Goal: Task Accomplishment & Management: Manage account settings

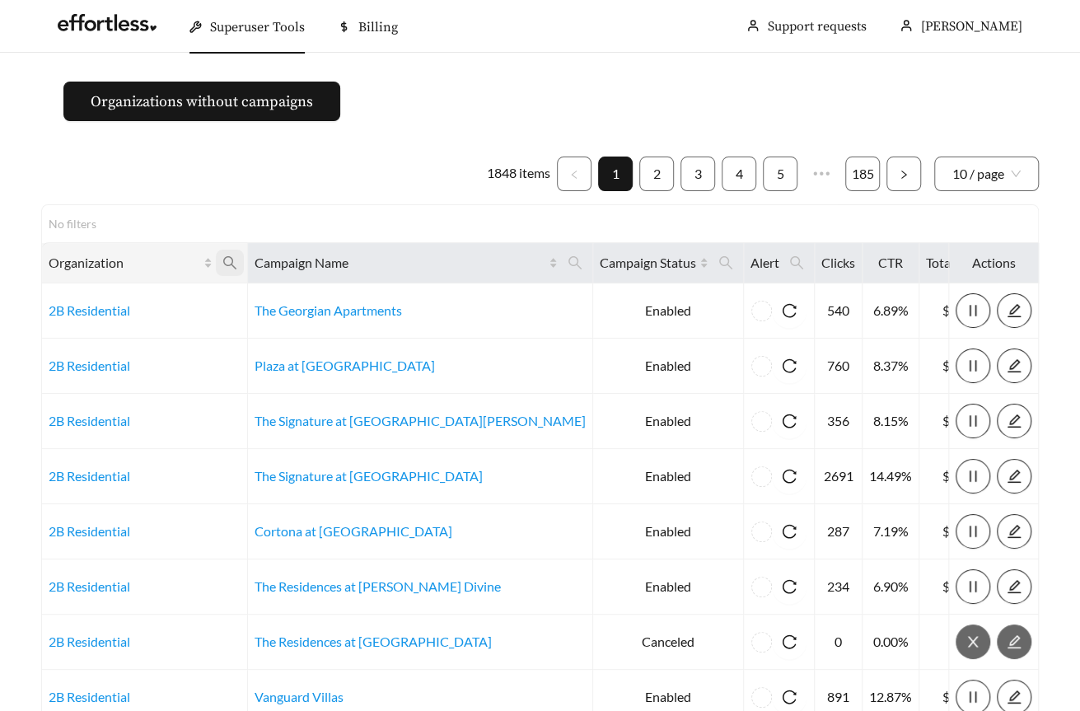
click at [237, 259] on icon "search" at bounding box center [229, 262] width 15 height 15
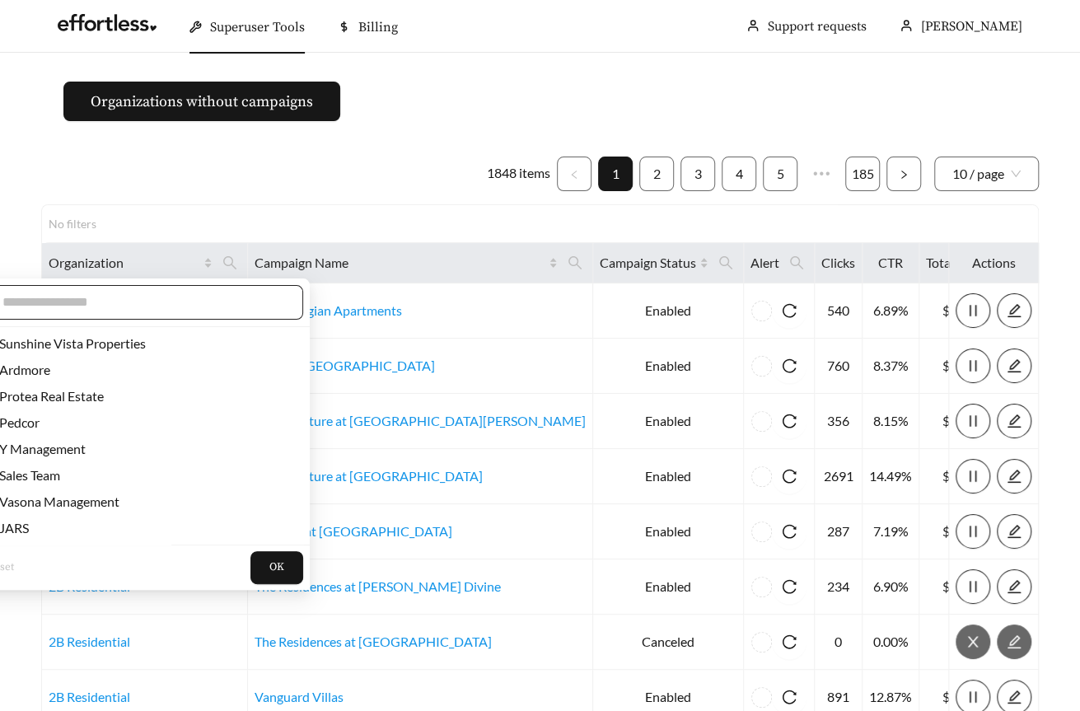
click at [178, 306] on input "text" at bounding box center [143, 302] width 283 height 20
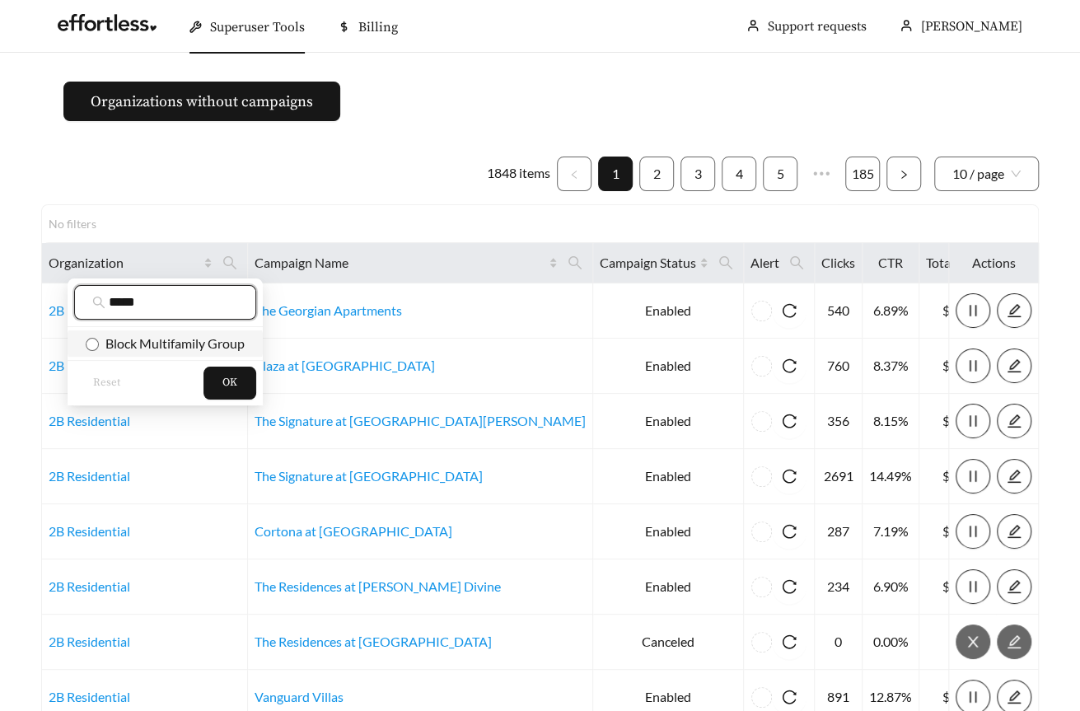
type input "*****"
click at [162, 348] on span "Block Multifamily Group" at bounding box center [172, 343] width 146 height 16
click at [217, 381] on button "OK" at bounding box center [229, 383] width 53 height 33
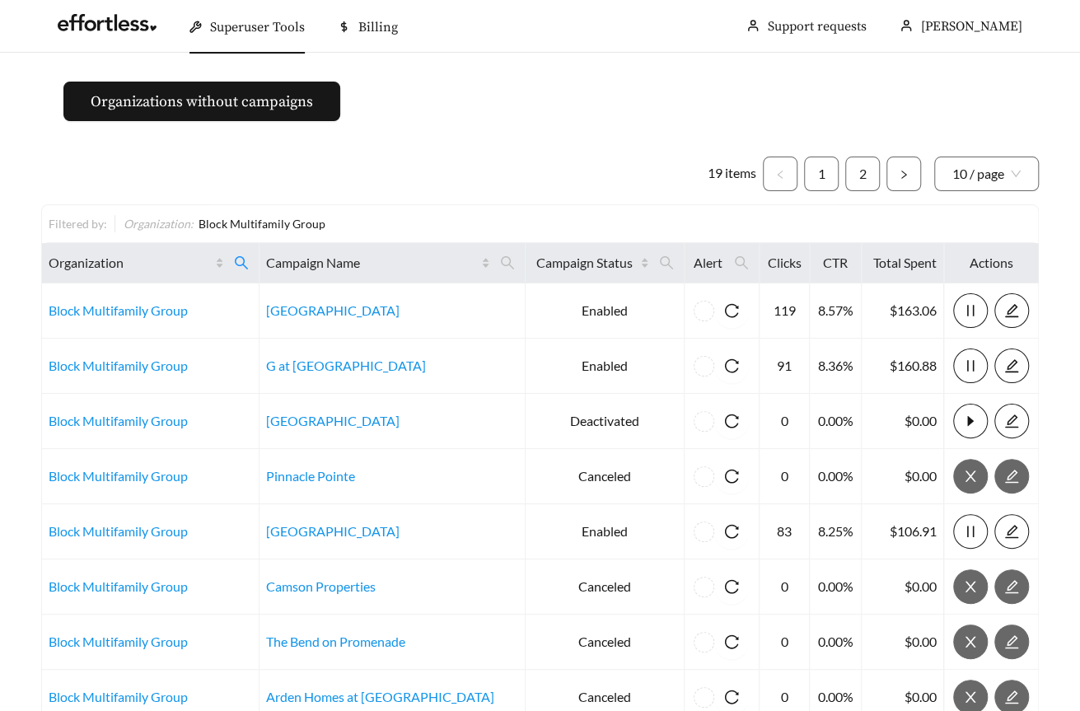
scroll to position [270, 0]
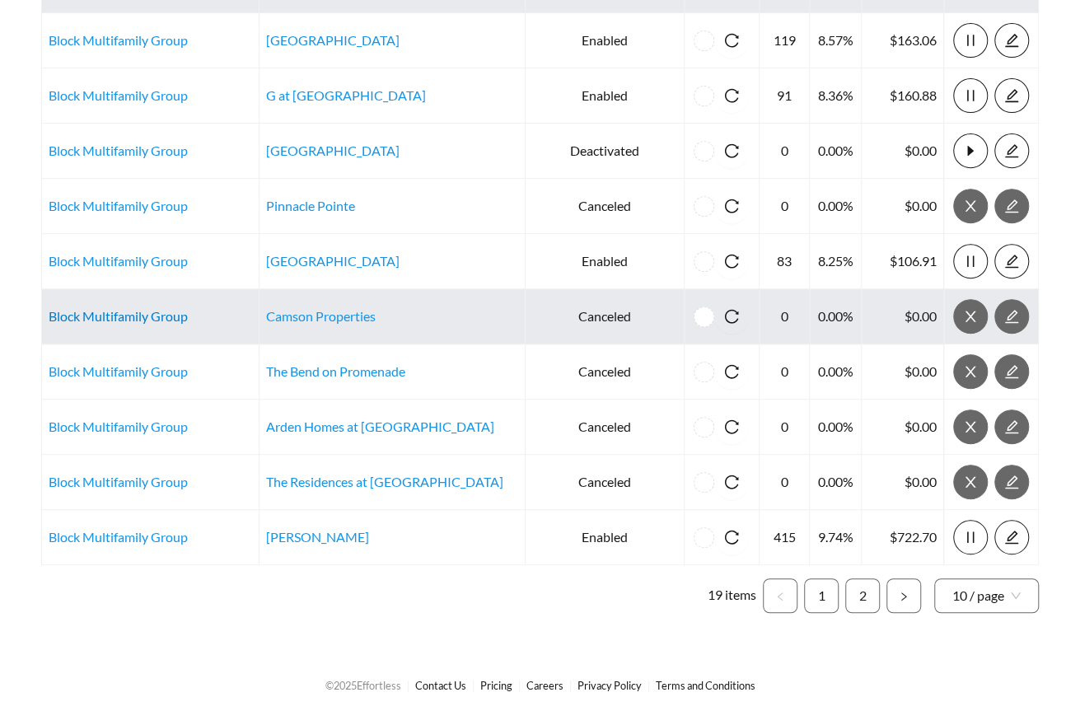
click at [139, 321] on link "Block Multifamily Group" at bounding box center [118, 316] width 139 height 16
click at [77, 309] on link "Block Multifamily Group" at bounding box center [118, 316] width 139 height 16
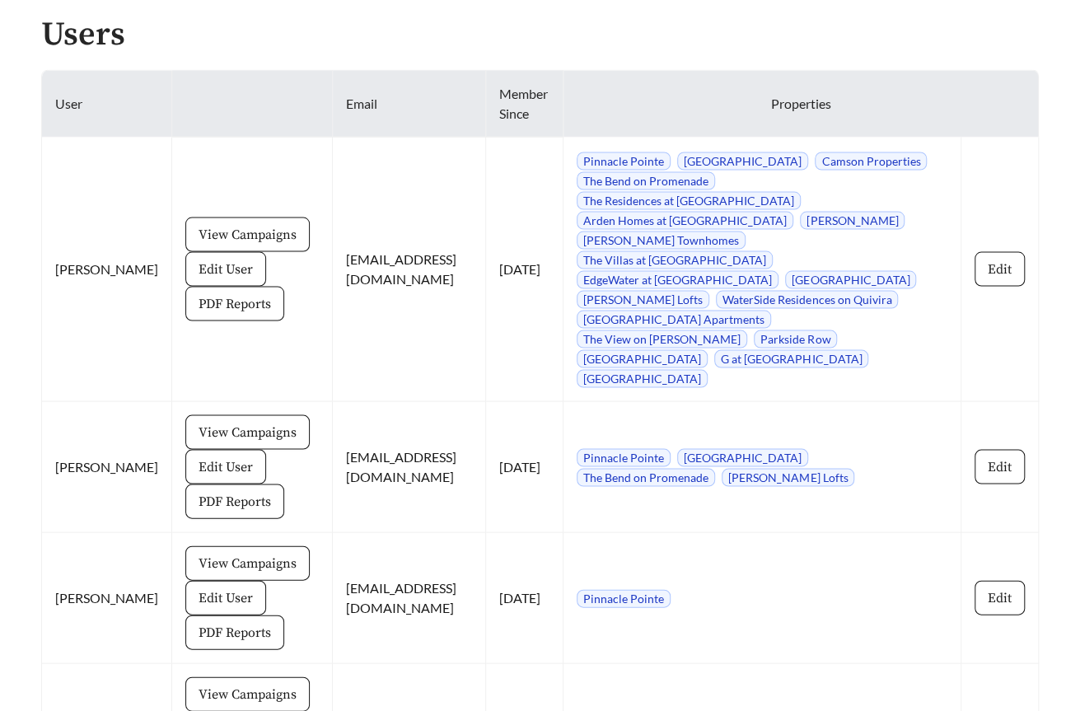
scroll to position [1537, 0]
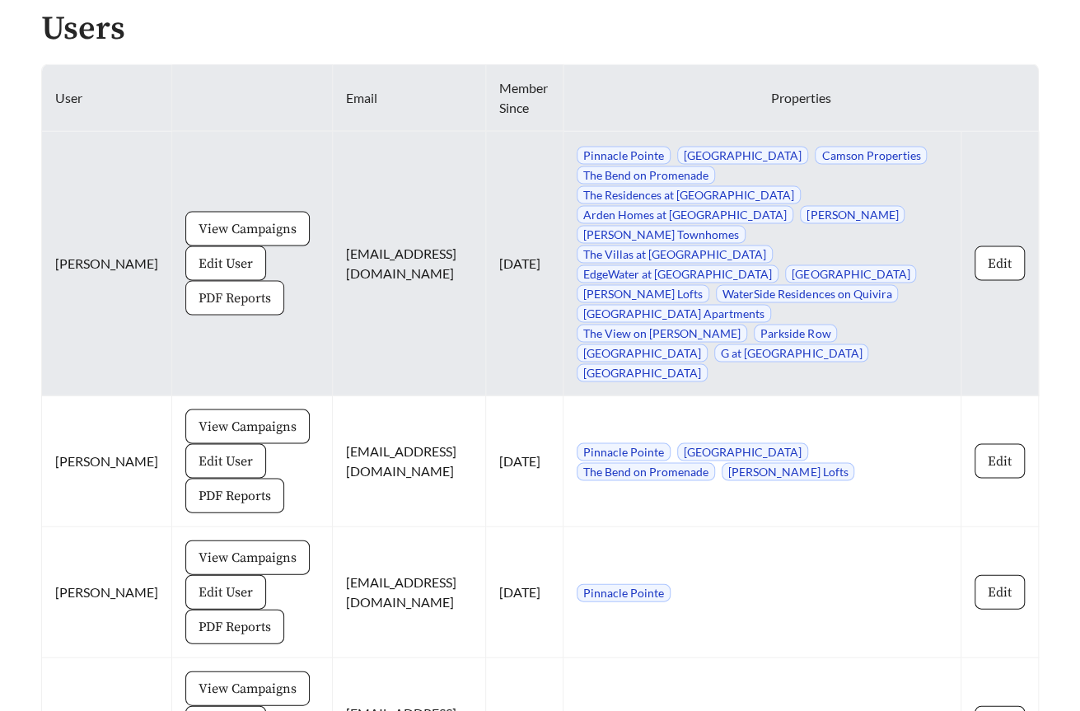
click at [214, 288] on span "PDF Reports" at bounding box center [235, 298] width 72 height 20
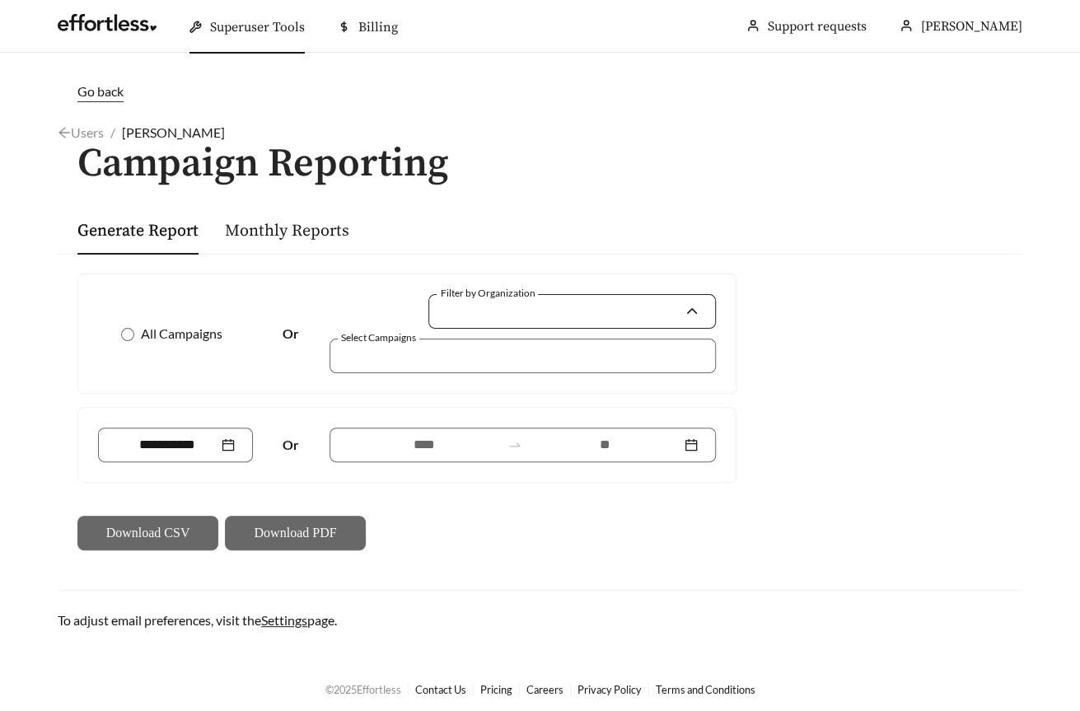
click at [456, 314] on input "Filter by Organization" at bounding box center [565, 311] width 238 height 33
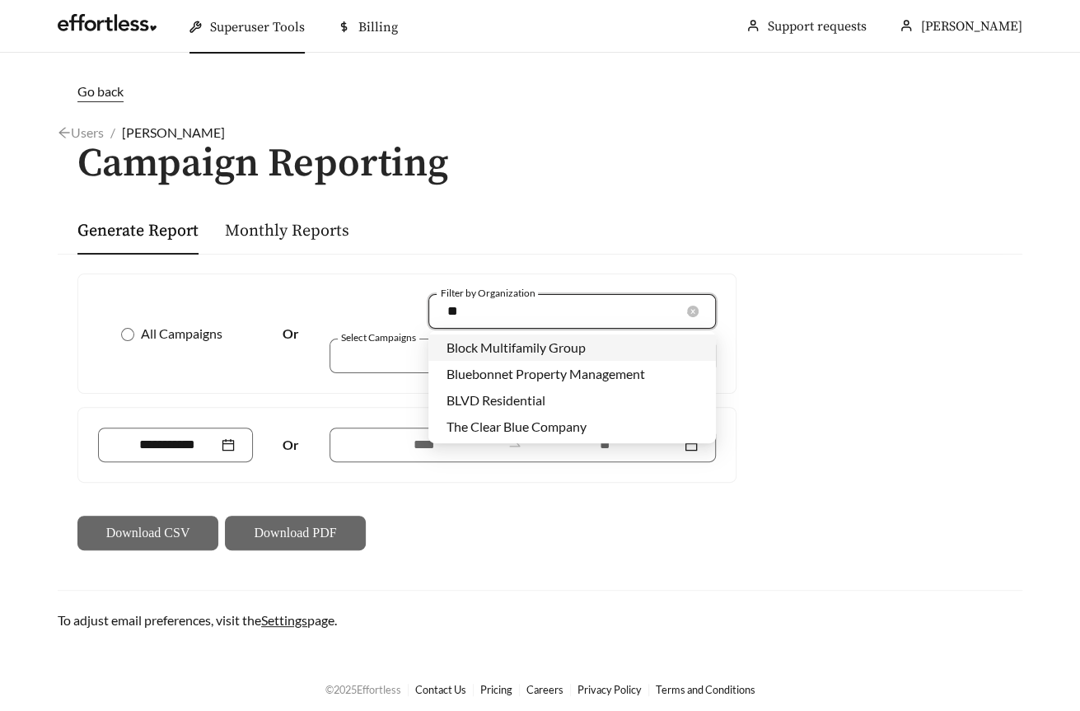
type input "***"
click at [502, 351] on span "Block Multifamily Group" at bounding box center [515, 347] width 139 height 16
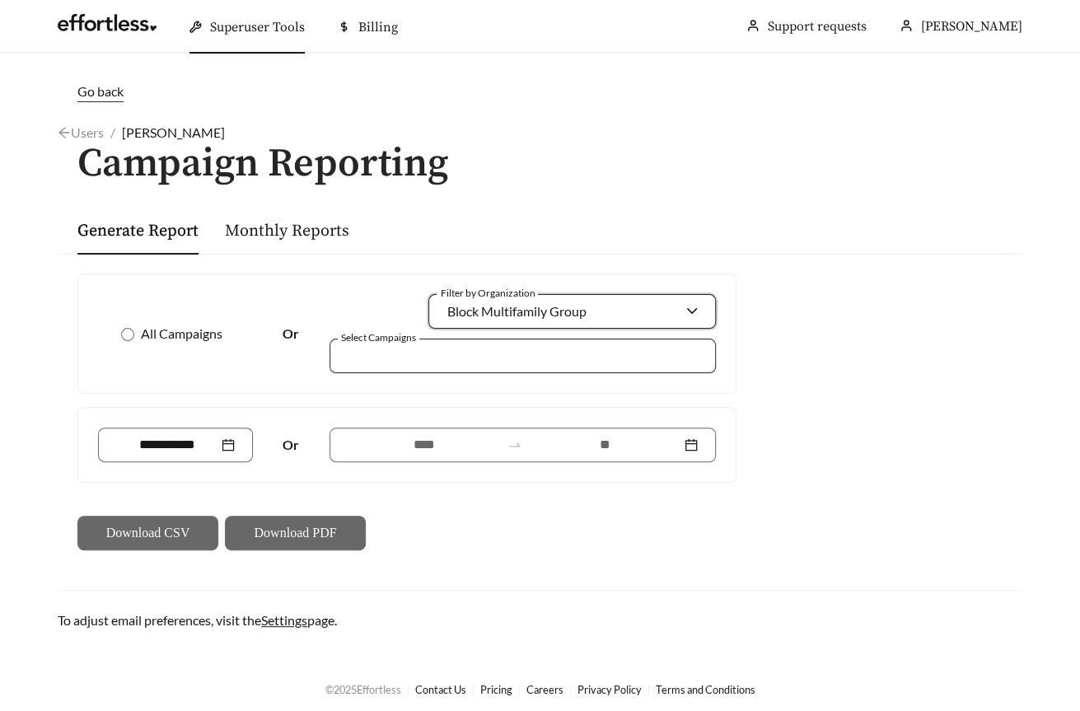
click at [424, 357] on div at bounding box center [511, 355] width 348 height 22
click at [507, 355] on div at bounding box center [511, 355] width 348 height 22
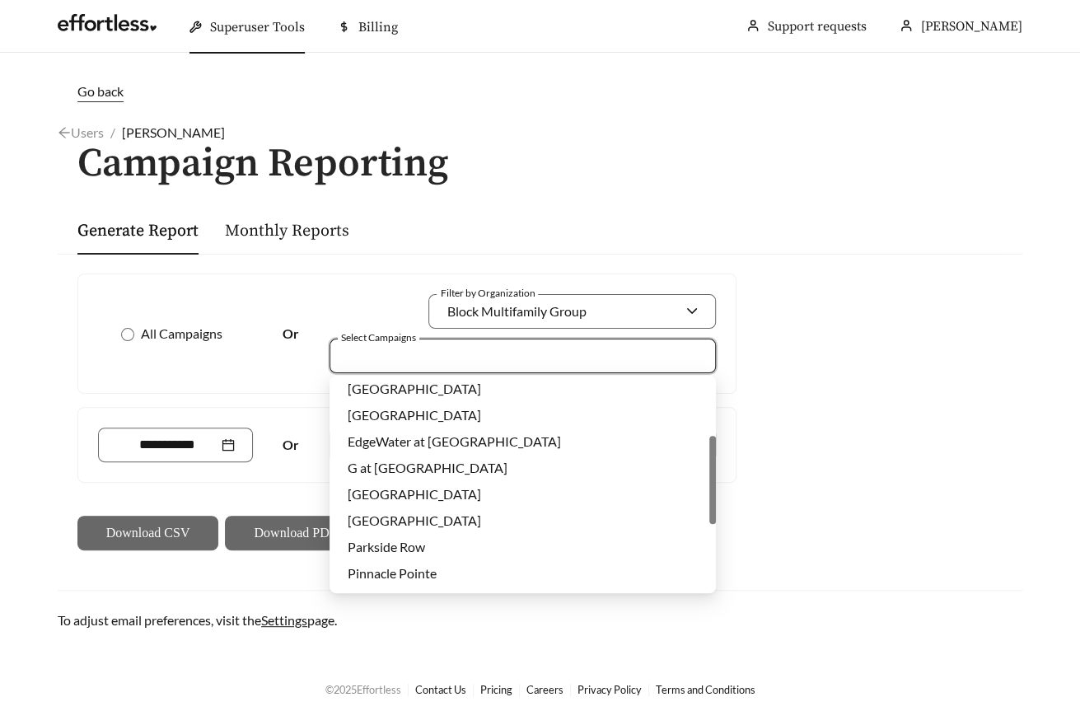
scroll to position [136, 0]
click at [442, 469] on div "G at Market" at bounding box center [523, 467] width 350 height 18
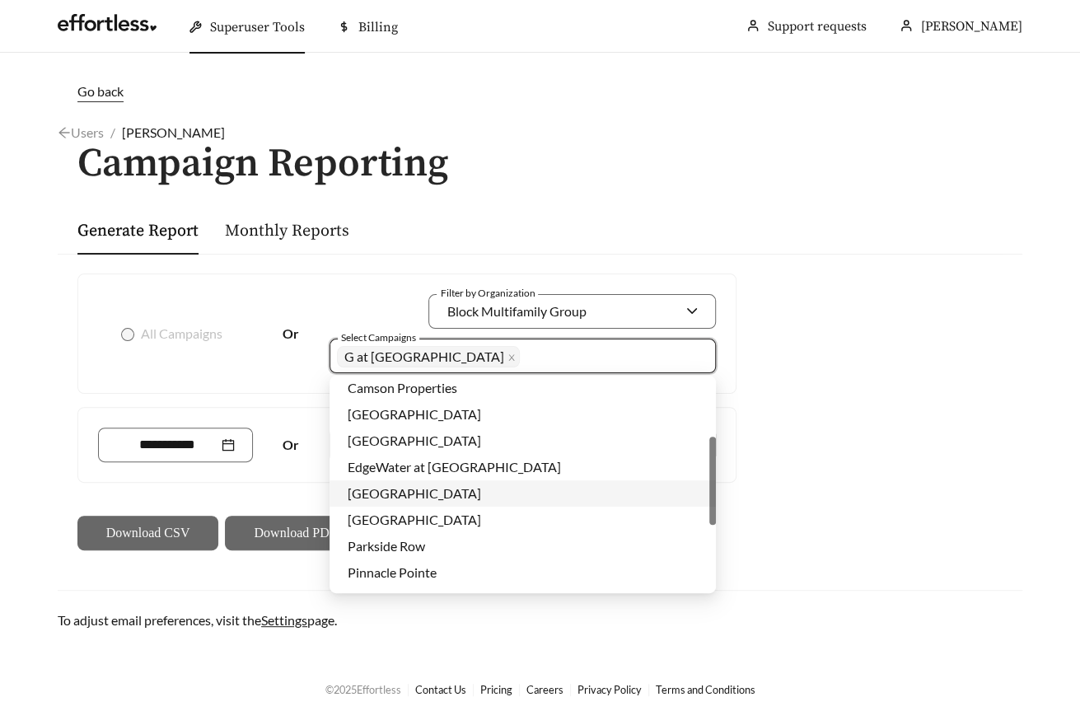
click at [432, 489] on span "Habberton Ridge" at bounding box center [414, 493] width 133 height 16
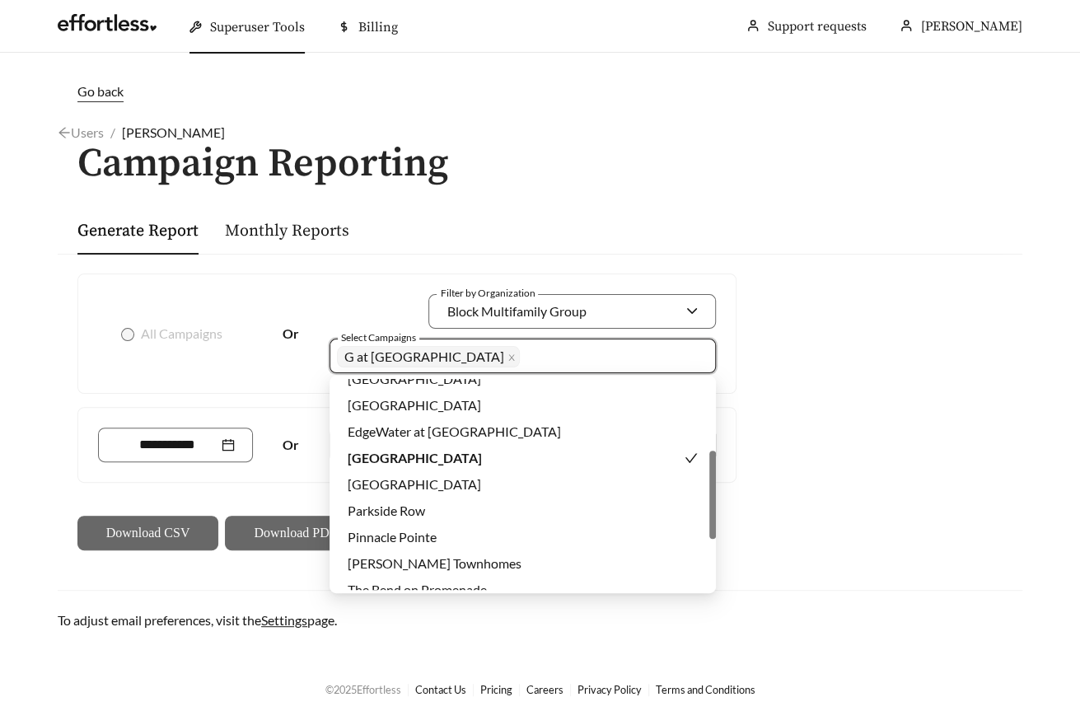
scroll to position [171, 0]
click at [424, 507] on span "Parkside Row" at bounding box center [386, 511] width 77 height 16
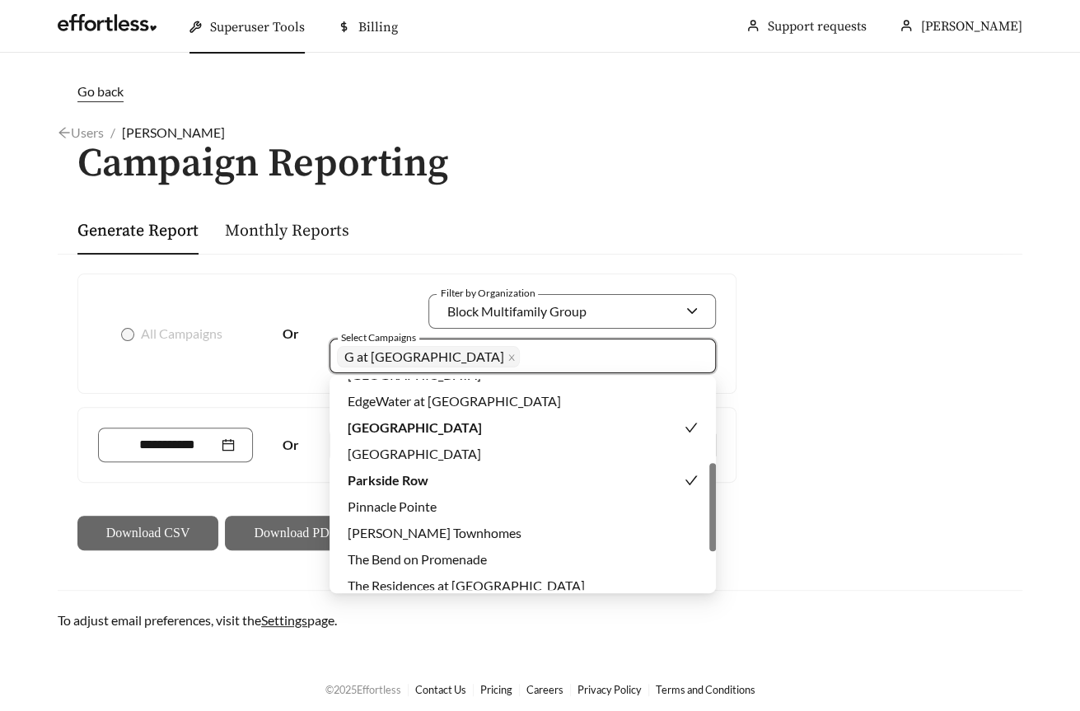
scroll to position [290, 0]
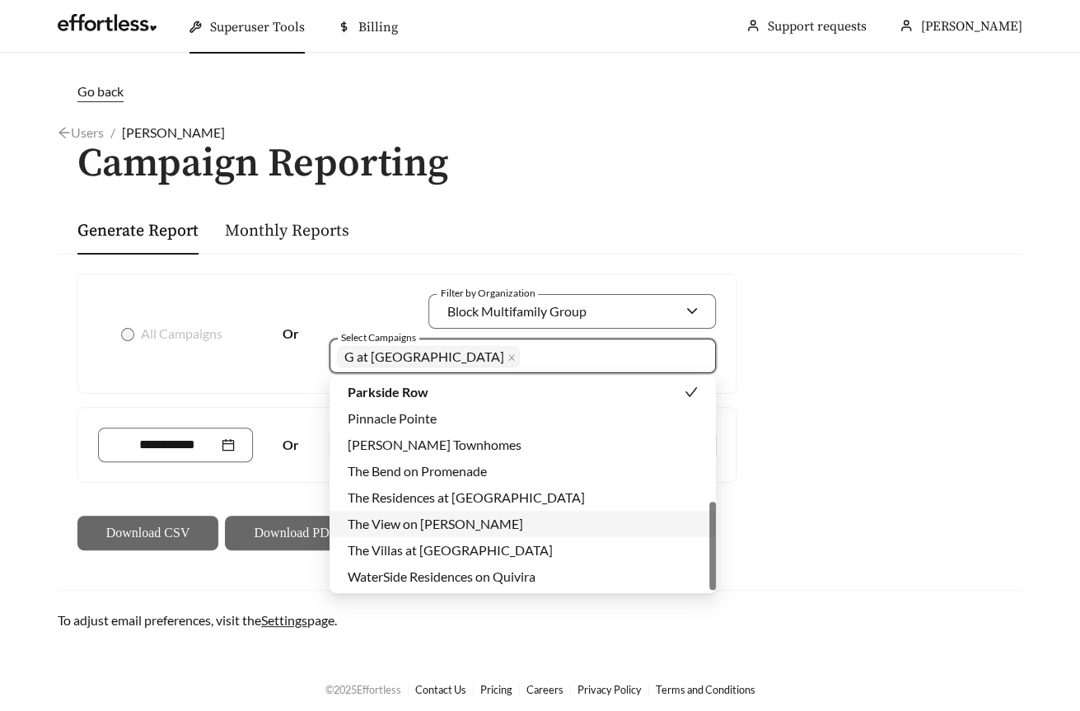
click at [446, 531] on span "The View on Vivion" at bounding box center [435, 524] width 175 height 16
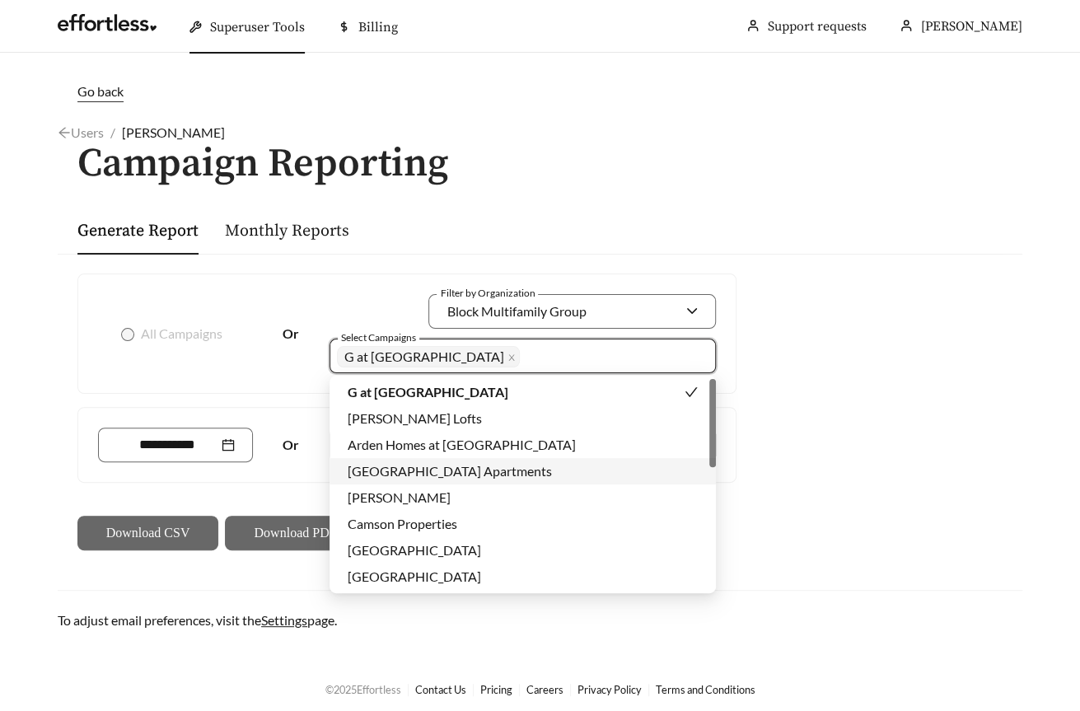
click at [404, 471] on span "Aspen Ridge Apartments" at bounding box center [450, 471] width 204 height 16
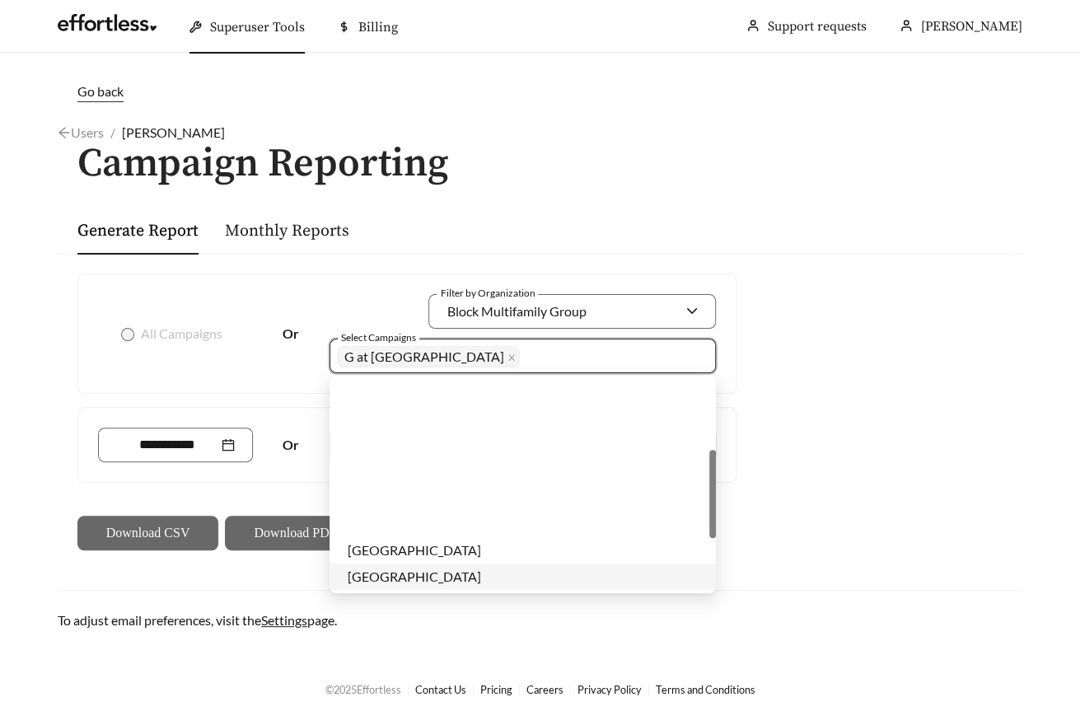
scroll to position [290, 0]
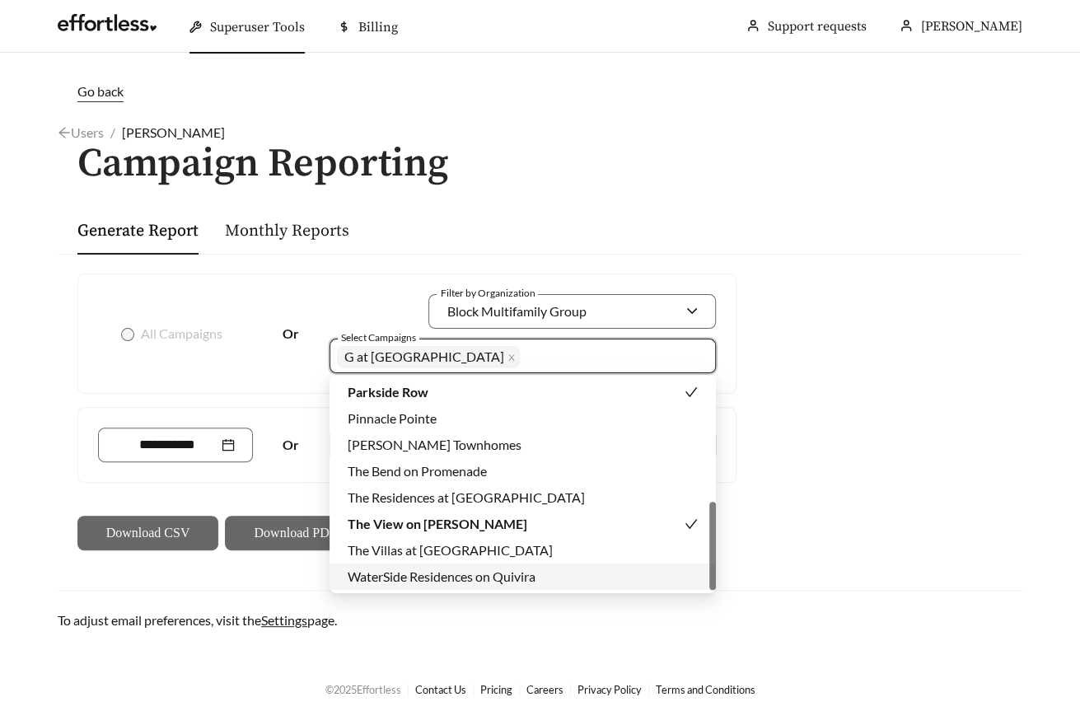
click at [517, 575] on span "WaterSide Residences on Quivira" at bounding box center [442, 576] width 188 height 16
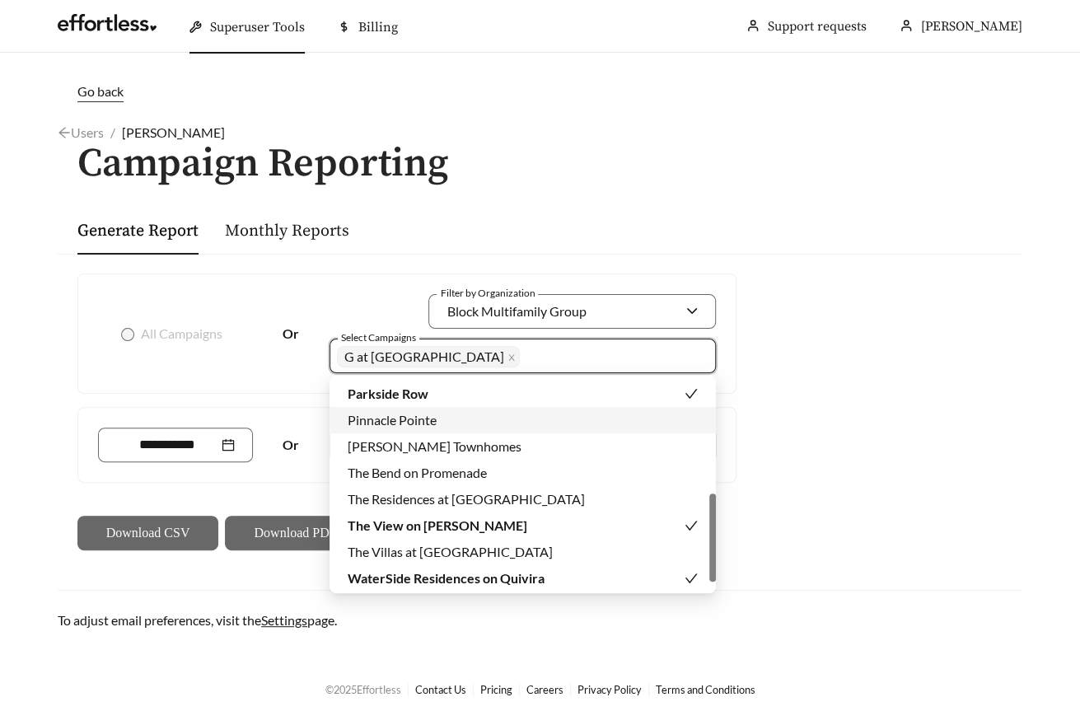
scroll to position [236, 0]
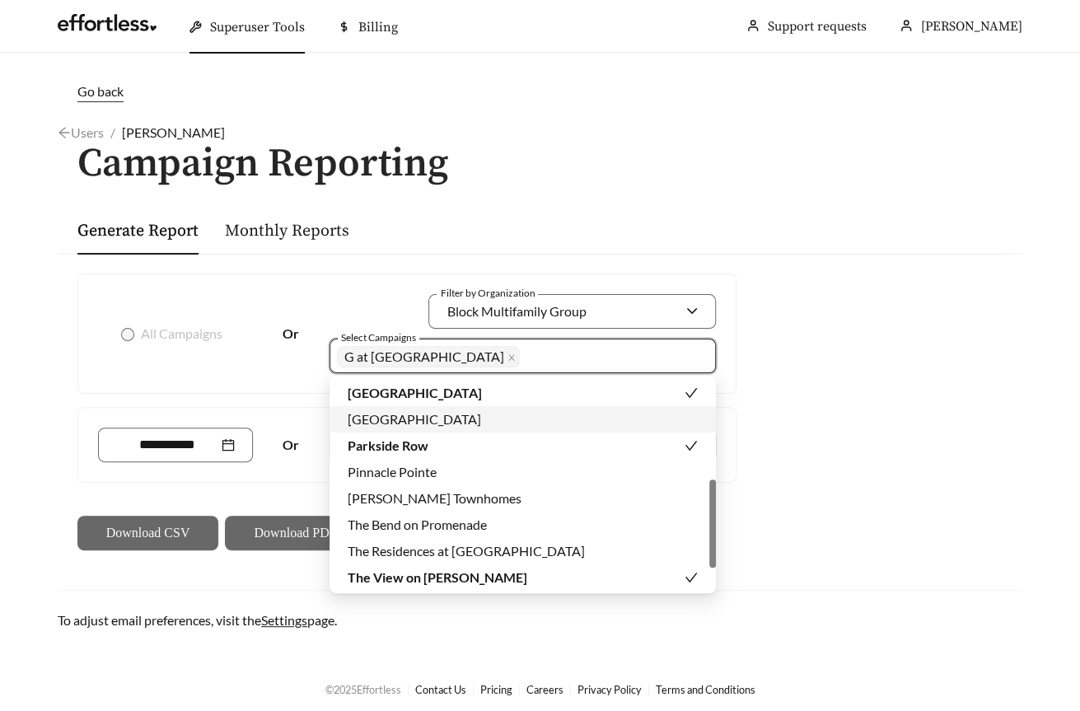
click at [421, 415] on span "Jefferson Park Apartments" at bounding box center [414, 419] width 133 height 16
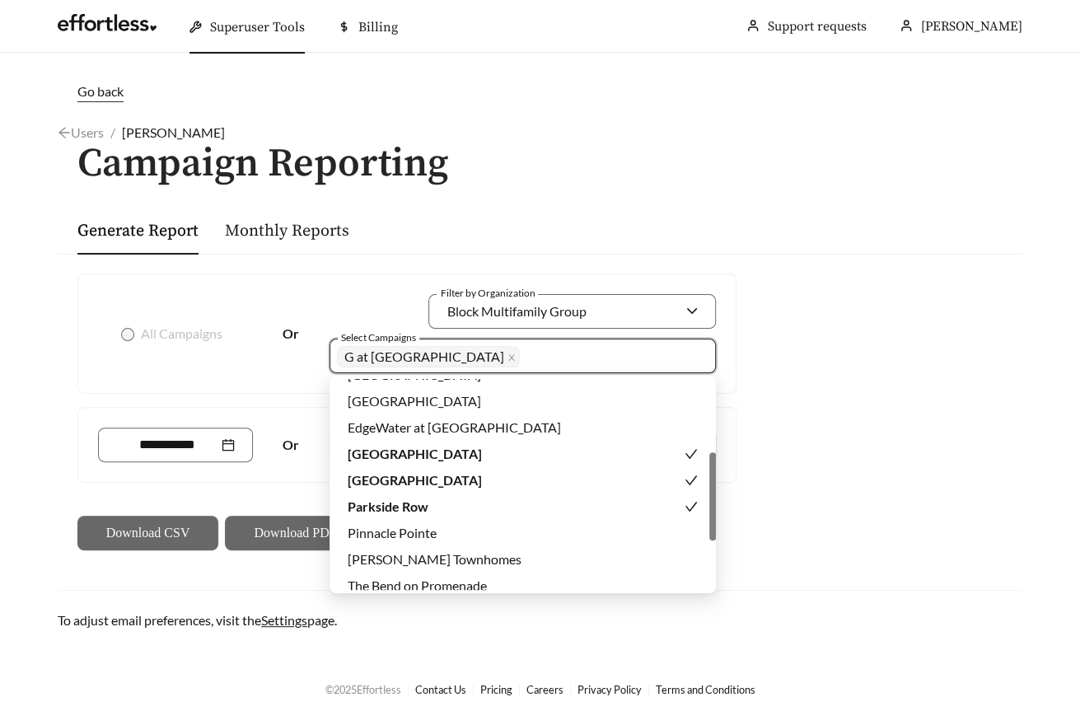
scroll to position [177, 0]
click at [403, 427] on span "EdgeWater at City Center" at bounding box center [454, 426] width 213 height 16
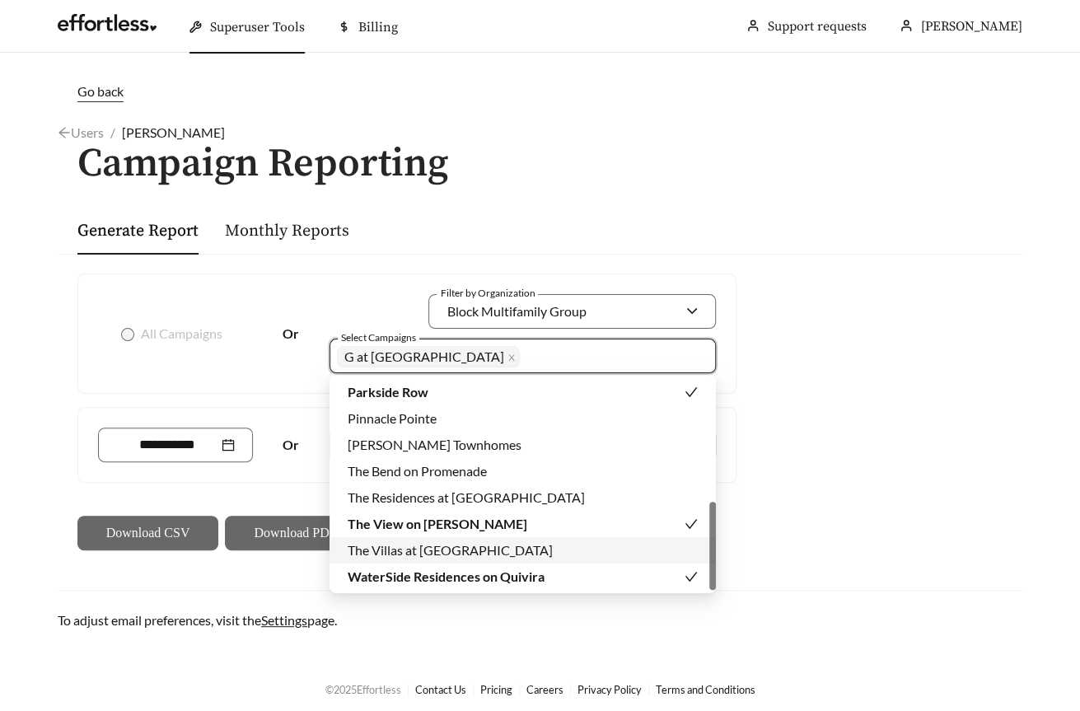
click at [407, 549] on span "The Villas at Waterside" at bounding box center [450, 550] width 205 height 16
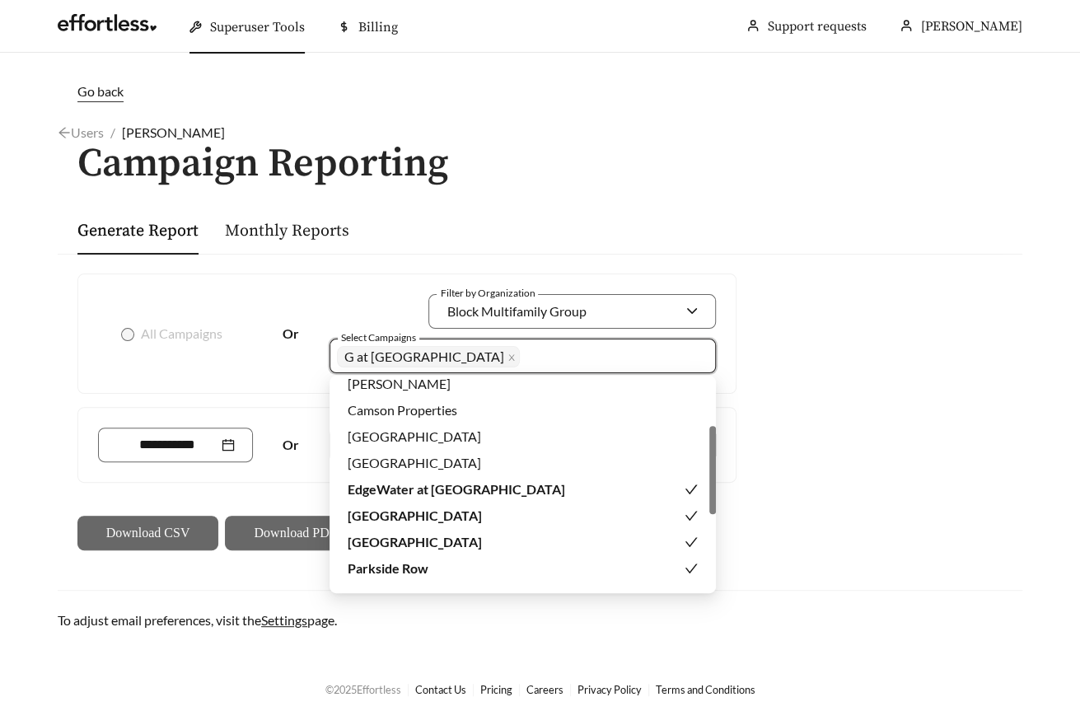
scroll to position [110, 0]
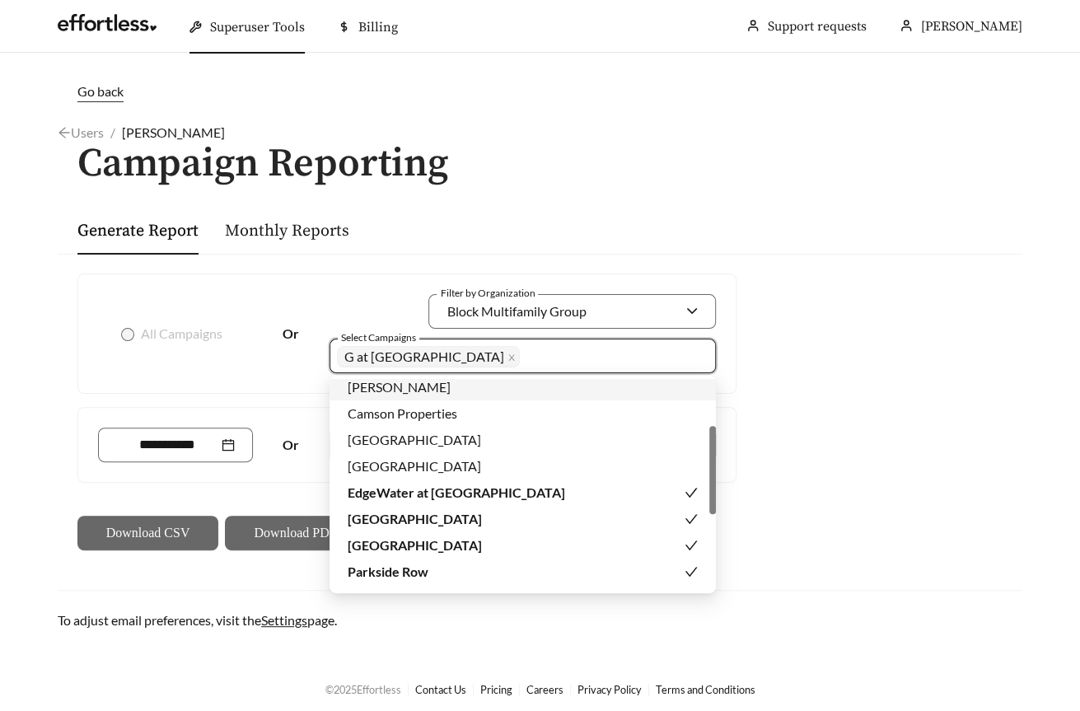
click at [383, 395] on span "Bella Madera" at bounding box center [399, 387] width 103 height 16
click at [467, 470] on div "Centennial Park" at bounding box center [523, 466] width 350 height 18
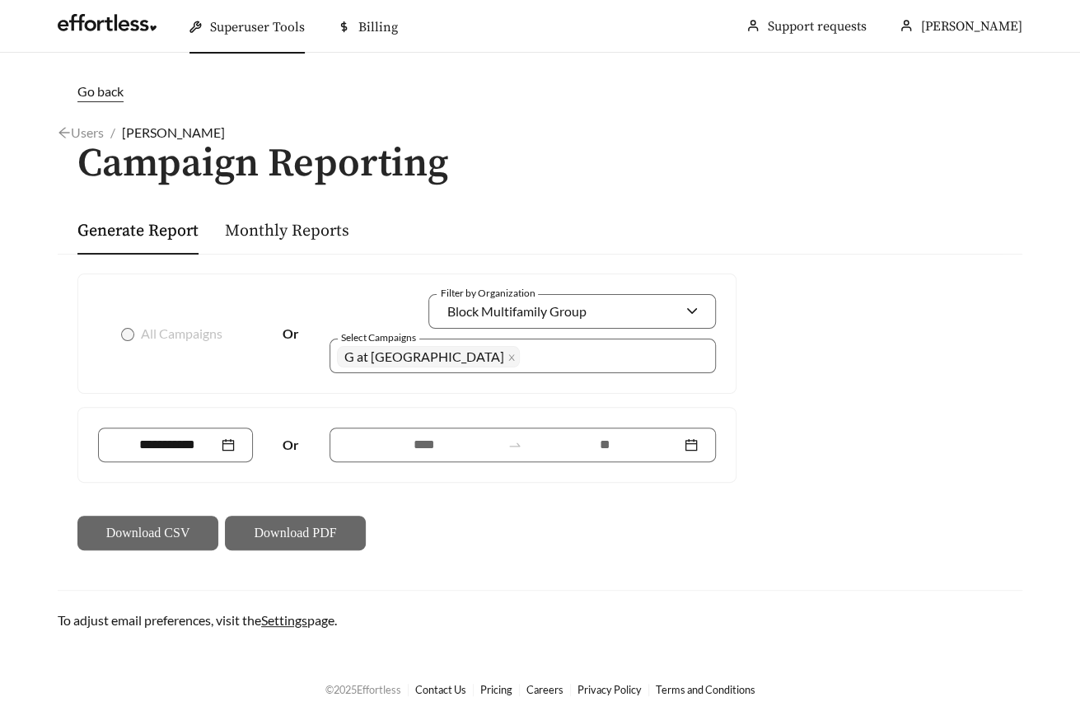
click at [268, 487] on div "All Campaigns Or Filter by Organization Block Multifamily Group Select Campaign…" at bounding box center [407, 411] width 672 height 277
click at [453, 437] on input at bounding box center [424, 445] width 152 height 20
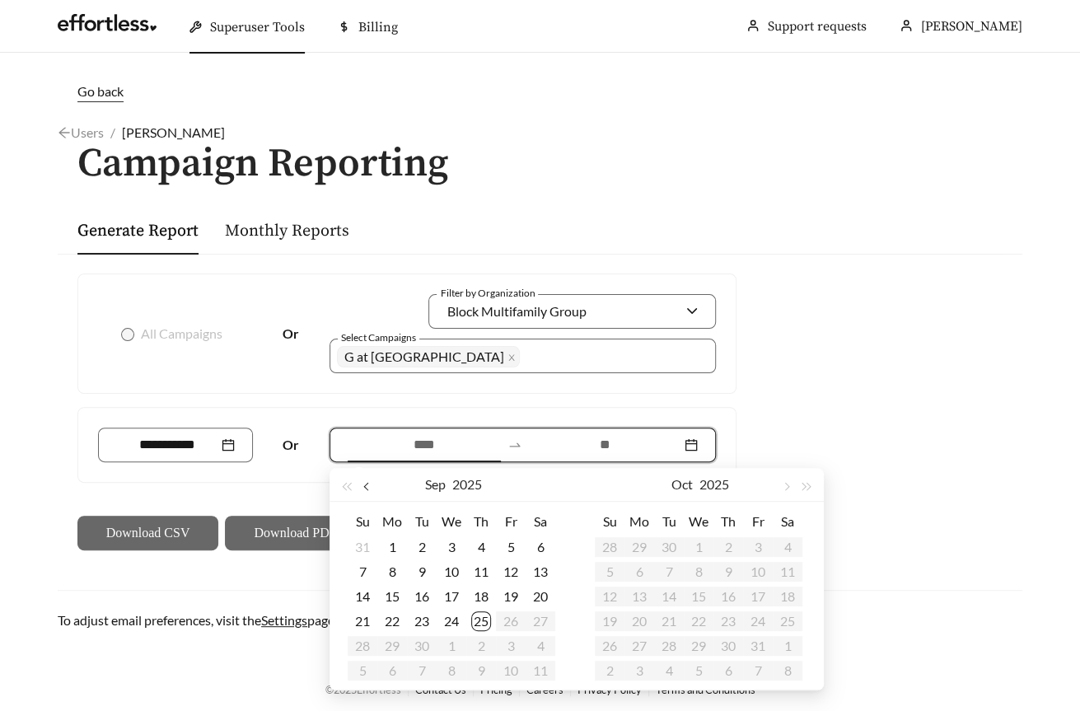
click at [365, 484] on span "button" at bounding box center [367, 487] width 8 height 8
type input "**********"
click at [396, 642] on div "25" at bounding box center [392, 646] width 20 height 20
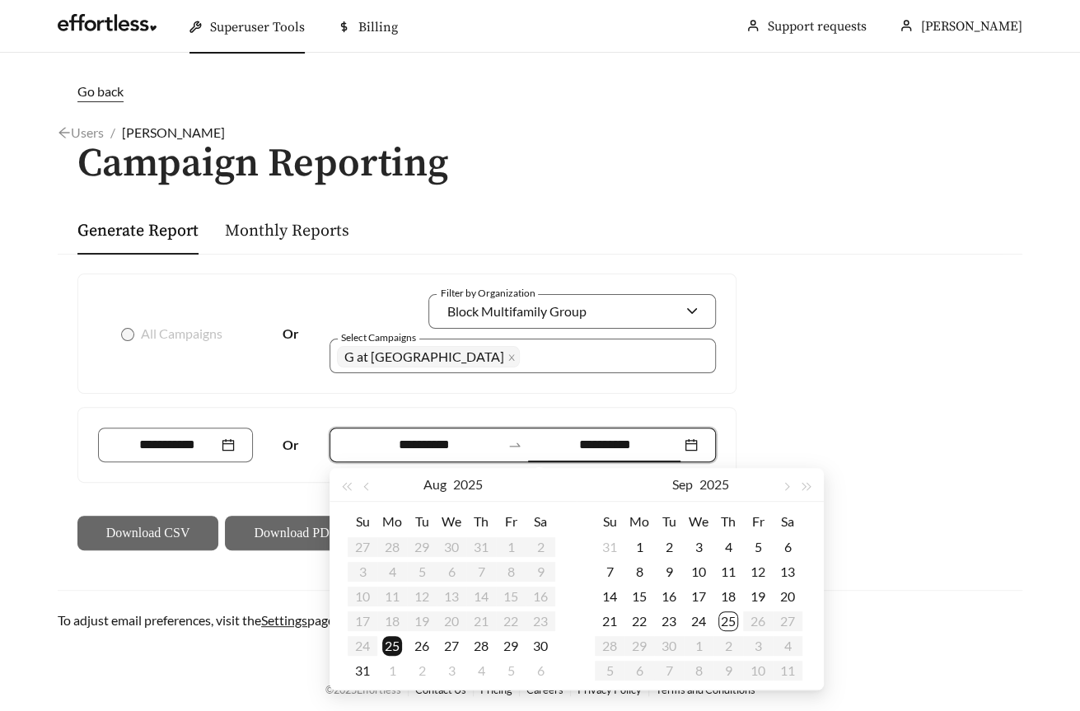
type input "**********"
click at [696, 625] on div "24" at bounding box center [699, 621] width 20 height 20
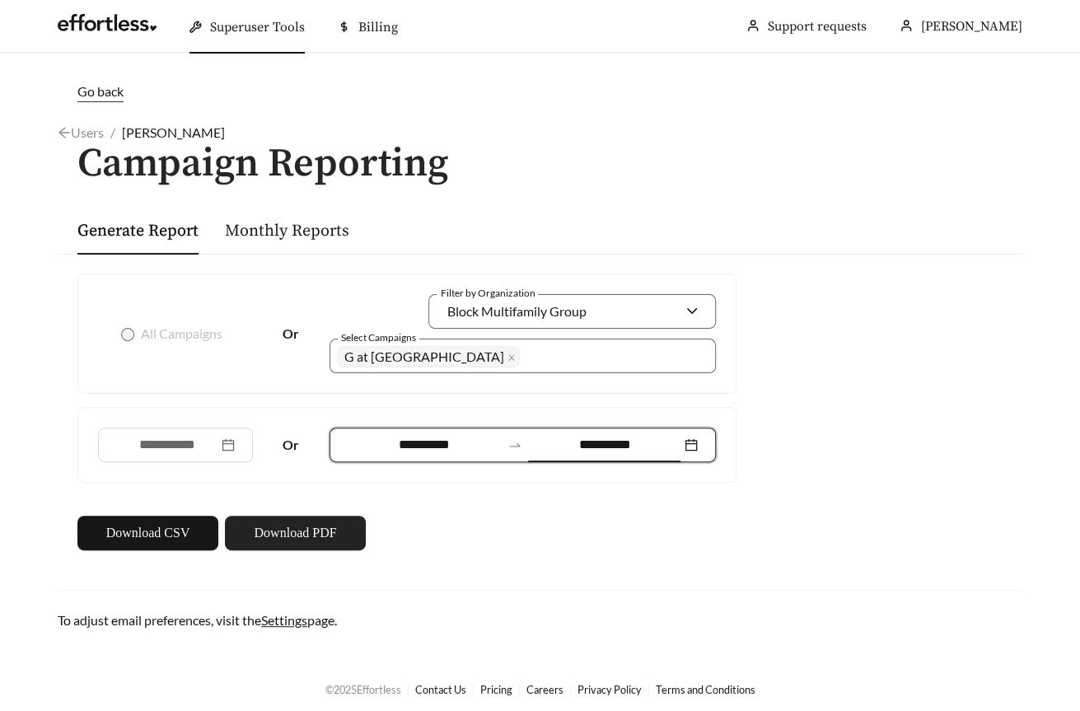
click at [342, 540] on button "Download PDF" at bounding box center [295, 533] width 141 height 35
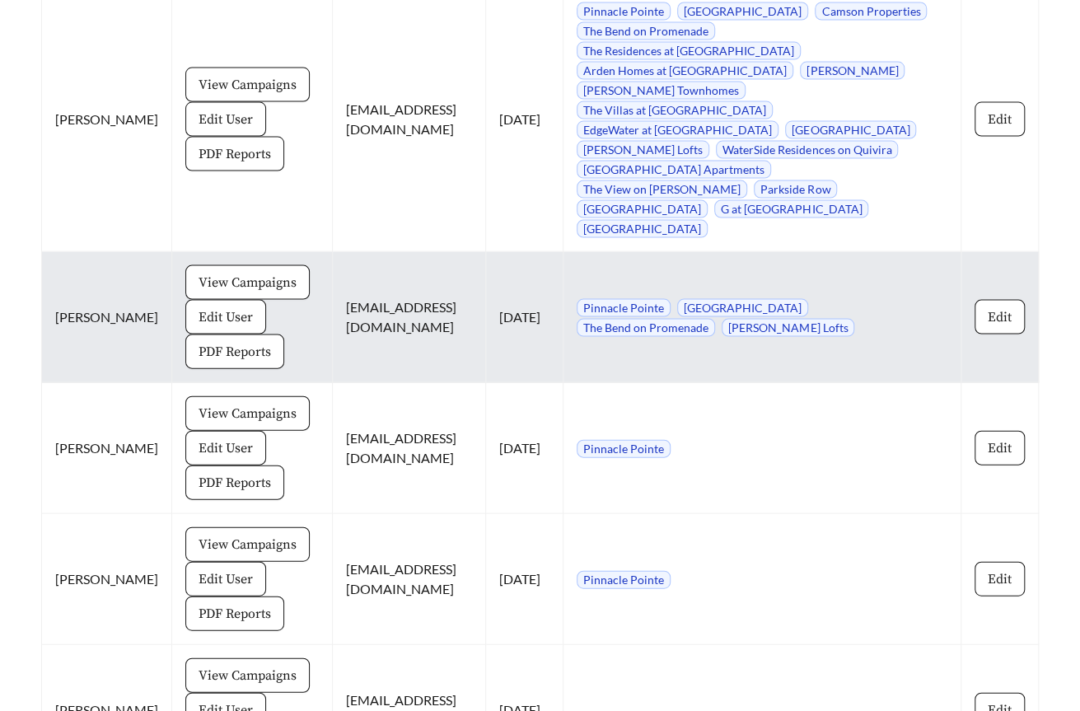
scroll to position [1677, 0]
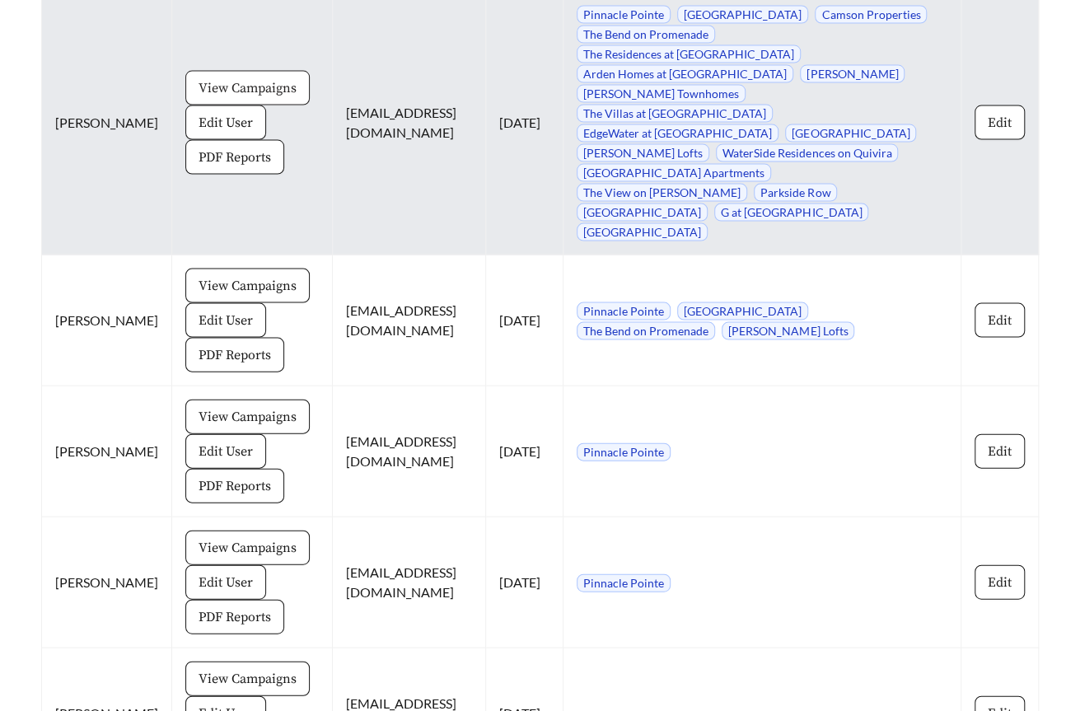
click at [243, 78] on span "View Campaigns" at bounding box center [248, 88] width 98 height 20
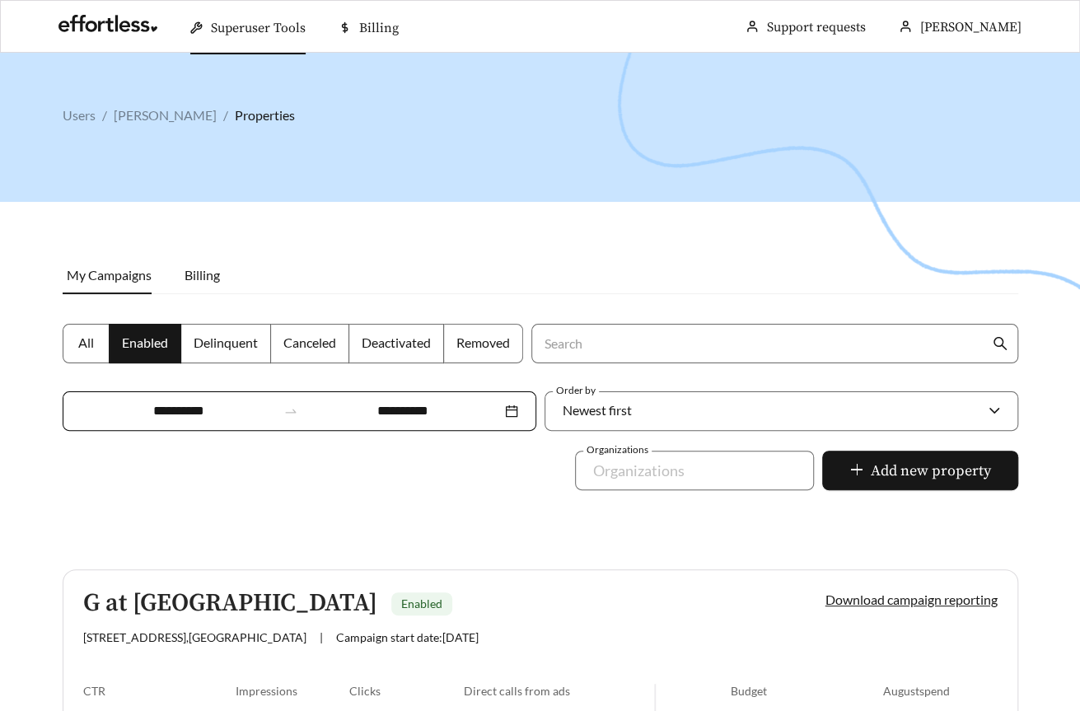
click at [175, 421] on div "**********" at bounding box center [300, 411] width 474 height 40
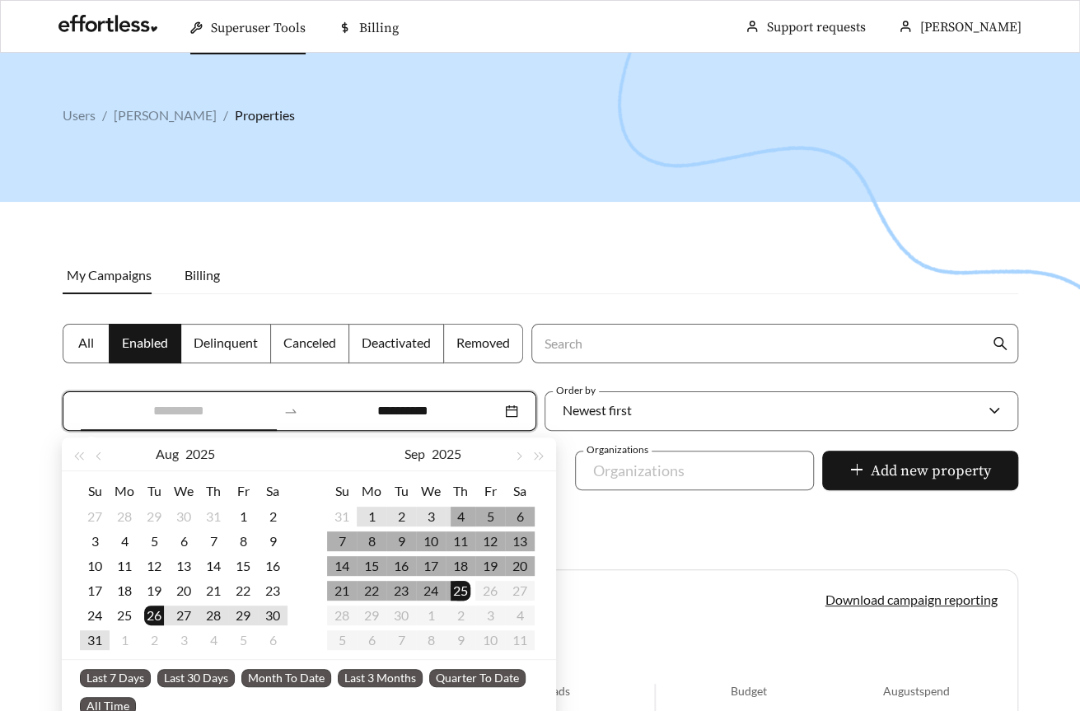
type input "**********"
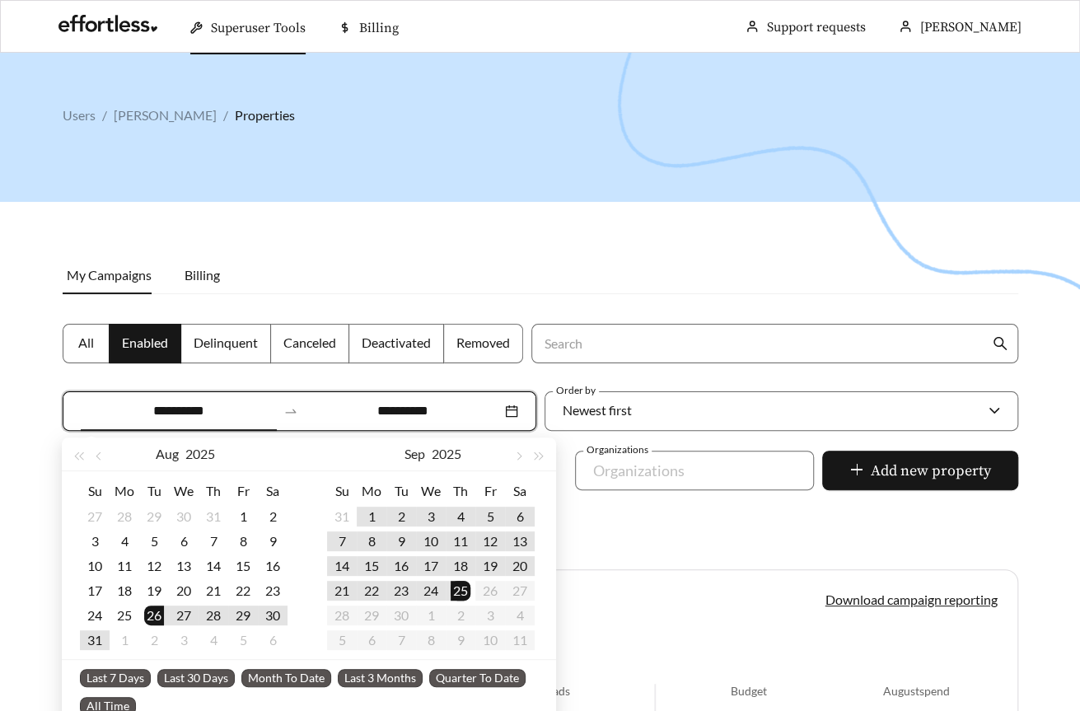
click at [204, 689] on li "Last 30 Days" at bounding box center [199, 677] width 84 height 28
click at [204, 680] on span "Last 30 Days" at bounding box center [195, 678] width 77 height 18
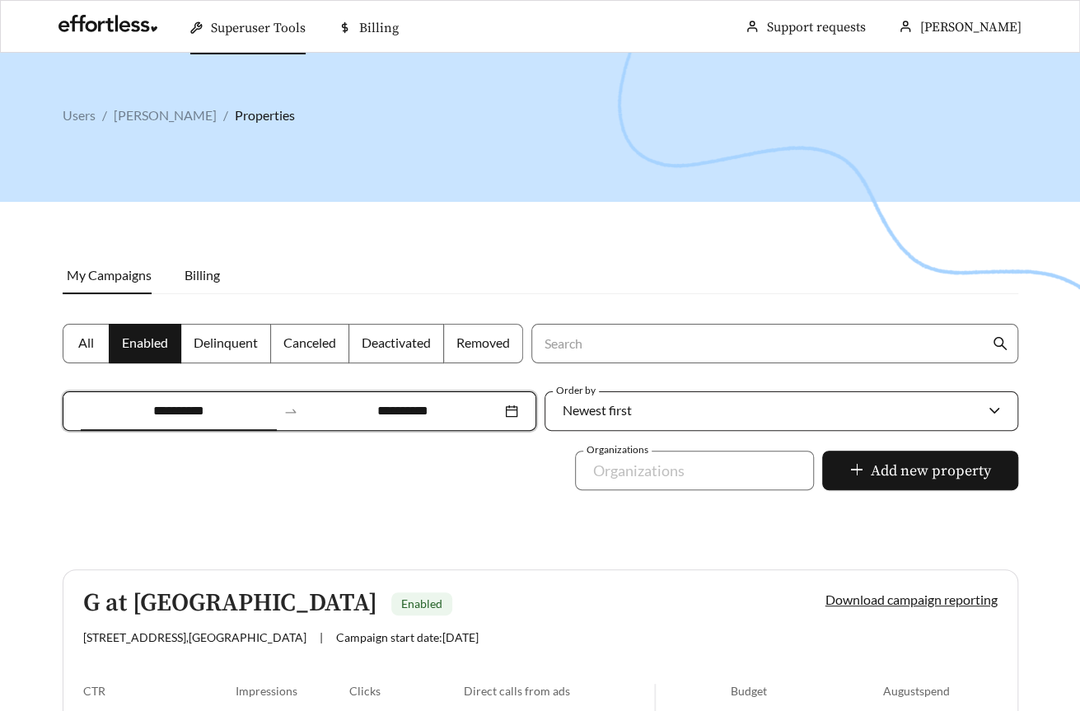
click at [655, 400] on div "Newest first" at bounding box center [773, 410] width 421 height 35
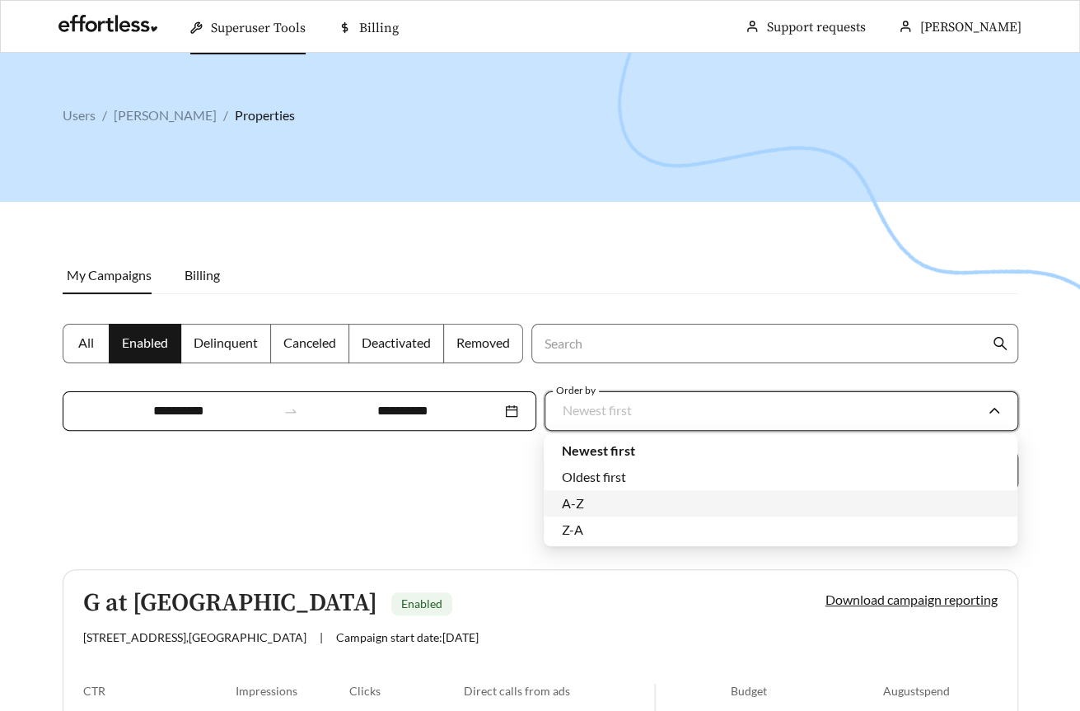
click at [591, 503] on div "A-Z" at bounding box center [780, 503] width 437 height 18
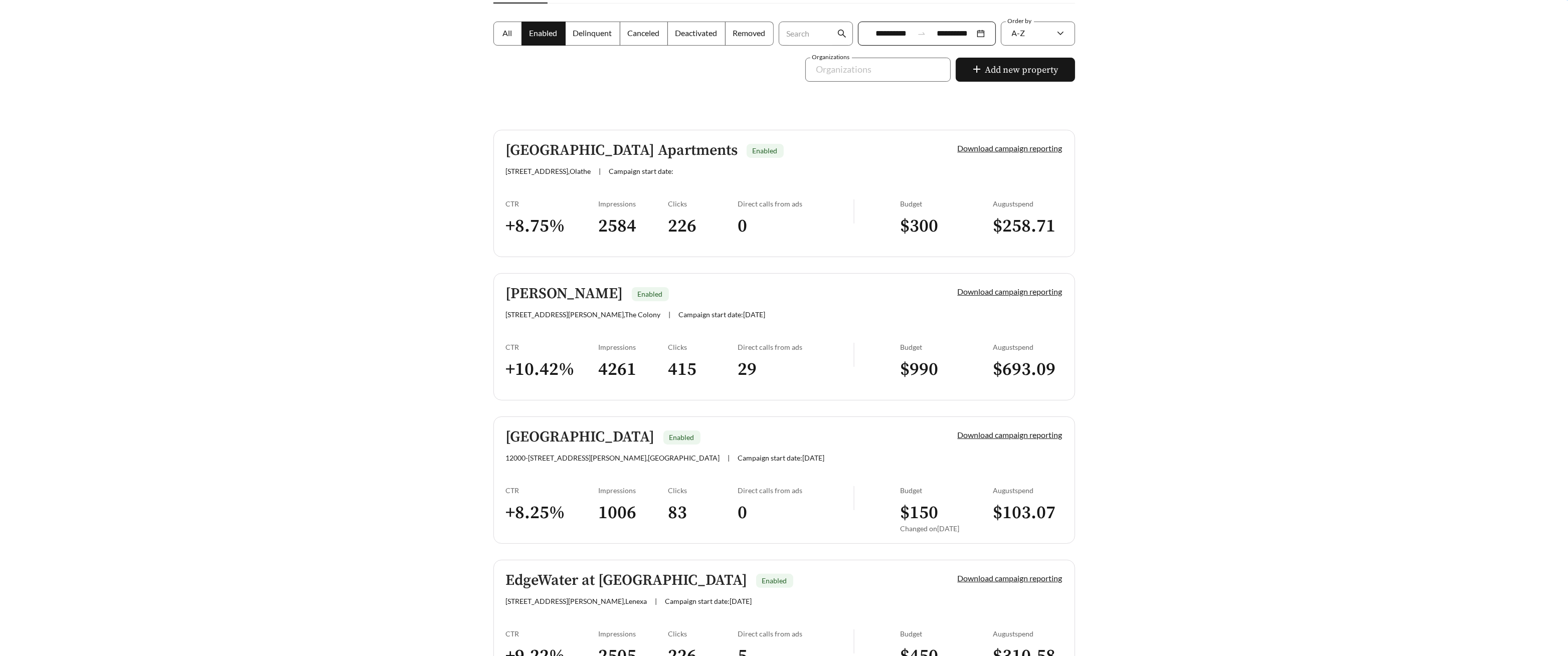
scroll to position [167, 0]
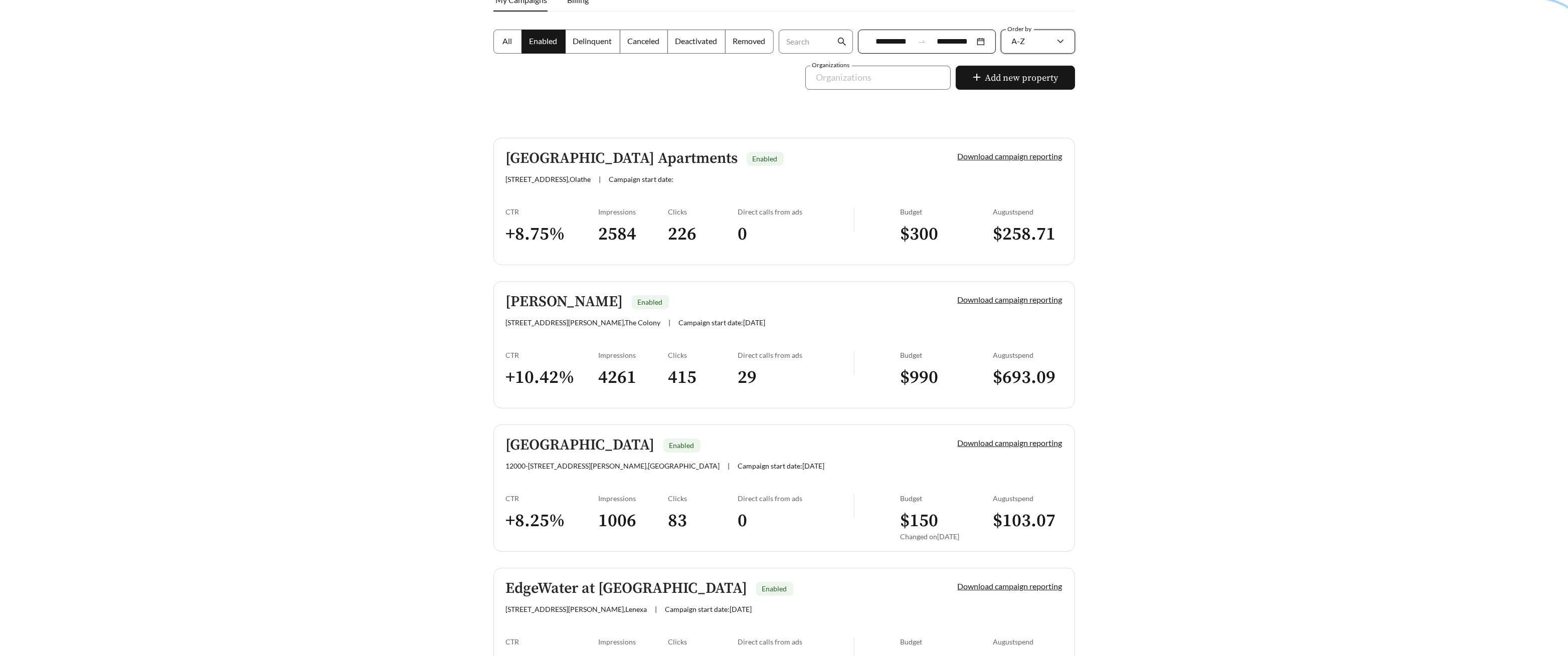
click at [555, 200] on link "Aspen Ridge Apartments Enabled 11691 S Ridgeview Rd , Olathe | Campaign start d…" at bounding box center [785, 201] width 582 height 127
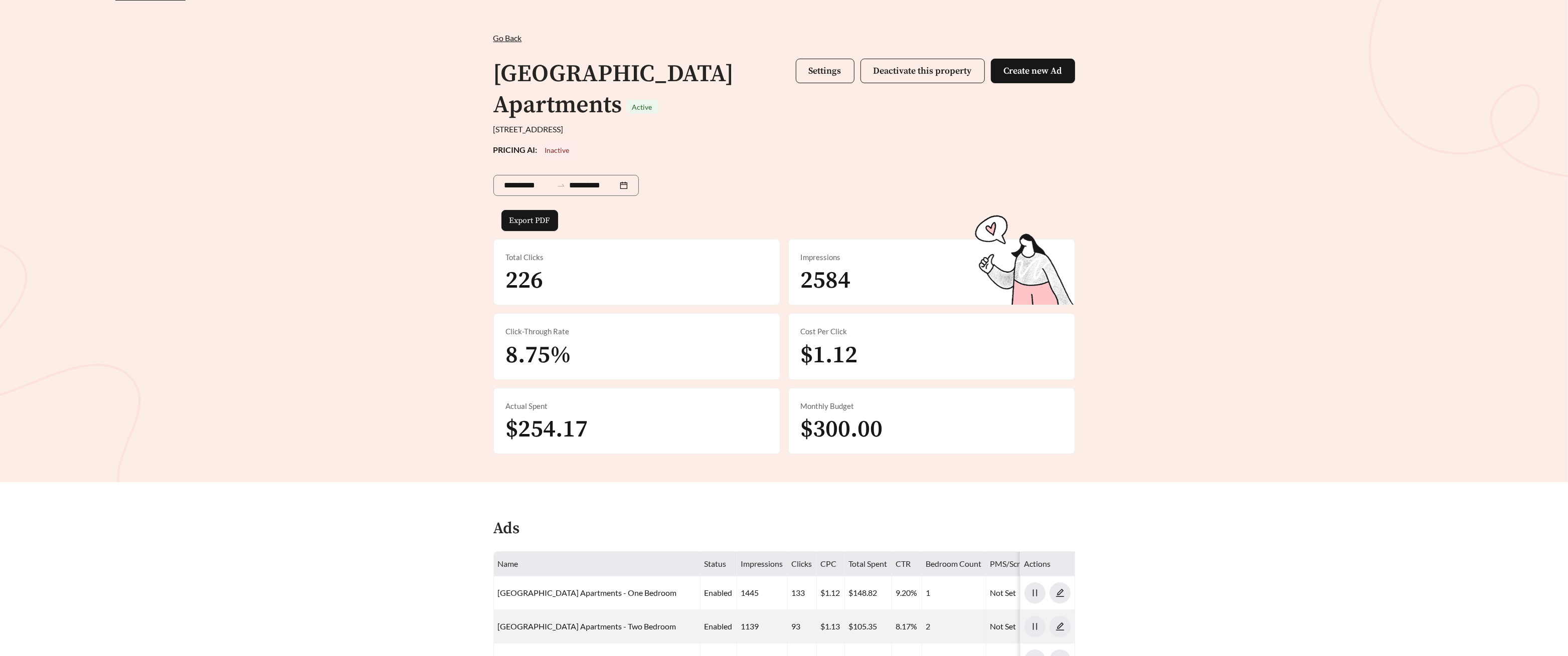
scroll to position [23, 0]
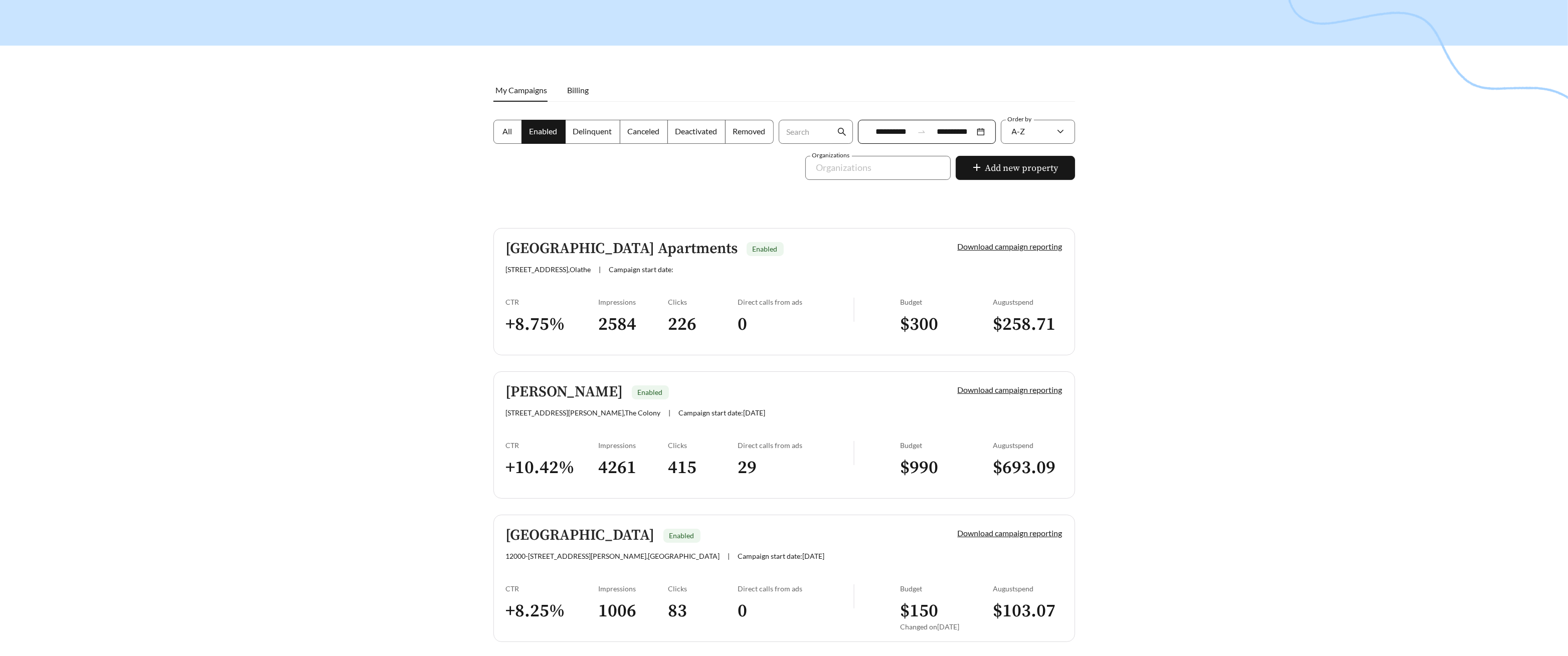
scroll to position [82, 0]
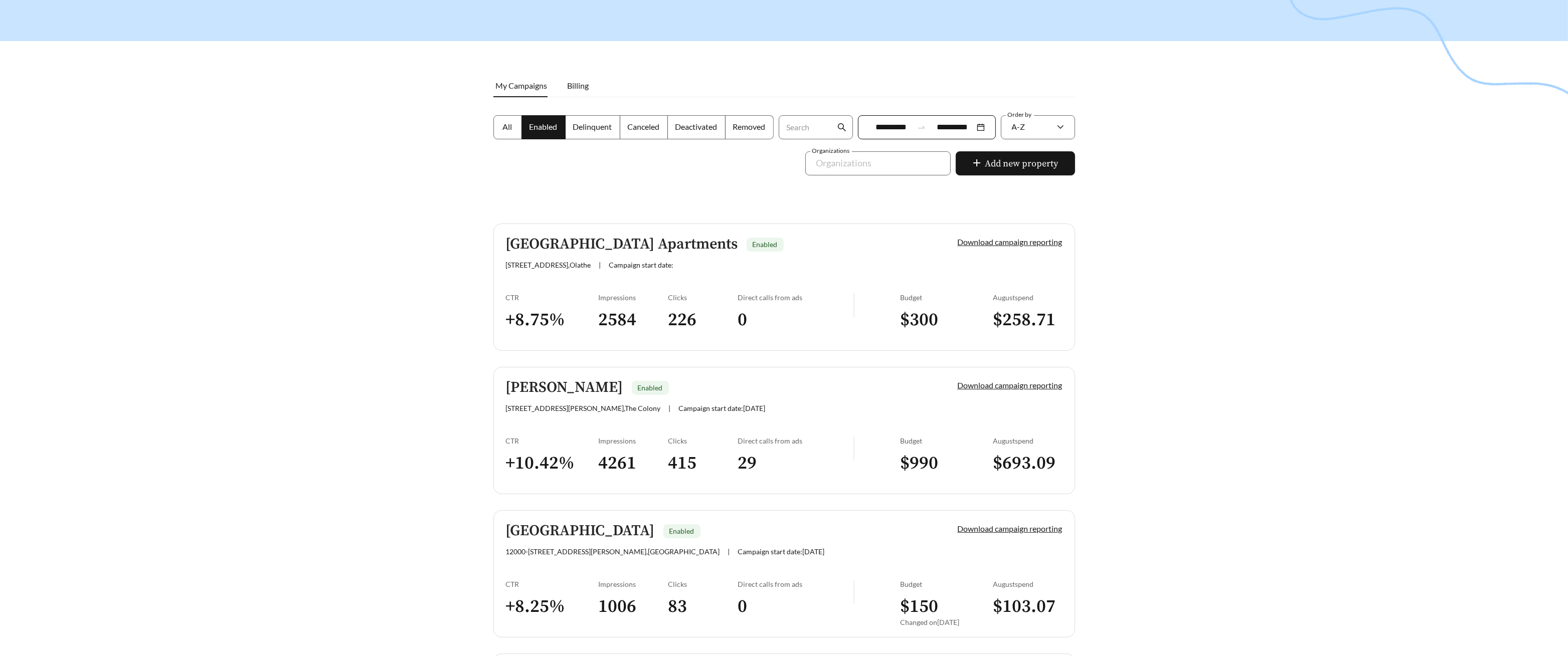
click at [550, 420] on link "Bella Madera Enabled 650 Leora Ln. , The Colony | Campaign start date: 2025-01-…" at bounding box center [785, 430] width 582 height 127
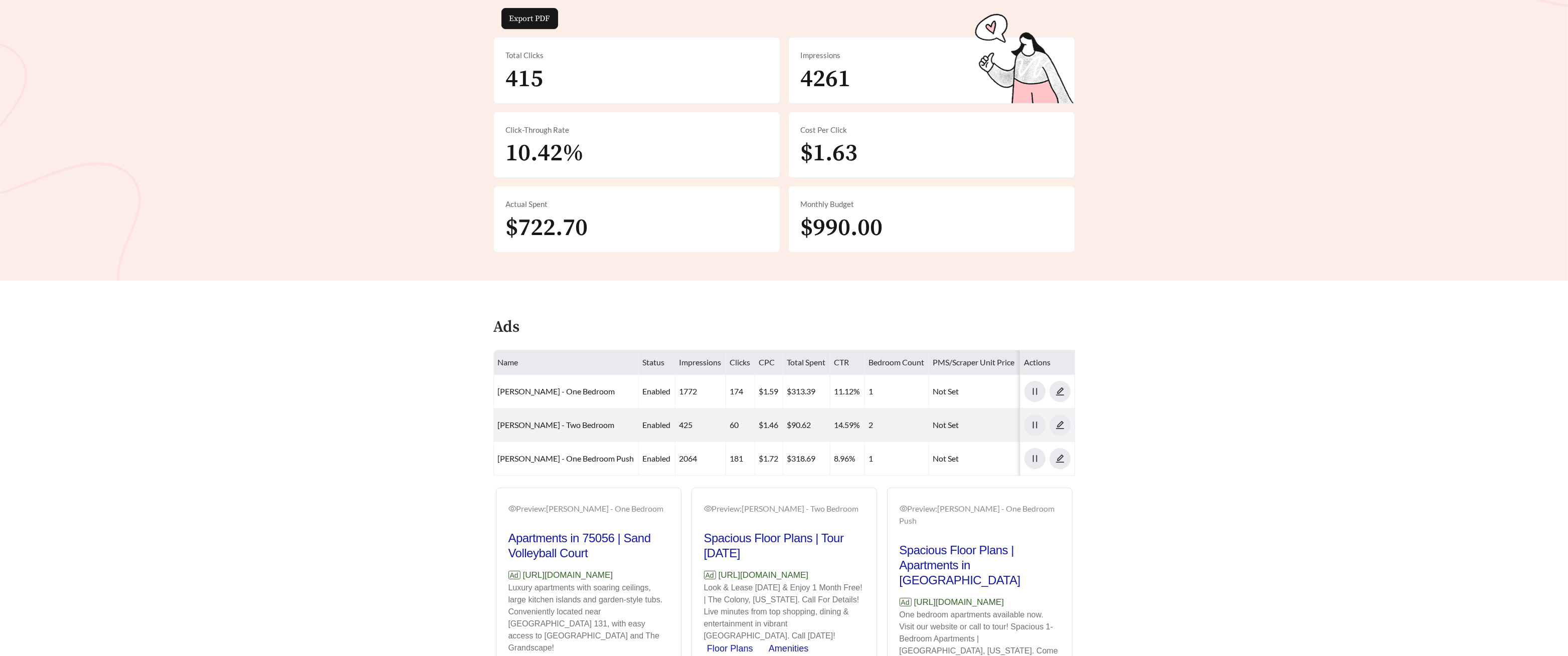
scroll to position [277, 0]
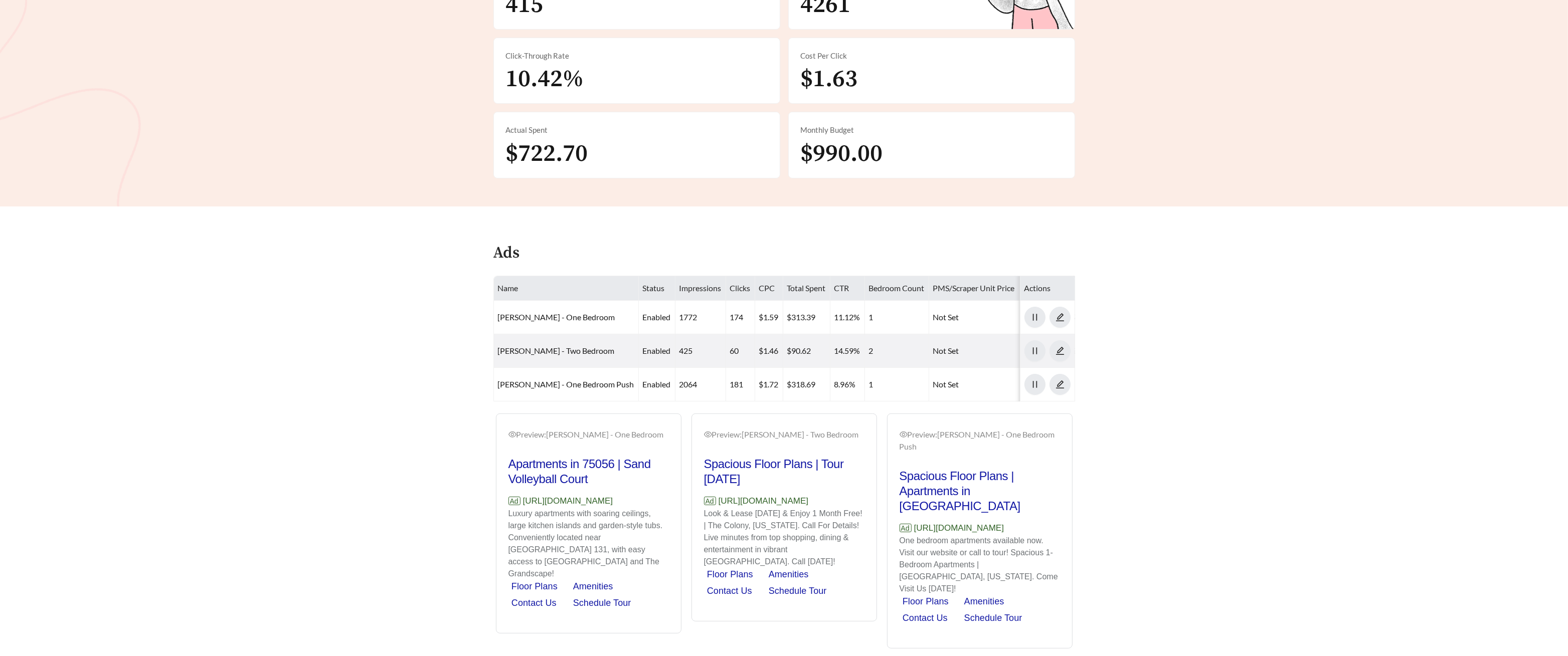
drag, startPoint x: 648, startPoint y: 502, endPoint x: 524, endPoint y: 503, distance: 124.0
click at [523, 432] on p "Ad https://www.bella-madera.com" at bounding box center [589, 501] width 161 height 13
copy p "https://www.bella-madera.com"
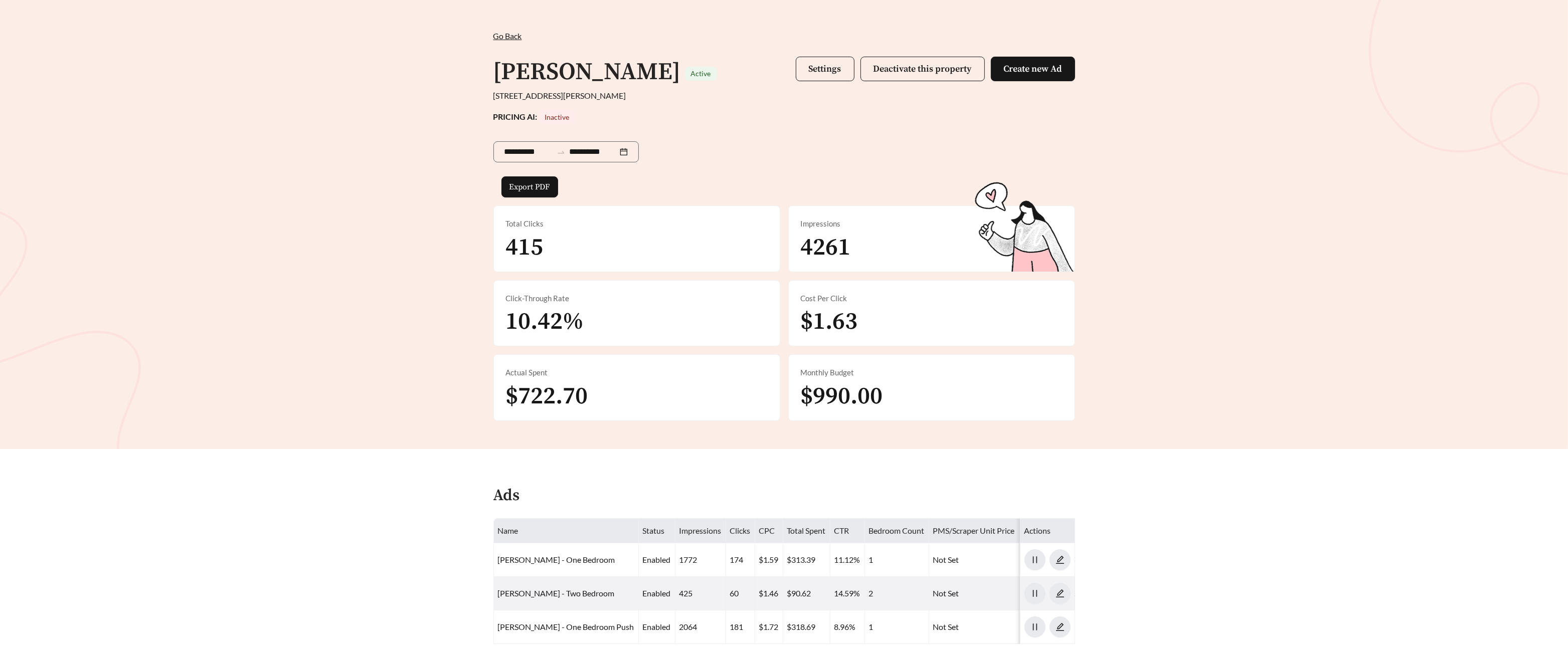
scroll to position [43, 0]
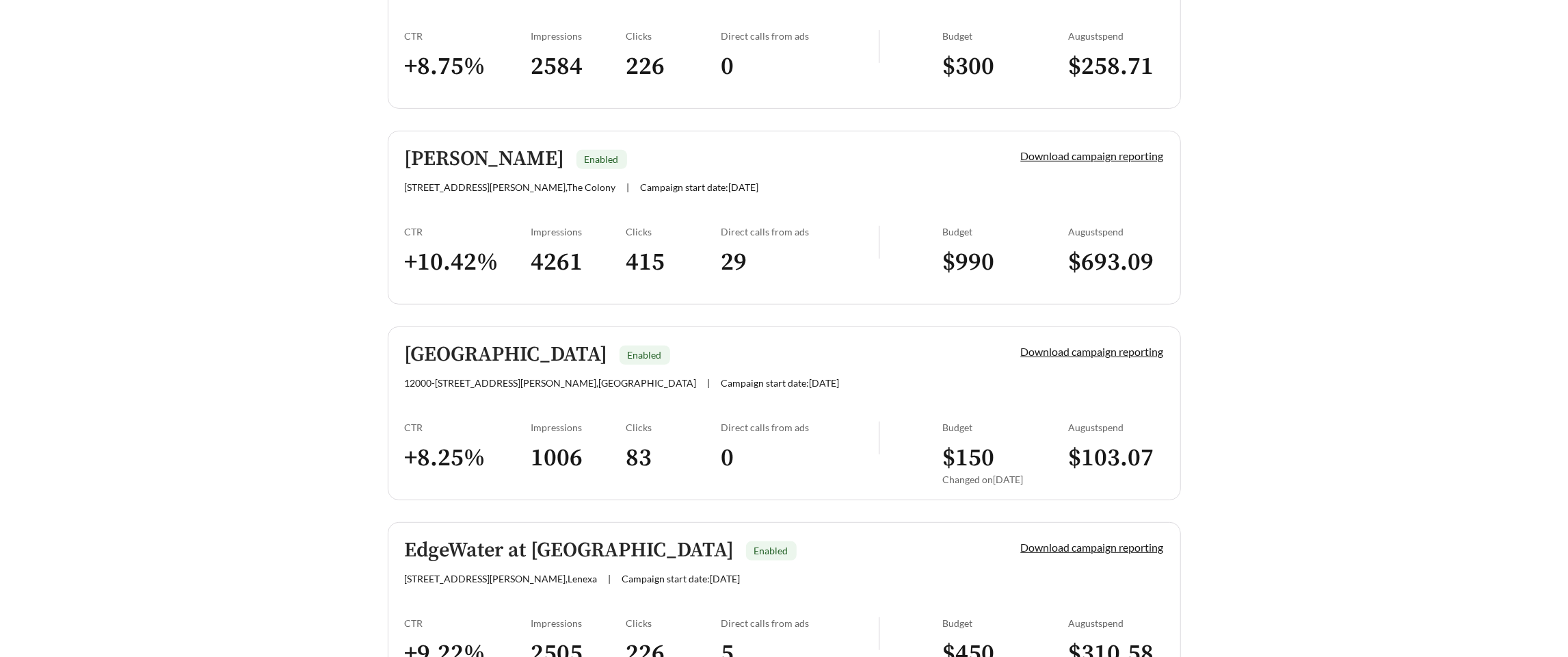
scroll to position [483, 0]
click at [490, 396] on link "Centennial Park Enabled 12000-12057 Hayes St. , Overland Park | Campaign start …" at bounding box center [784, 412] width 794 height 174
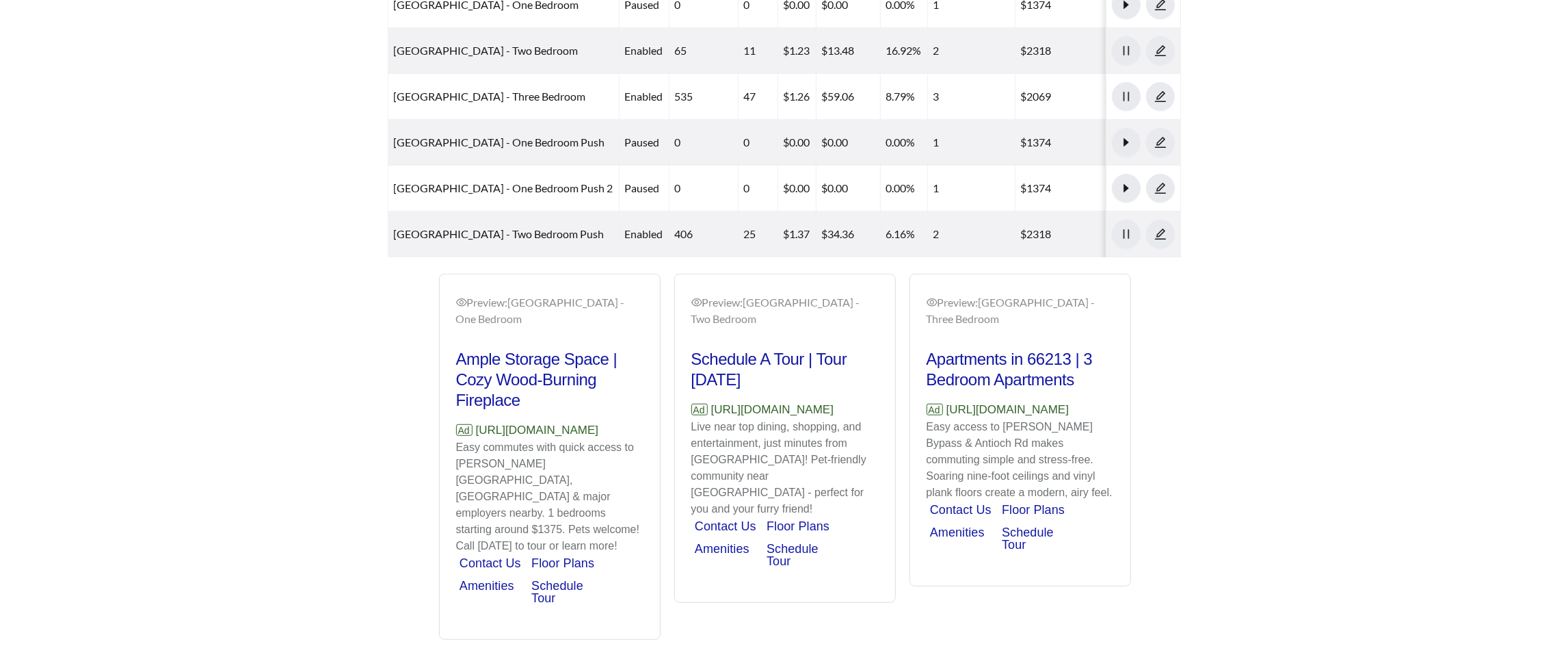
scroll to position [814, 0]
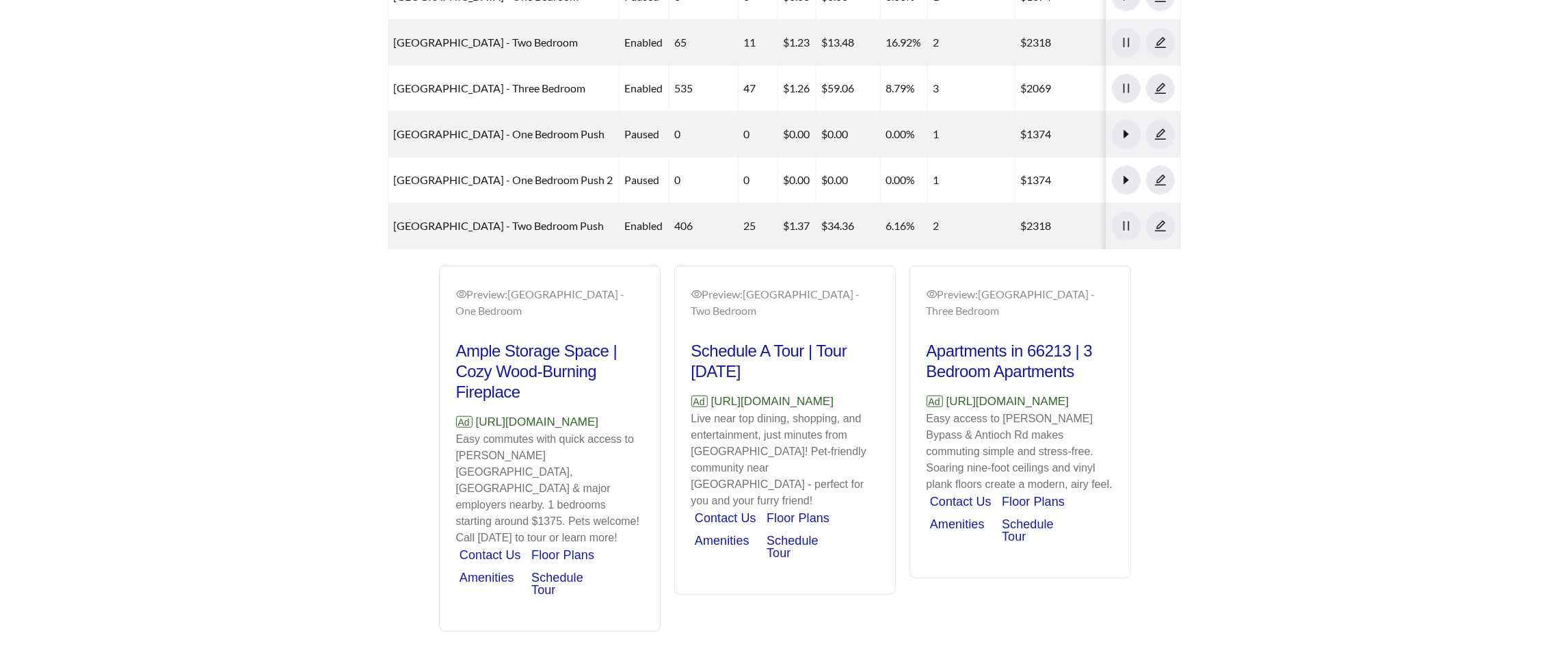
drag, startPoint x: 514, startPoint y: 452, endPoint x: 455, endPoint y: 441, distance: 60.0
click at [456, 431] on p "Ad https://www.centennialparkapartments.com/" at bounding box center [550, 422] width 188 height 17
copy p "https://www.centennialparkapartments.com/"
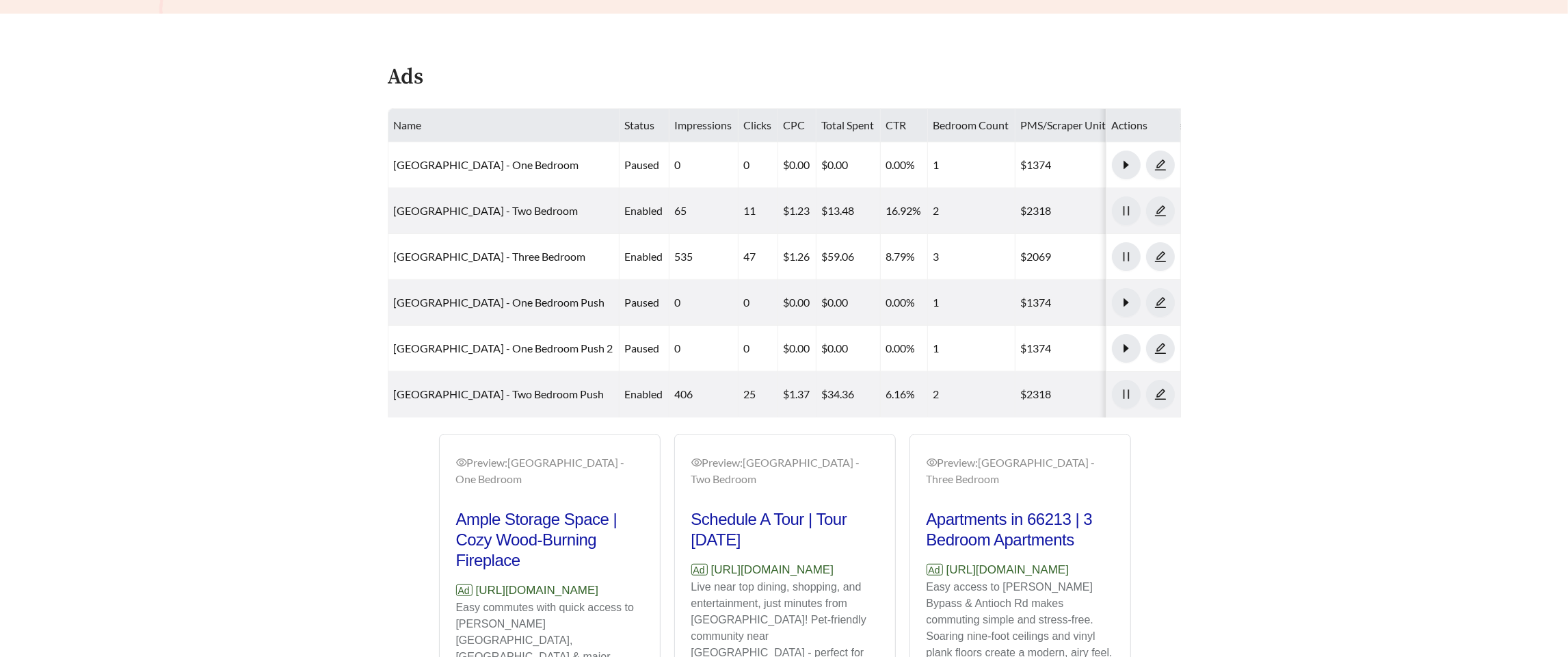
scroll to position [645, 0]
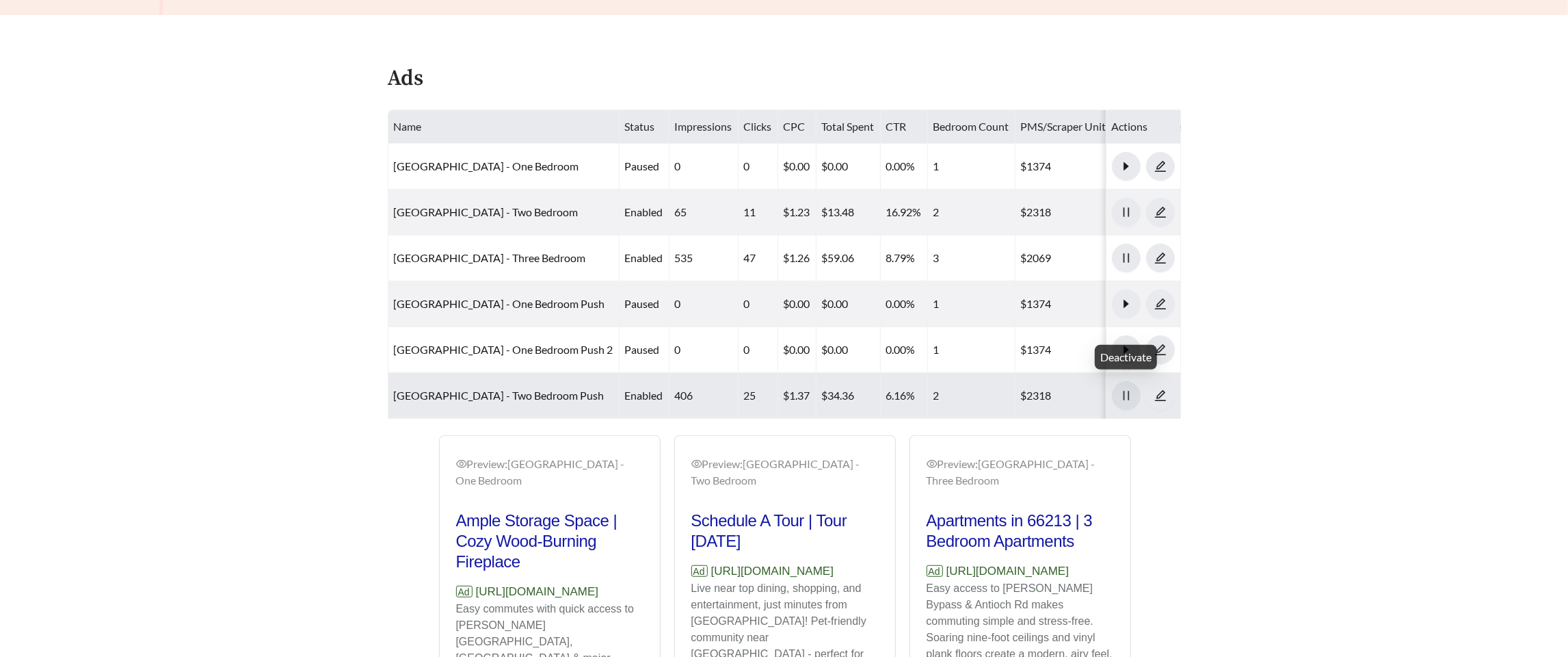
click at [896, 391] on span "pause" at bounding box center [1126, 395] width 27 height 12
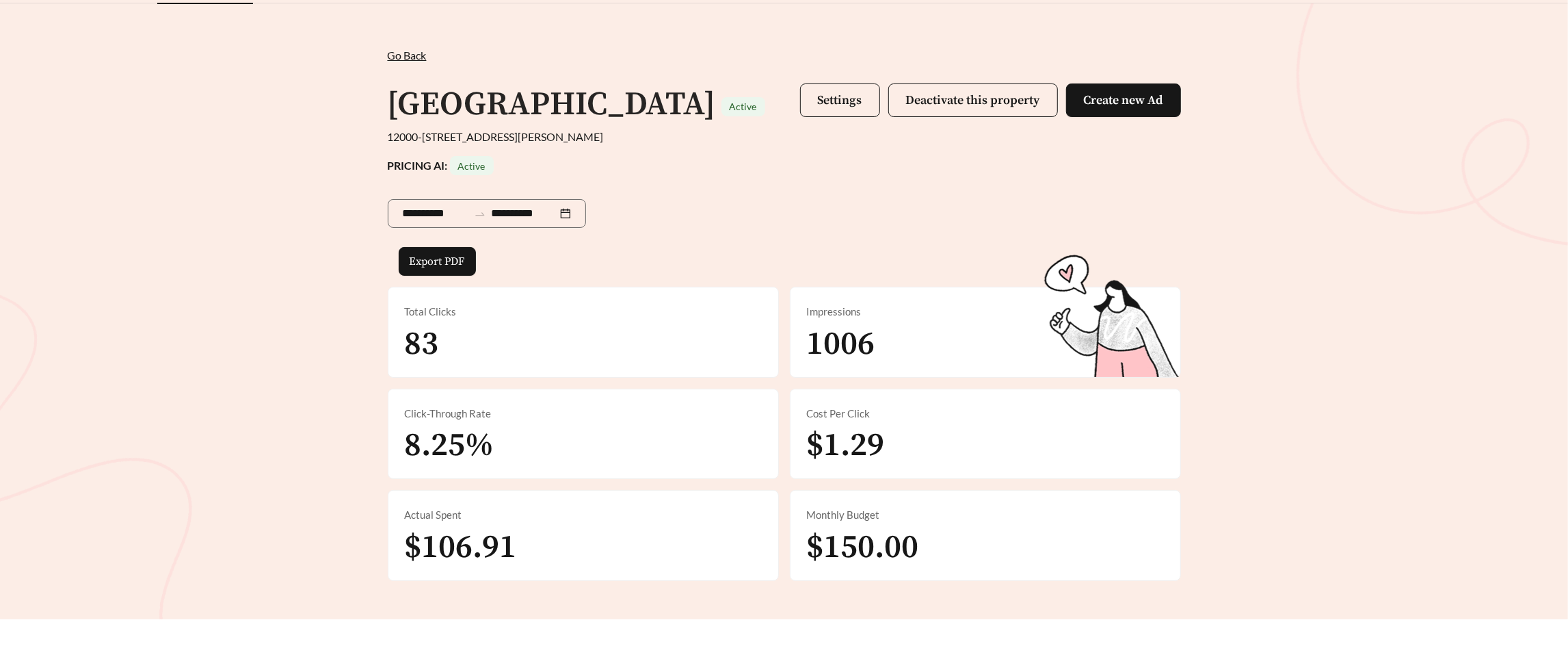
scroll to position [42, 0]
click at [827, 97] on span "Settings" at bounding box center [840, 99] width 45 height 16
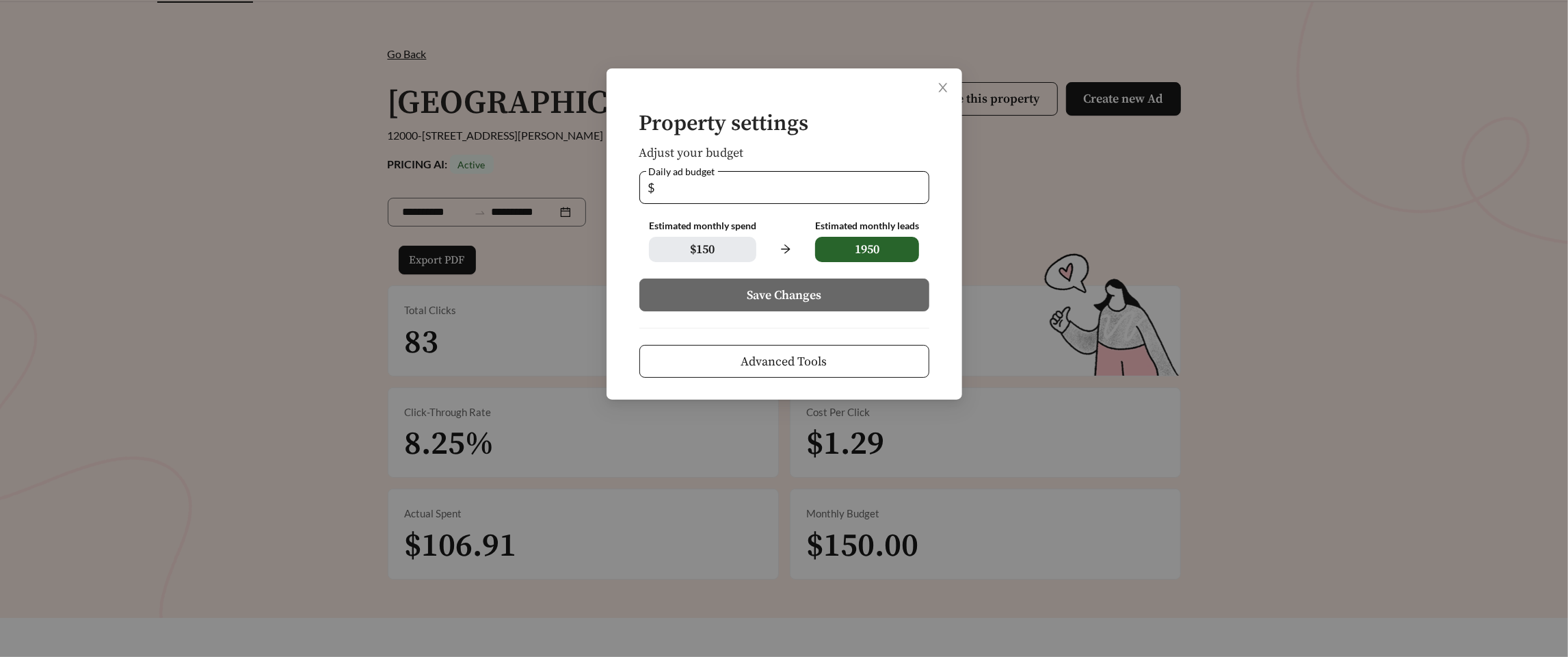
click at [736, 247] on span "$ 150" at bounding box center [702, 249] width 107 height 25
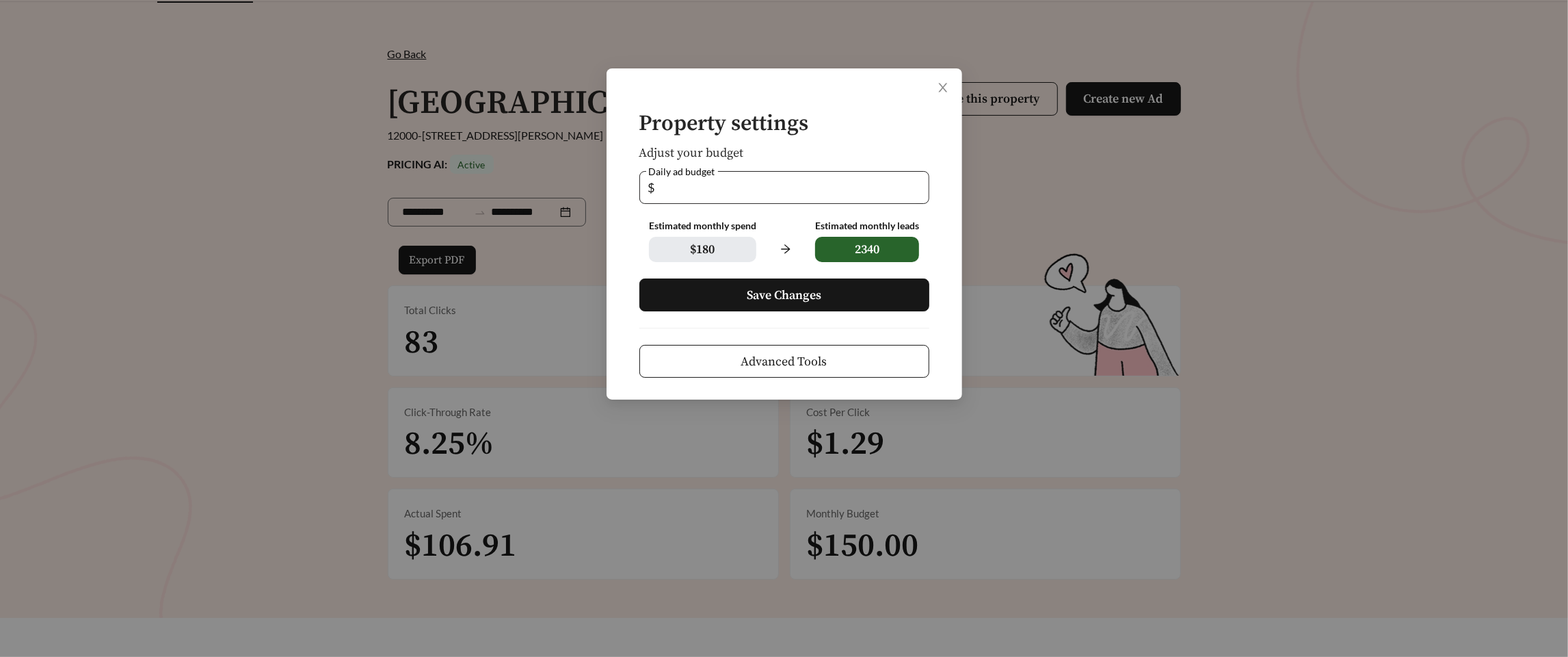
click at [896, 184] on input "*" at bounding box center [789, 188] width 262 height 32
type input "*"
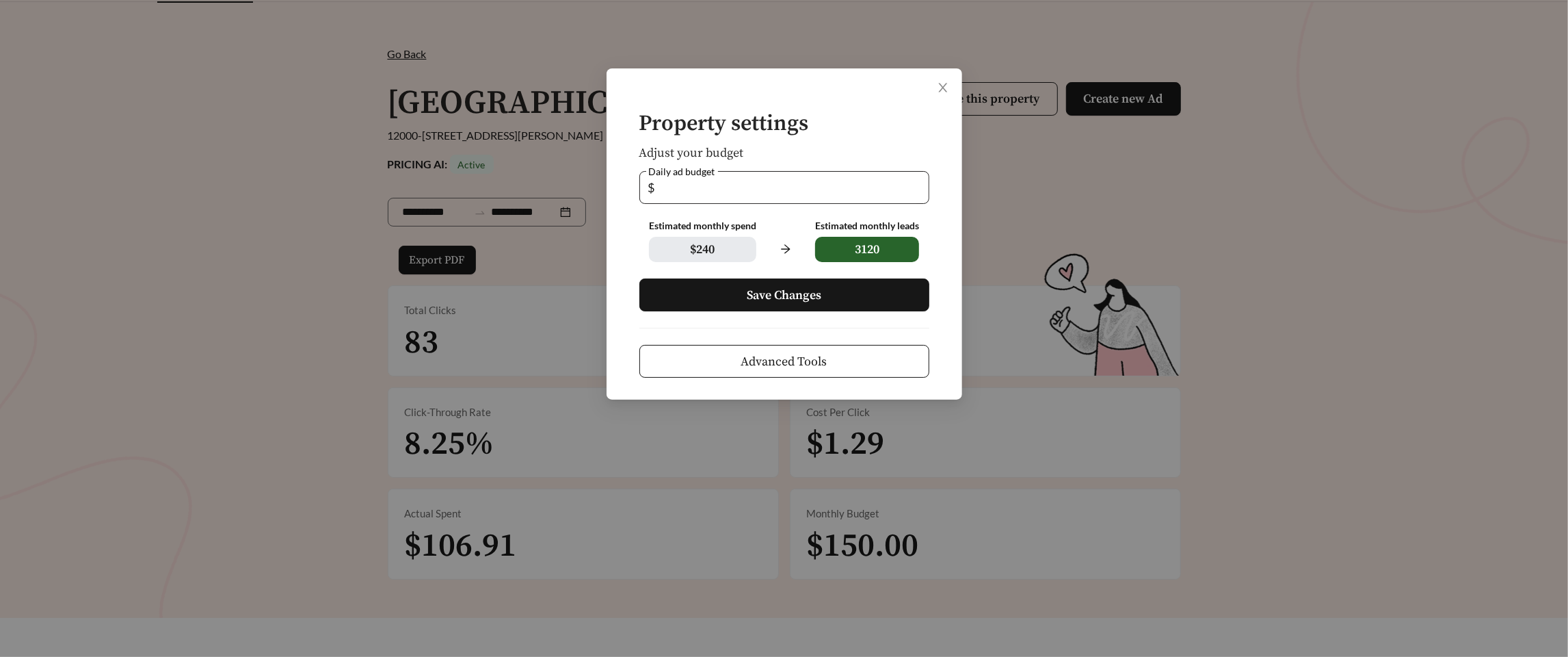
click at [896, 192] on input "*" at bounding box center [789, 188] width 262 height 32
click at [824, 292] on button "Save Changes" at bounding box center [784, 295] width 290 height 33
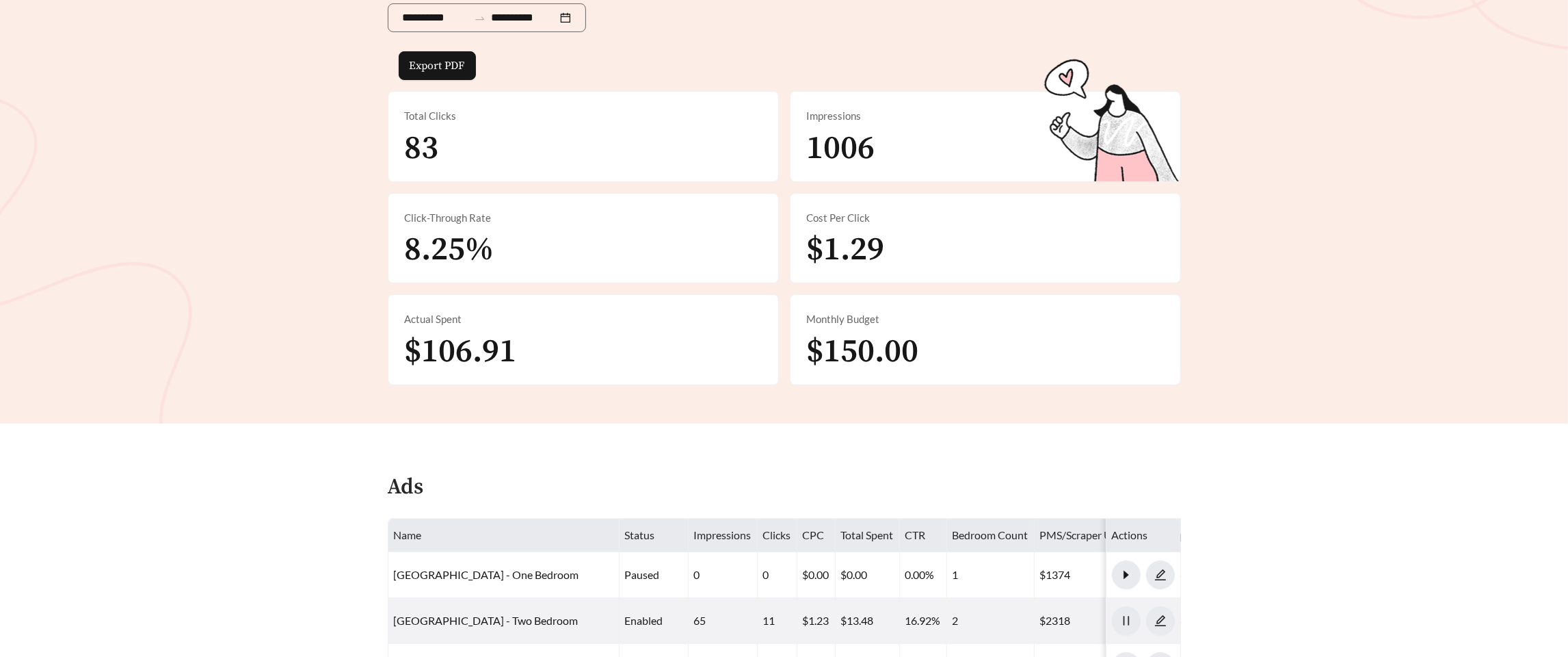
scroll to position [0, 0]
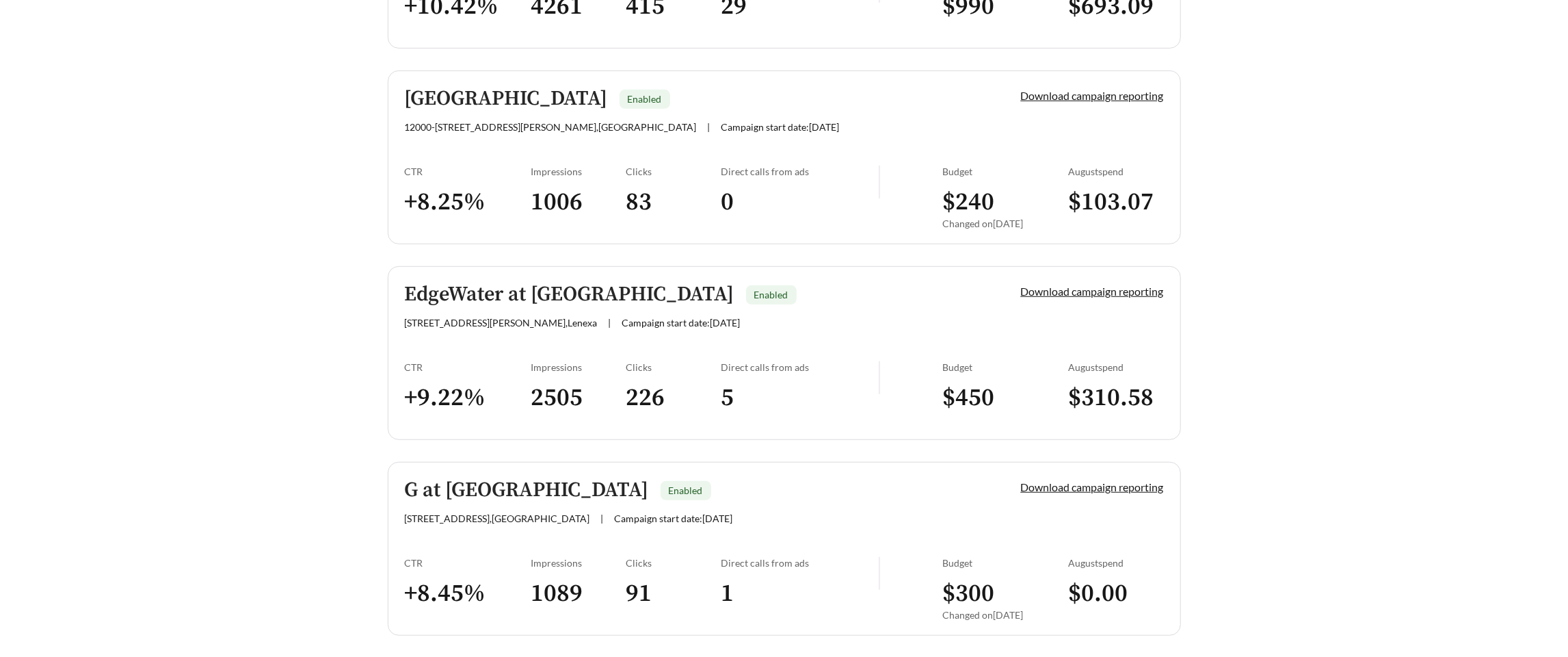
scroll to position [743, 0]
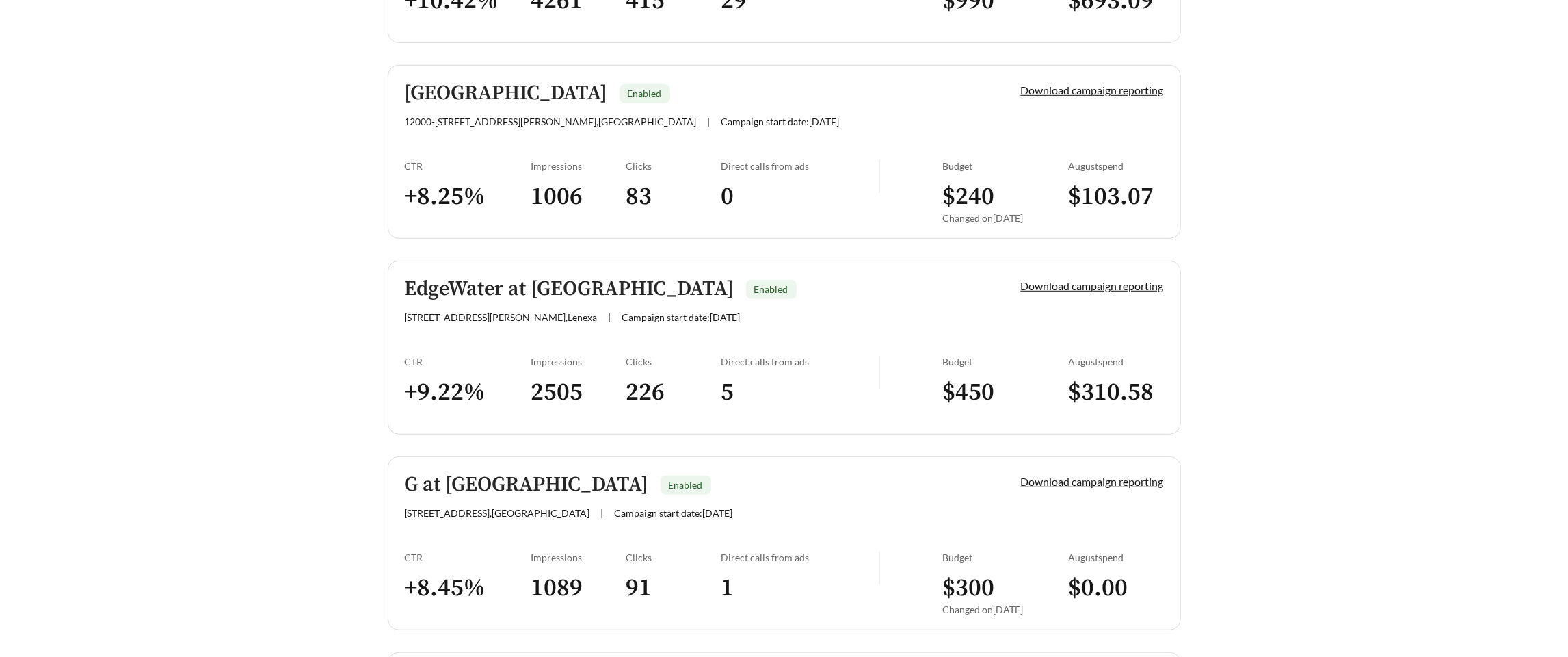
click at [513, 319] on span "8395 Renner Blvd , Lenexa" at bounding box center [501, 317] width 193 height 12
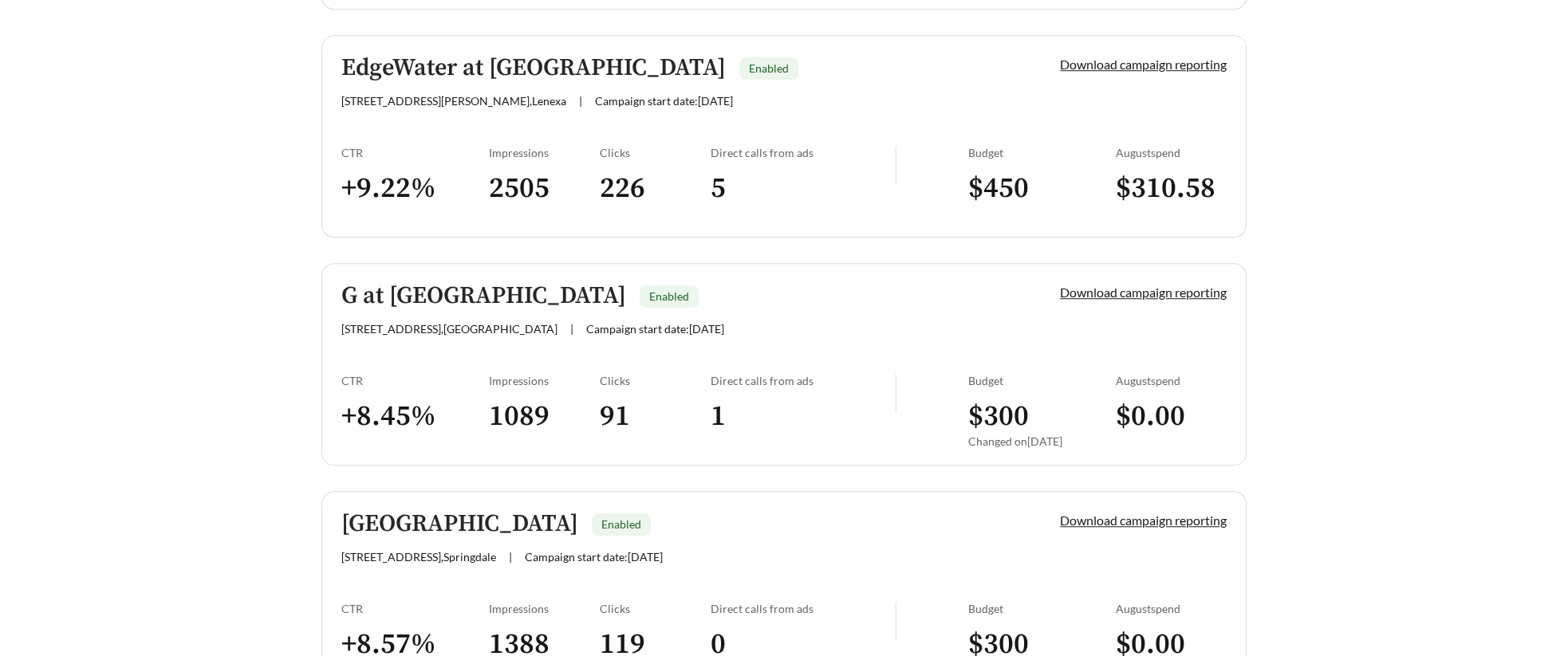
scroll to position [1155, 0]
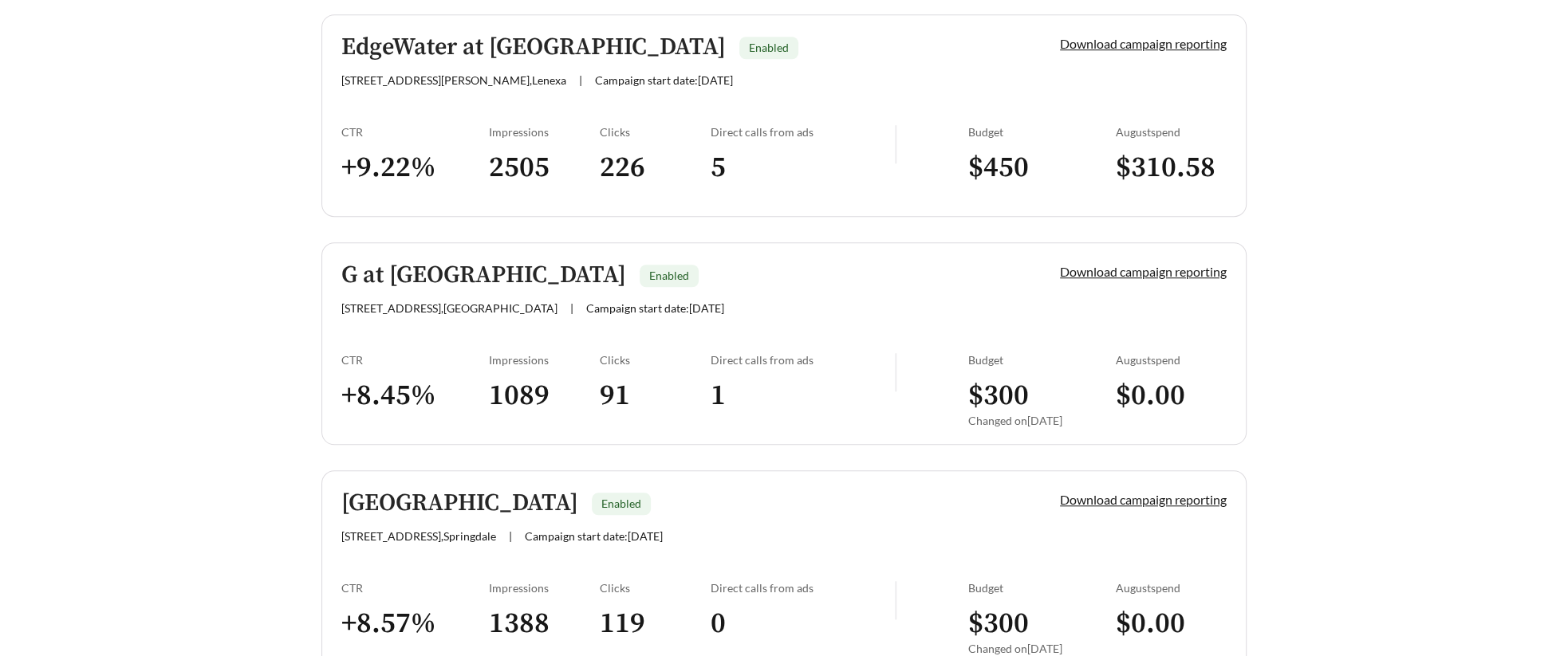
click at [485, 355] on div "CTR" at bounding box center [415, 360] width 147 height 14
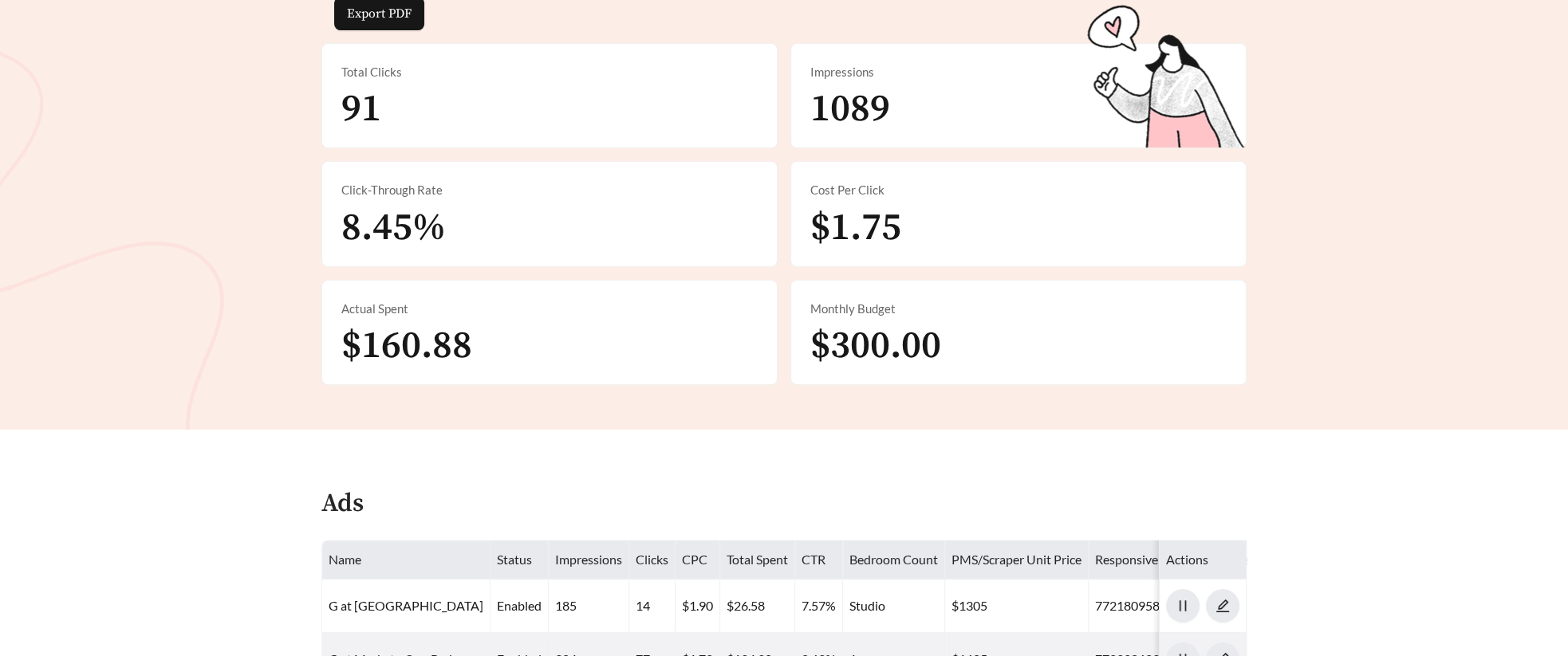
scroll to position [387, 0]
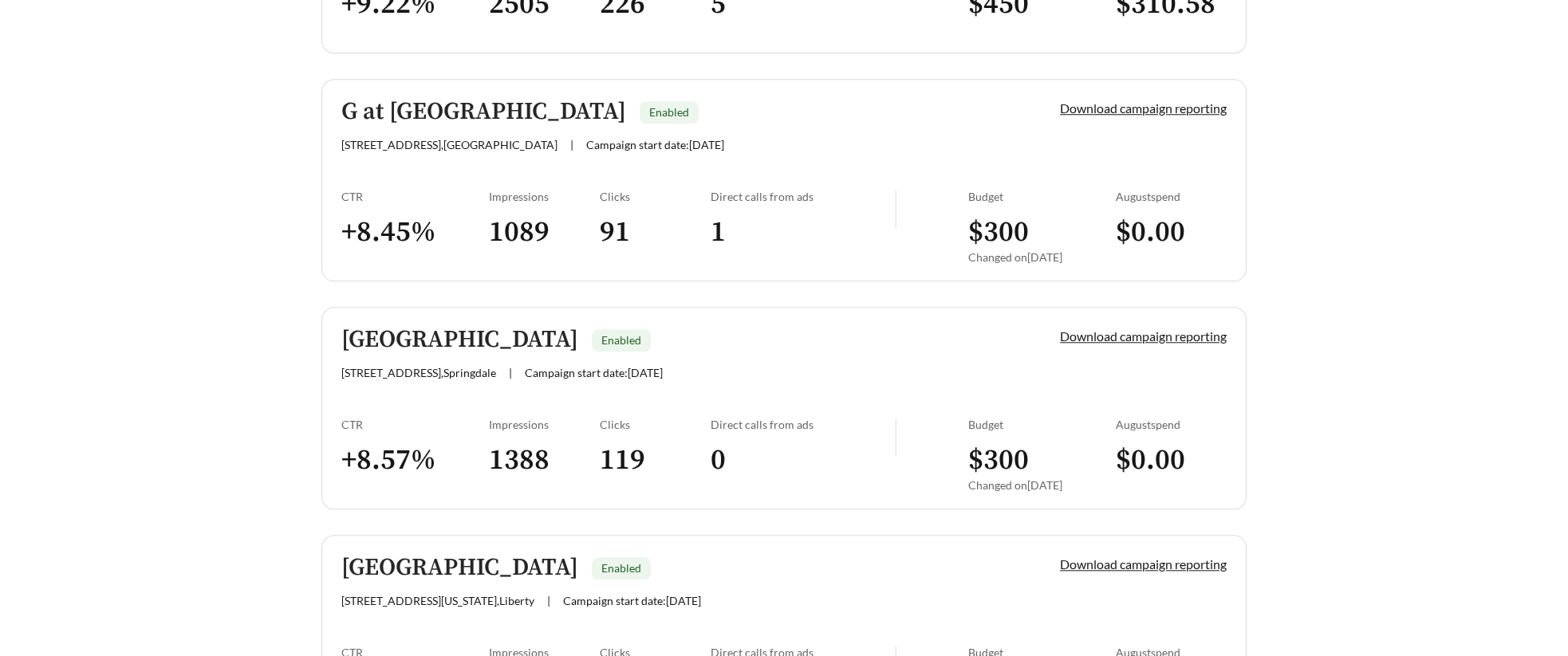
scroll to position [1327, 0]
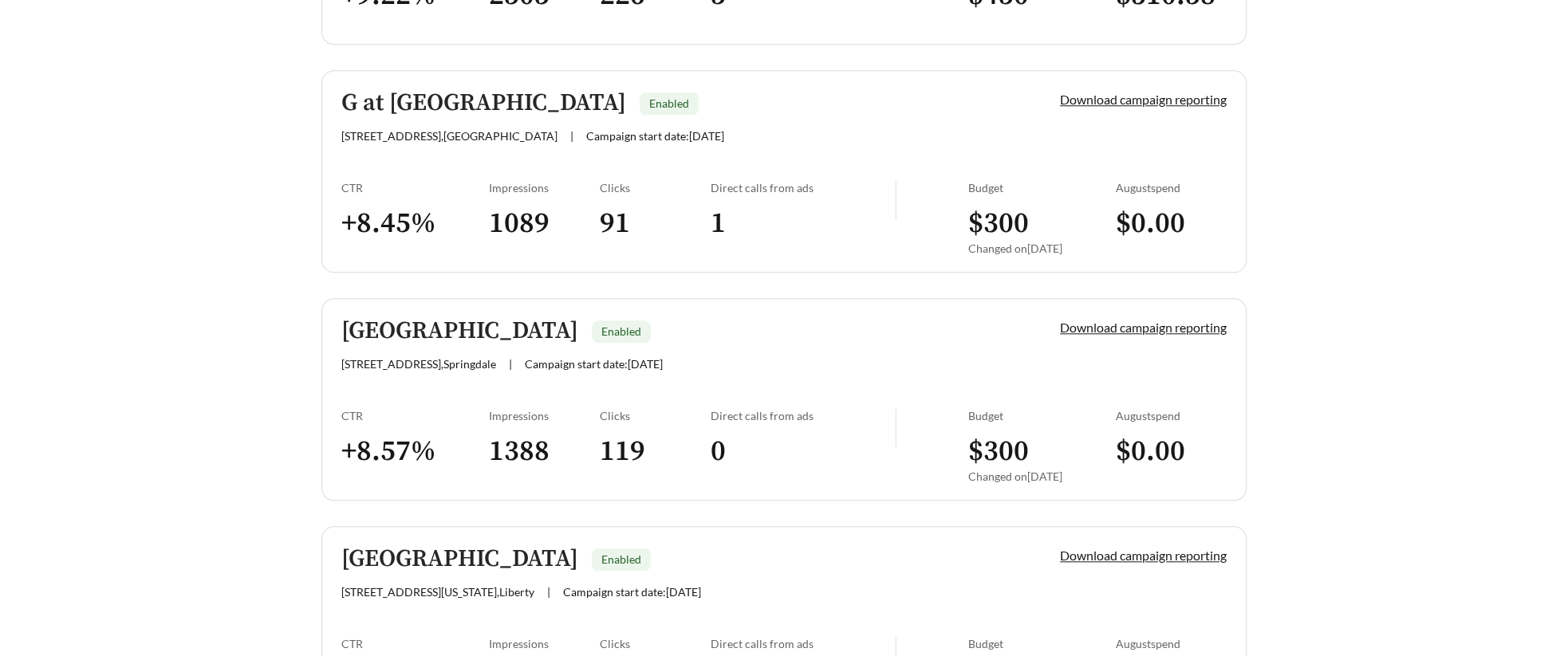
click at [440, 395] on link "Habberton Ridge Enabled 3702-B Locksley St , Springdale | Campaign start date: …" at bounding box center [784, 399] width 925 height 202
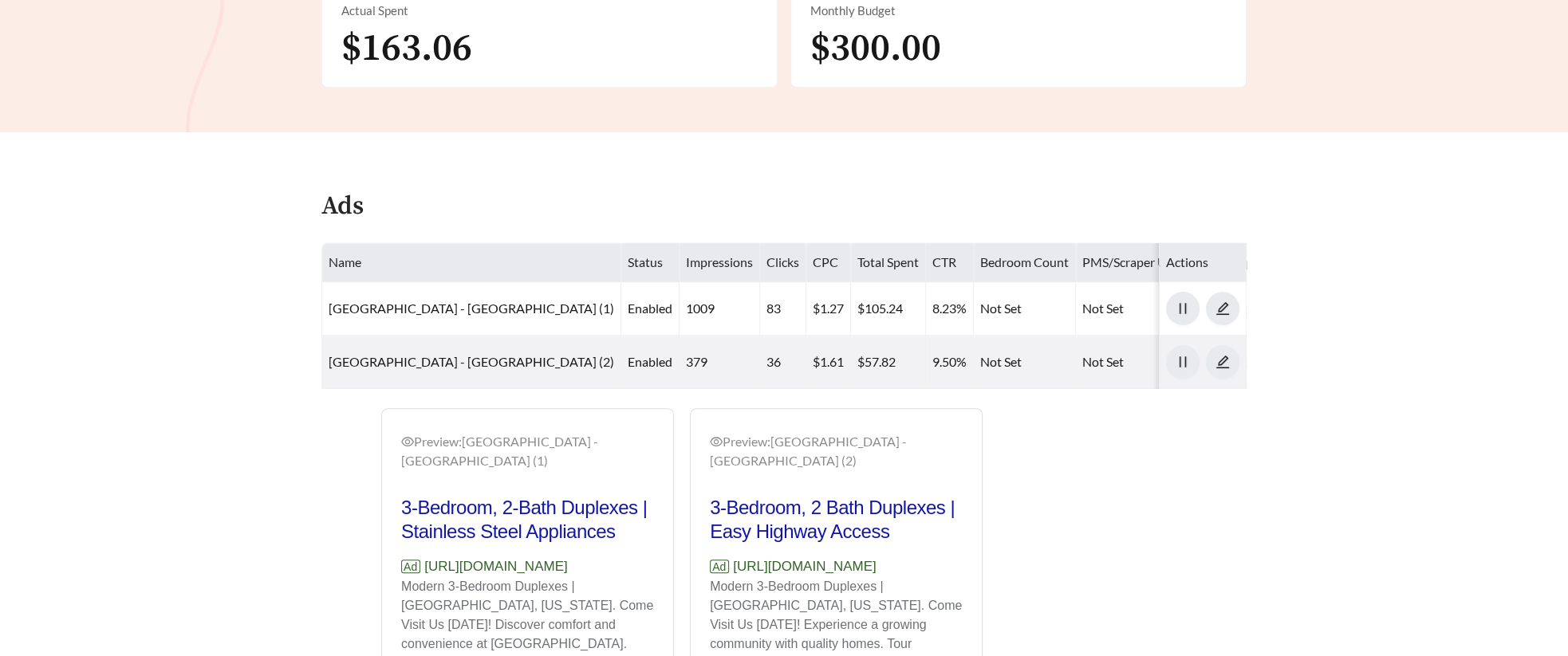
scroll to position [639, 0]
drag, startPoint x: 632, startPoint y: 558, endPoint x: 425, endPoint y: 566, distance: 207.2
click at [425, 566] on p "Ad https://www.habbertonridge.com" at bounding box center [527, 564] width 253 height 20
copy p "https://www.habbertonridge.com"
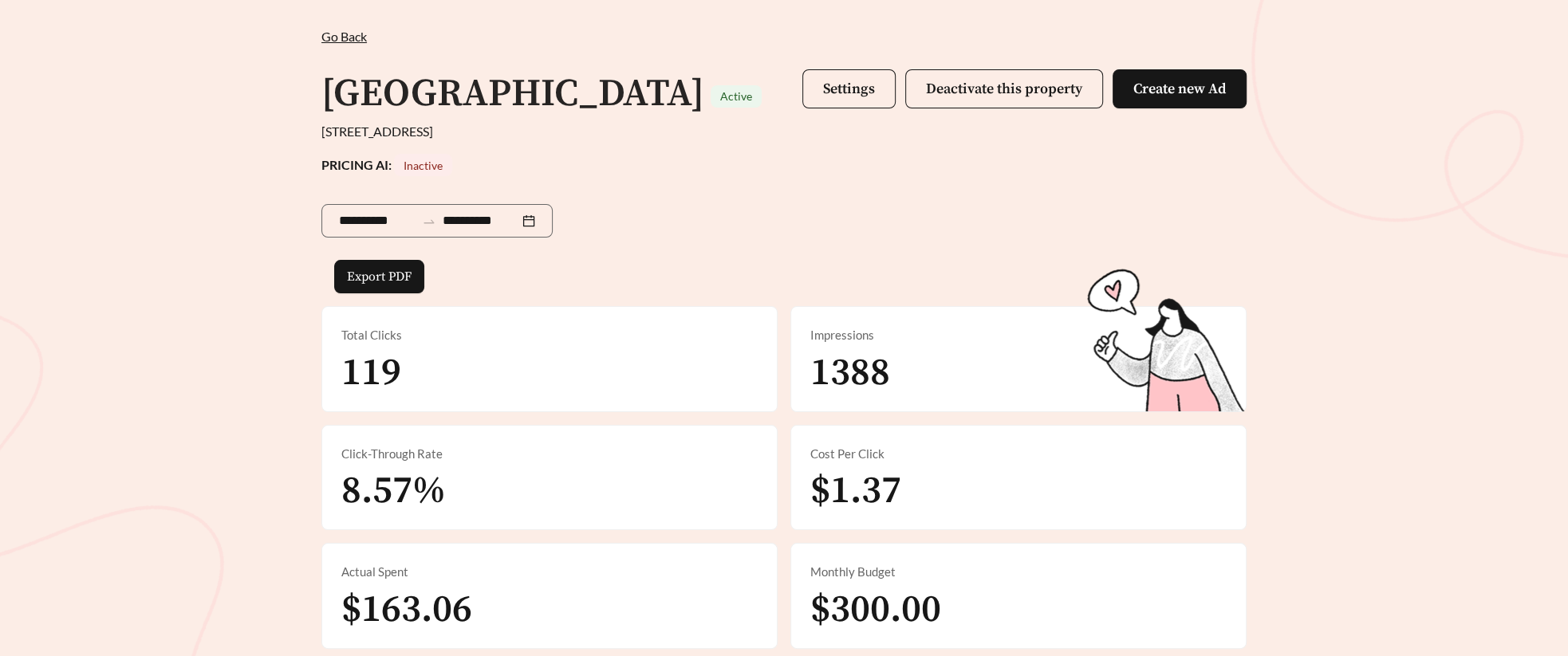
scroll to position [75, 0]
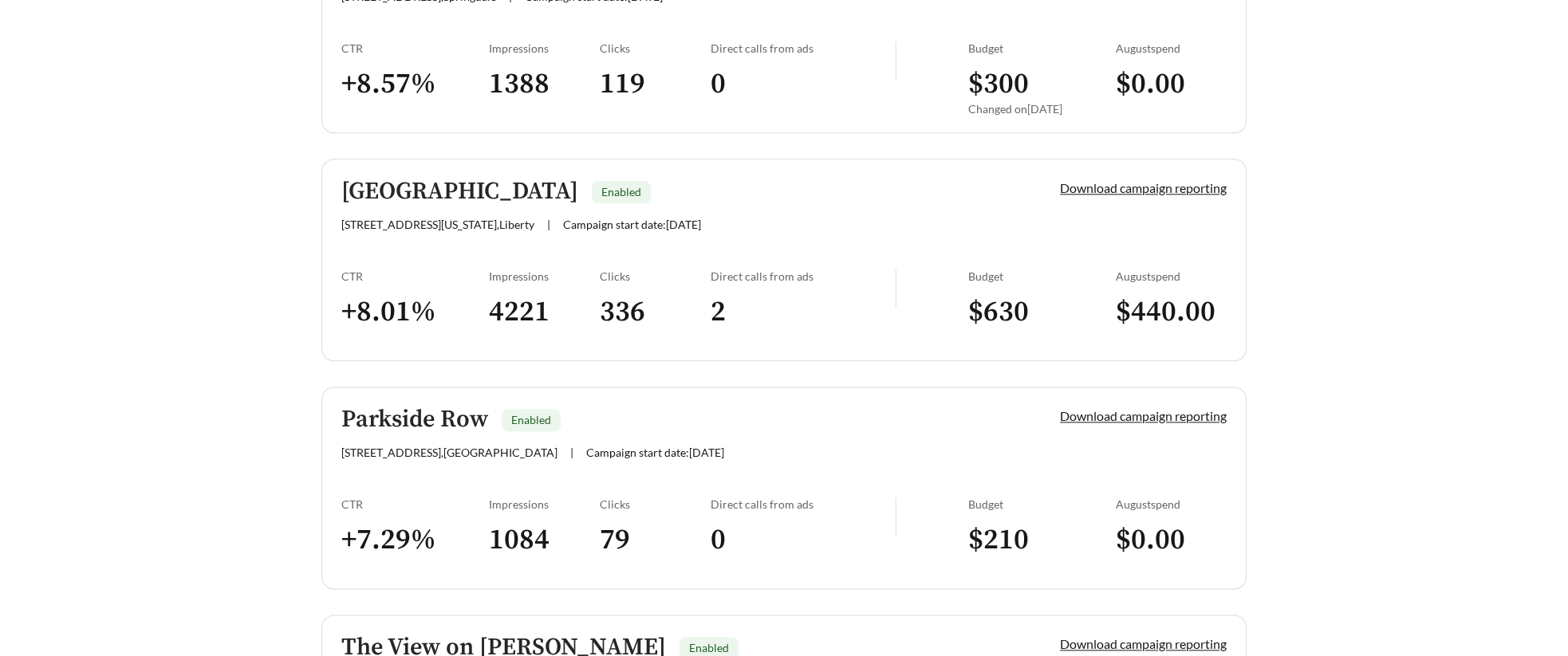
scroll to position [1694, 0]
click at [367, 269] on div "CTR" at bounding box center [415, 276] width 147 height 14
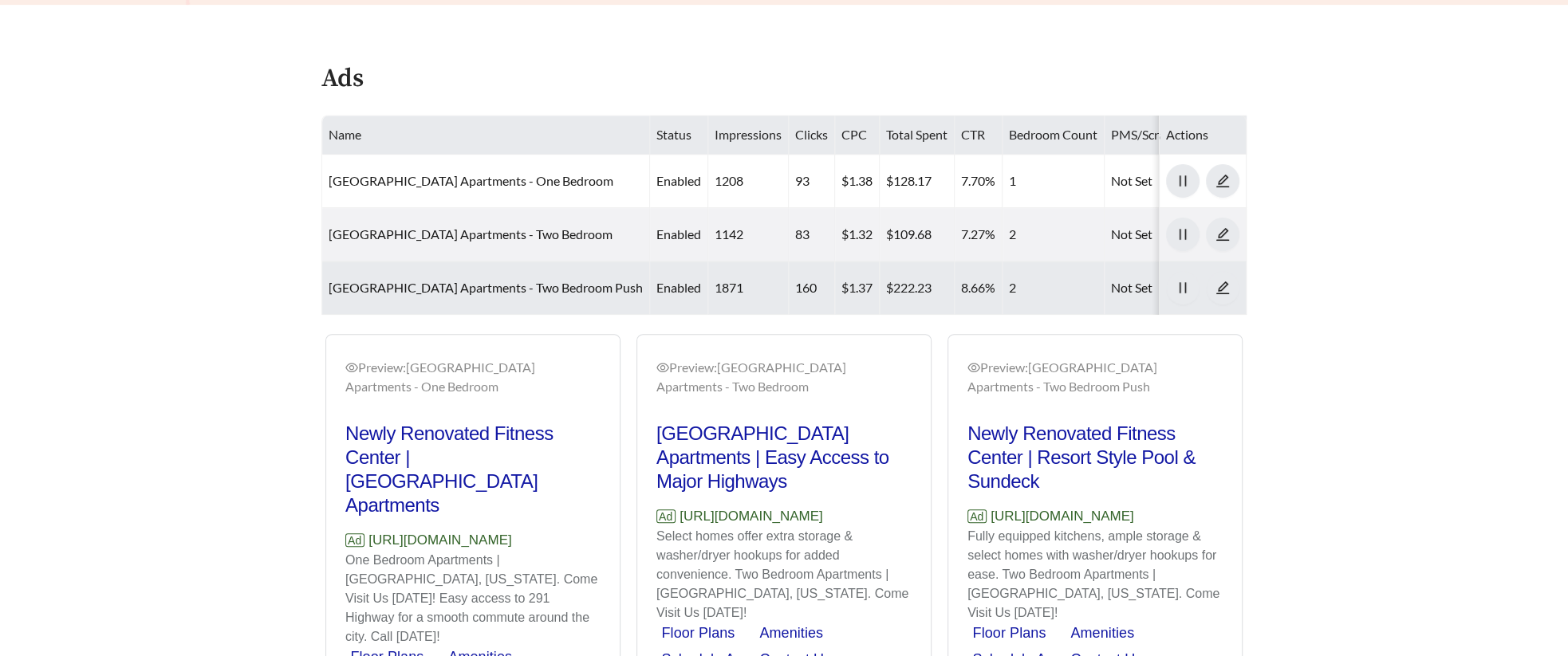
scroll to position [766, 0]
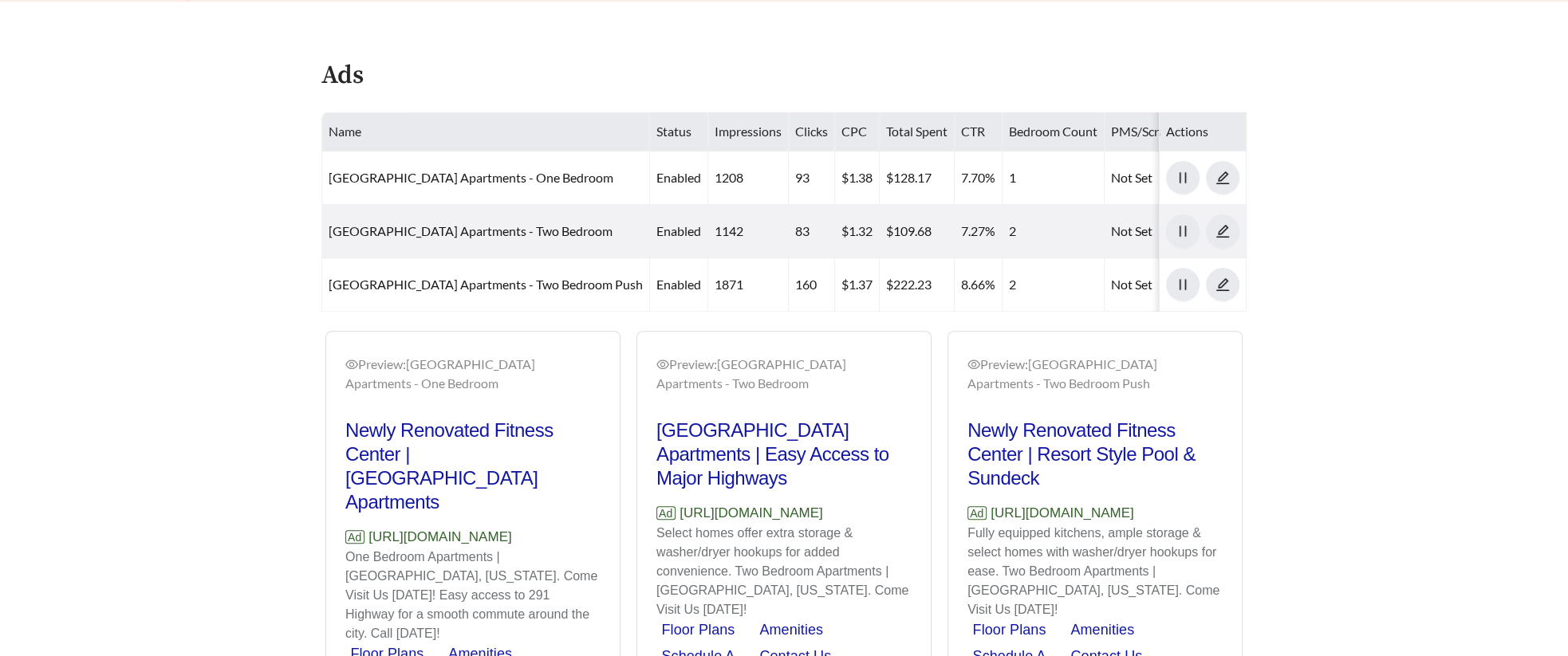
click at [595, 564] on div "Preview: Jefferson Park Apartments - One Bedroom Newly Renovated Fitness Center…" at bounding box center [784, 537] width 933 height 412
drag, startPoint x: 595, startPoint y: 559, endPoint x: 369, endPoint y: 559, distance: 226.0
click at [369, 559] on div "Preview: Jefferson Park Apartments - One Bedroom Newly Renovated Fitness Center…" at bounding box center [784, 537] width 933 height 412
copy p "https://www.jeffersonparkapts.com"
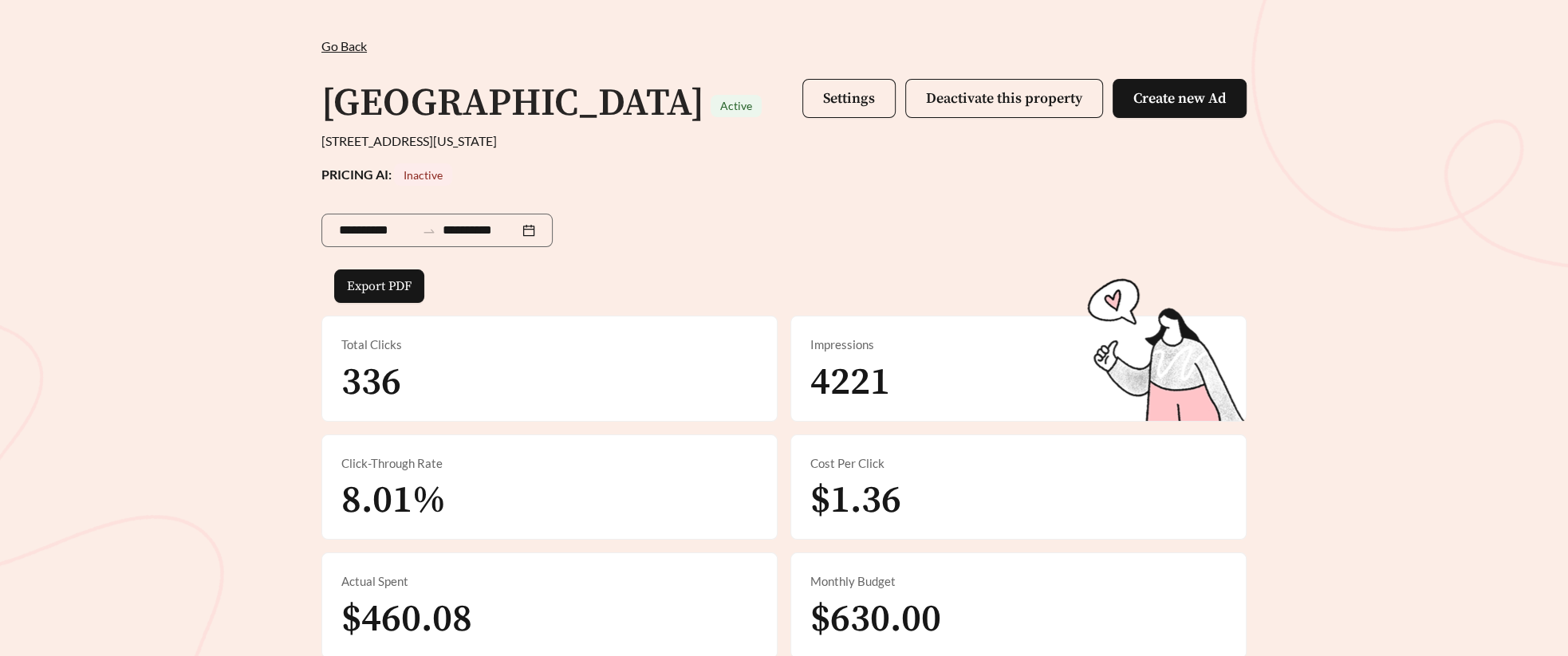
scroll to position [0, 0]
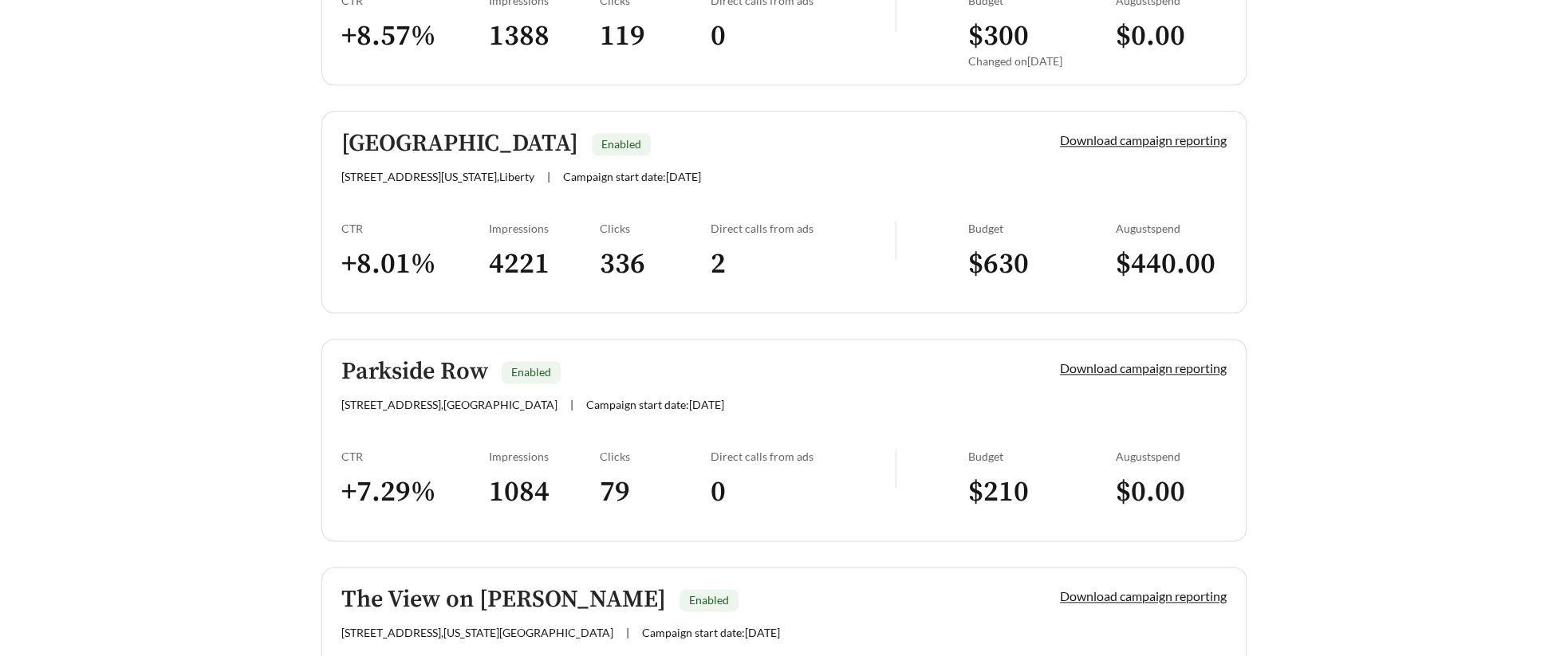
scroll to position [1744, 0]
click at [428, 428] on link "Parkside Row Enabled 215 SE 34th St , Bentonville | Campaign start date: 2025-0…" at bounding box center [784, 438] width 925 height 202
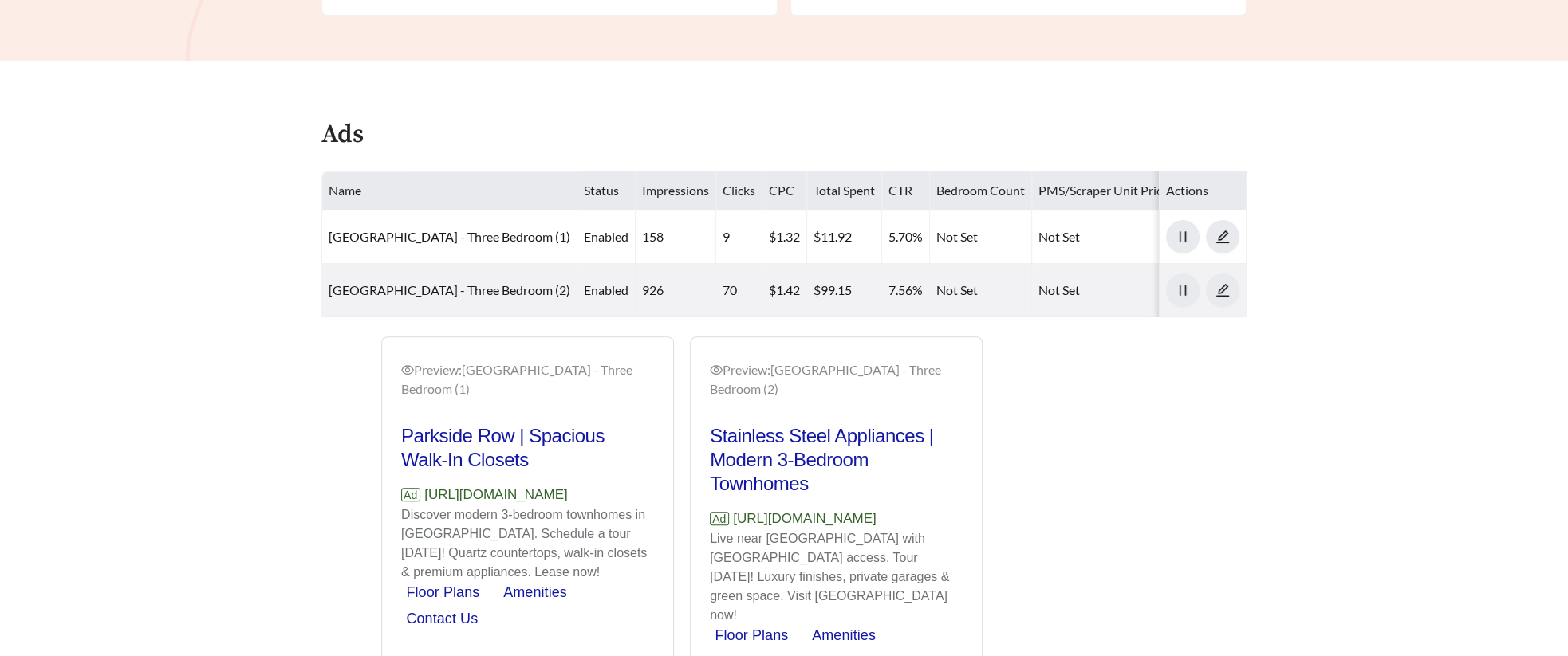
scroll to position [715, 0]
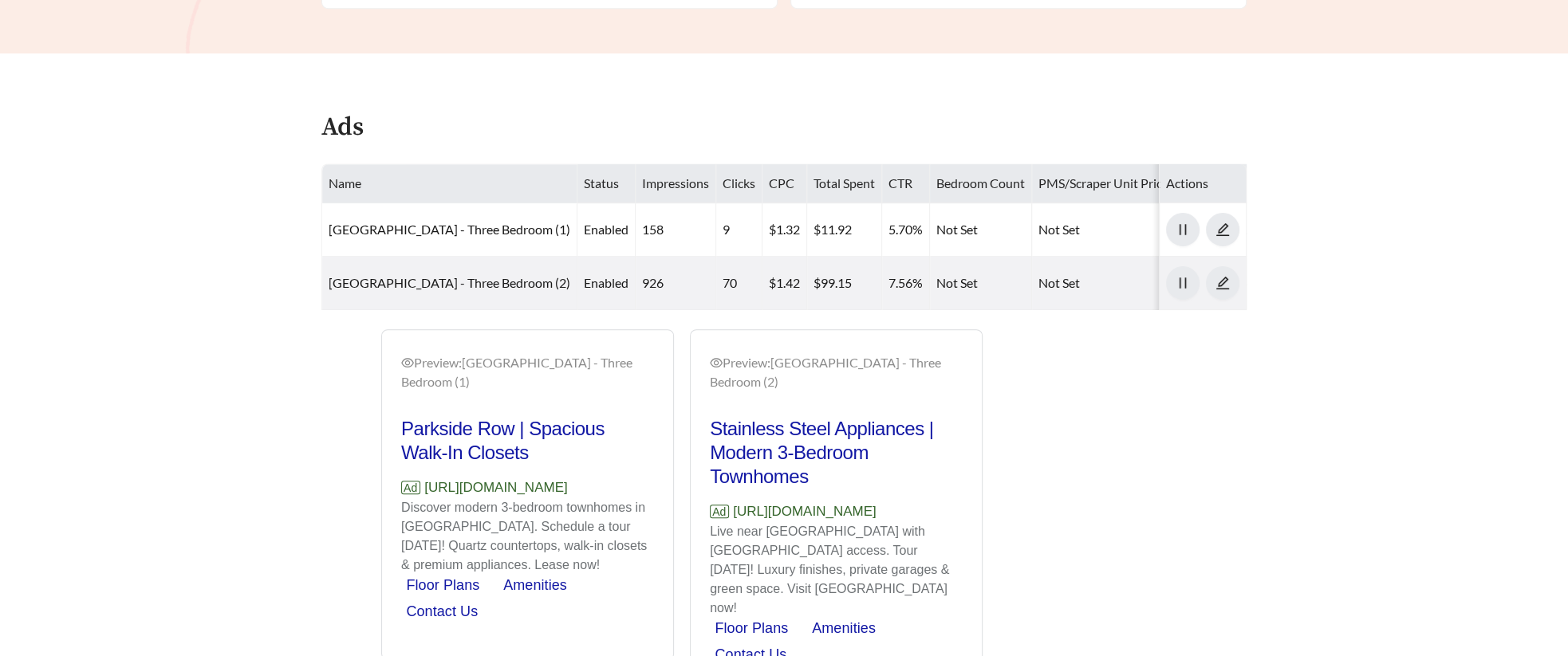
click at [620, 501] on p "Discover modern 3-bedroom townhomes in Bentonville. Schedule a tour today! Quar…" at bounding box center [527, 536] width 253 height 76
drag, startPoint x: 600, startPoint y: 483, endPoint x: 422, endPoint y: 490, distance: 178.1
click at [422, 490] on p "Ad https://www.liveparksiderow.com" at bounding box center [527, 487] width 253 height 20
copy p "https://www.liveparksiderow.com"
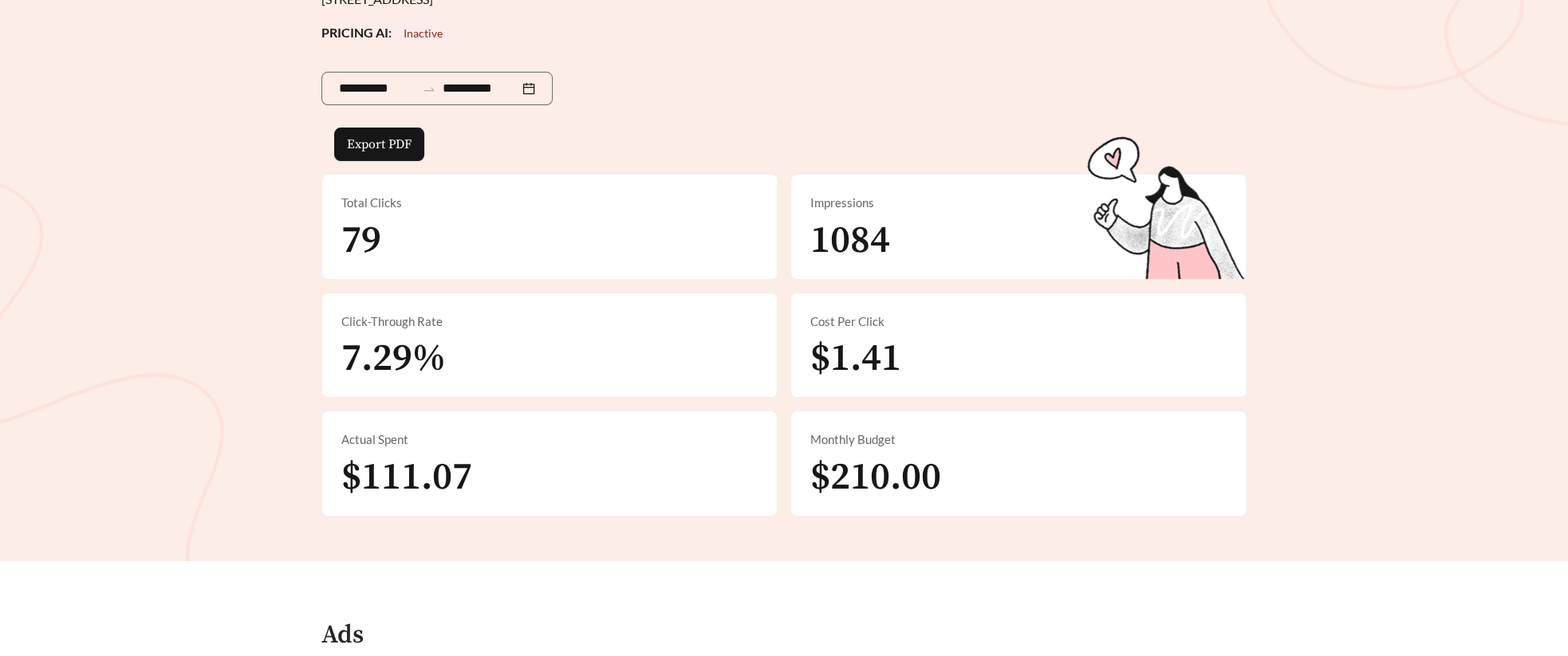
scroll to position [0, 0]
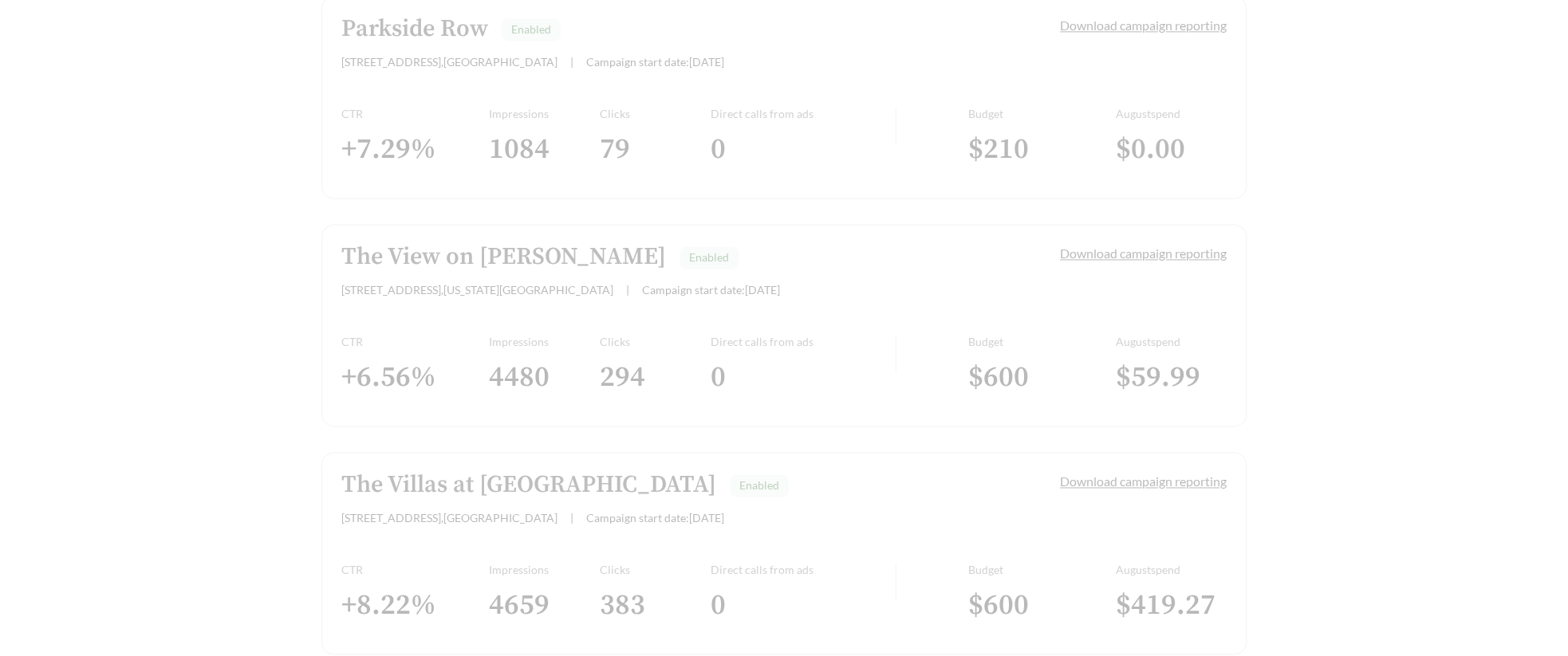
scroll to position [2084, 0]
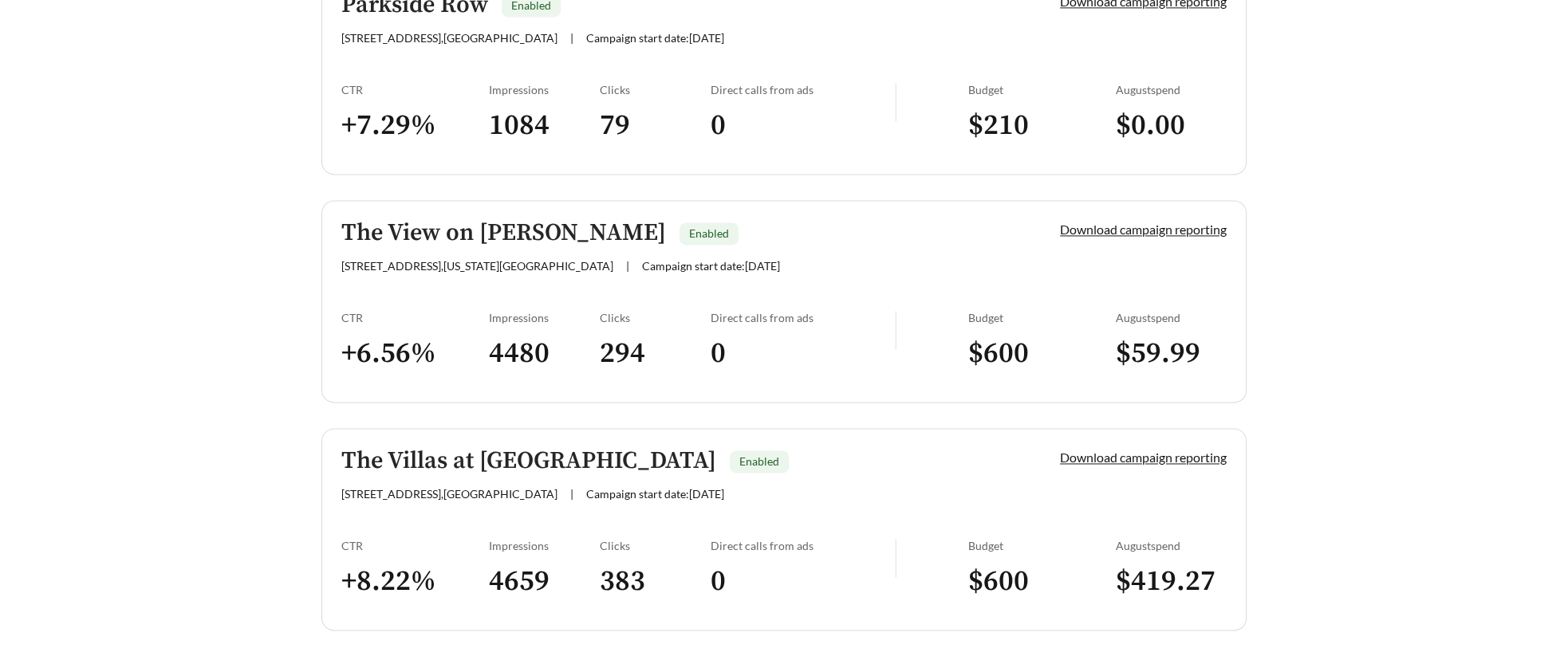
scroll to position [2110, 0]
click at [477, 280] on link "The View on Vivion Enabled 4763 N Highland Ave , Kansas City | Campaign start d…" at bounding box center [784, 299] width 925 height 202
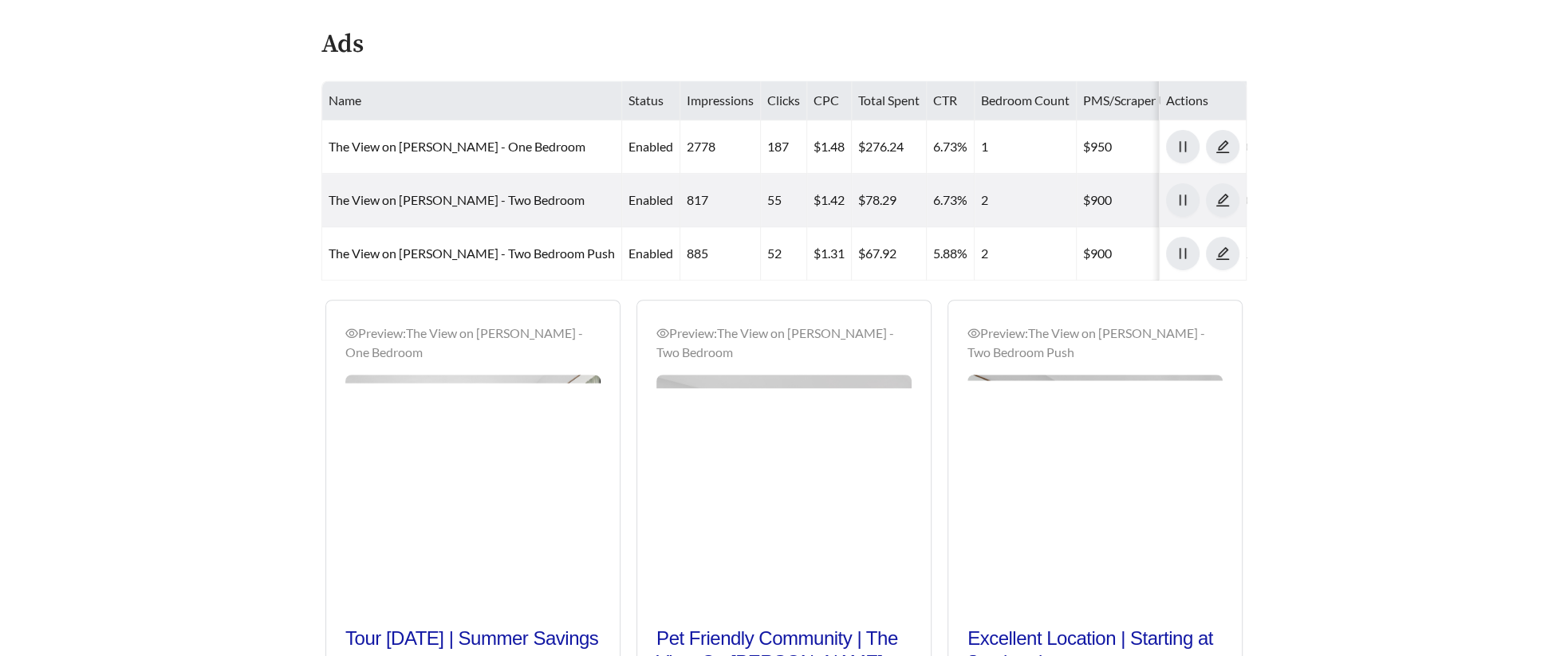
scroll to position [847, 0]
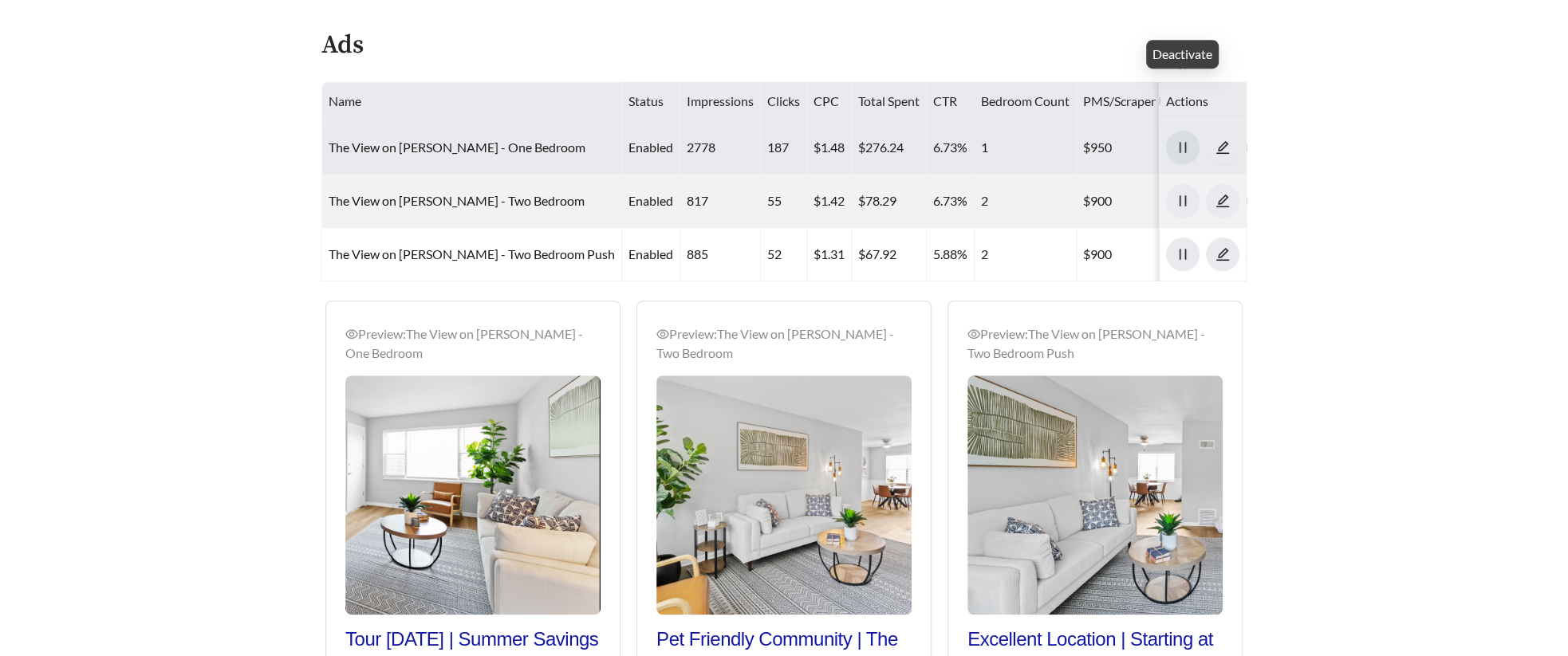
click at [1044, 140] on icon "pause" at bounding box center [1182, 147] width 15 height 15
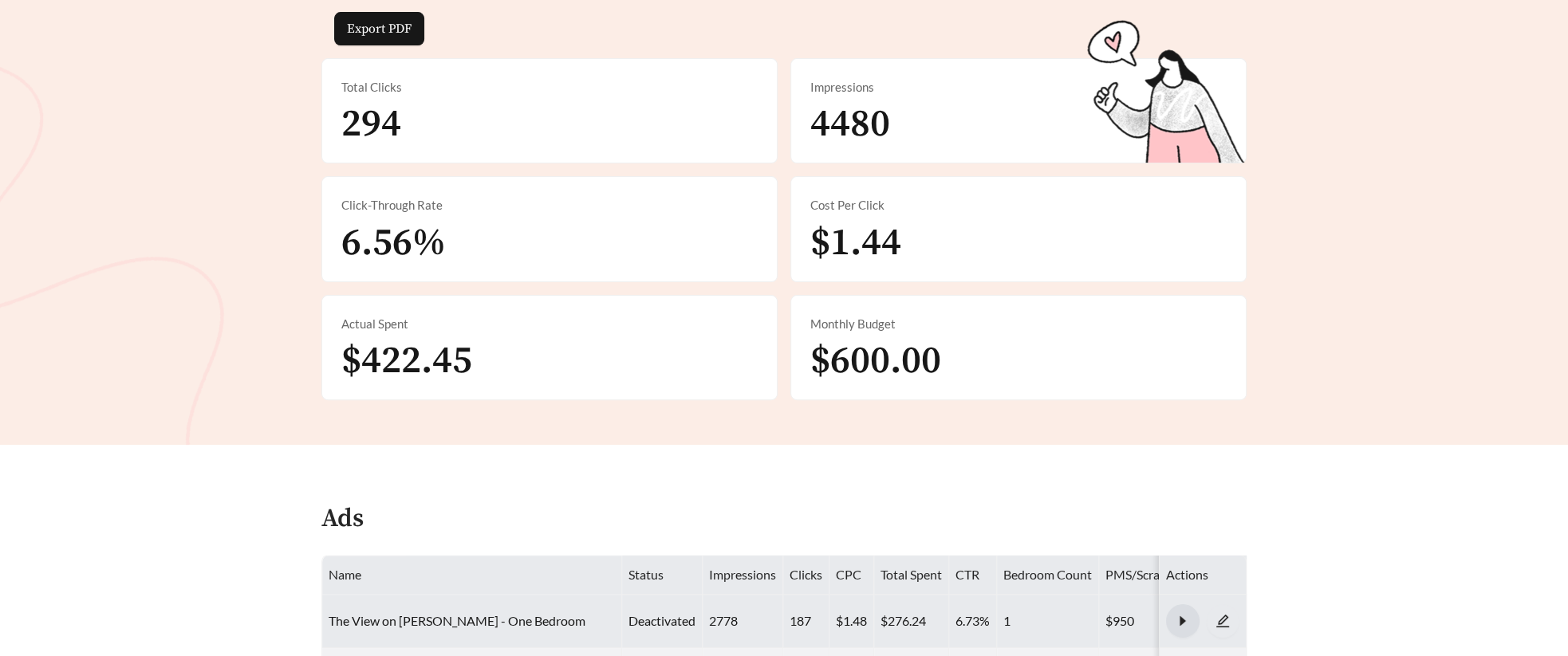
scroll to position [343, 0]
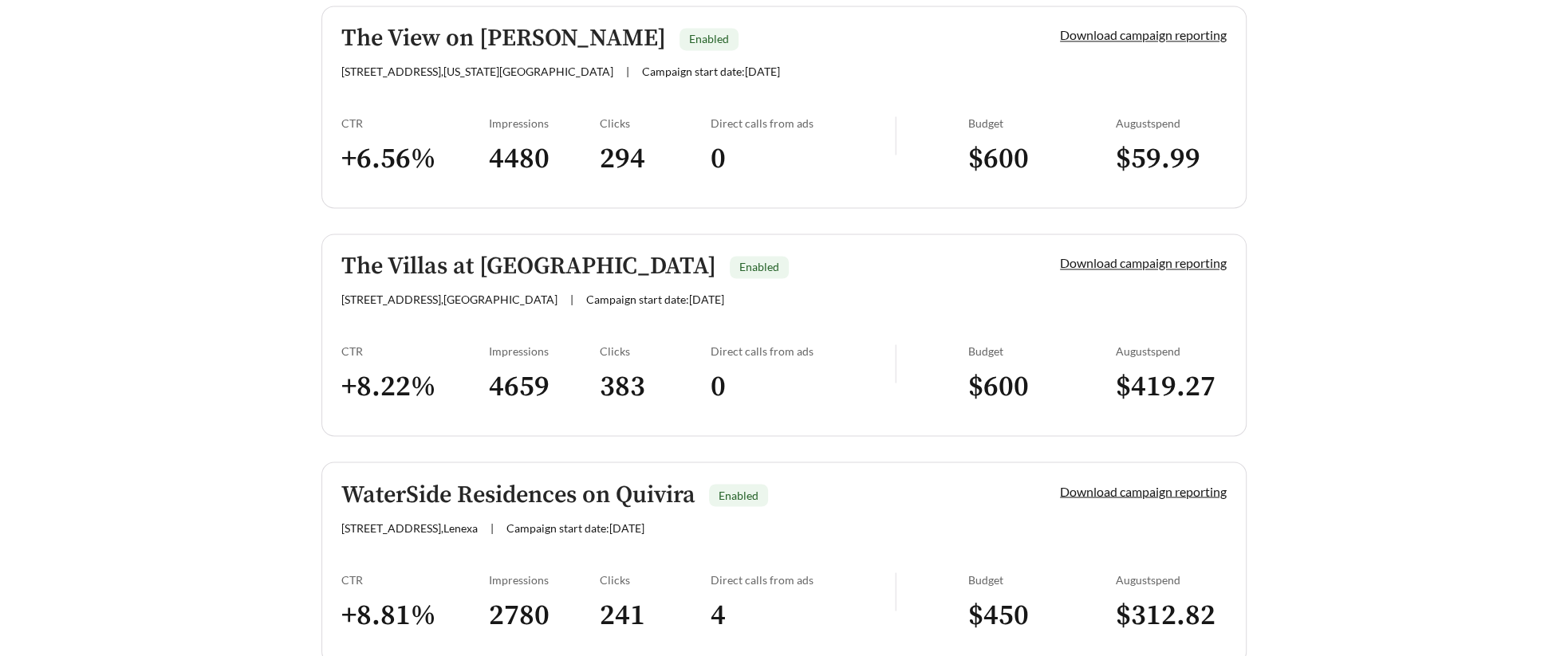
scroll to position [2306, 0]
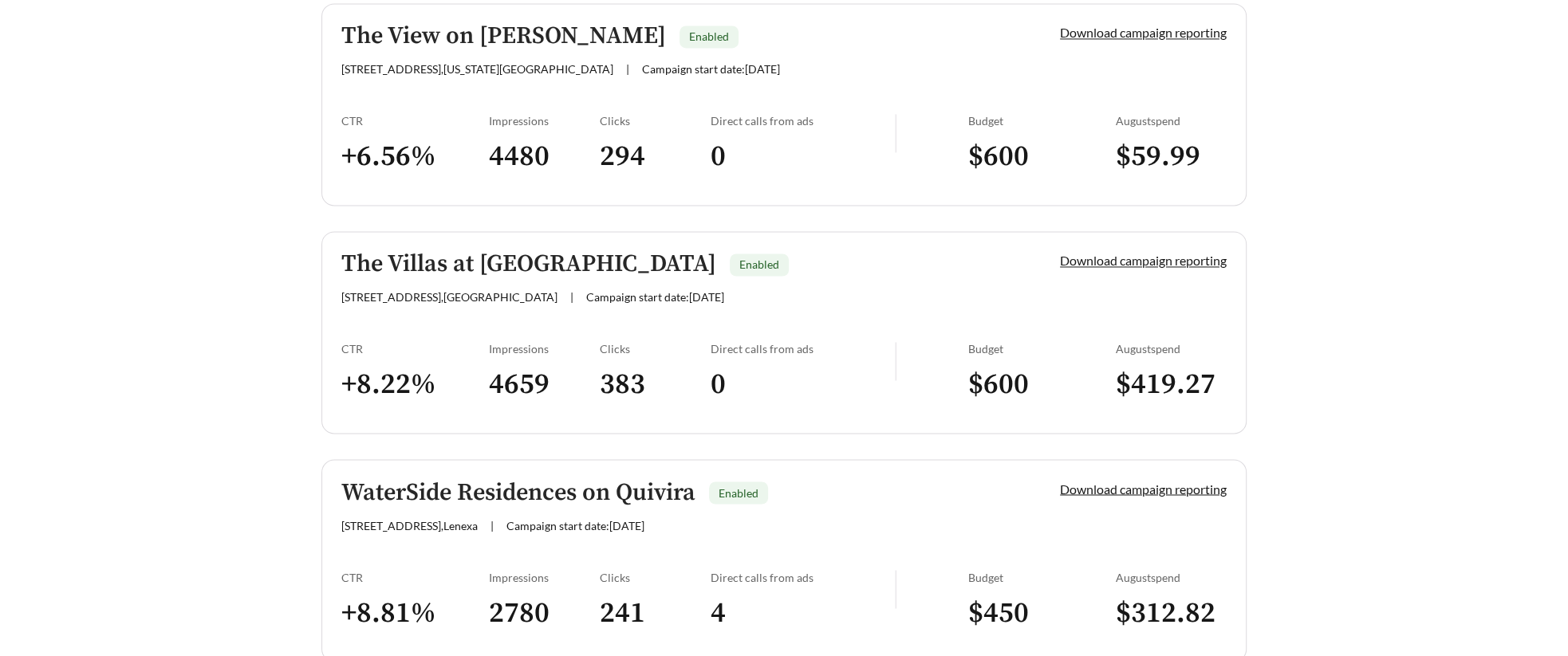
click at [455, 342] on div "CTR" at bounding box center [415, 348] width 147 height 14
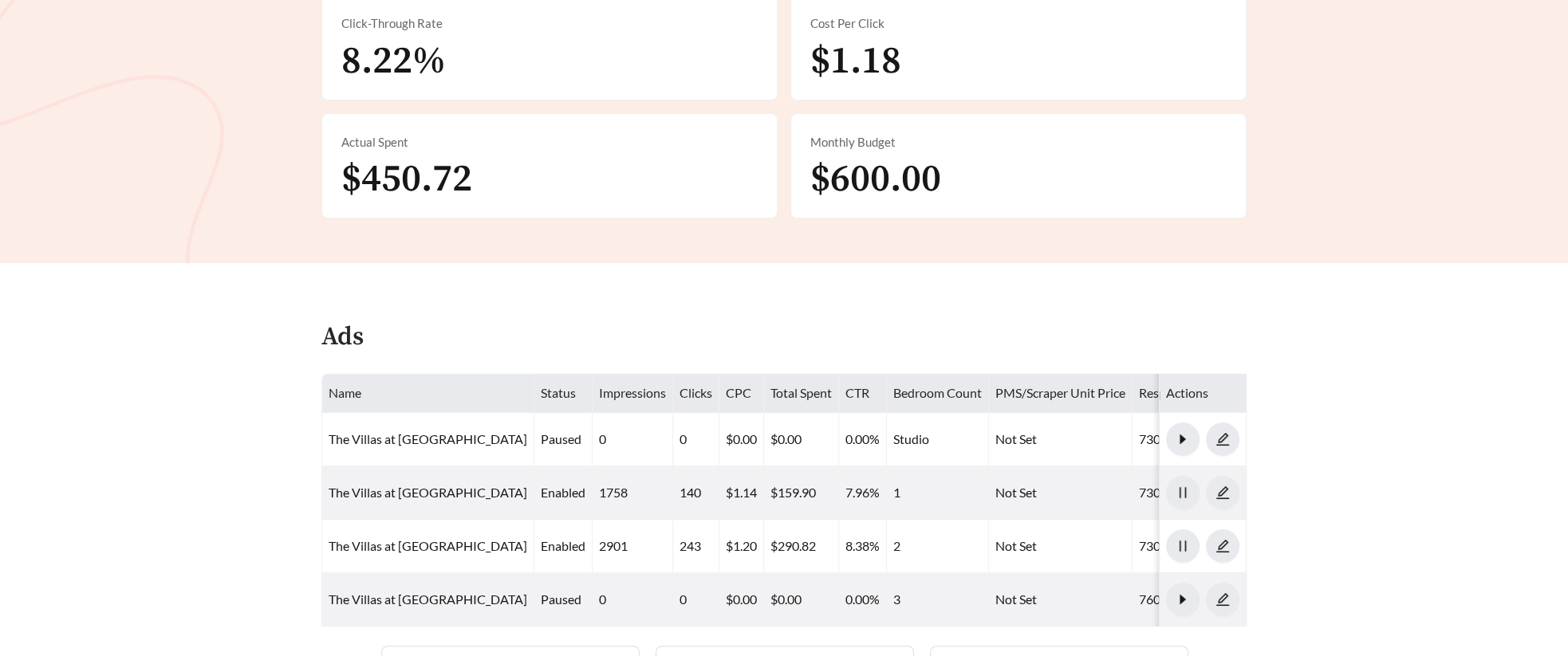
scroll to position [558, 0]
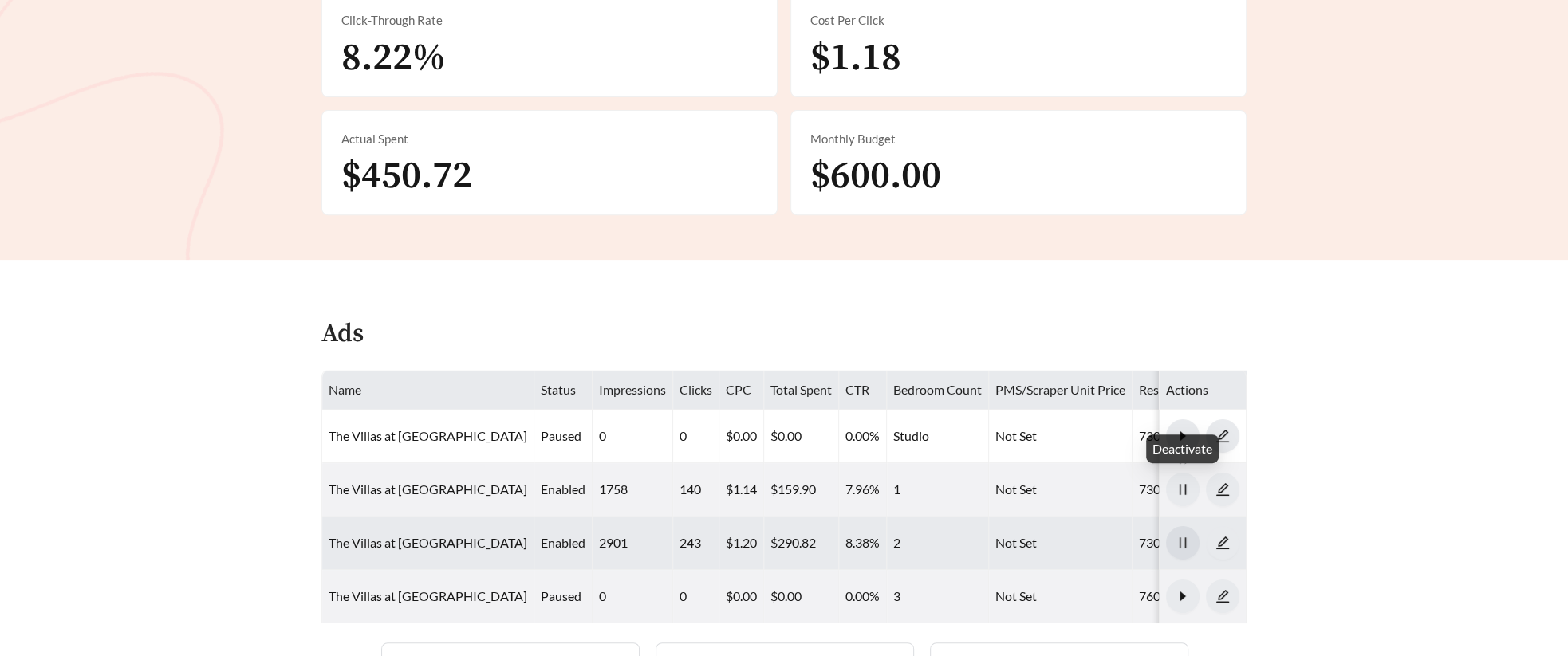
click at [1044, 536] on icon "pause" at bounding box center [1182, 543] width 15 height 15
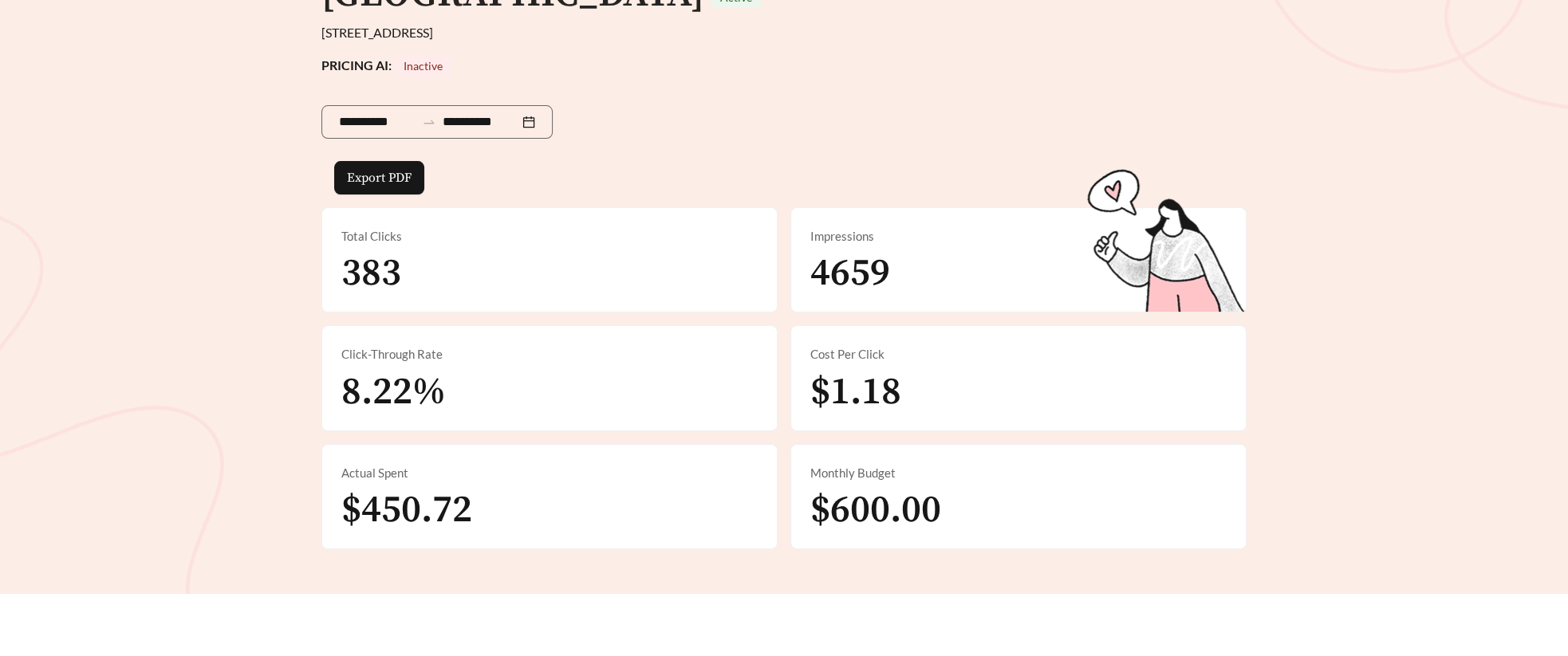
scroll to position [0, 0]
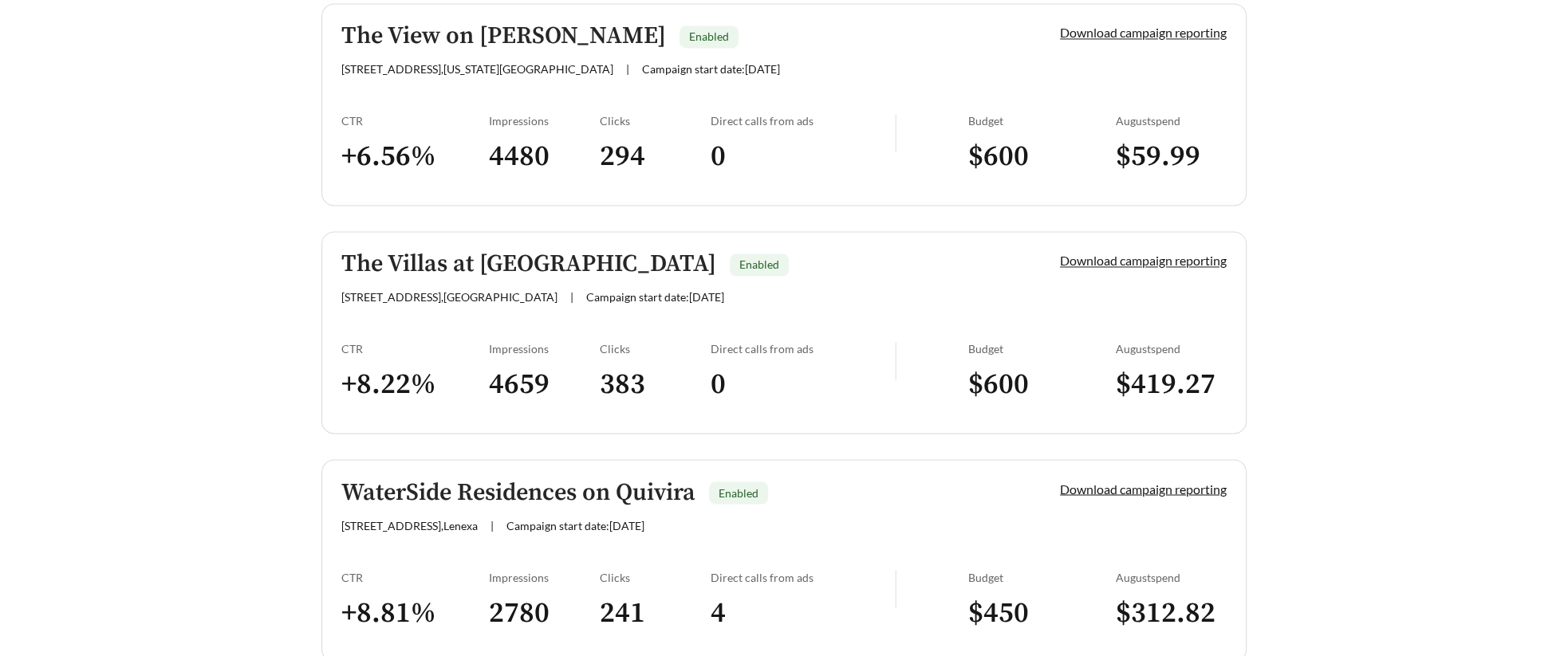
scroll to position [2382, 0]
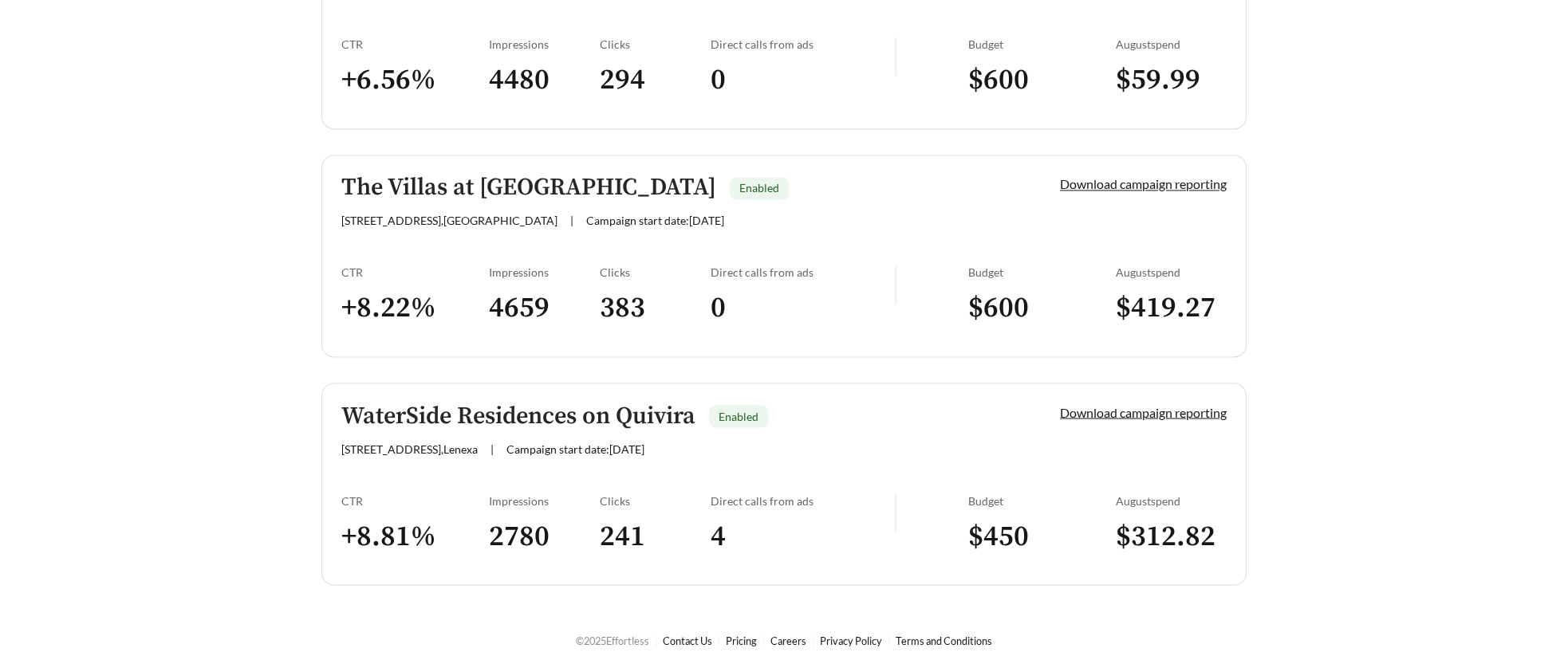
click at [452, 472] on link "WaterSide Residences on Quivira Enabled 8201 Quivira Rd , Lenexa | Campaign sta…" at bounding box center [784, 483] width 925 height 202
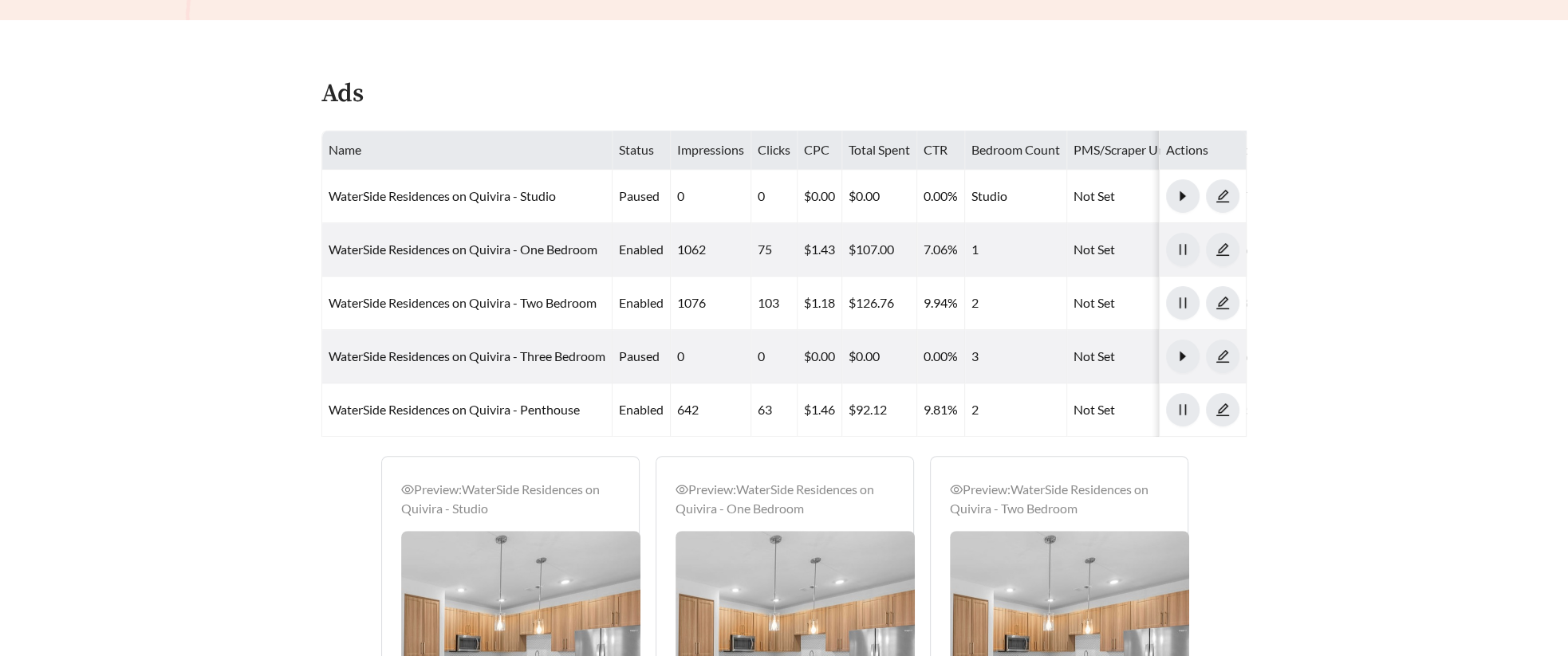
scroll to position [797, 0]
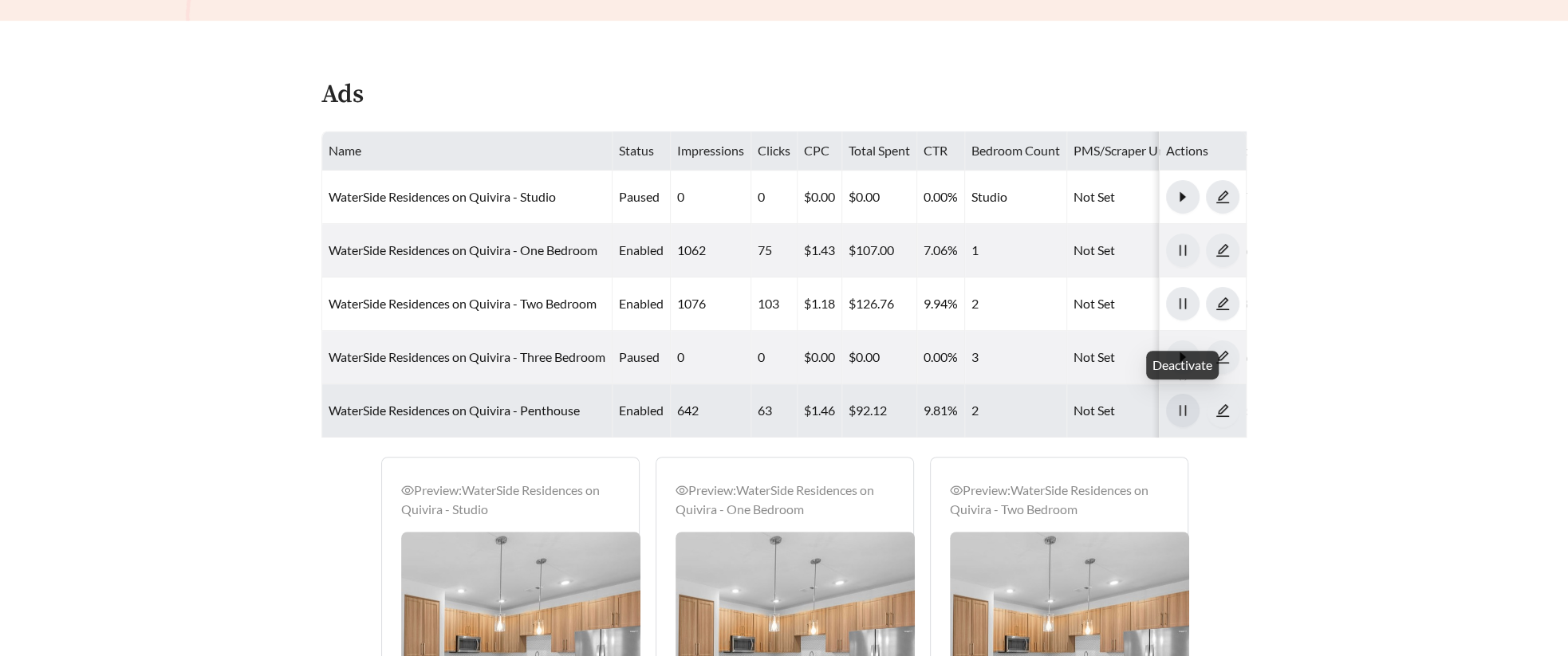
click at [1044, 406] on icon "pause" at bounding box center [1182, 410] width 15 height 15
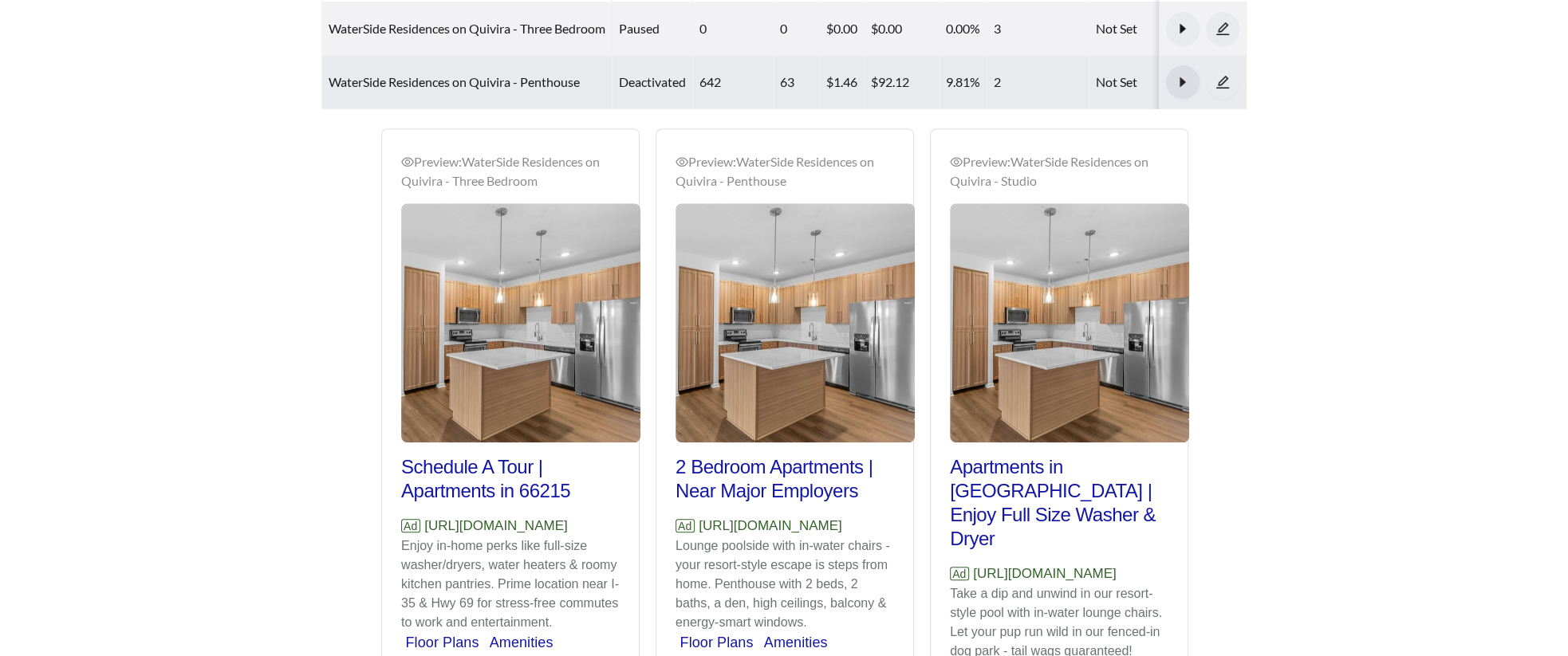
scroll to position [1148, 0]
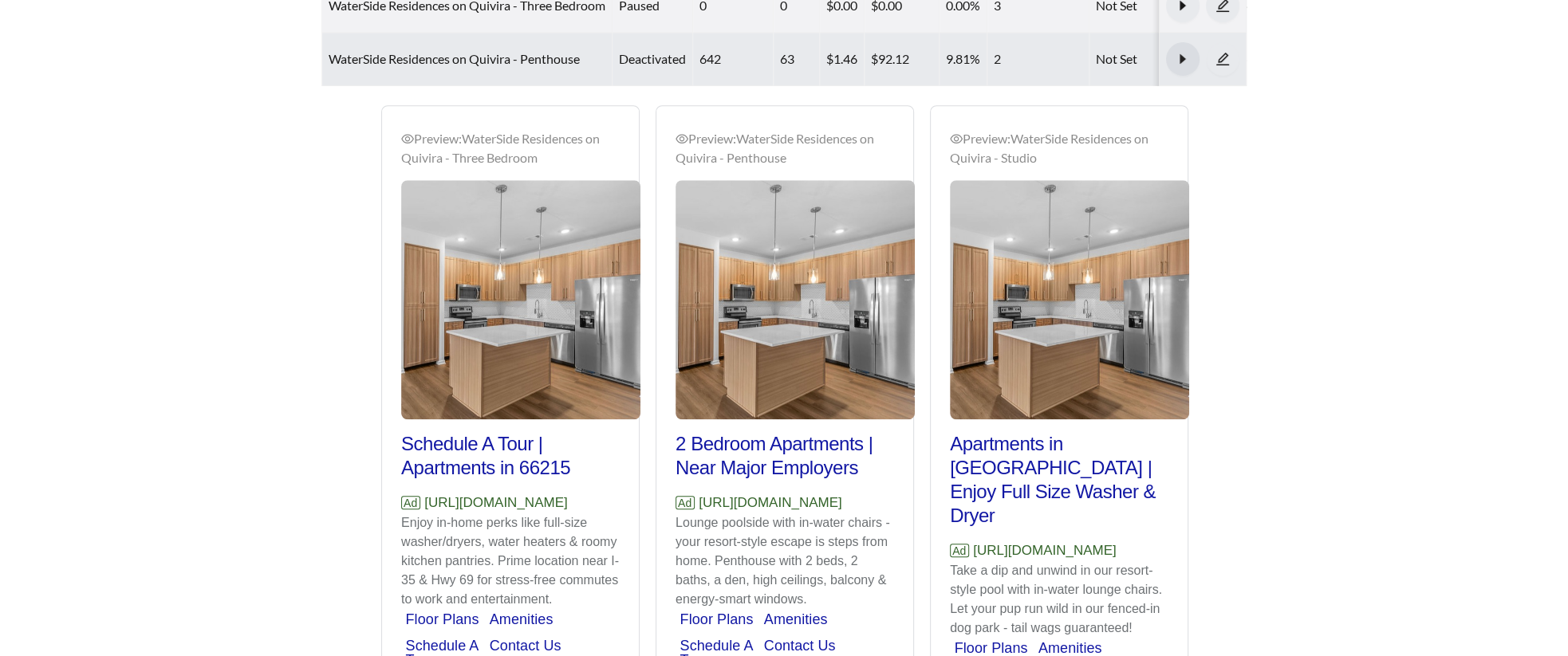
click at [548, 558] on p "Enjoy in-home perks like full-size washer/dryers, water heaters & roomy kitchen…" at bounding box center [510, 561] width 219 height 96
drag, startPoint x: 623, startPoint y: 520, endPoint x: 403, endPoint y: 513, distance: 220.1
click at [403, 513] on div "Preview: WaterSide Residences on Quivira - Three Bedroom Schedule A Tour | Apar…" at bounding box center [510, 409] width 256 height 598
copy p "https://www.watersidelenexa.com"
click at [501, 549] on p "Enjoy in-home perks like full-size washer/dryers, water heaters & roomy kitchen…" at bounding box center [510, 561] width 219 height 96
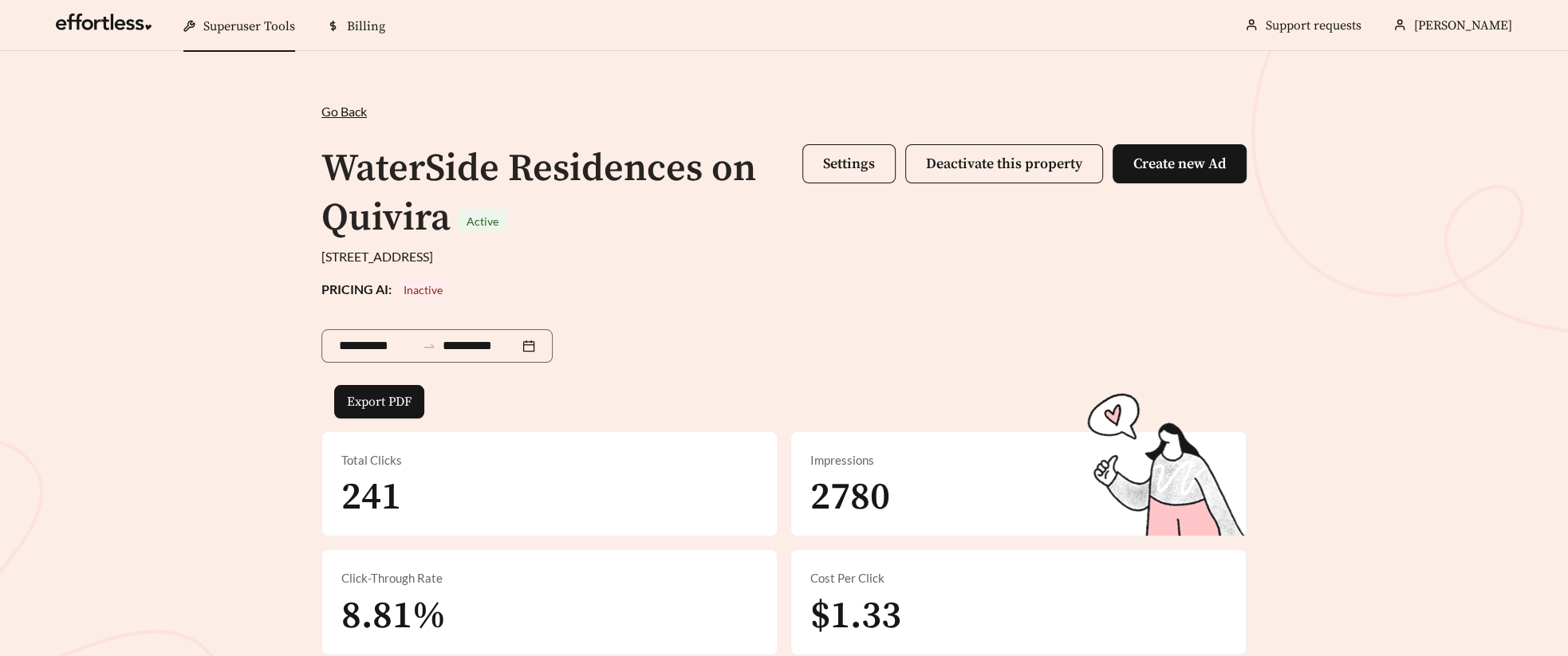
scroll to position [7, 0]
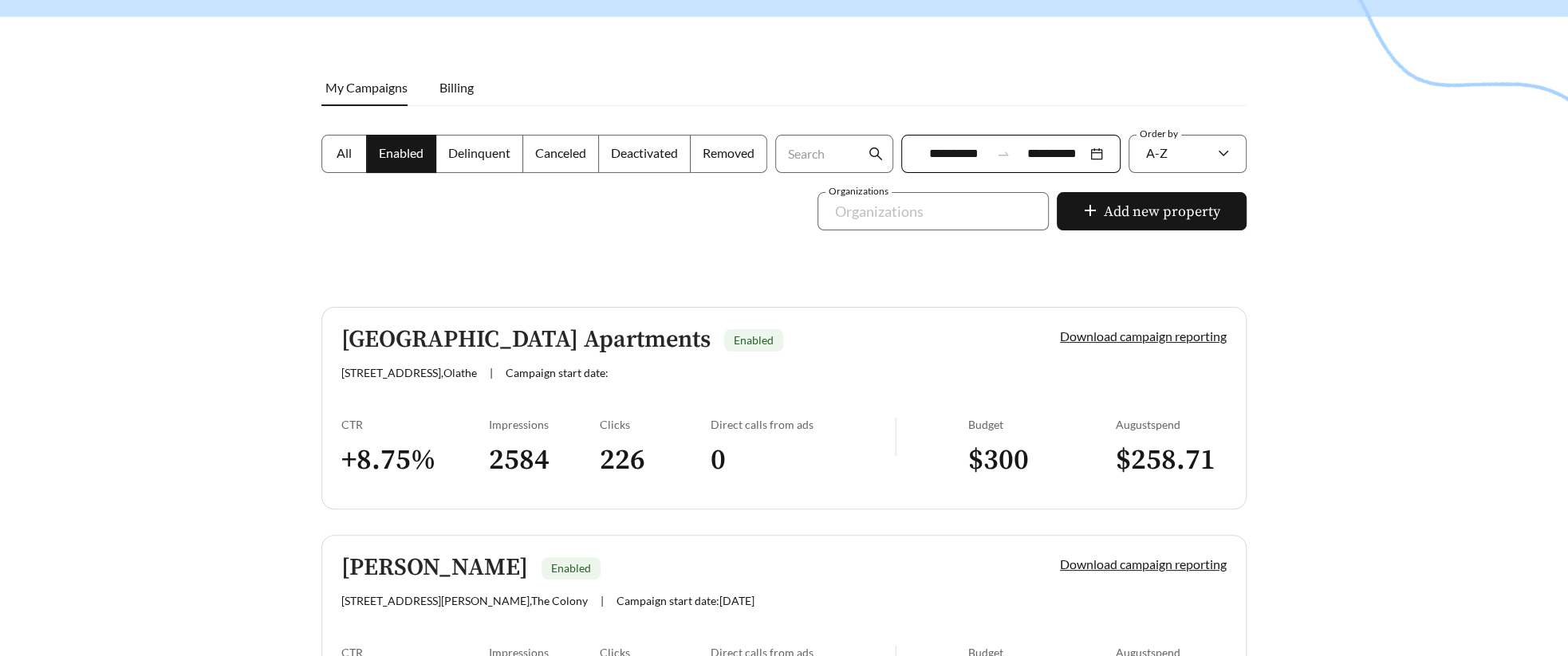
scroll to position [176, 0]
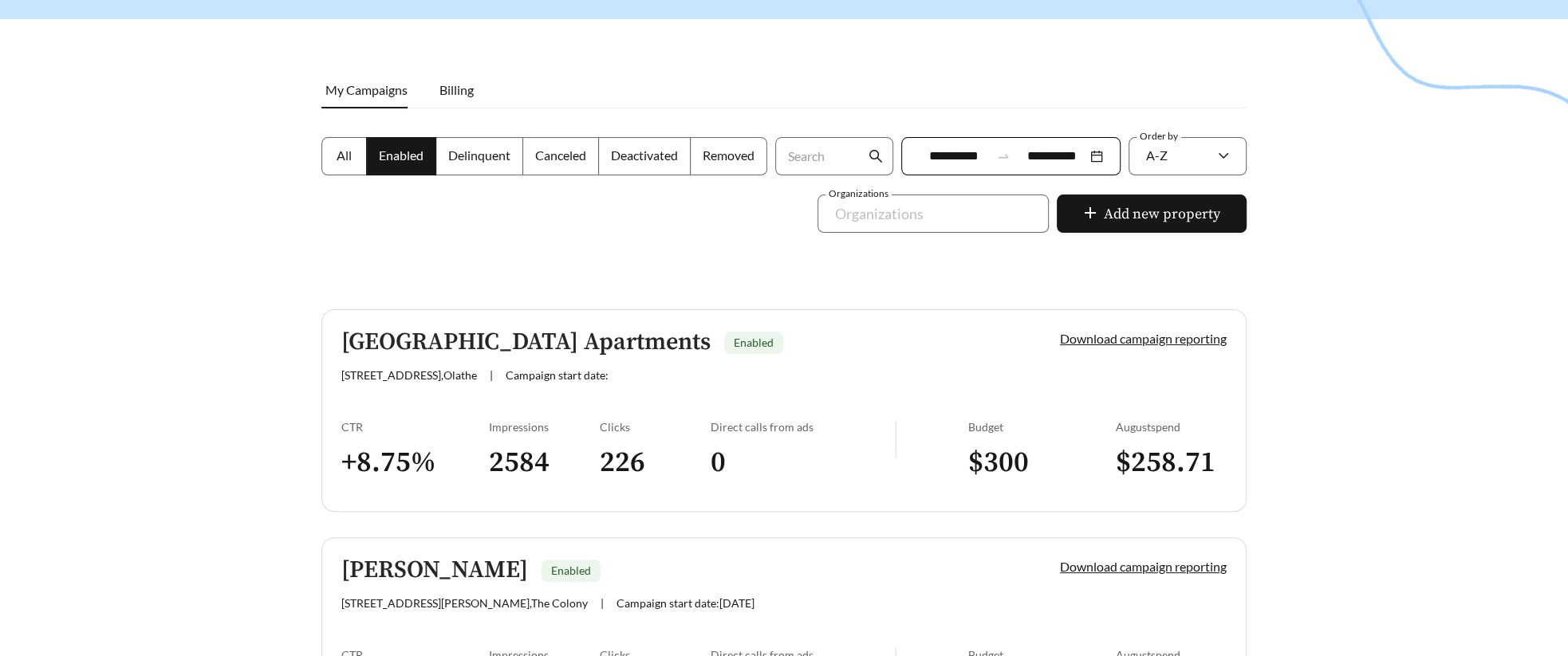
click at [342, 156] on span "All" at bounding box center [345, 155] width 15 height 15
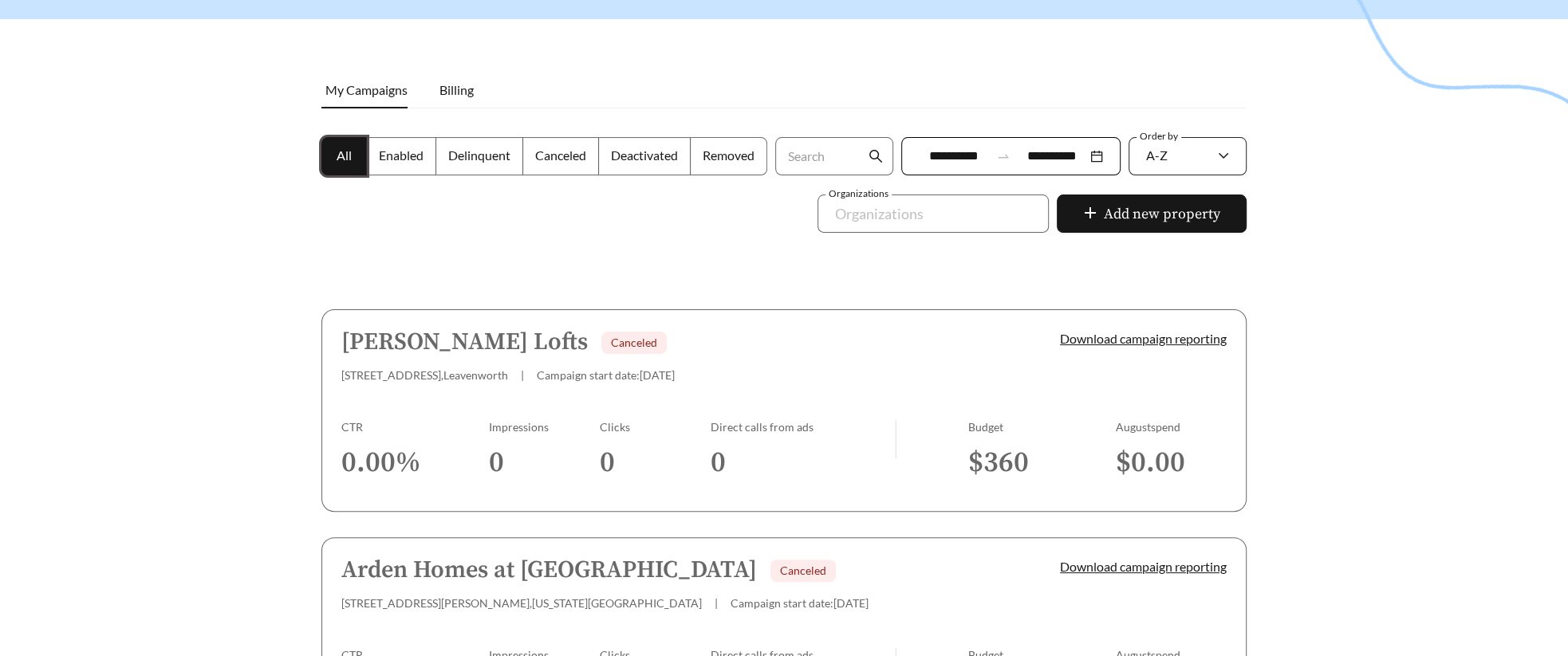
click at [1044, 152] on div "A-Z" at bounding box center [1179, 155] width 67 height 34
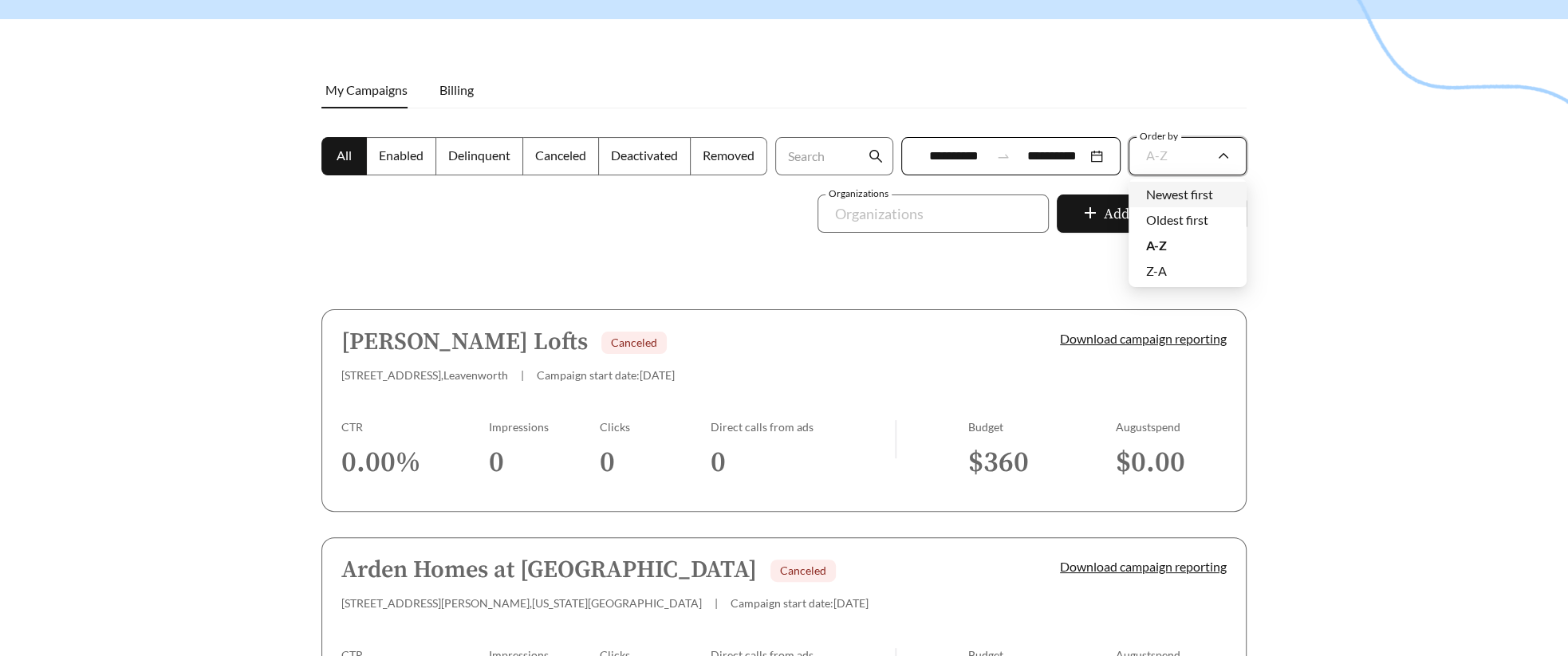
click at [1044, 194] on span "Newest first" at bounding box center [1179, 194] width 67 height 15
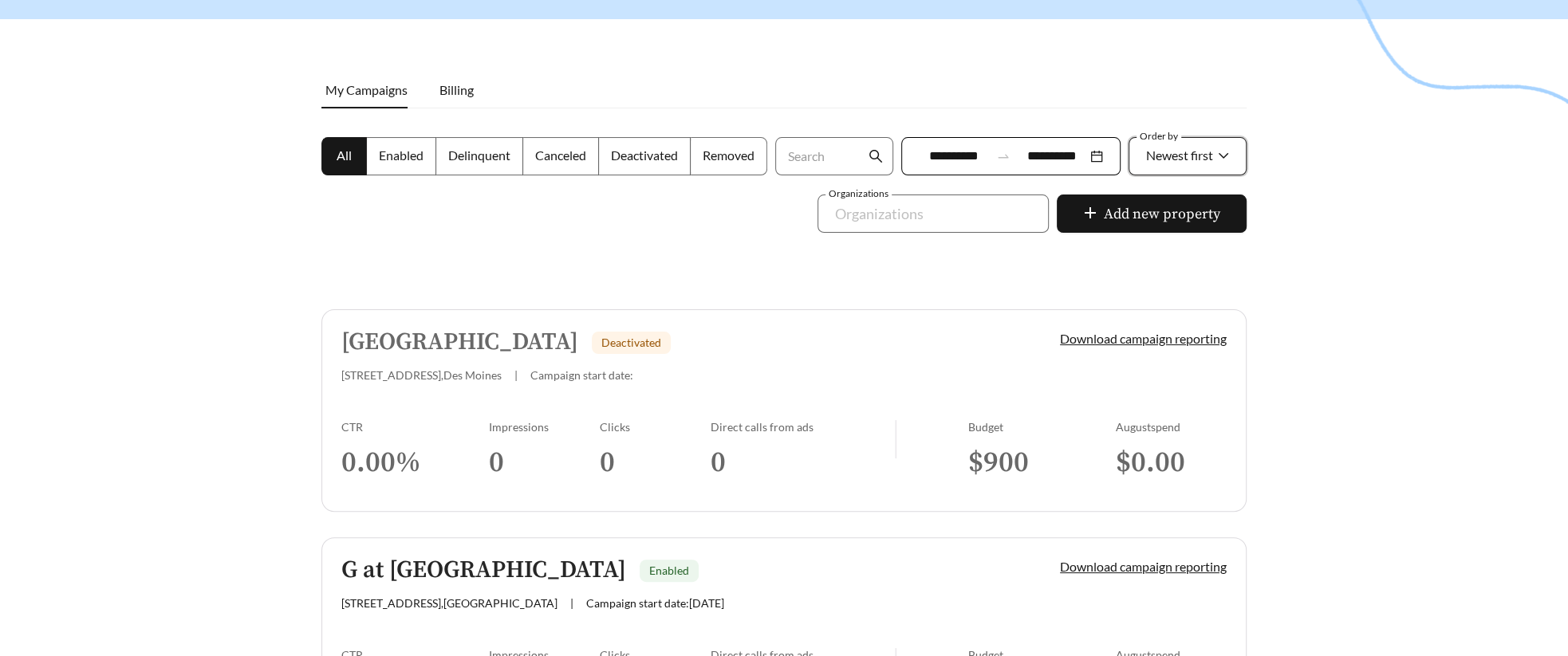
click at [441, 424] on div "CTR" at bounding box center [415, 427] width 147 height 14
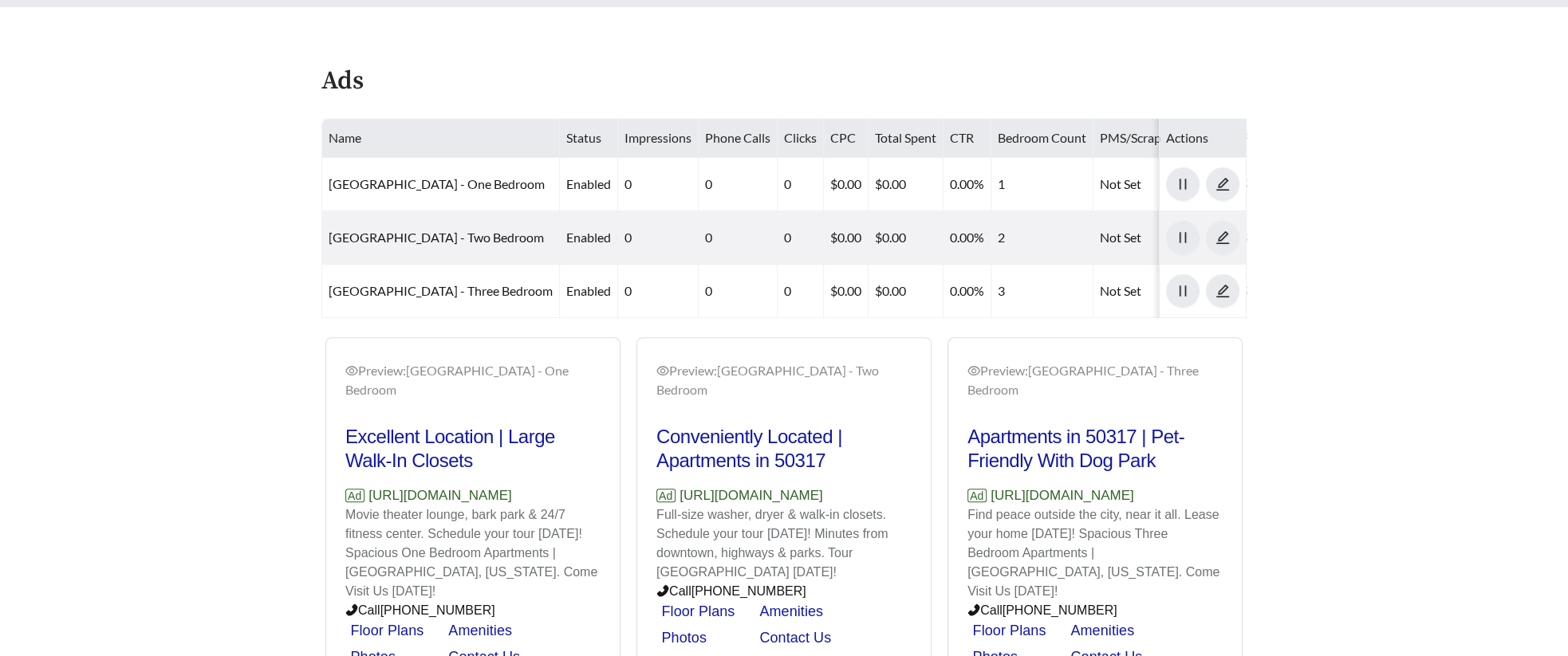
scroll to position [641, 0]
drag, startPoint x: 868, startPoint y: 470, endPoint x: 679, endPoint y: 468, distance: 189.0
click at [679, 487] on p "Ad https://www.capitolgrove.com" at bounding box center [784, 496] width 256 height 20
copy p "https://www.capitolgrove.com"
click at [145, 185] on main "**********" at bounding box center [784, 58] width 1568 height 1297
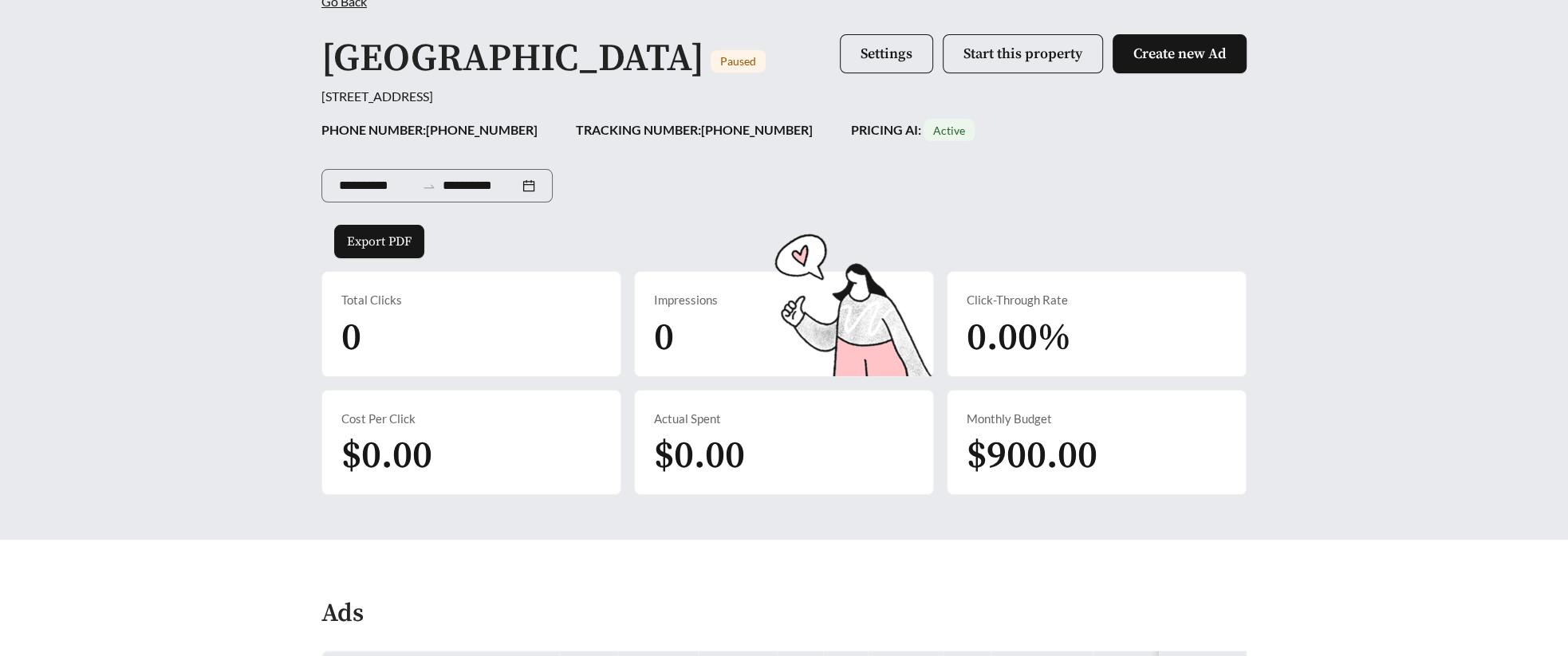
scroll to position [0, 0]
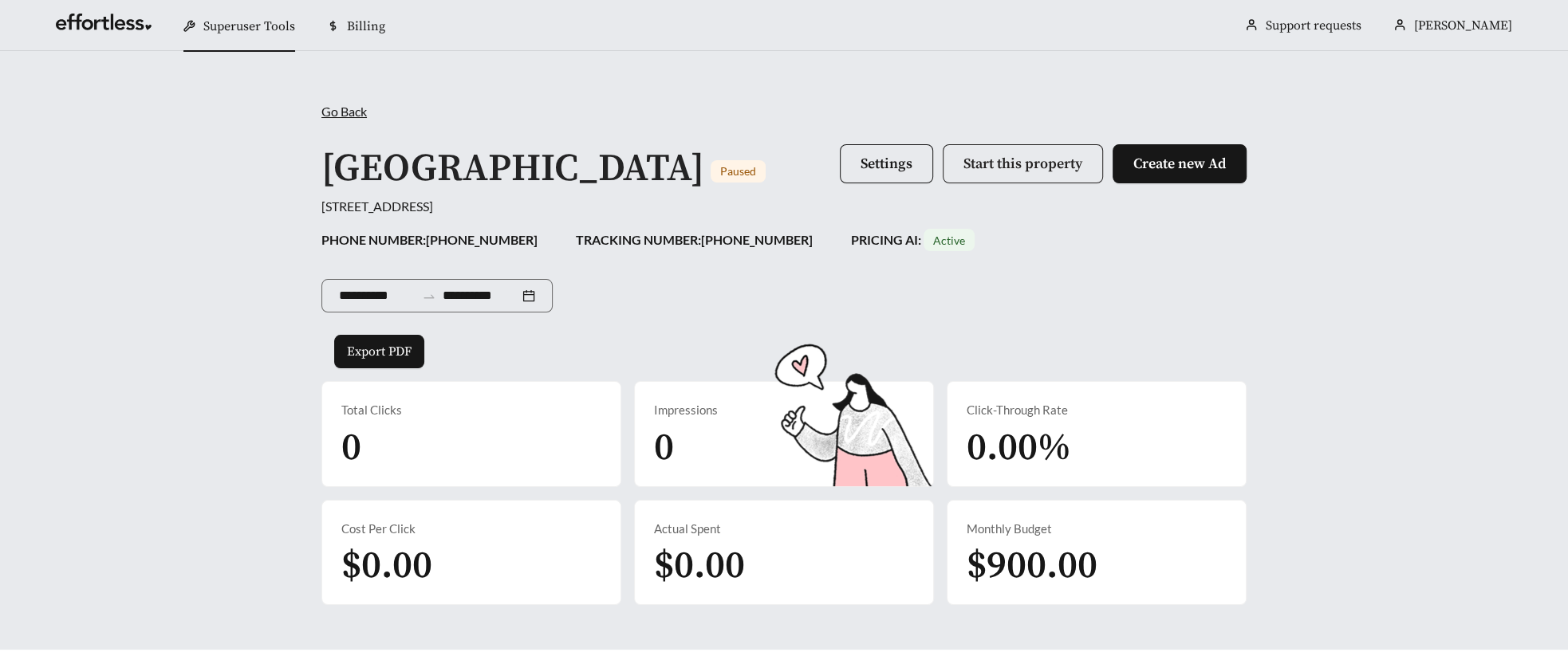
click at [1021, 165] on span "Start this property" at bounding box center [1022, 164] width 119 height 18
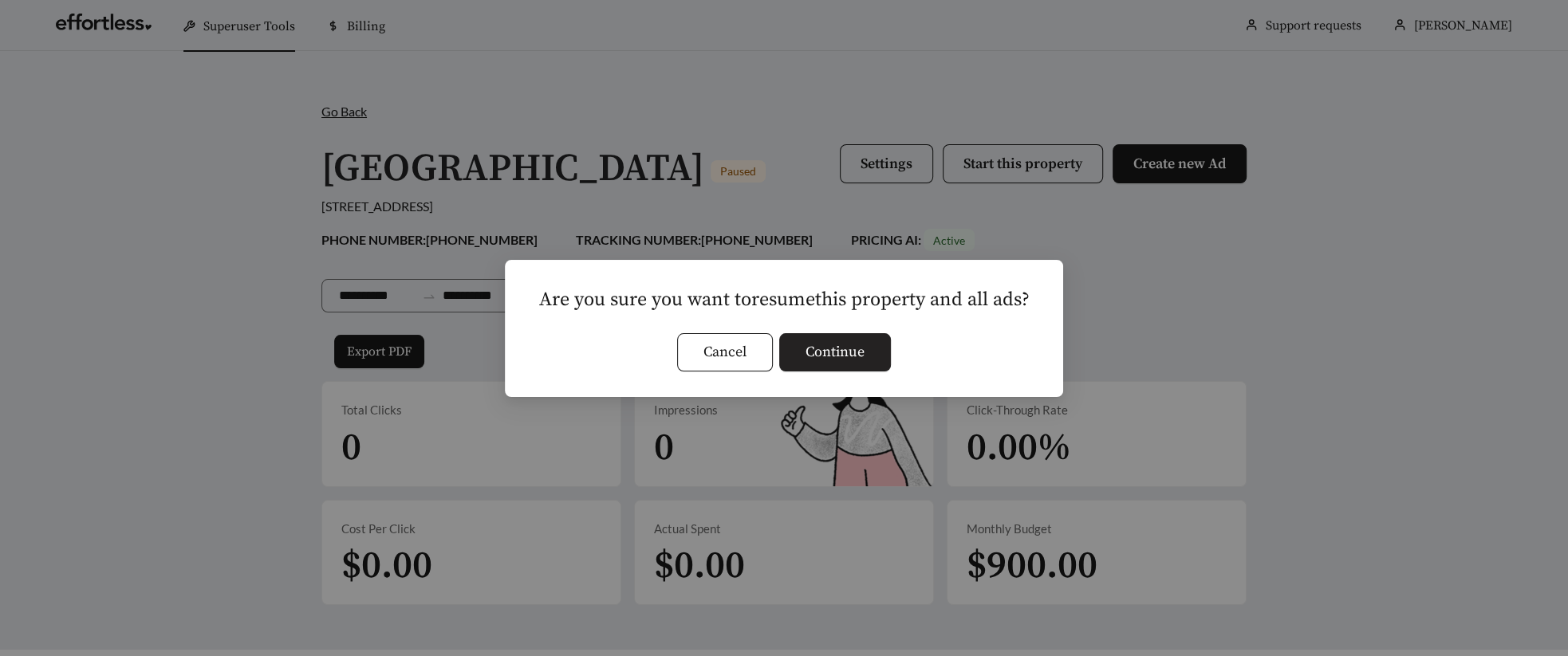
click at [853, 346] on span "Continue" at bounding box center [834, 352] width 59 height 21
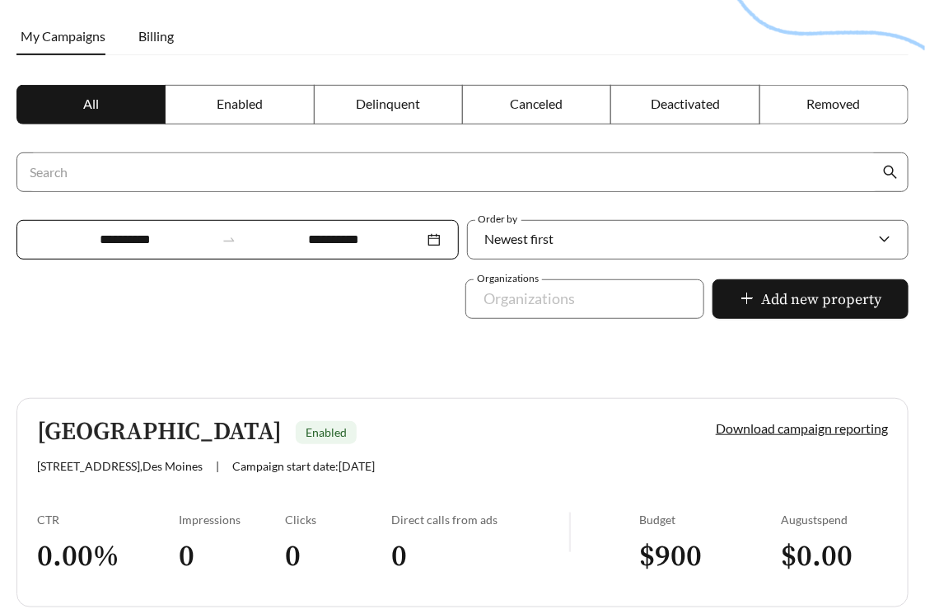
scroll to position [229, 0]
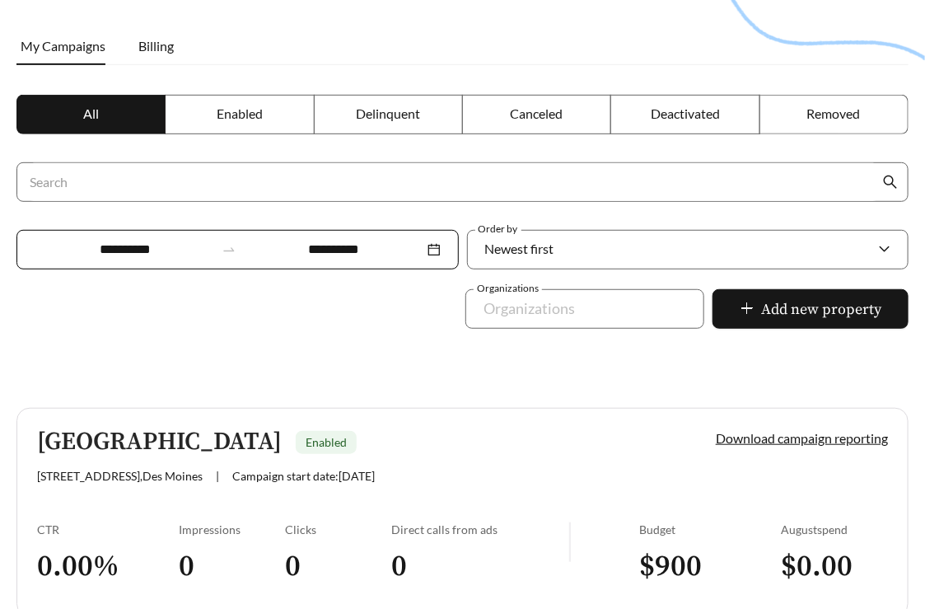
click at [177, 246] on input "**********" at bounding box center [125, 250] width 180 height 20
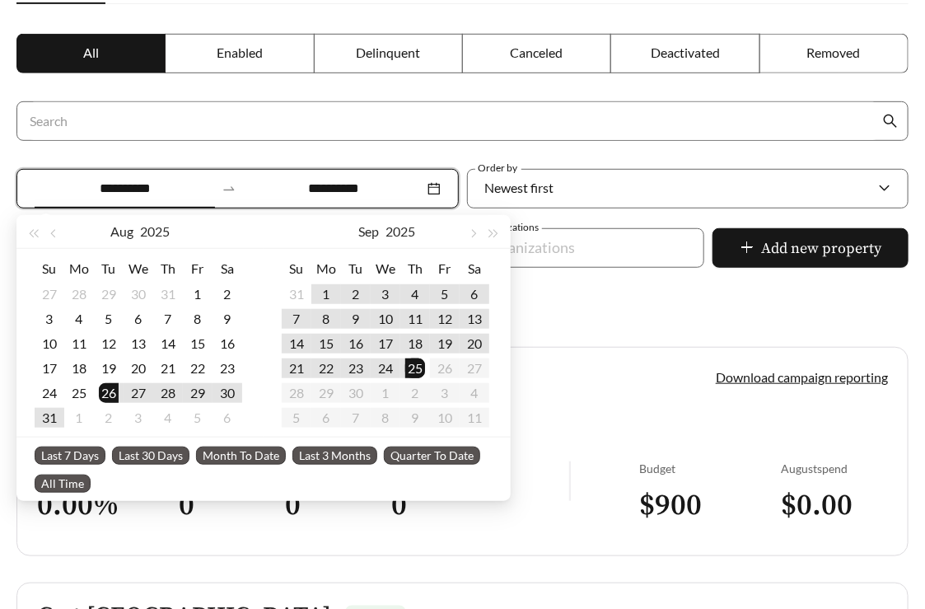
scroll to position [291, 0]
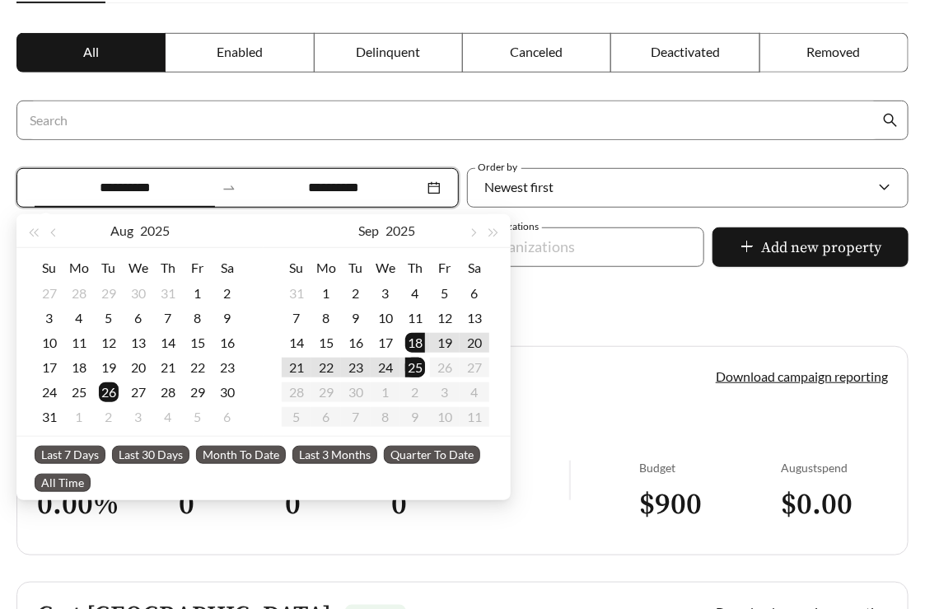
click at [85, 450] on span "Last 7 Days" at bounding box center [70, 455] width 71 height 18
type input "**********"
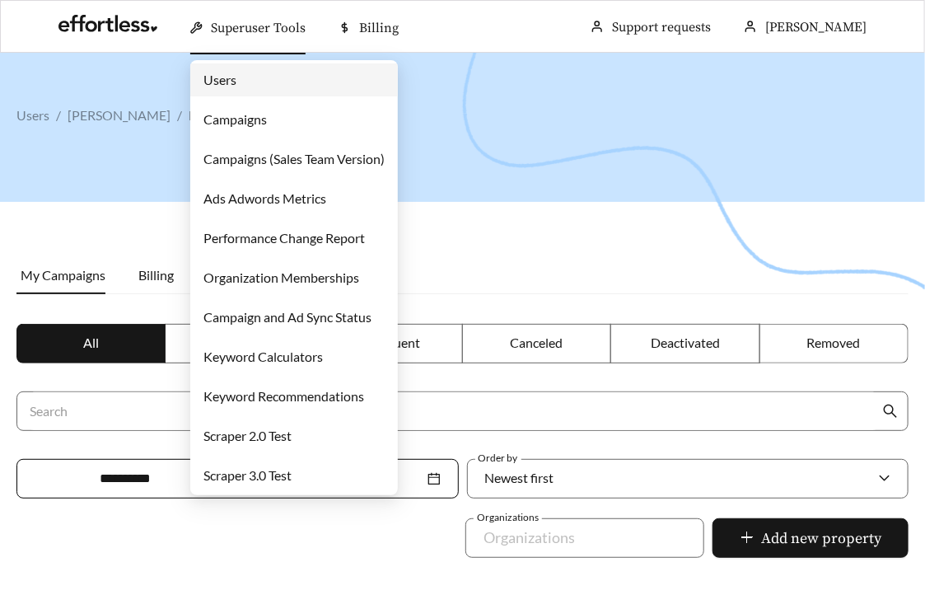
click at [256, 119] on link "Campaigns" at bounding box center [234, 119] width 63 height 16
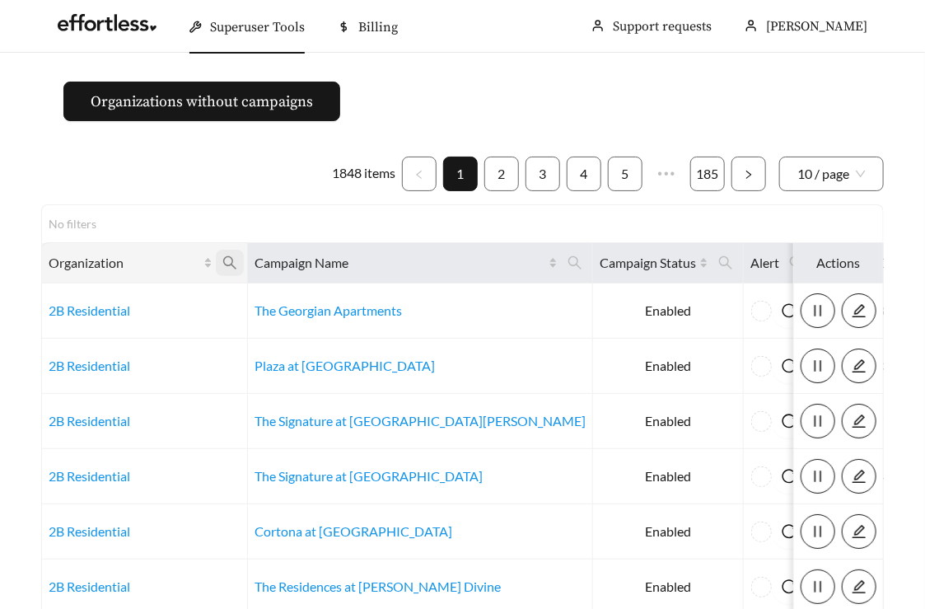
click at [227, 262] on icon "search" at bounding box center [229, 262] width 15 height 15
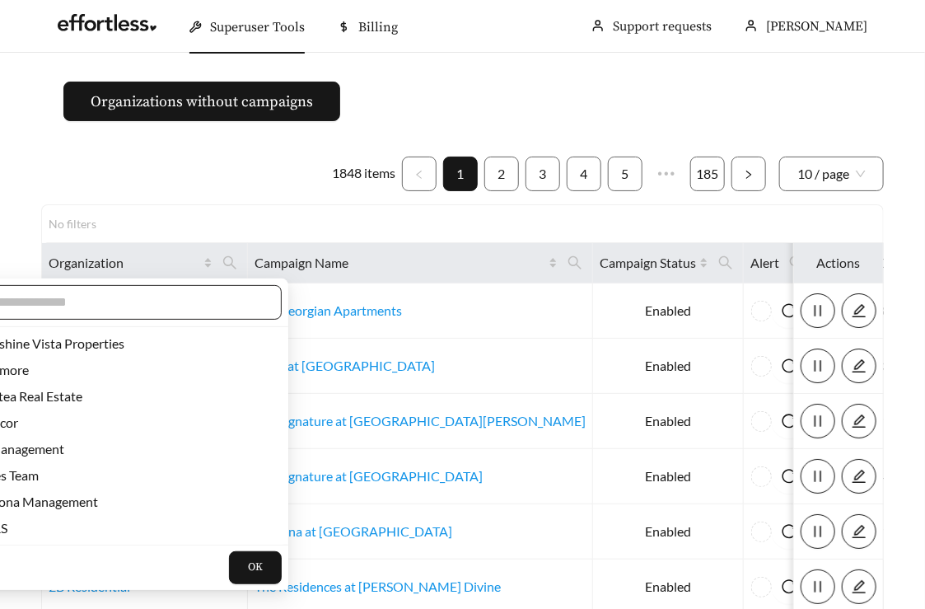
click at [177, 314] on span at bounding box center [113, 302] width 335 height 35
click at [169, 308] on input "text" at bounding box center [122, 302] width 283 height 20
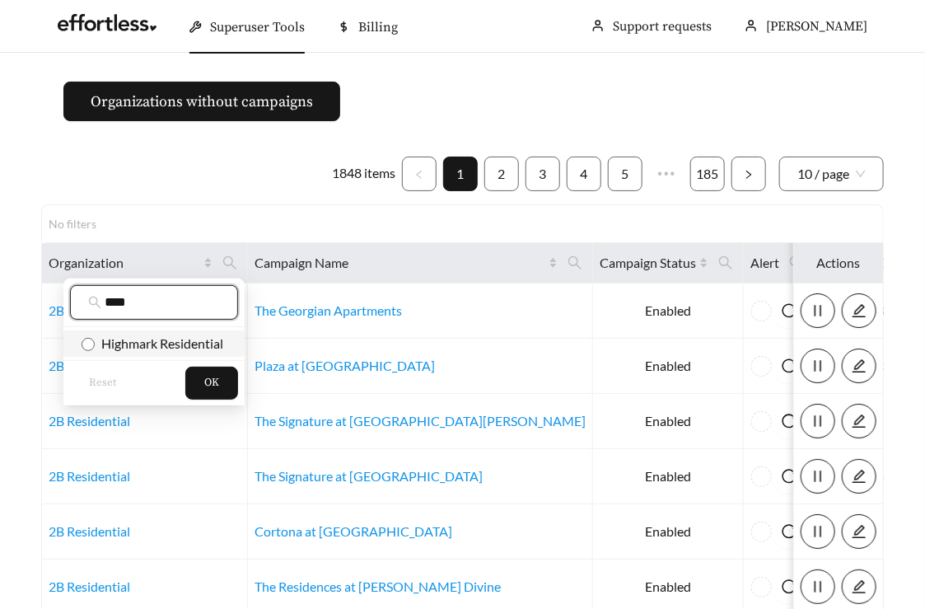
type input "****"
click at [151, 342] on span "Highmark Residential" at bounding box center [159, 343] width 129 height 16
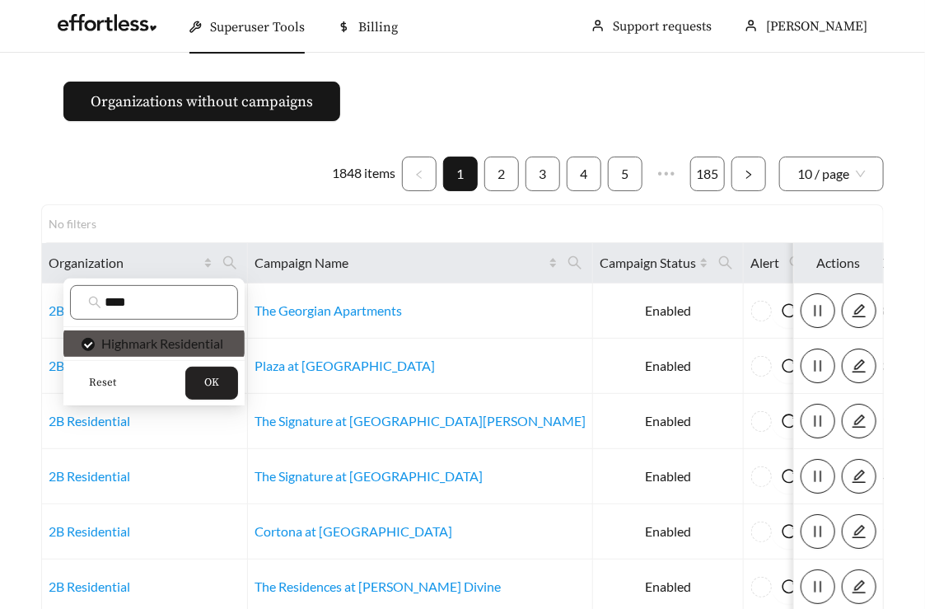
click at [211, 379] on span "OK" at bounding box center [211, 383] width 15 height 16
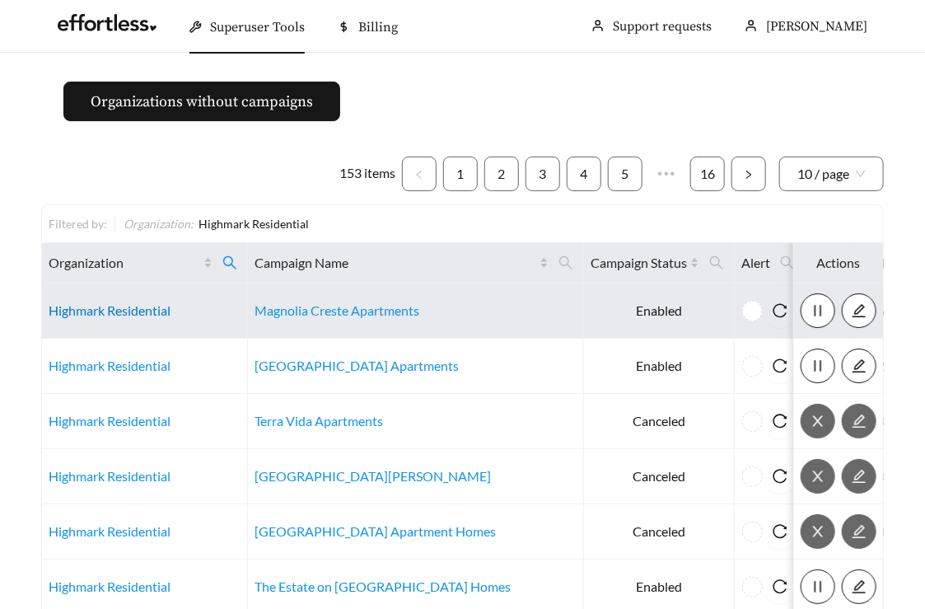
click at [96, 309] on link "Highmark Residential" at bounding box center [110, 310] width 122 height 16
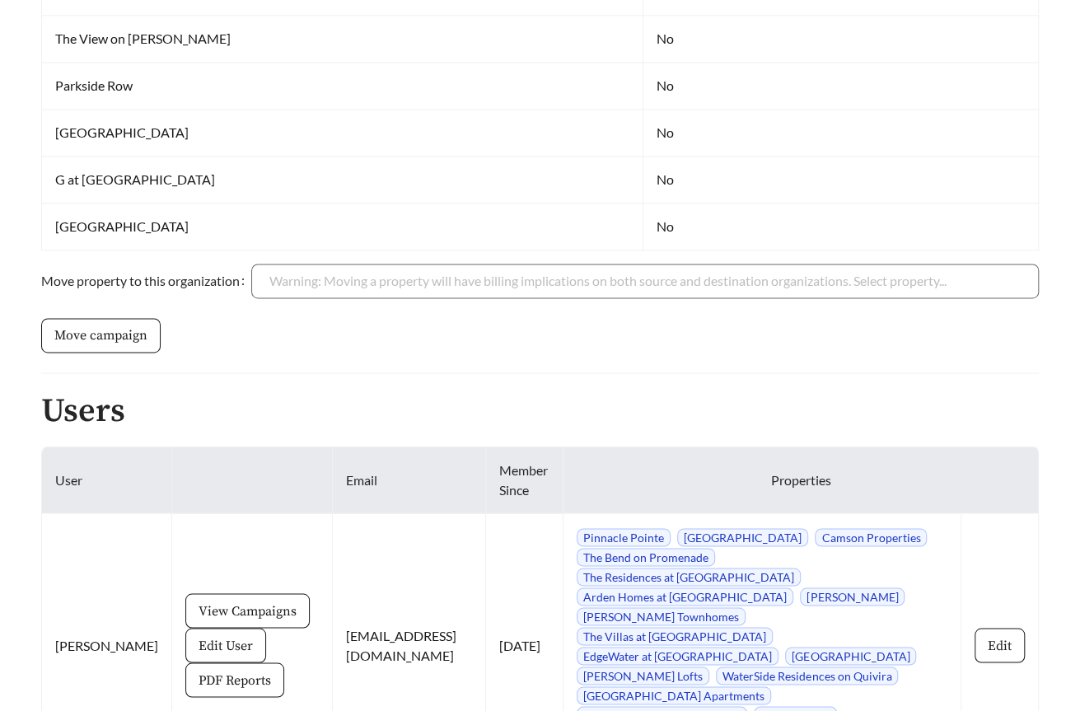
scroll to position [1157, 0]
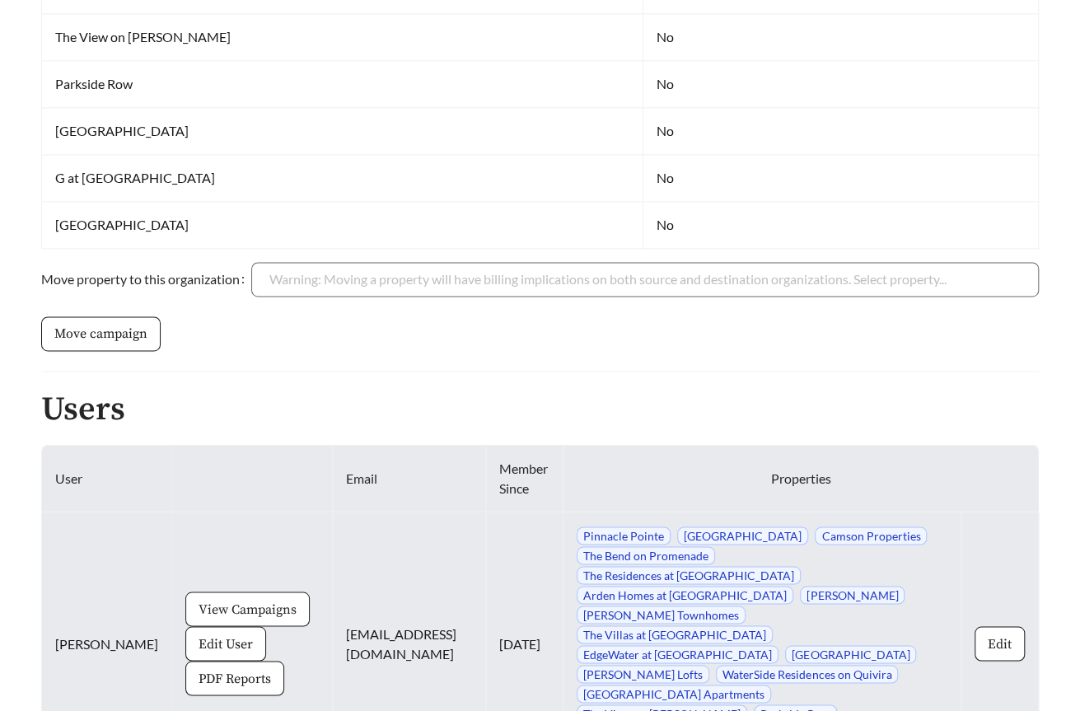
click at [199, 599] on span "View Campaigns" at bounding box center [248, 609] width 98 height 20
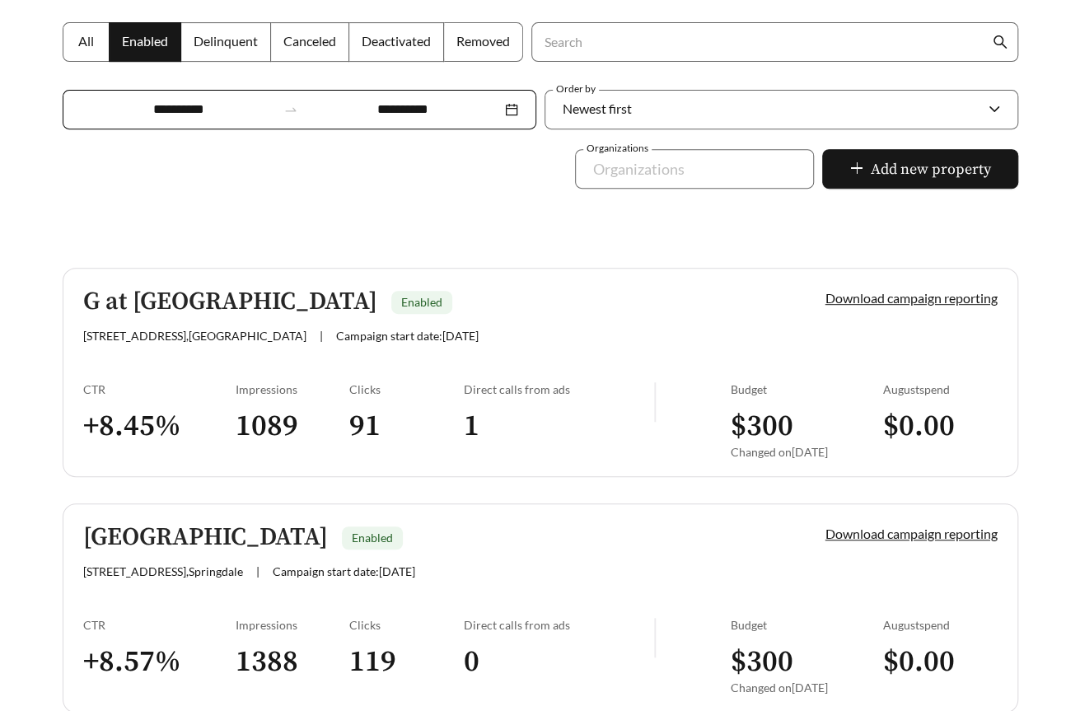
scroll to position [302, 0]
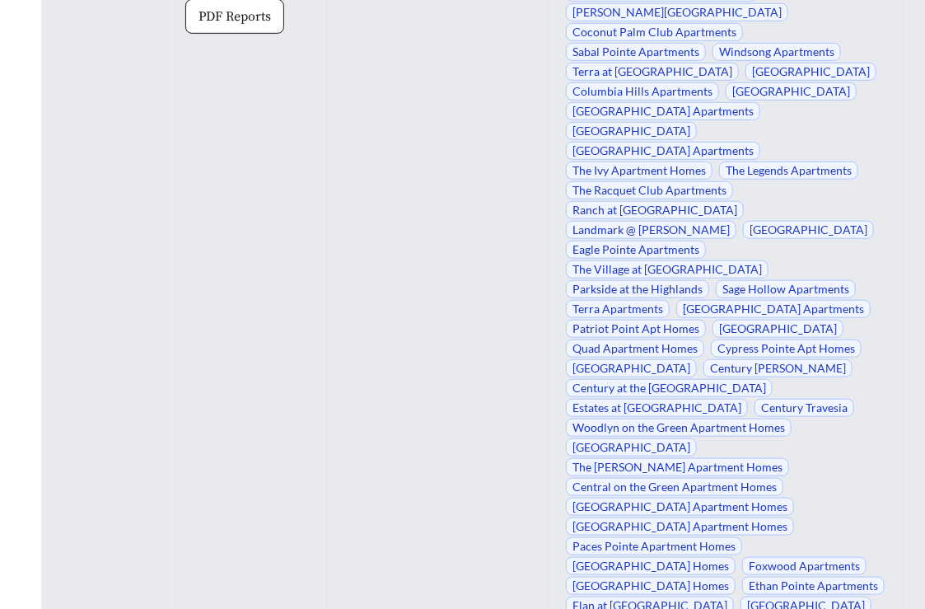
scroll to position [9033, 0]
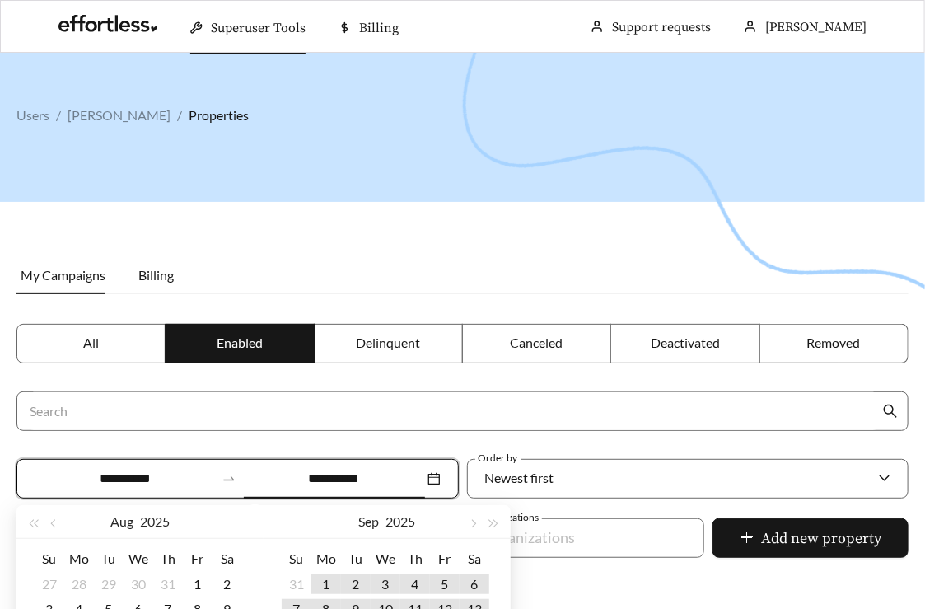
click at [309, 474] on input "**********" at bounding box center [333, 479] width 180 height 20
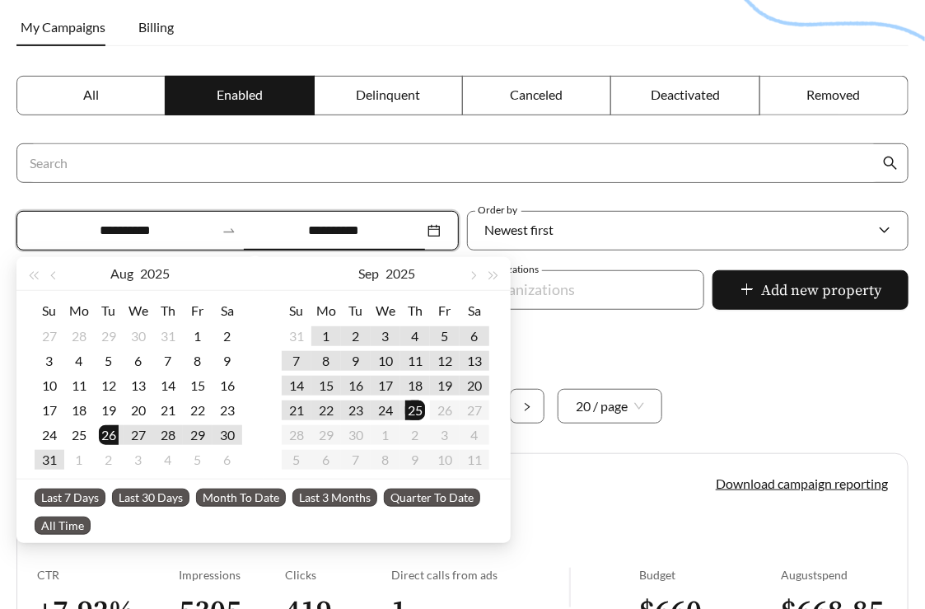
scroll to position [272, 0]
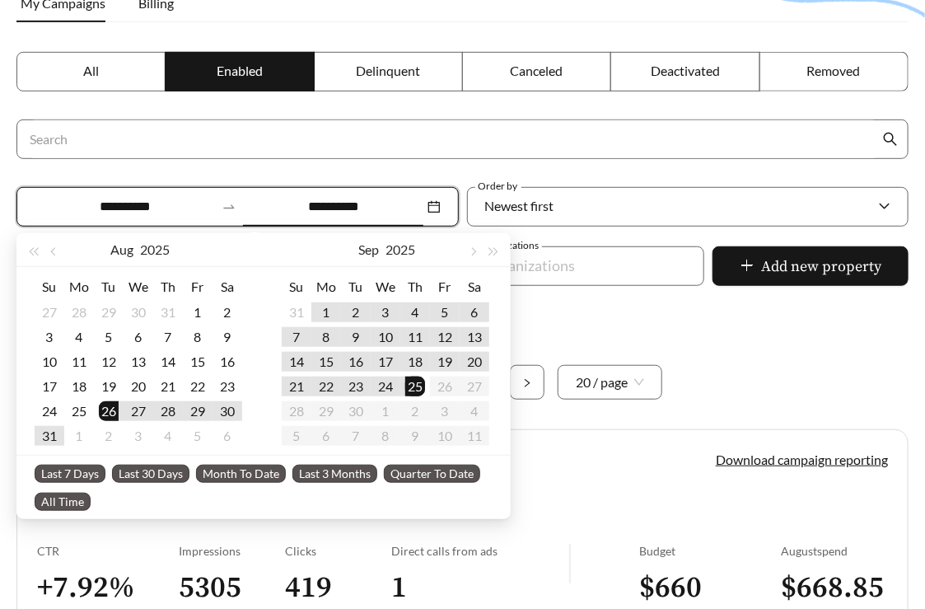
click at [76, 481] on li "Last 7 Days" at bounding box center [73, 473] width 77 height 28
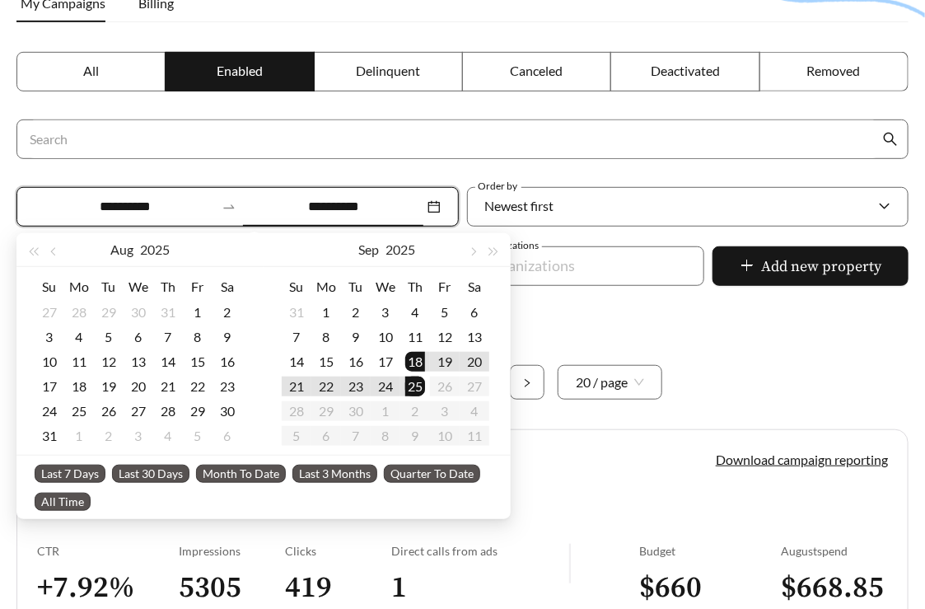
click at [76, 474] on span "Last 7 Days" at bounding box center [70, 474] width 71 height 18
type input "**********"
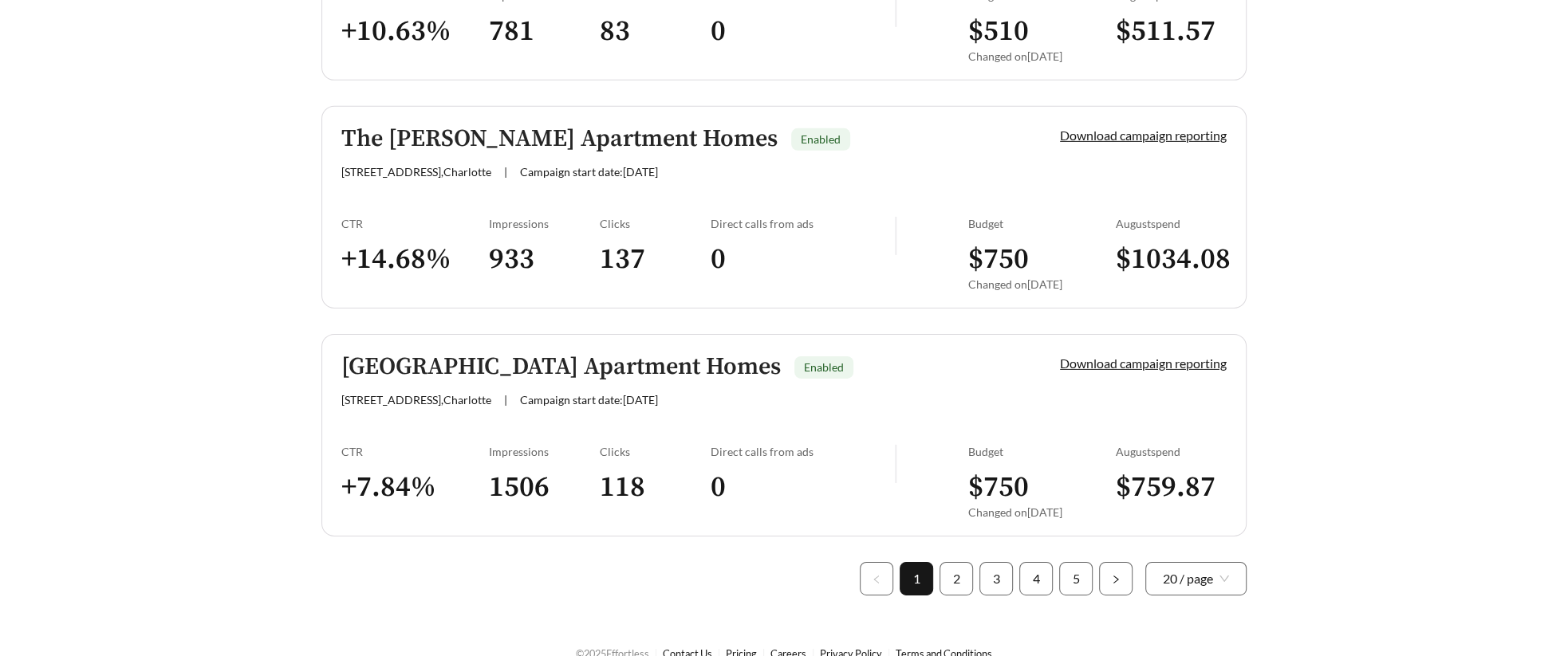
scroll to position [4549, 0]
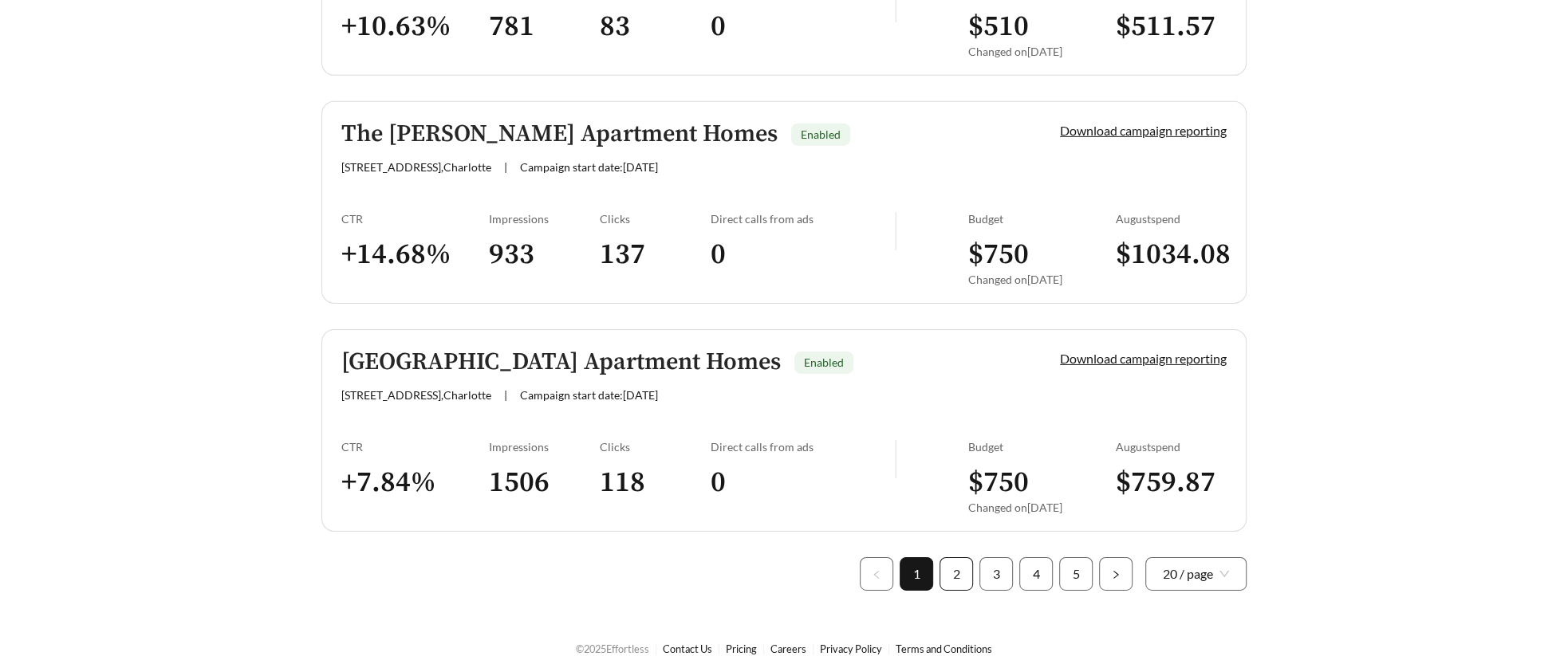
click at [894, 563] on link "2" at bounding box center [955, 574] width 32 height 32
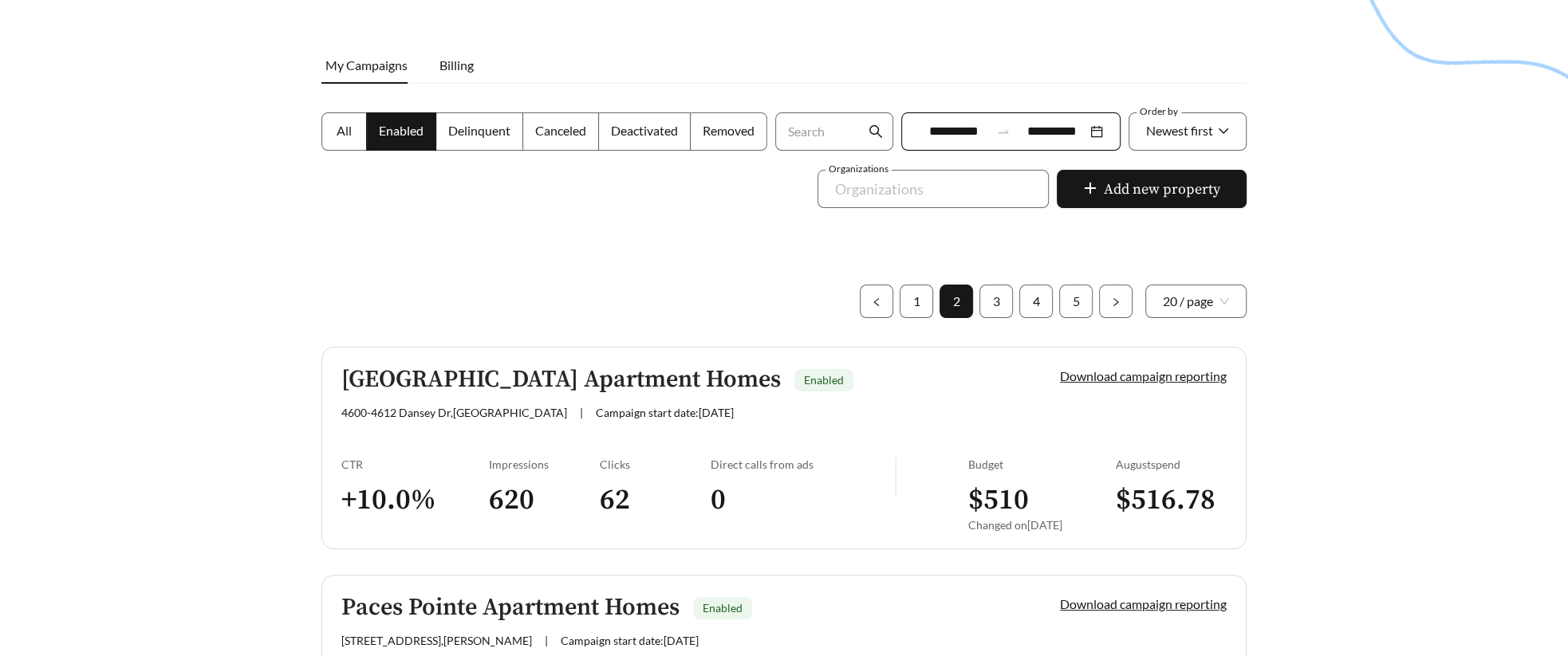
scroll to position [205, 0]
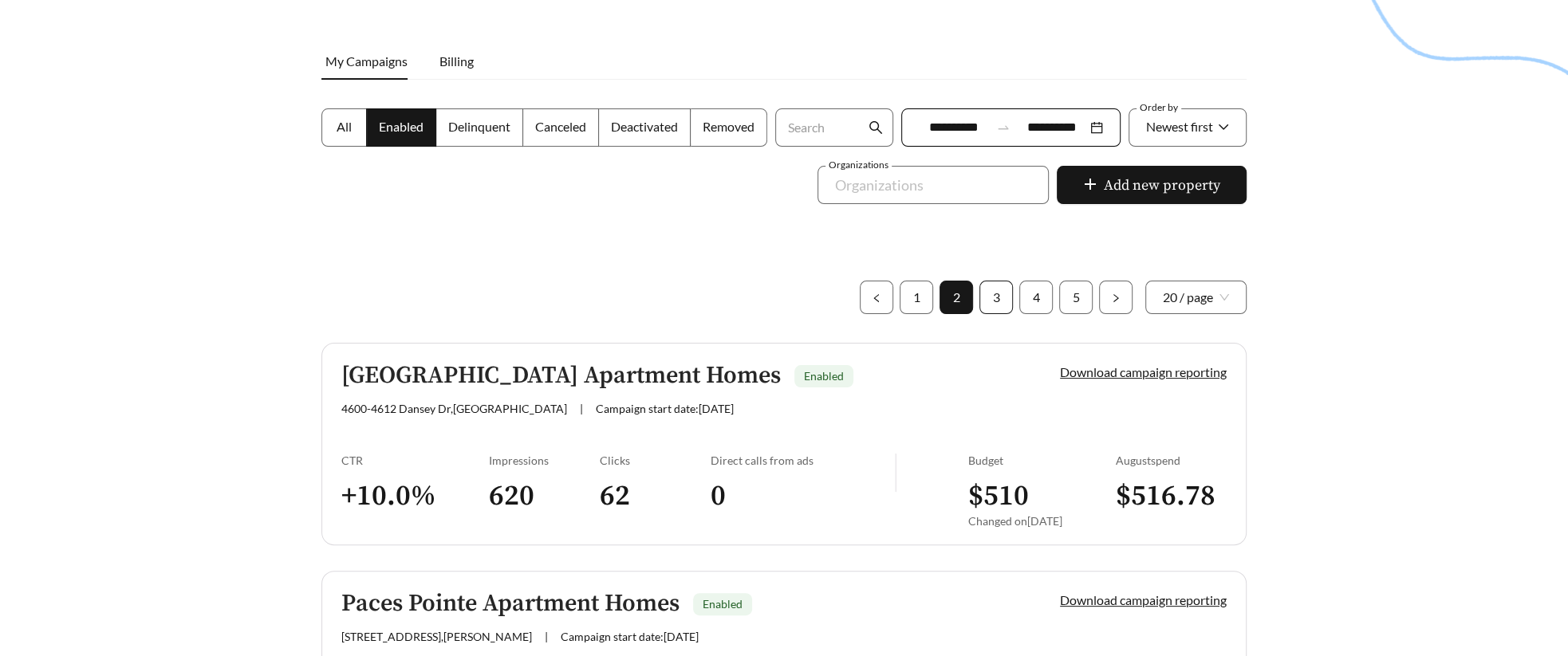
click at [894, 296] on link "3" at bounding box center [995, 297] width 32 height 32
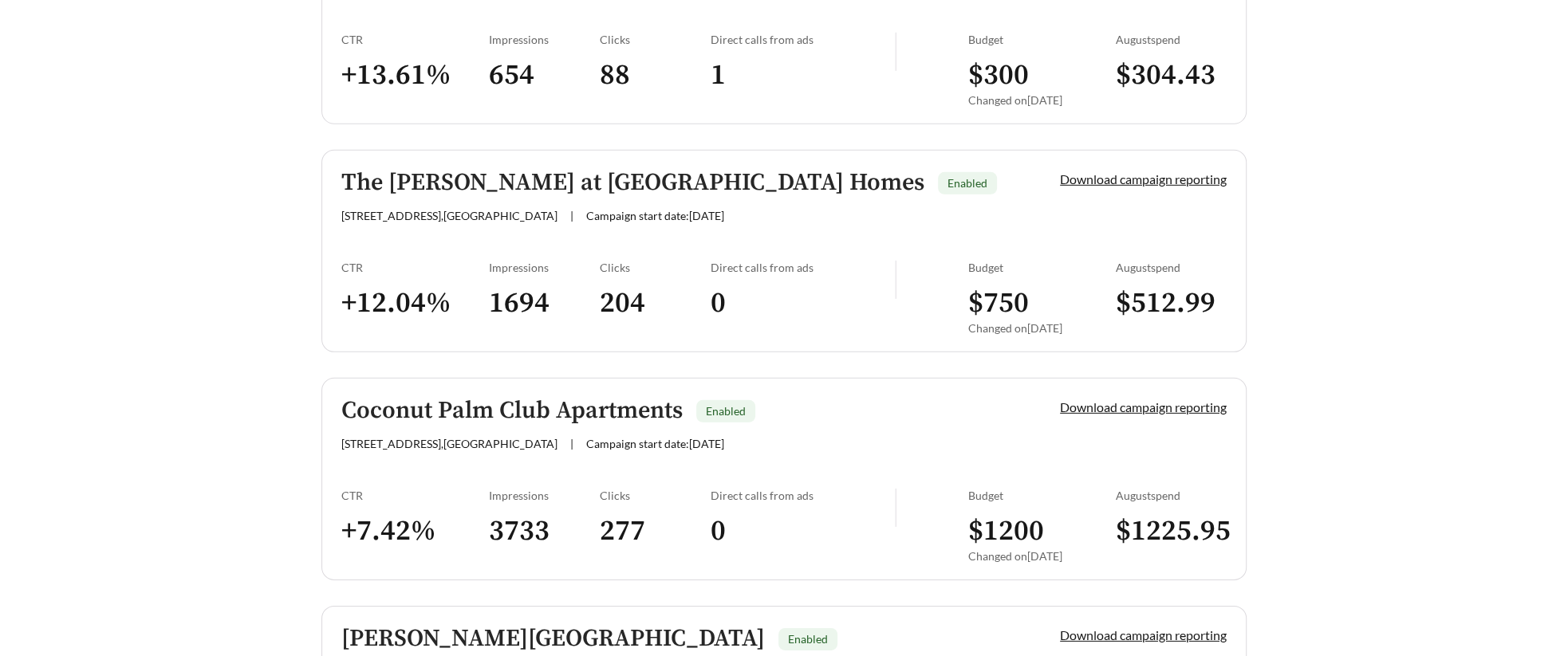
scroll to position [4549, 0]
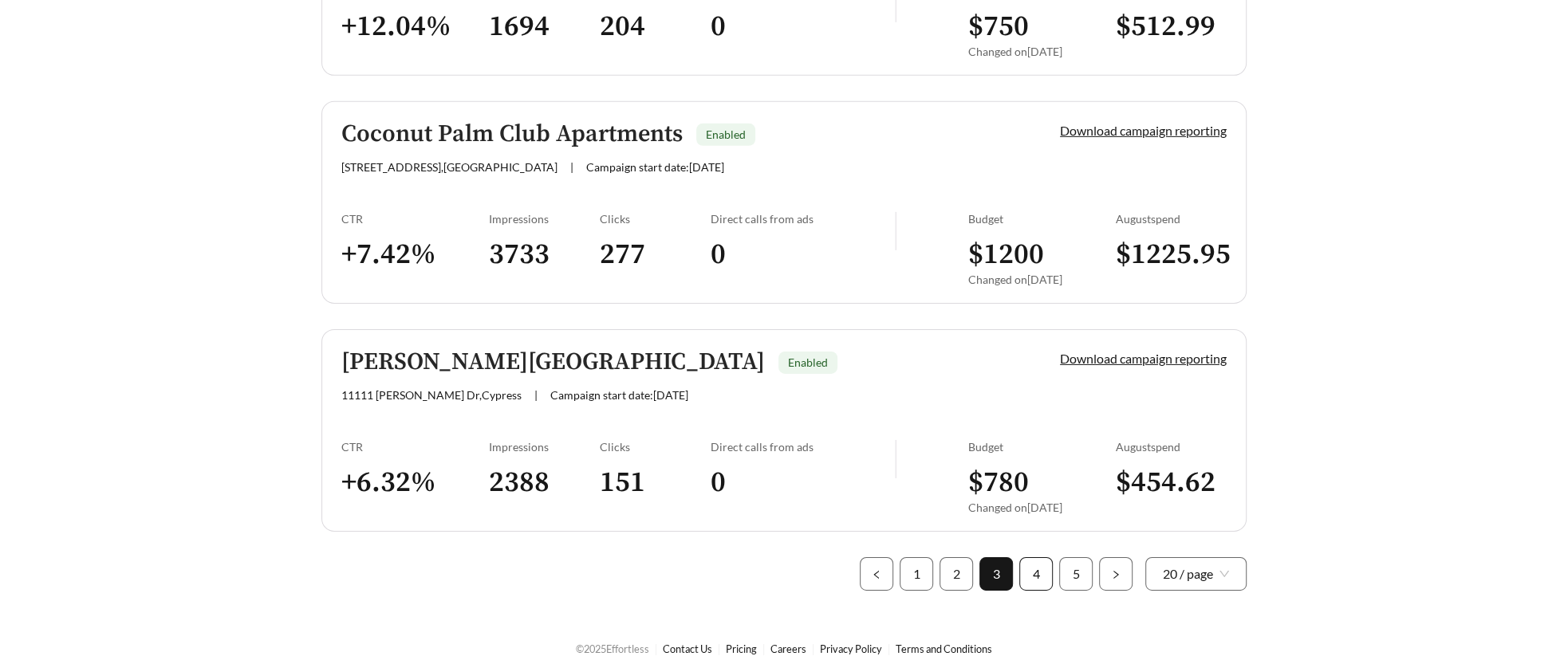
click at [894, 558] on link "4" at bounding box center [1036, 574] width 32 height 32
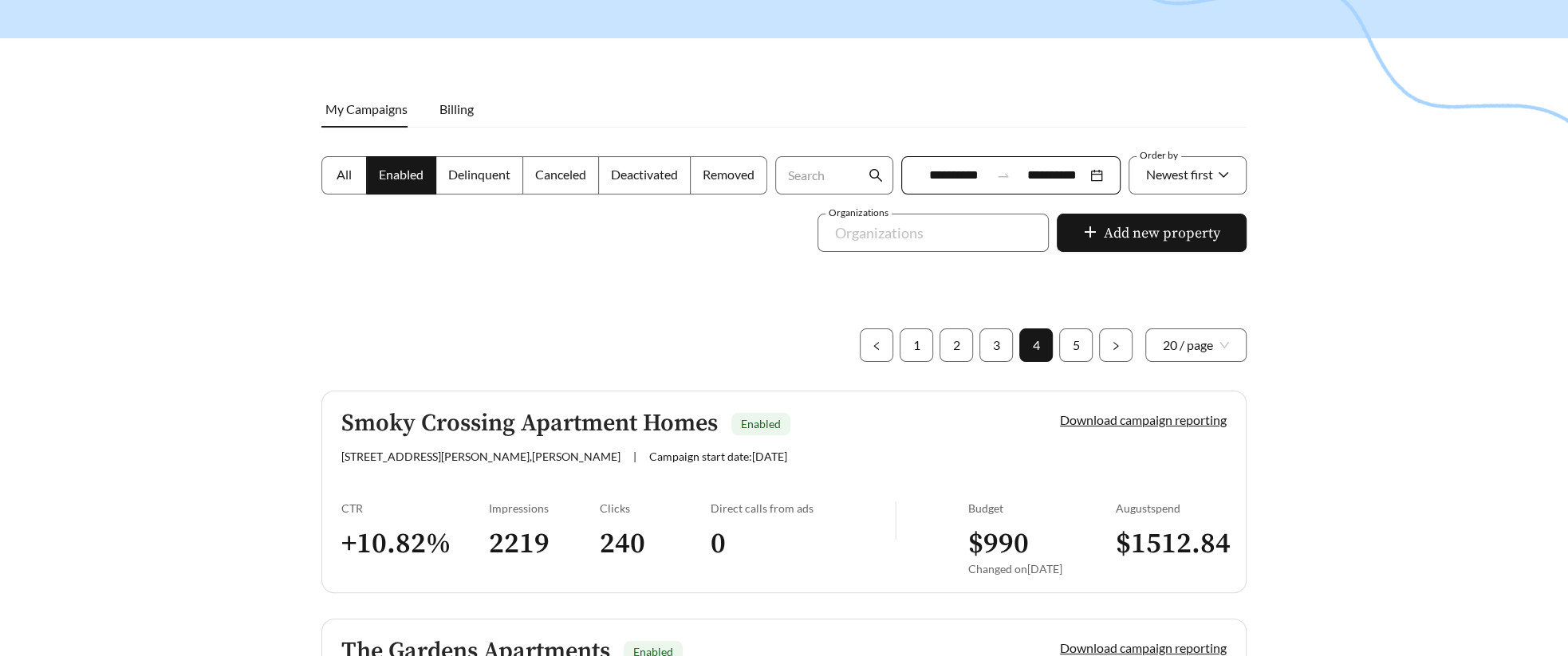
scroll to position [154, 0]
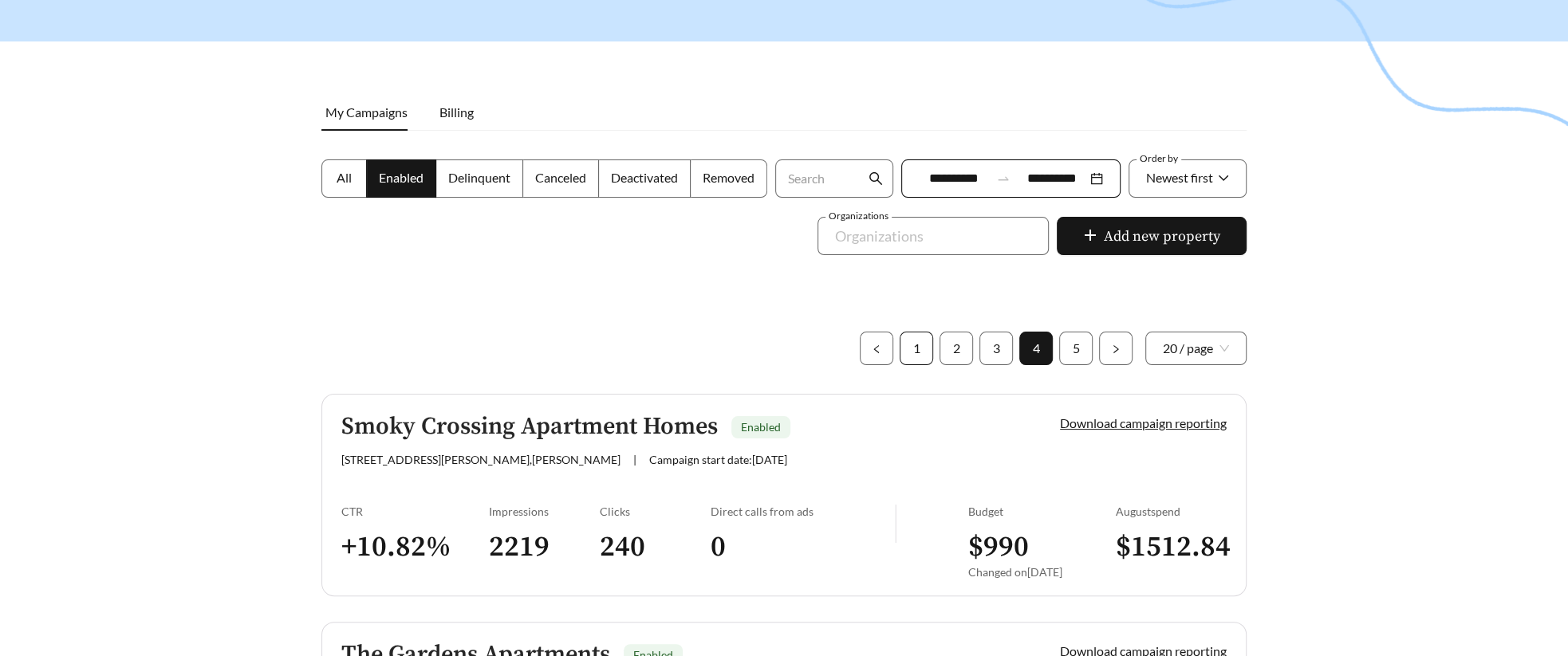
click at [894, 347] on link "1" at bounding box center [916, 348] width 32 height 32
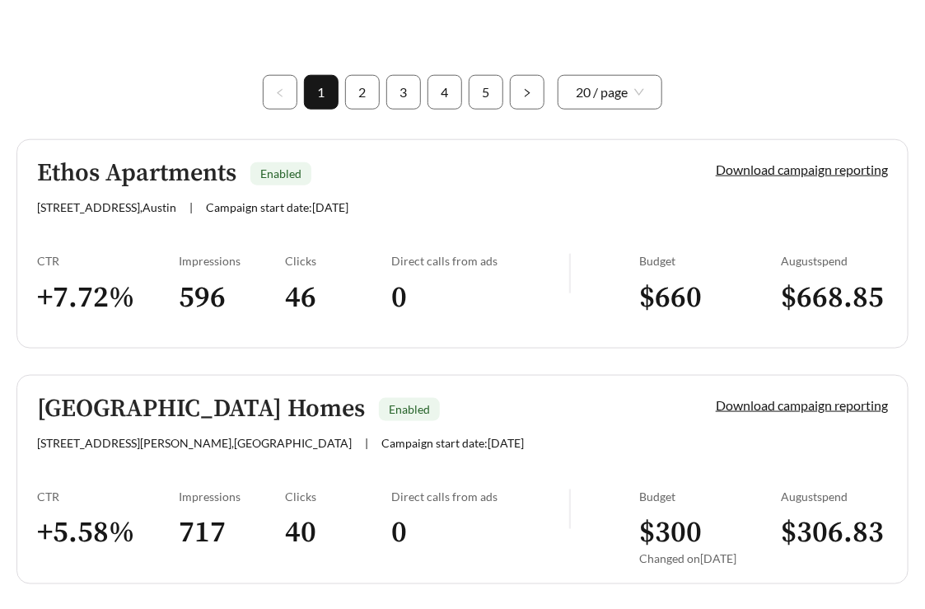
scroll to position [569, 0]
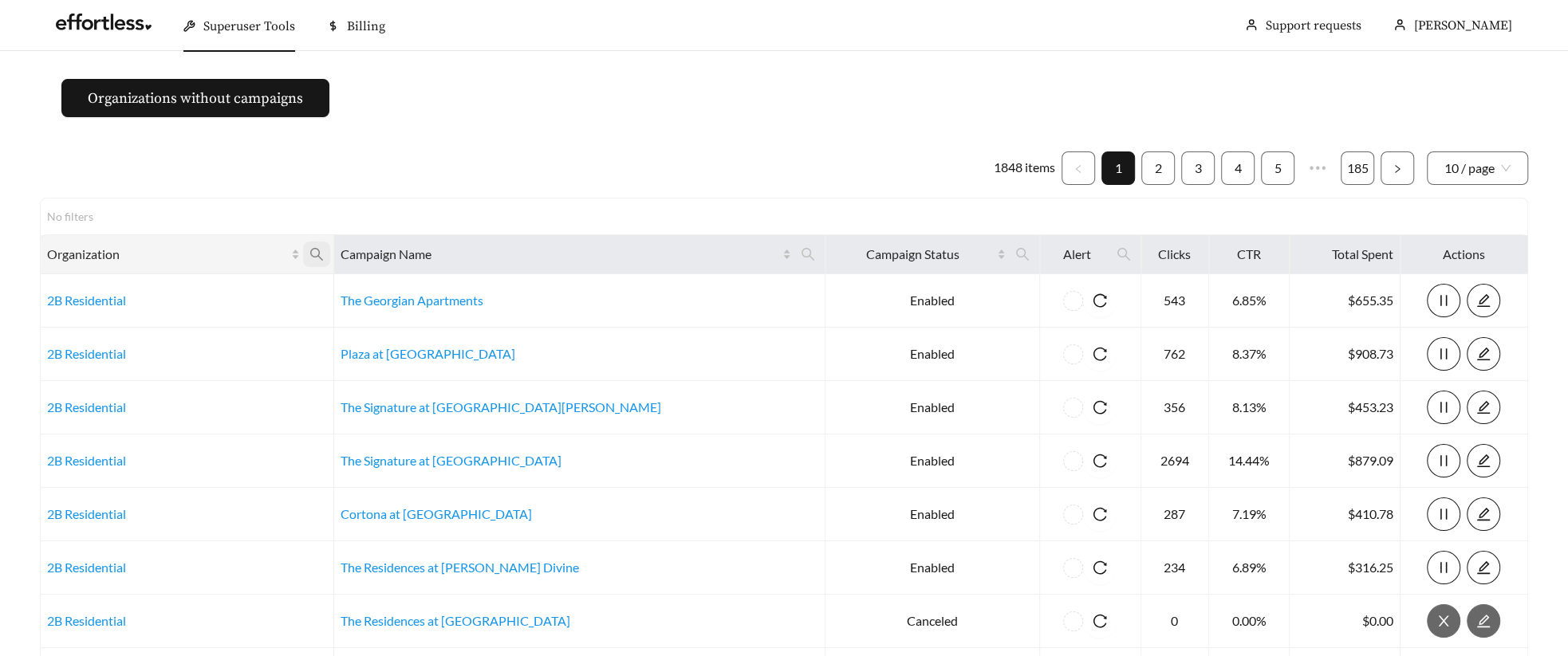
click at [323, 255] on icon "search" at bounding box center [316, 253] width 13 height 13
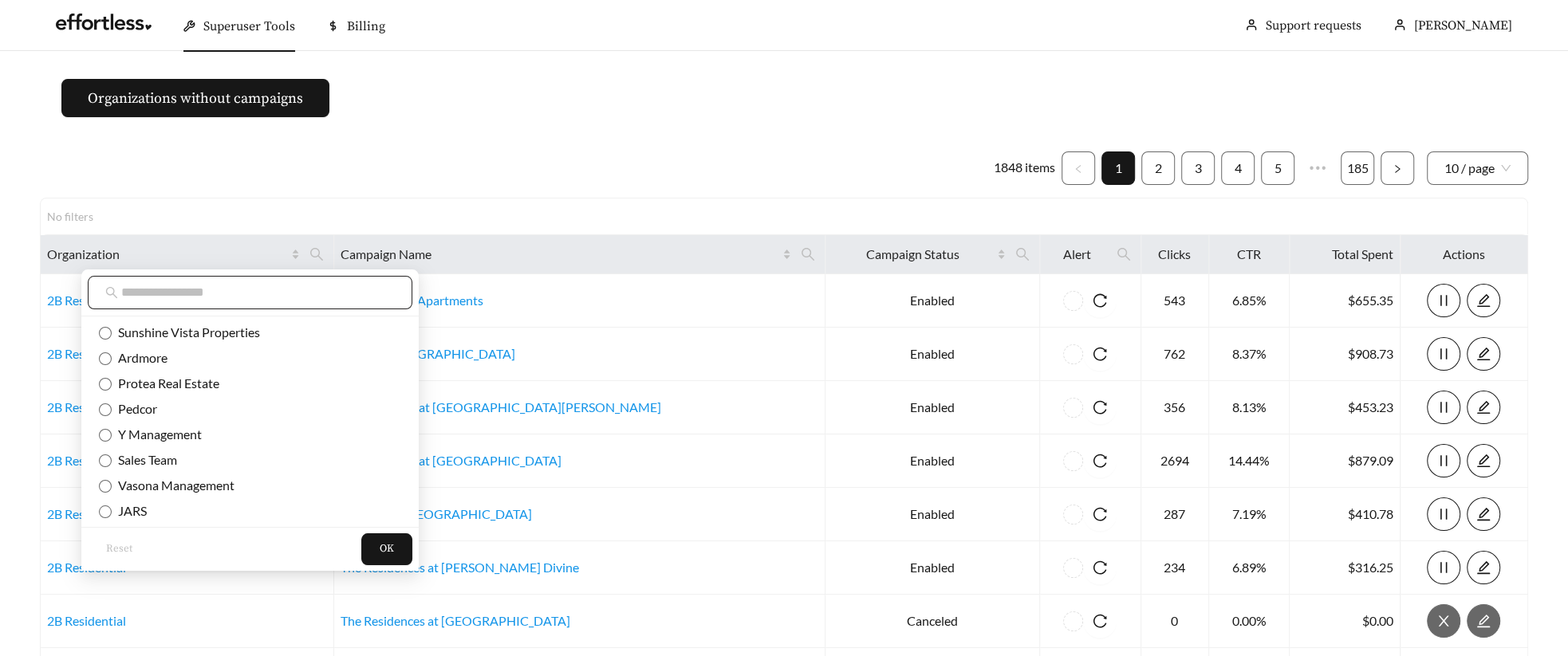
click at [301, 292] on input "text" at bounding box center [257, 292] width 274 height 19
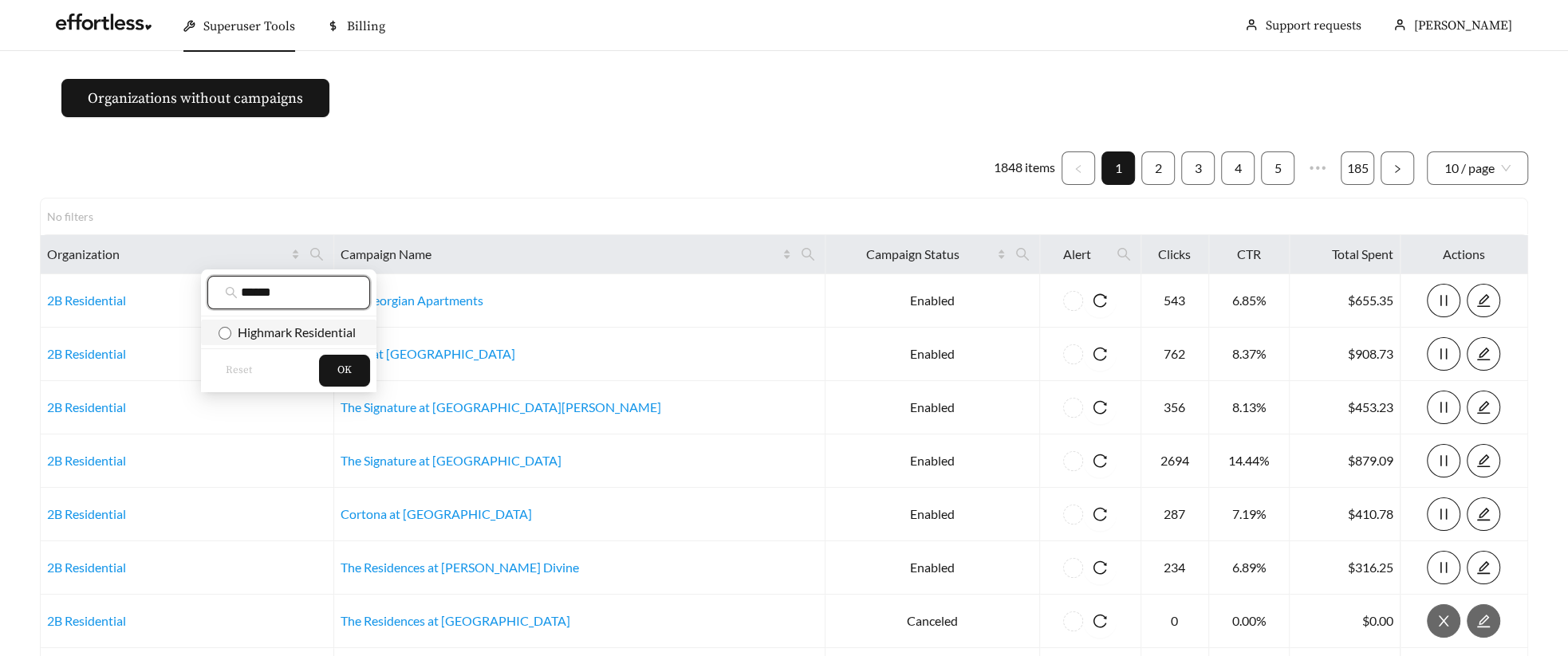
type input "******"
click at [310, 325] on span "Highmark Residential" at bounding box center [293, 332] width 125 height 15
click at [343, 374] on span "OK" at bounding box center [344, 371] width 15 height 15
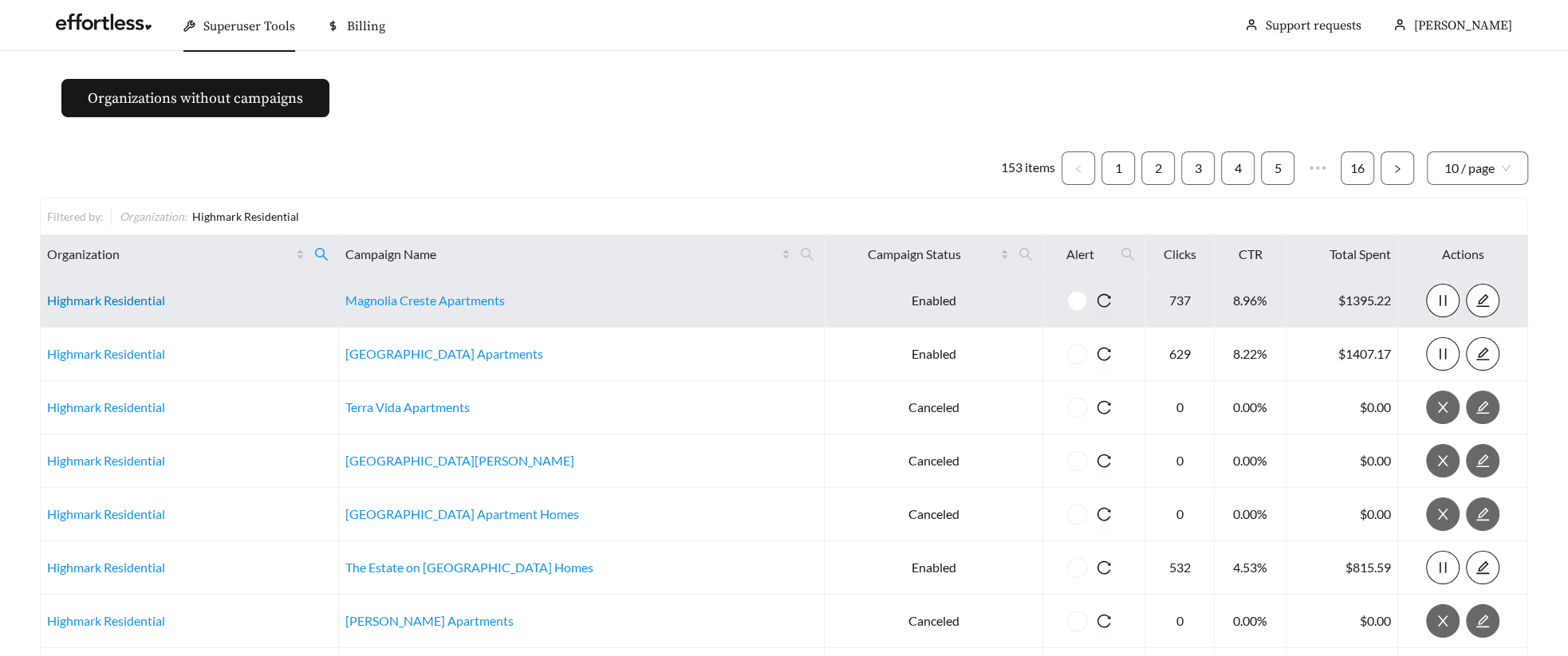
click at [134, 297] on link "Highmark Residential" at bounding box center [106, 300] width 118 height 15
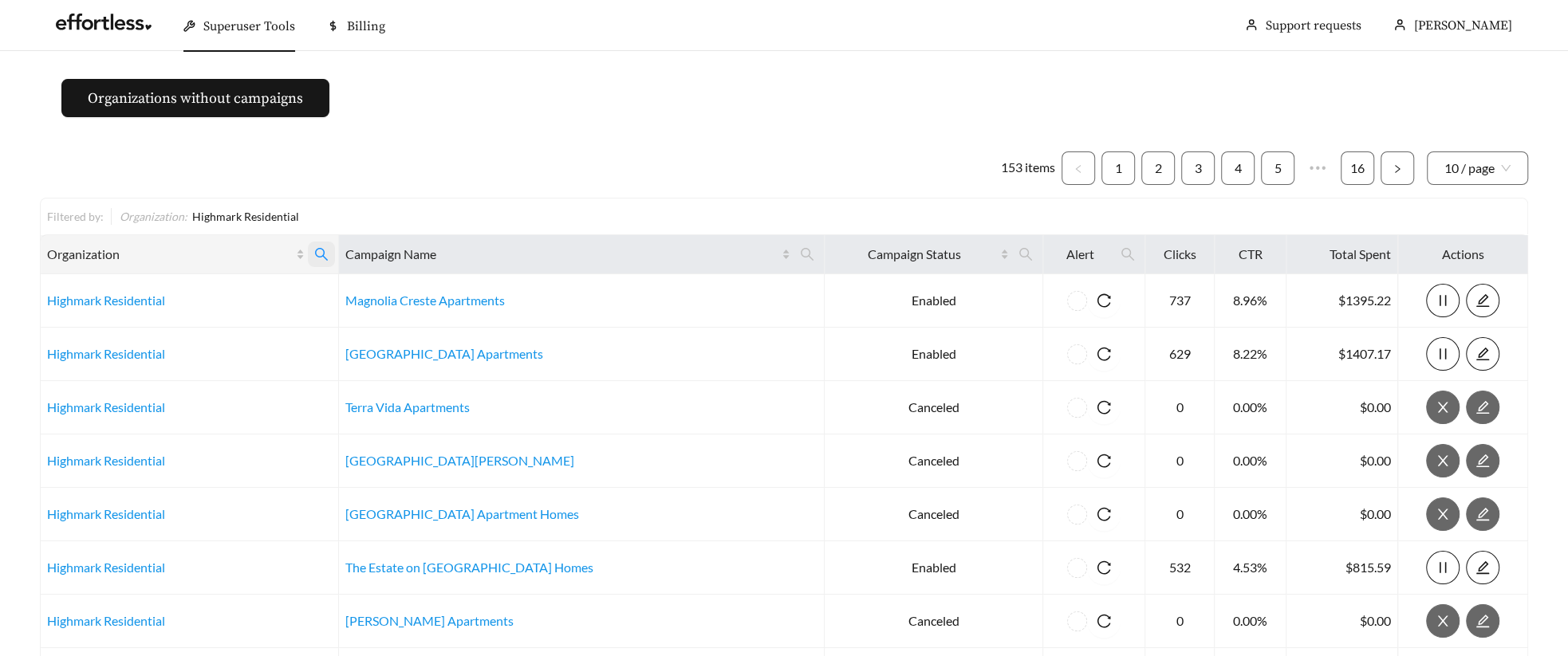
click at [328, 253] on icon "search" at bounding box center [321, 253] width 15 height 15
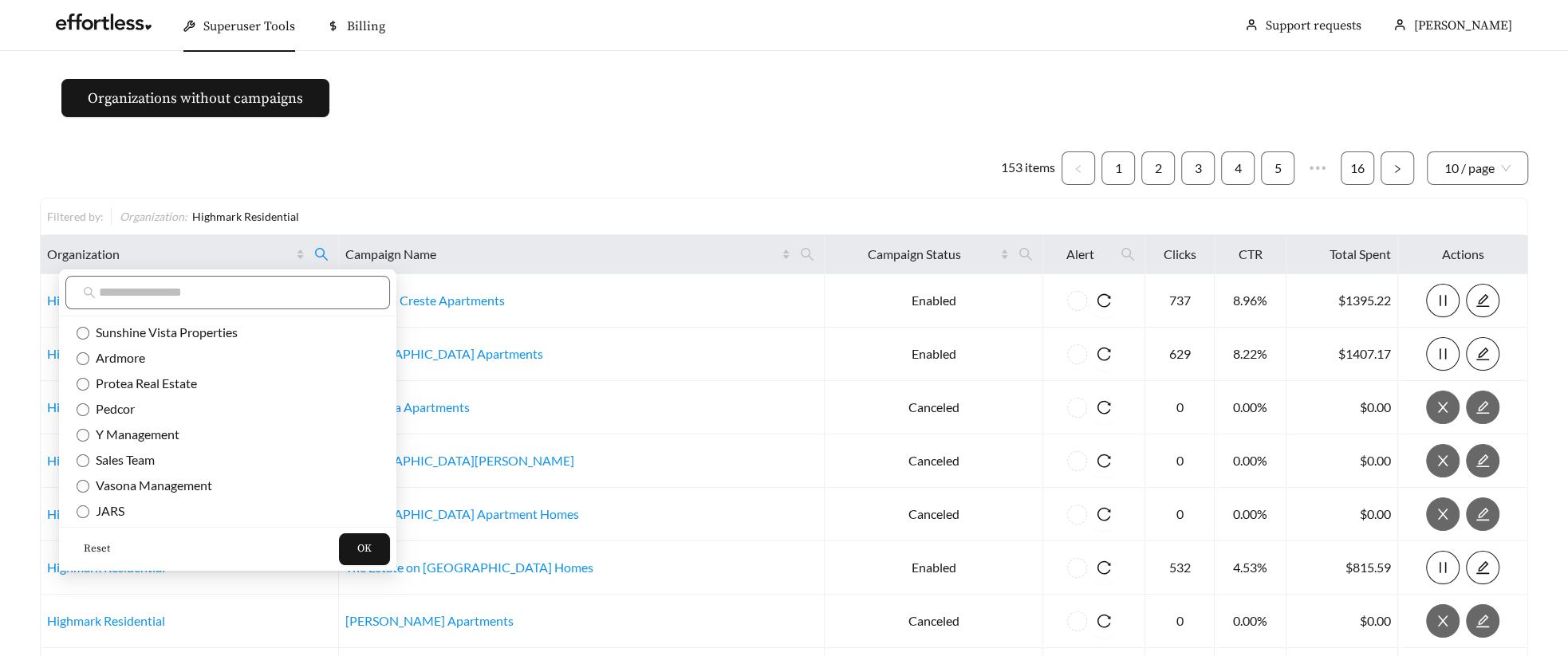
click at [93, 549] on span "Reset" at bounding box center [96, 549] width 26 height 15
click at [357, 544] on span "OK" at bounding box center [364, 549] width 15 height 15
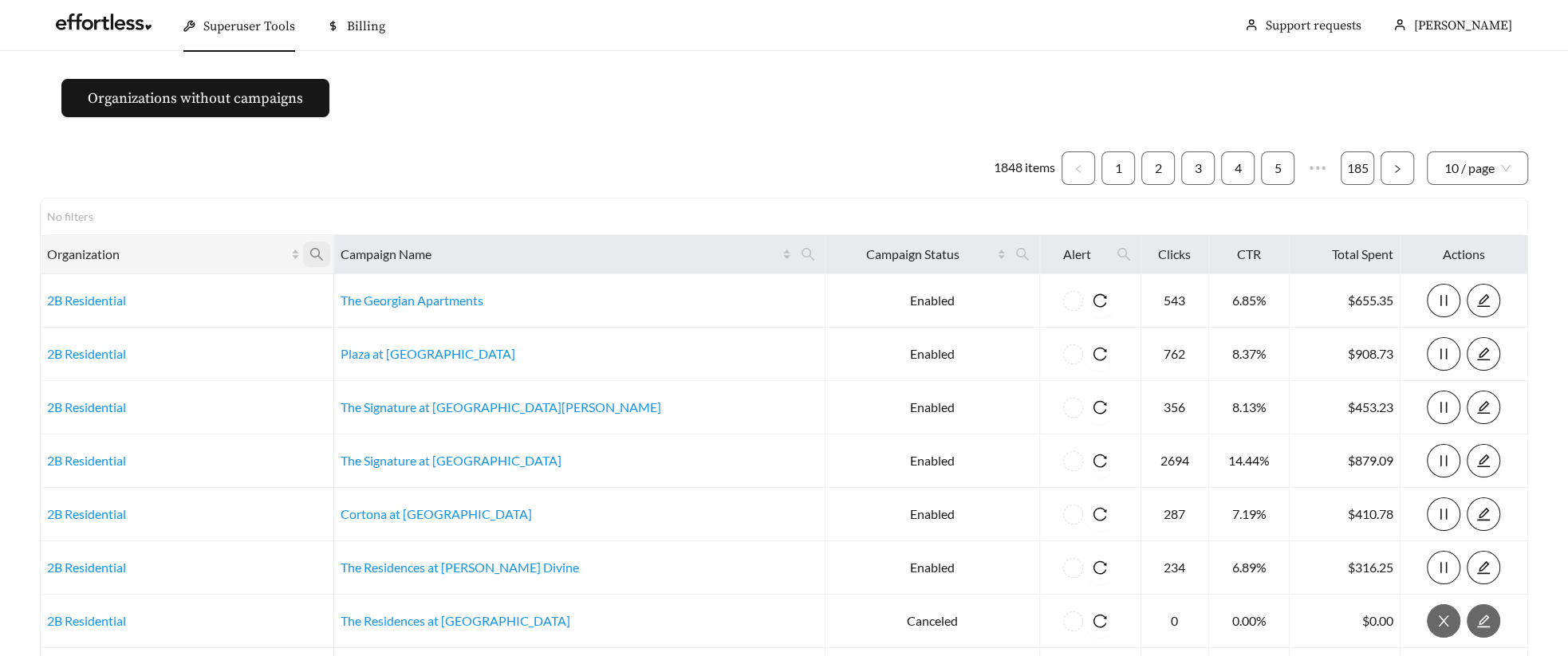
click at [323, 255] on icon "search" at bounding box center [316, 253] width 13 height 13
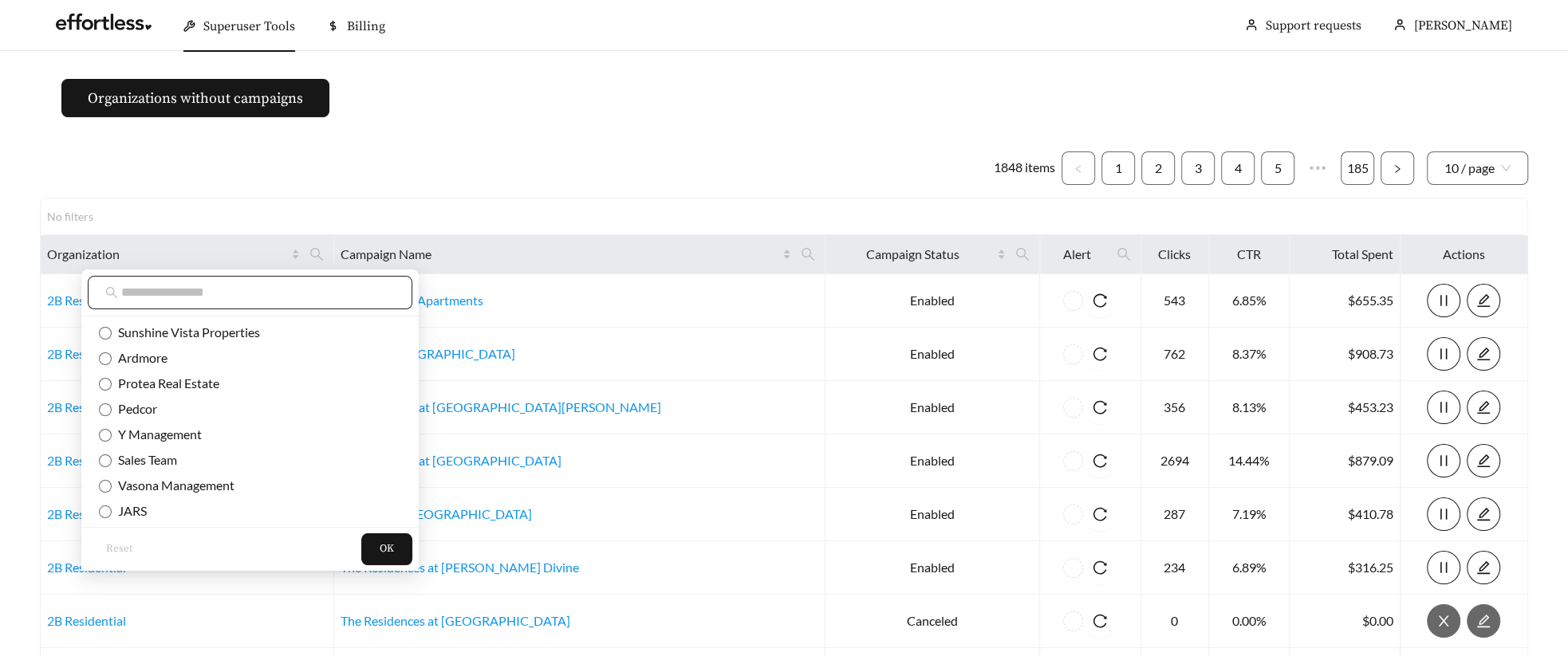
click at [232, 291] on input "text" at bounding box center [257, 292] width 274 height 19
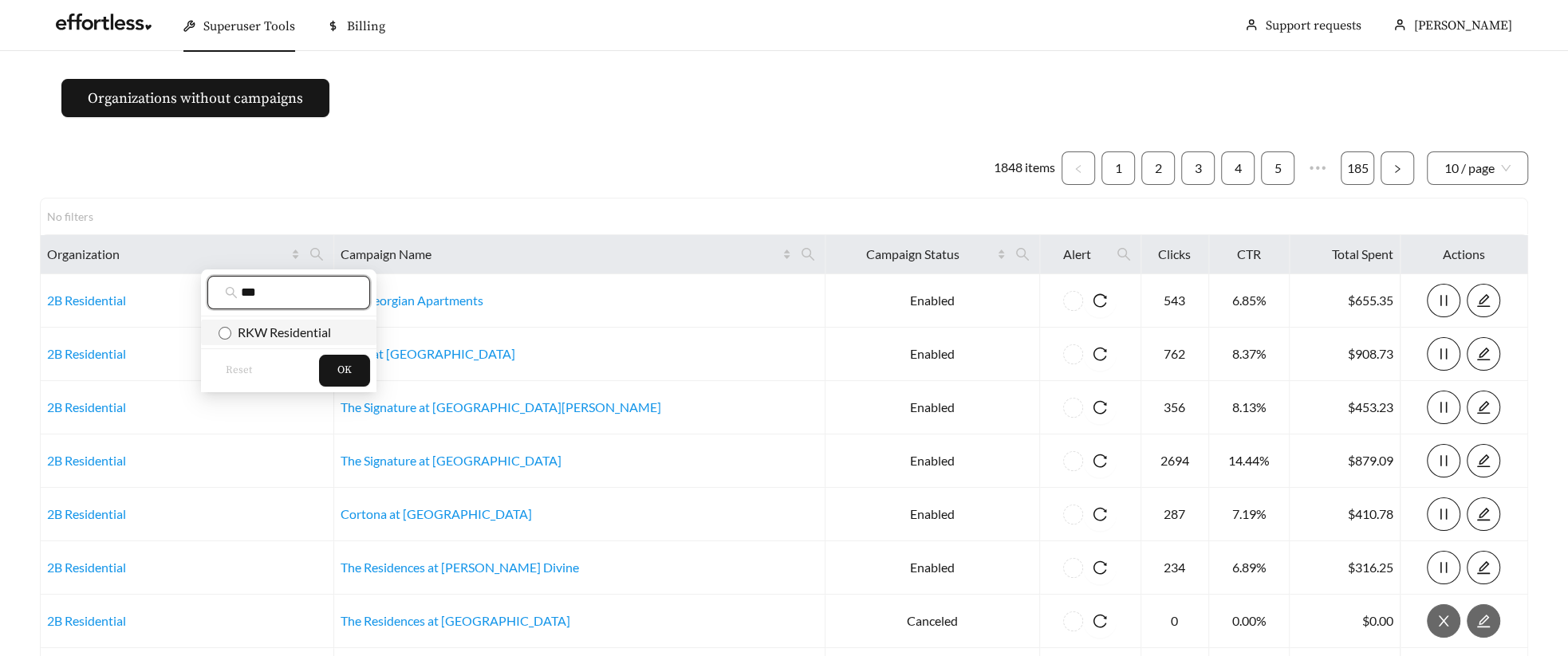
type input "***"
click at [256, 326] on span "RKW Residential" at bounding box center [281, 332] width 100 height 15
click at [344, 369] on span "OK" at bounding box center [344, 371] width 15 height 15
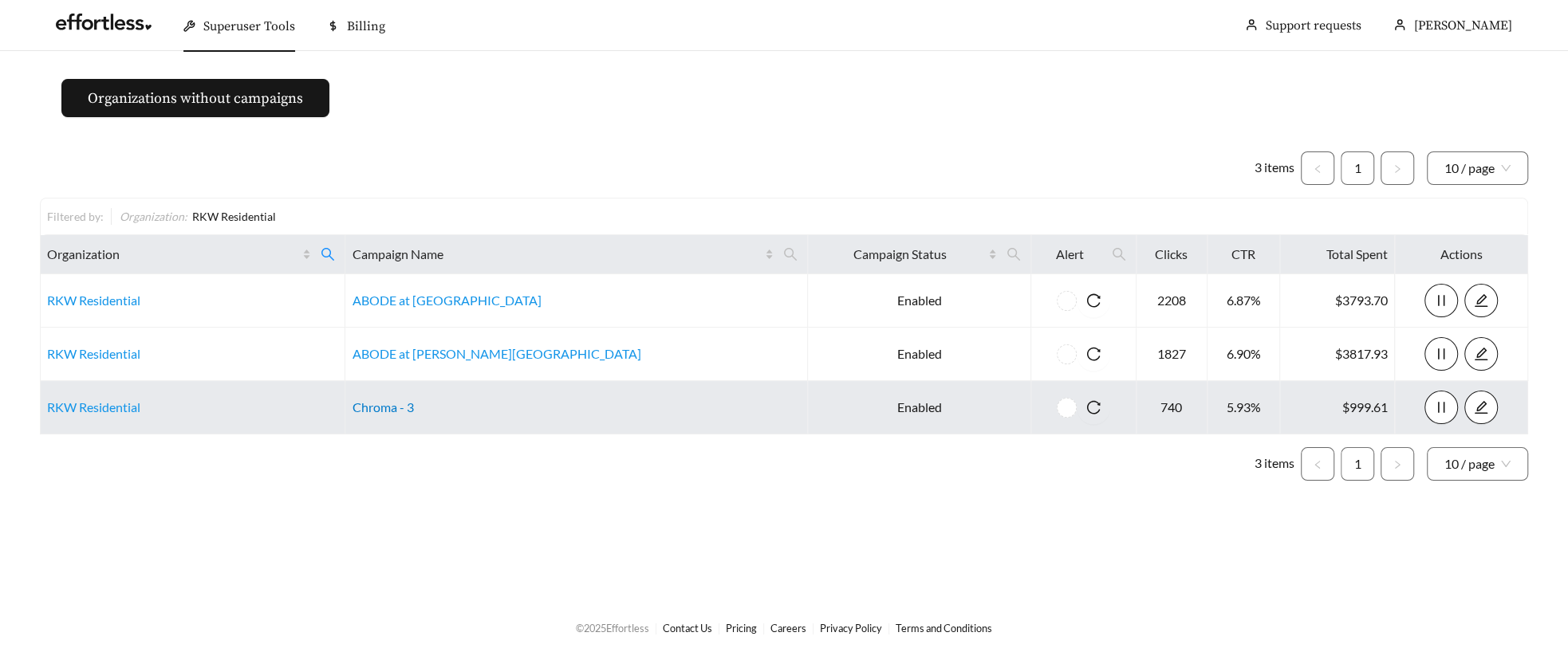
click at [413, 403] on link "Chroma - 3" at bounding box center [381, 407] width 61 height 15
click at [79, 406] on link "RKW Residential" at bounding box center [94, 407] width 93 height 15
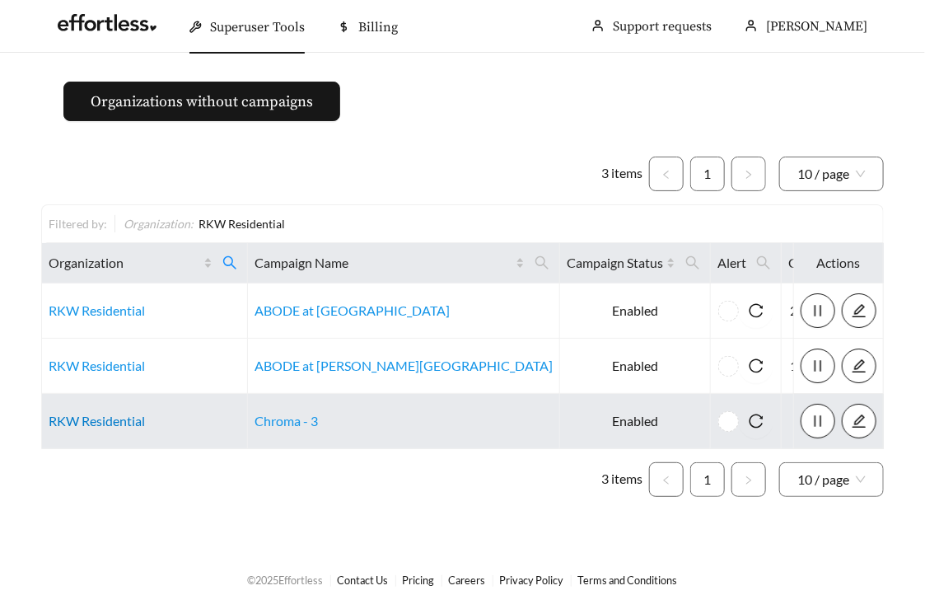
click at [91, 413] on link "RKW Residential" at bounding box center [97, 421] width 96 height 16
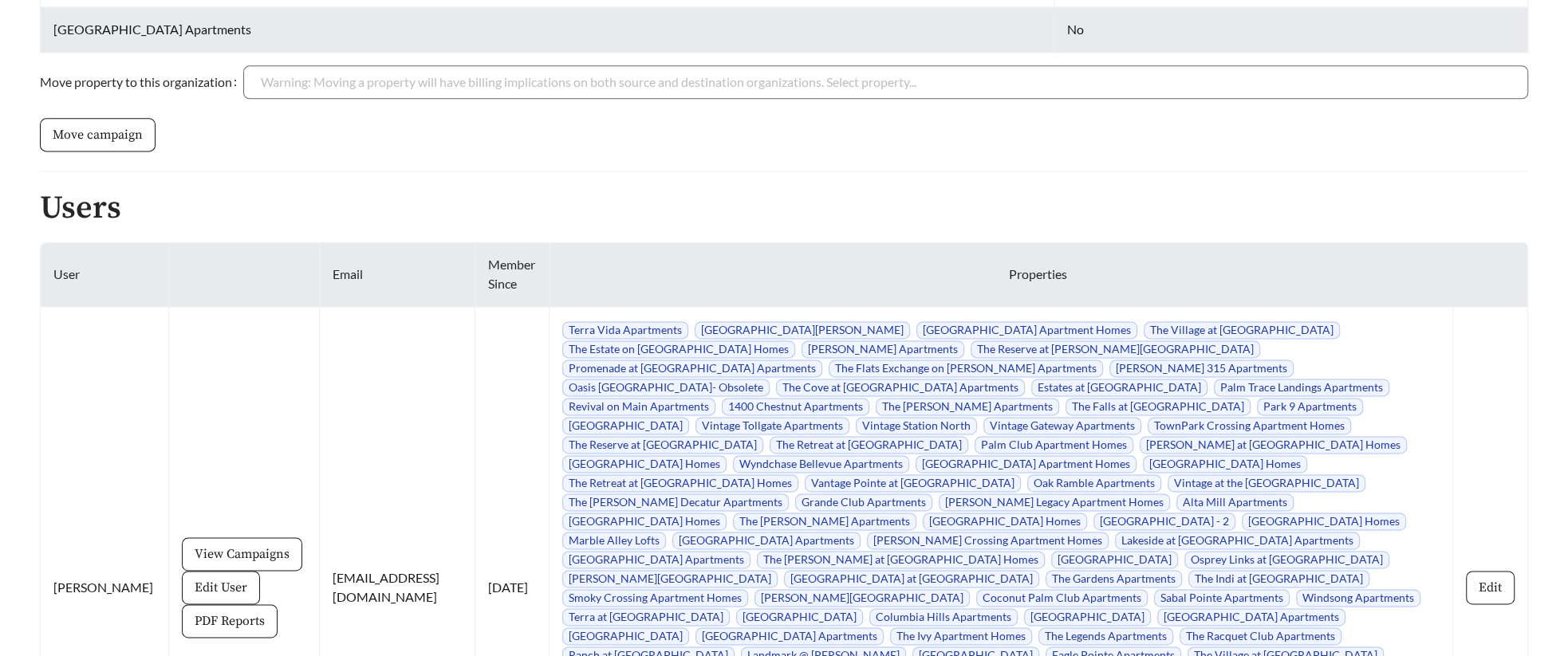
scroll to position [7400, 0]
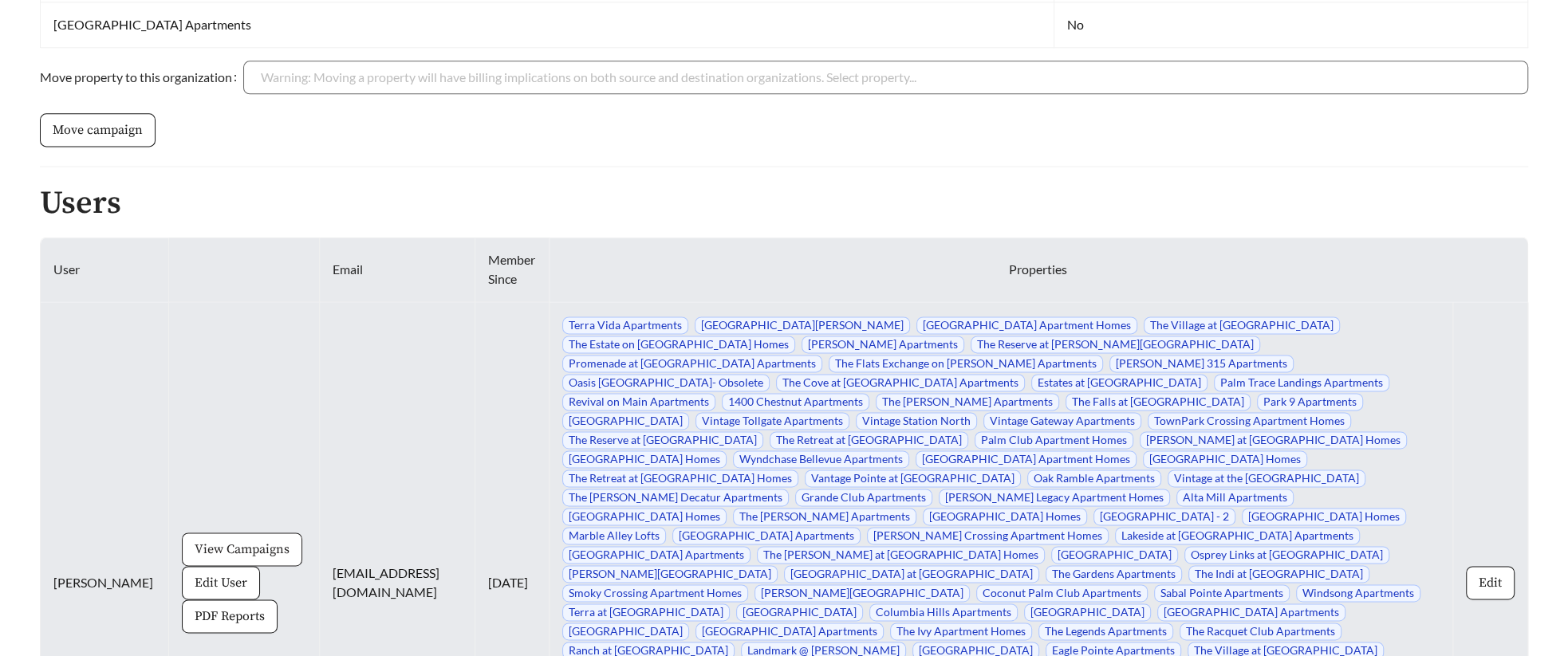
click at [216, 540] on span "View Campaigns" at bounding box center [242, 550] width 95 height 19
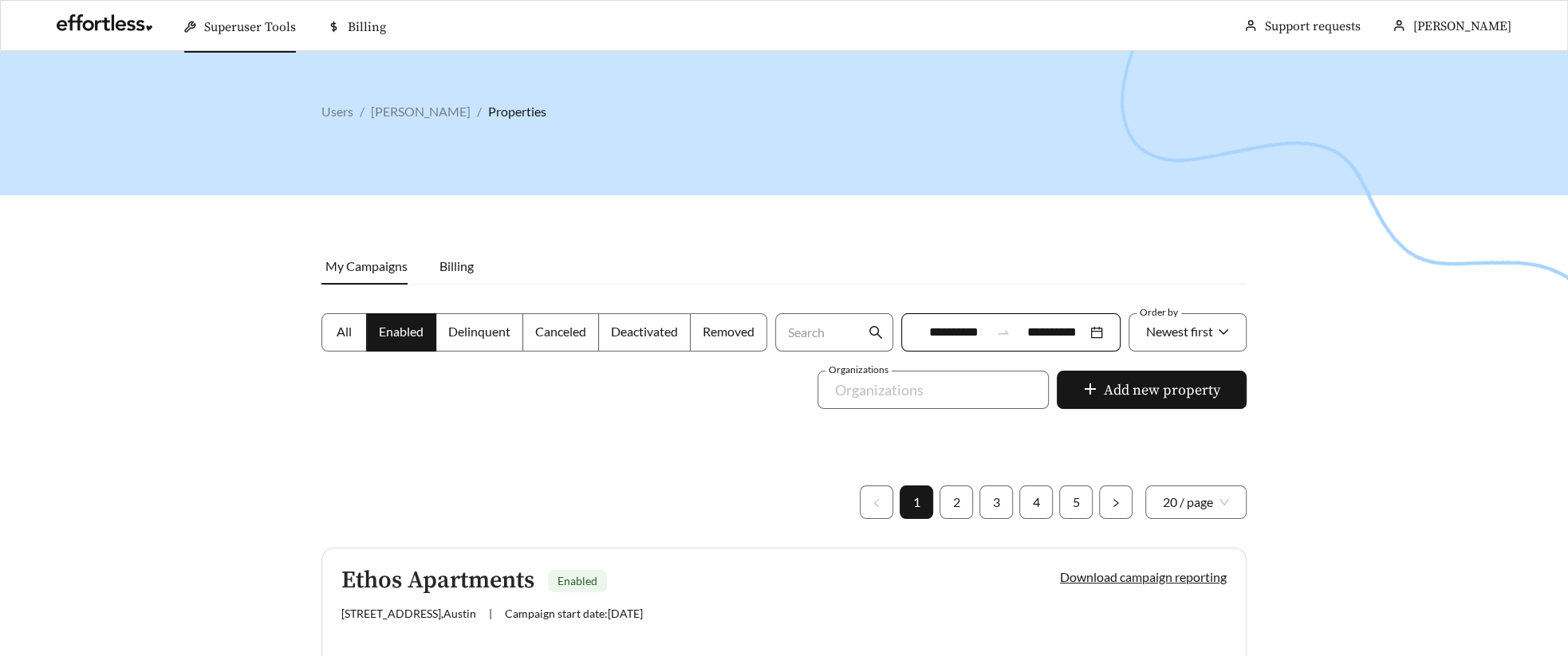
click at [991, 317] on div "**********" at bounding box center [1010, 333] width 220 height 39
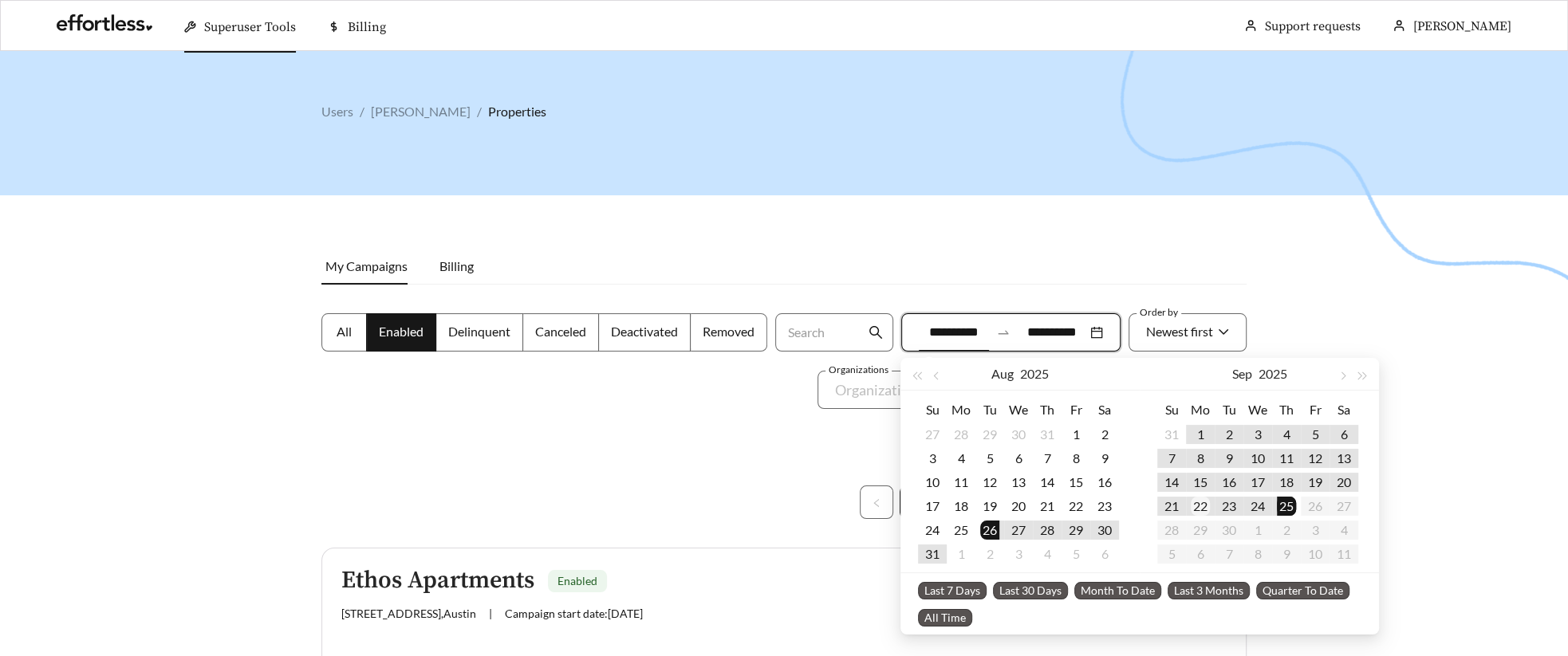
type input "**********"
click at [1193, 506] on div "22" at bounding box center [1200, 506] width 19 height 19
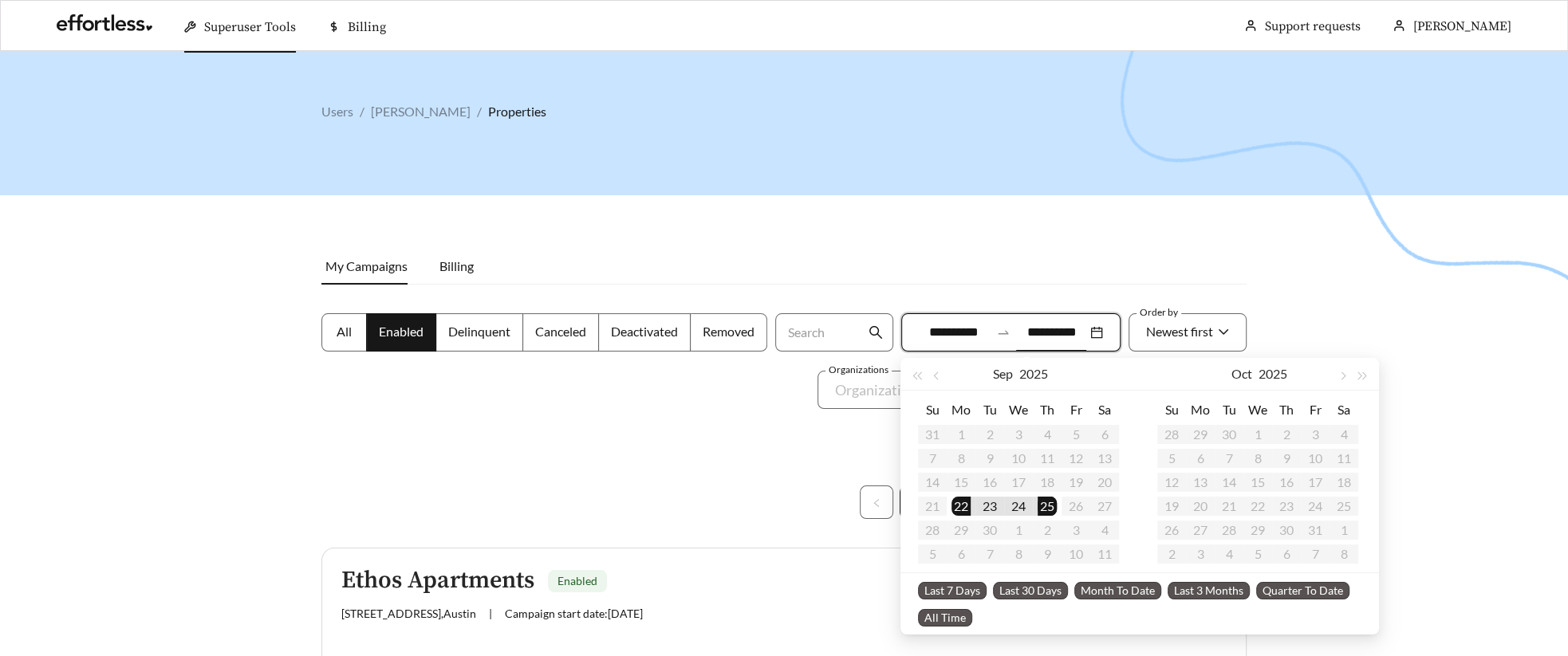
click at [669, 463] on div at bounding box center [784, 379] width 1568 height 656
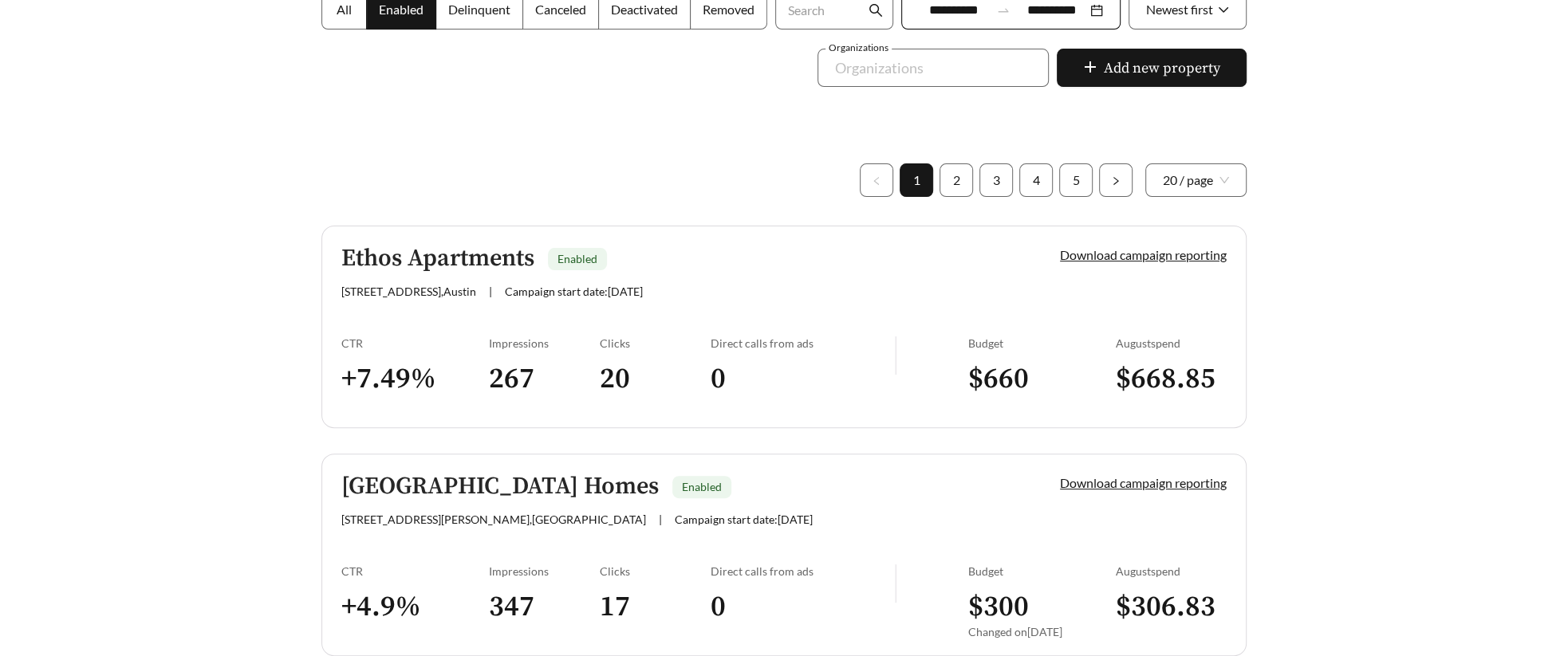
scroll to position [321, 0]
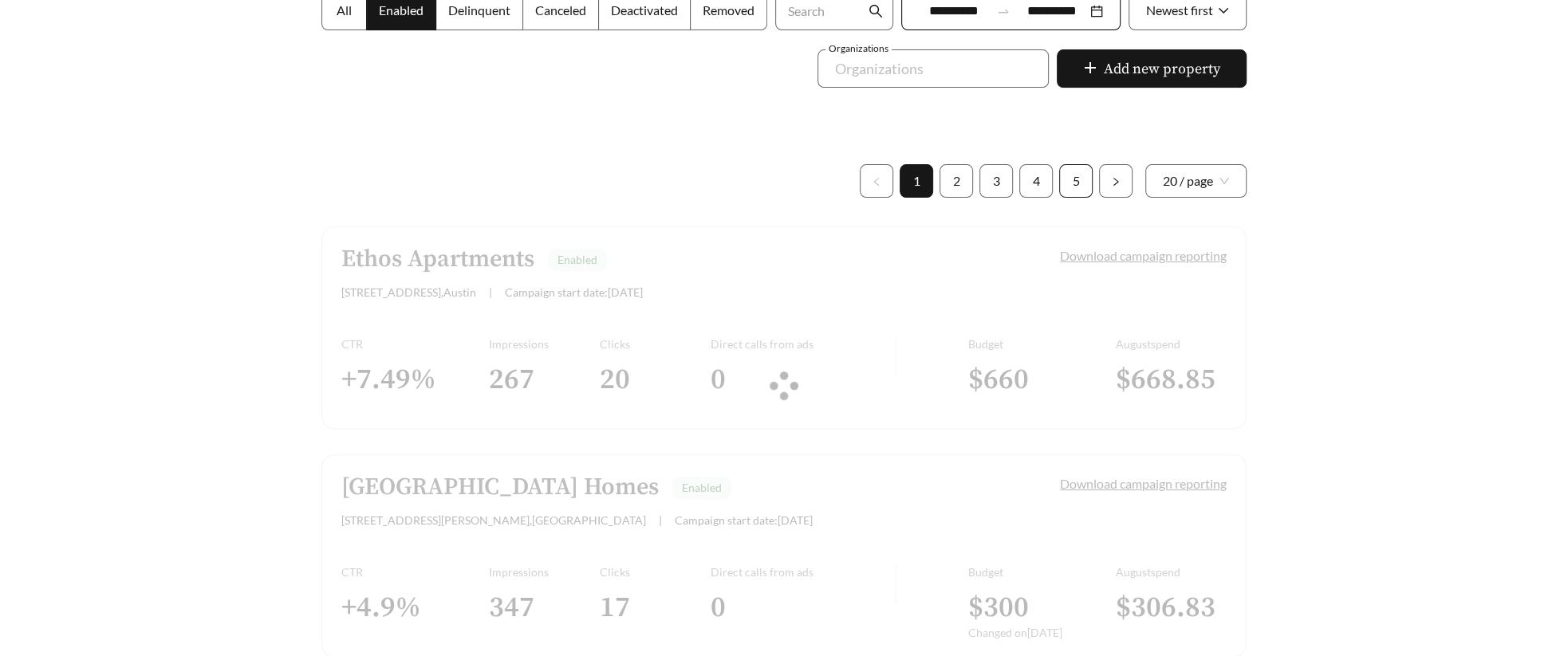
click at [1076, 183] on link "5" at bounding box center [1075, 181] width 32 height 32
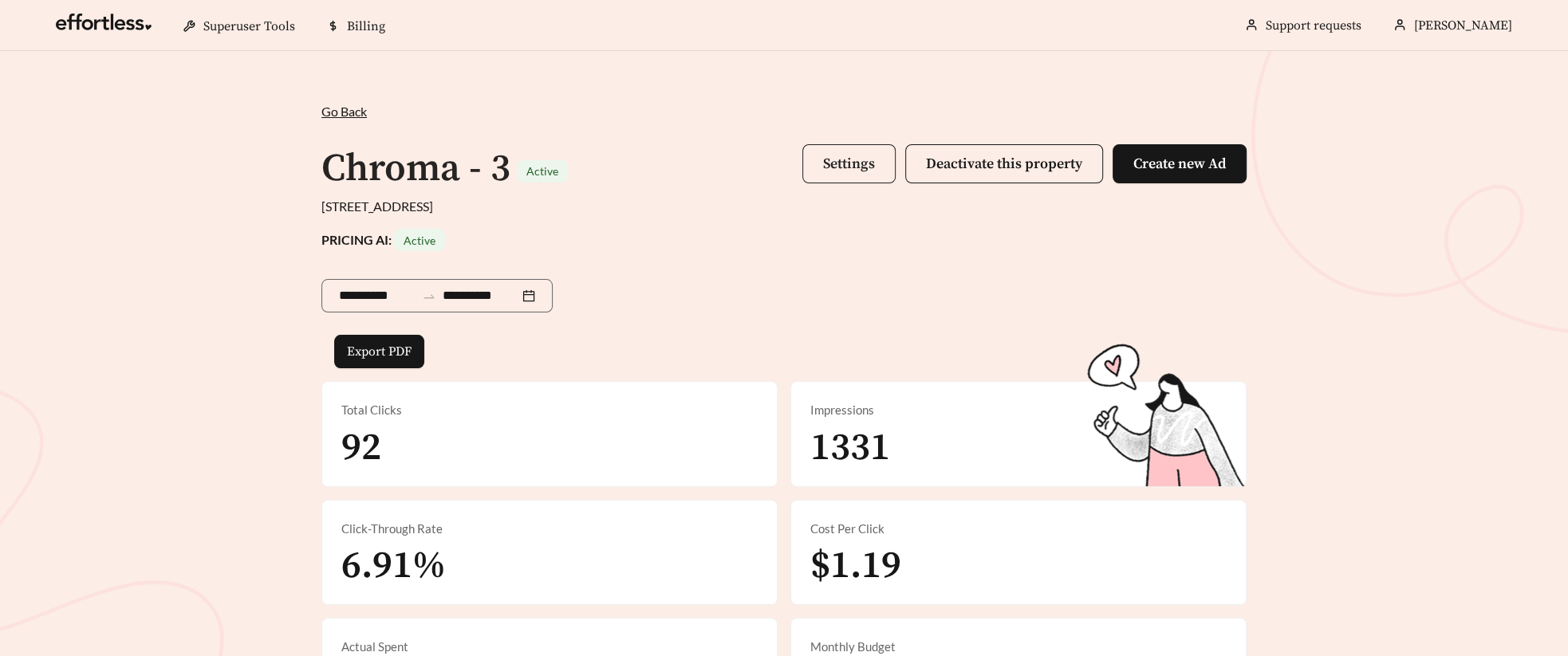
click at [824, 168] on span "Settings" at bounding box center [849, 164] width 52 height 18
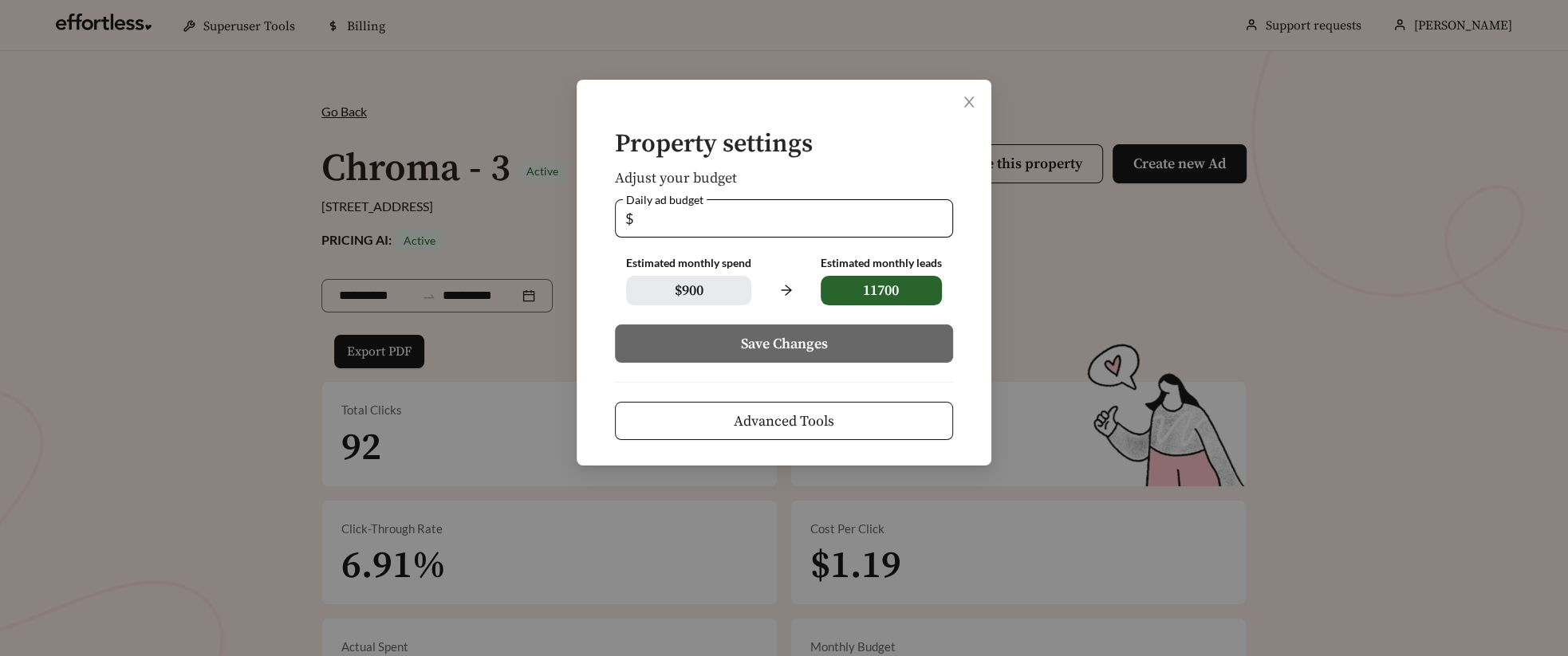
click at [779, 414] on span "Advanced Tools" at bounding box center [784, 421] width 101 height 21
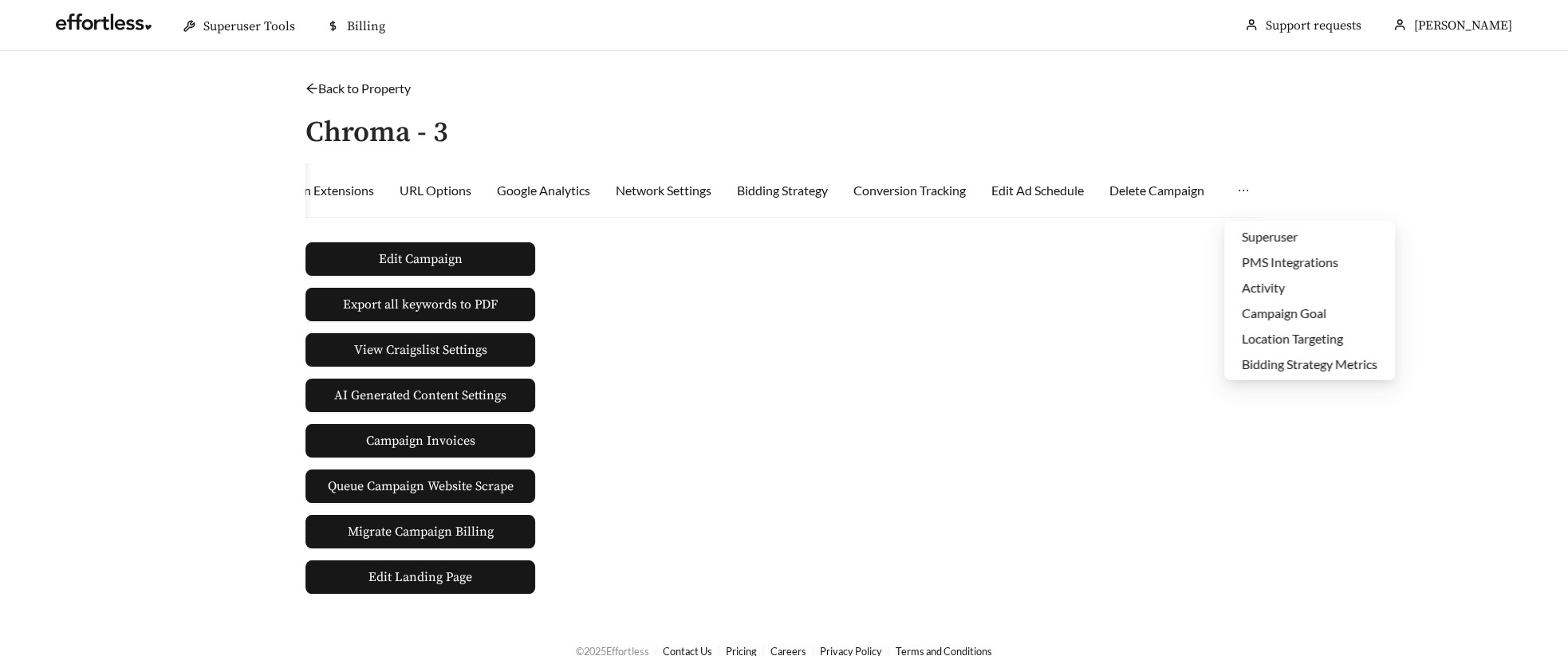
click at [1243, 191] on icon "ellipsis" at bounding box center [1243, 190] width 13 height 13
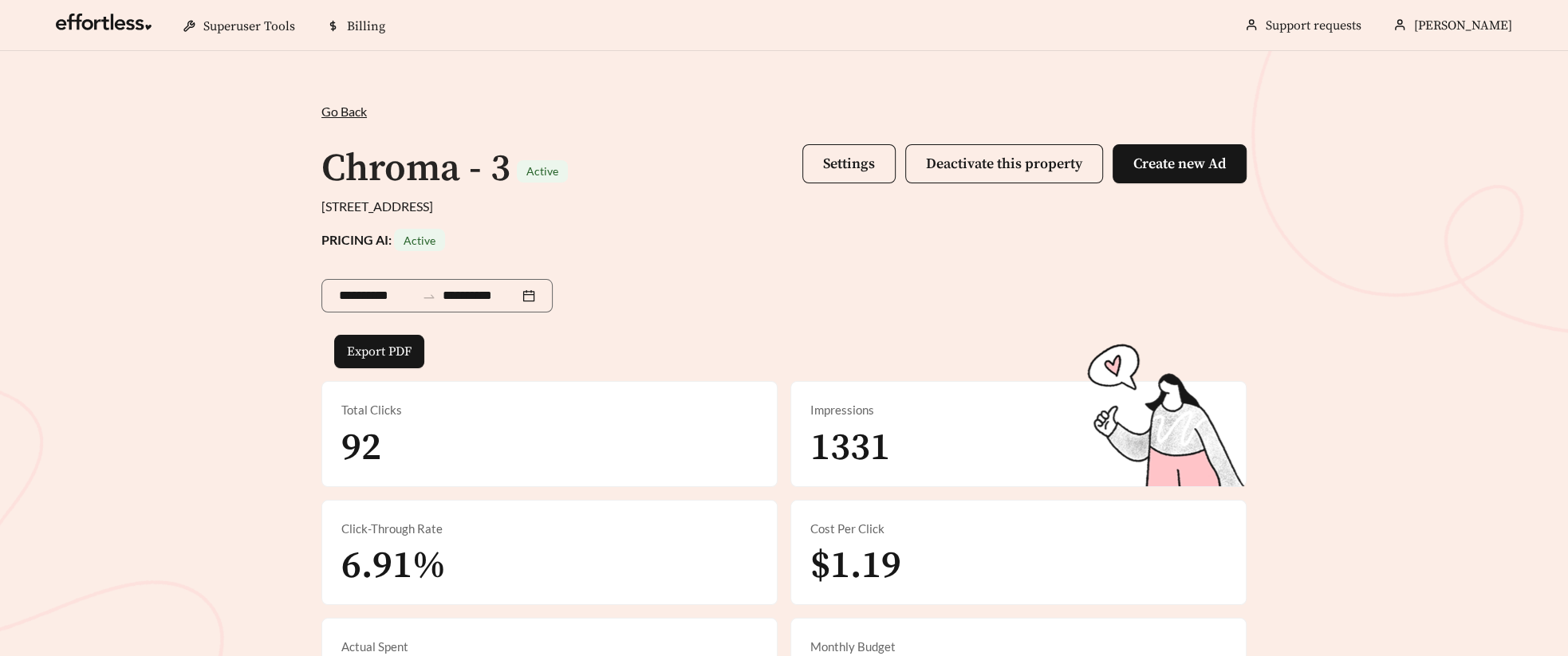
click at [340, 119] on div "Go Back /" at bounding box center [784, 111] width 925 height 19
click at [340, 113] on span "Go Back" at bounding box center [344, 111] width 45 height 15
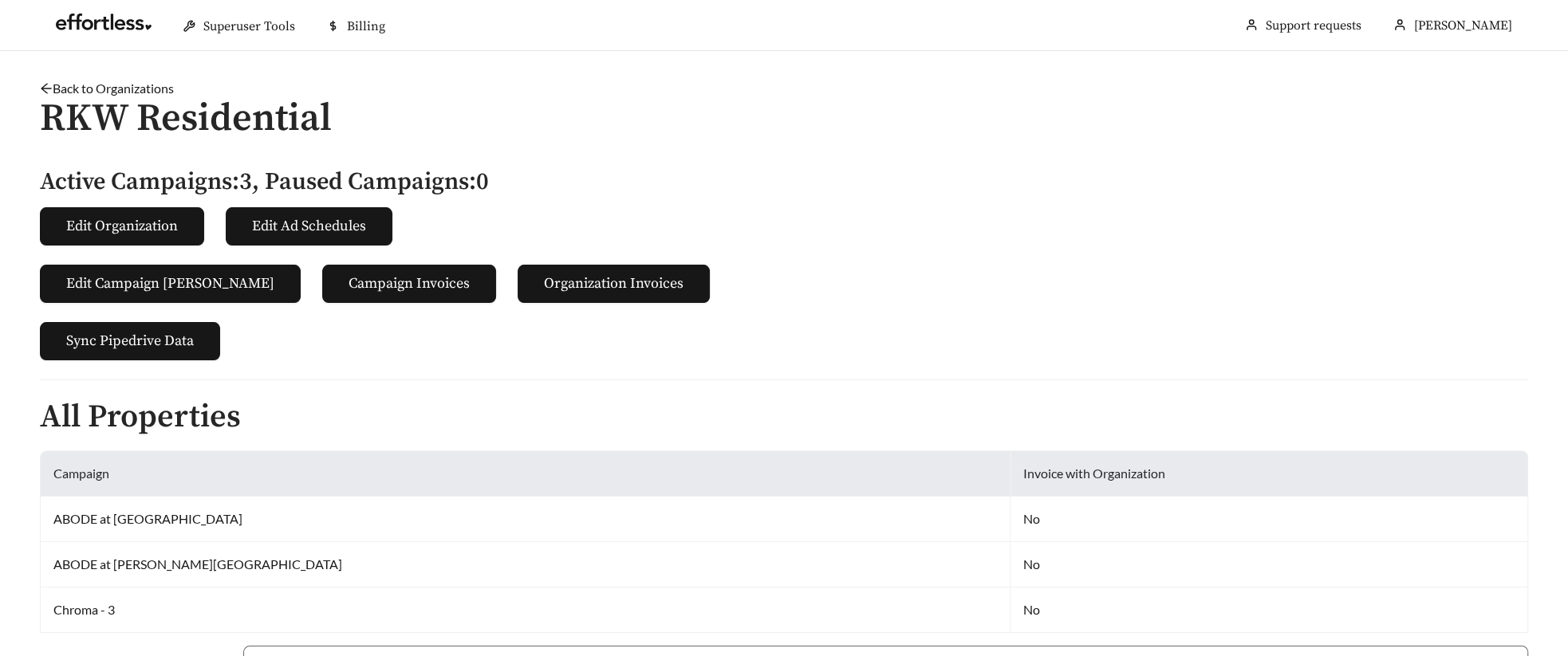
scroll to position [472, 0]
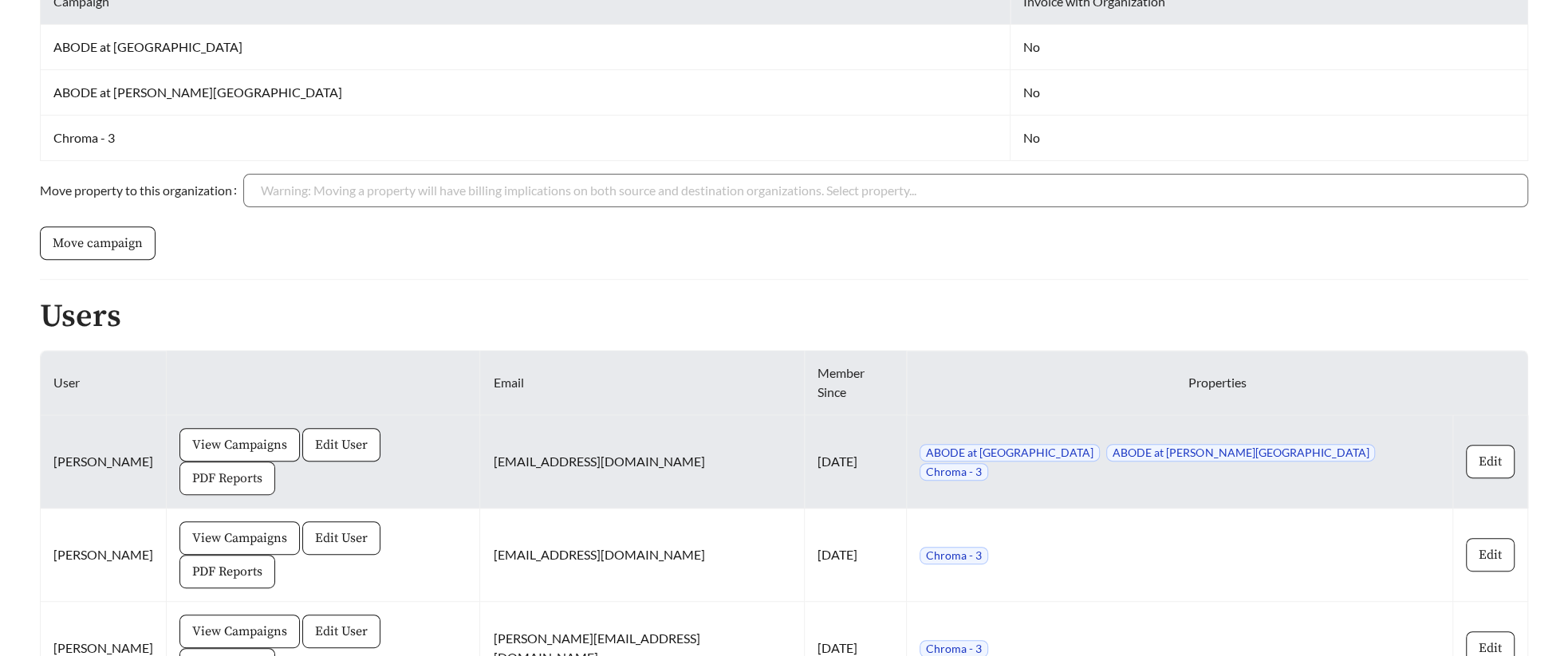
click at [262, 468] on span "PDF Reports" at bounding box center [227, 478] width 70 height 19
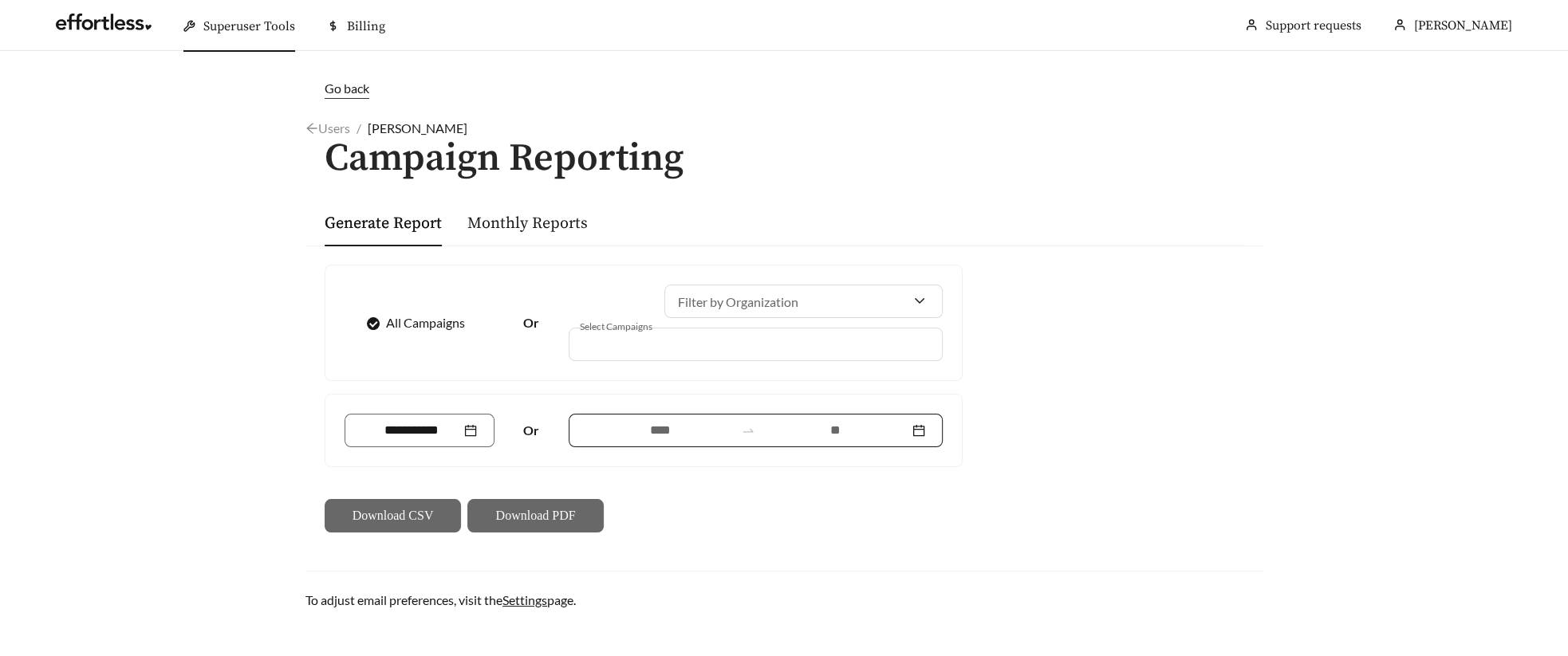
click at [653, 432] on input at bounding box center [659, 431] width 147 height 19
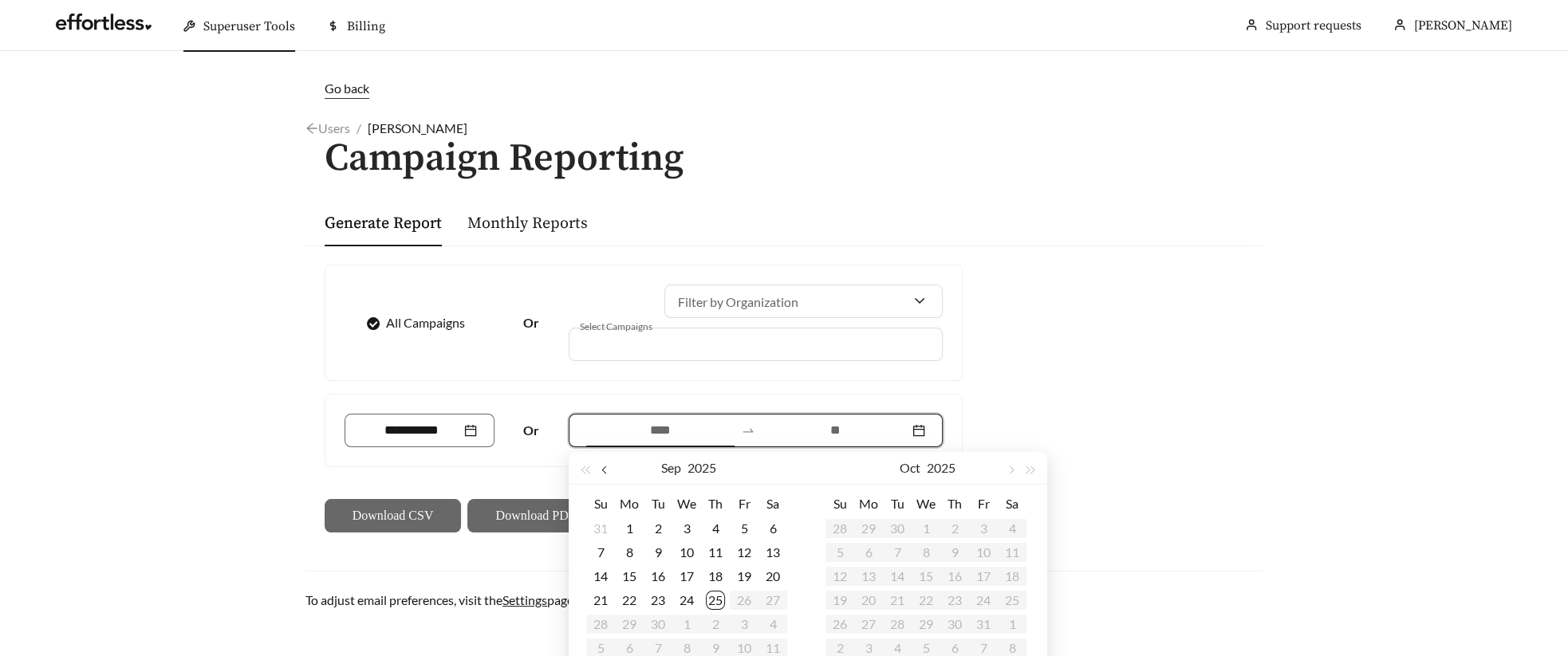
click at [607, 470] on span "button" at bounding box center [605, 470] width 8 height 8
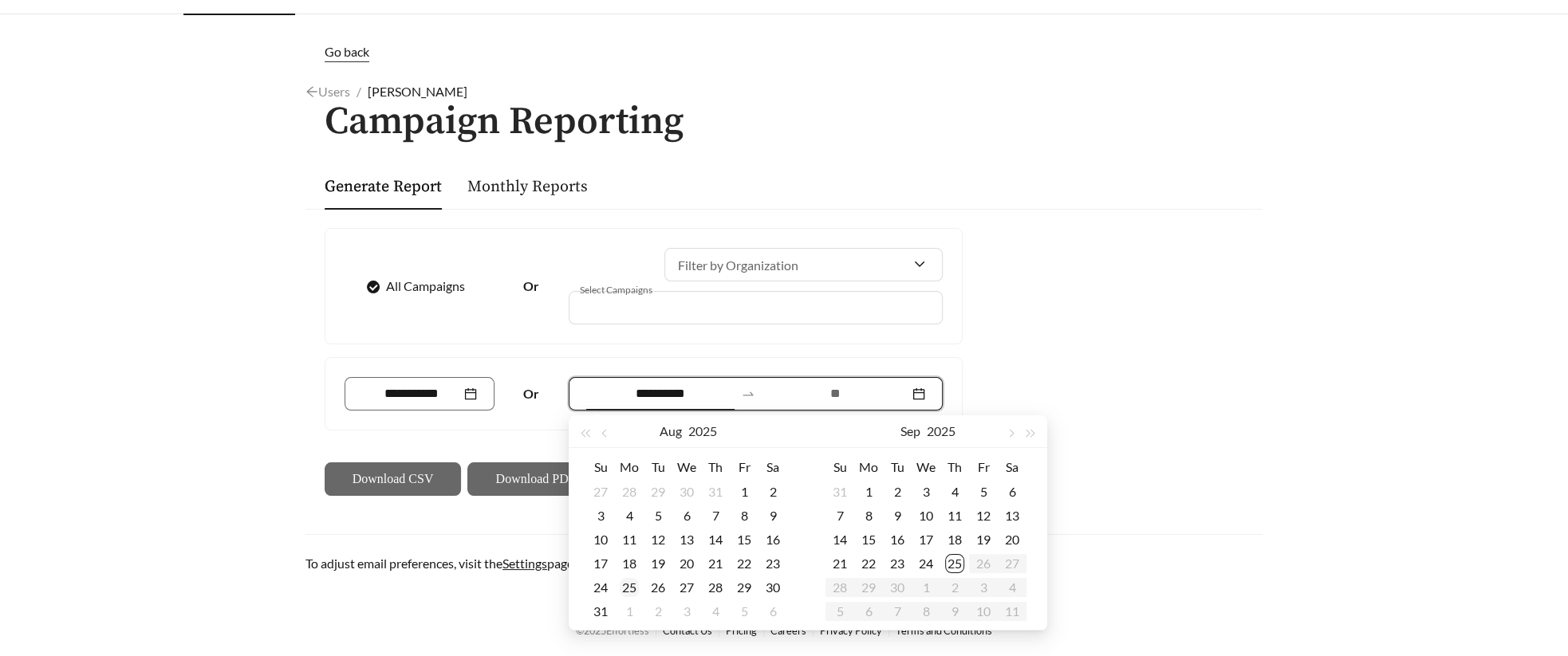
type input "**********"
click at [634, 588] on div "25" at bounding box center [629, 587] width 19 height 19
type input "**********"
click at [928, 556] on div "24" at bounding box center [926, 564] width 19 height 19
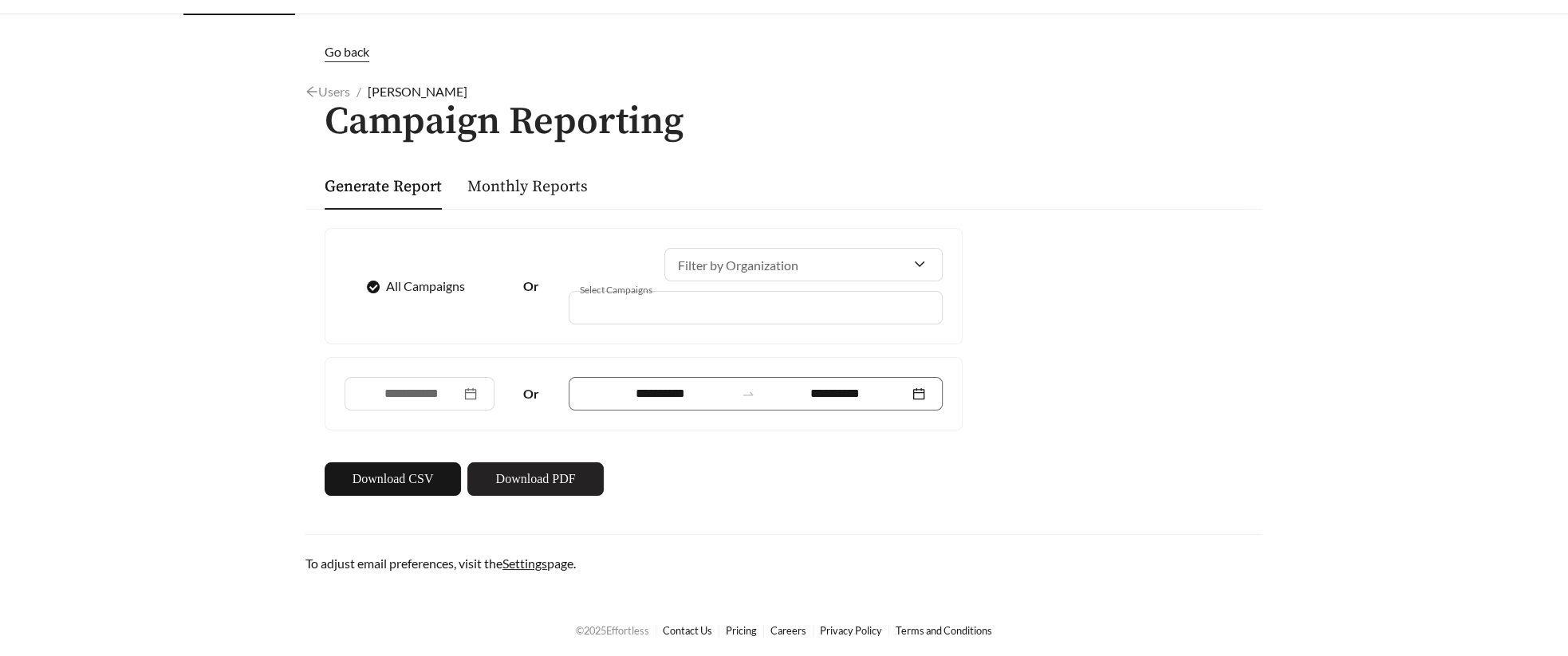
scroll to position [36, 0]
click at [541, 483] on span "Download PDF" at bounding box center [535, 480] width 79 height 19
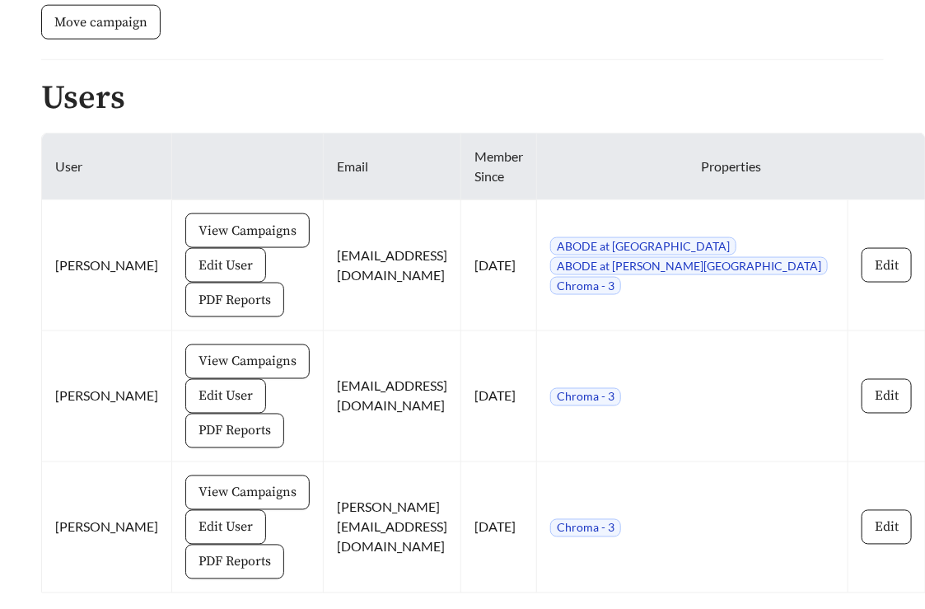
scroll to position [784, 0]
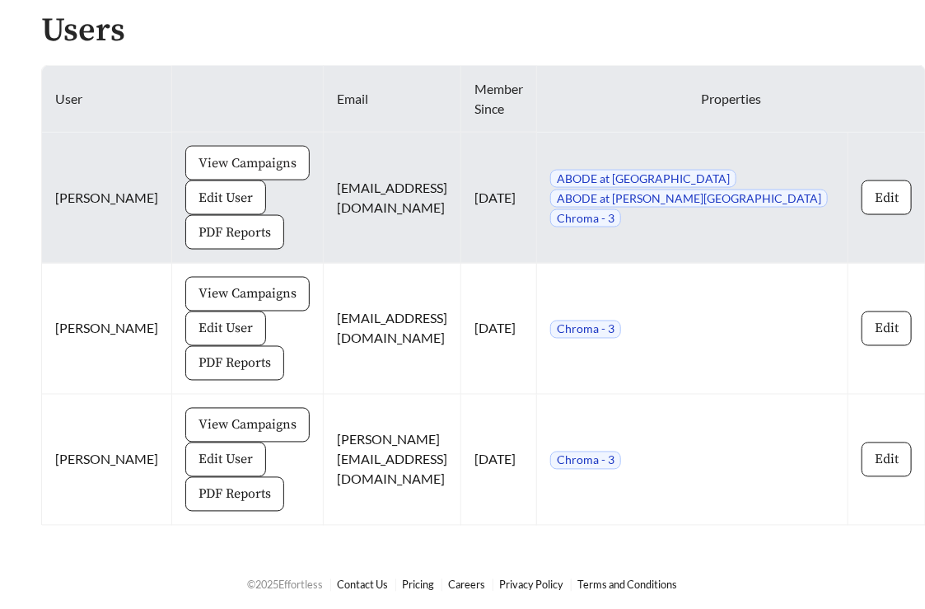
click at [199, 165] on span "View Campaigns" at bounding box center [248, 163] width 98 height 20
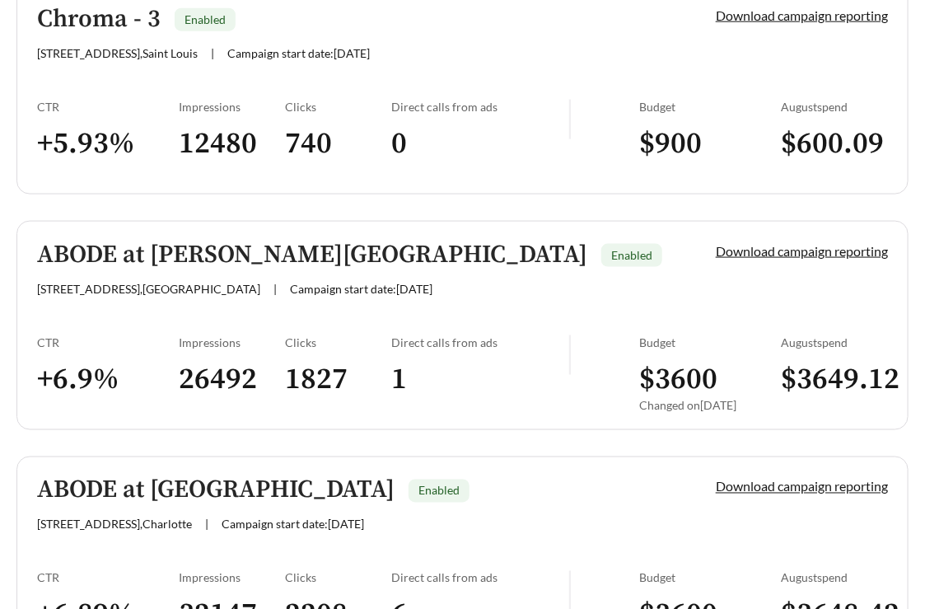
scroll to position [651, 0]
